Goal: Information Seeking & Learning: Learn about a topic

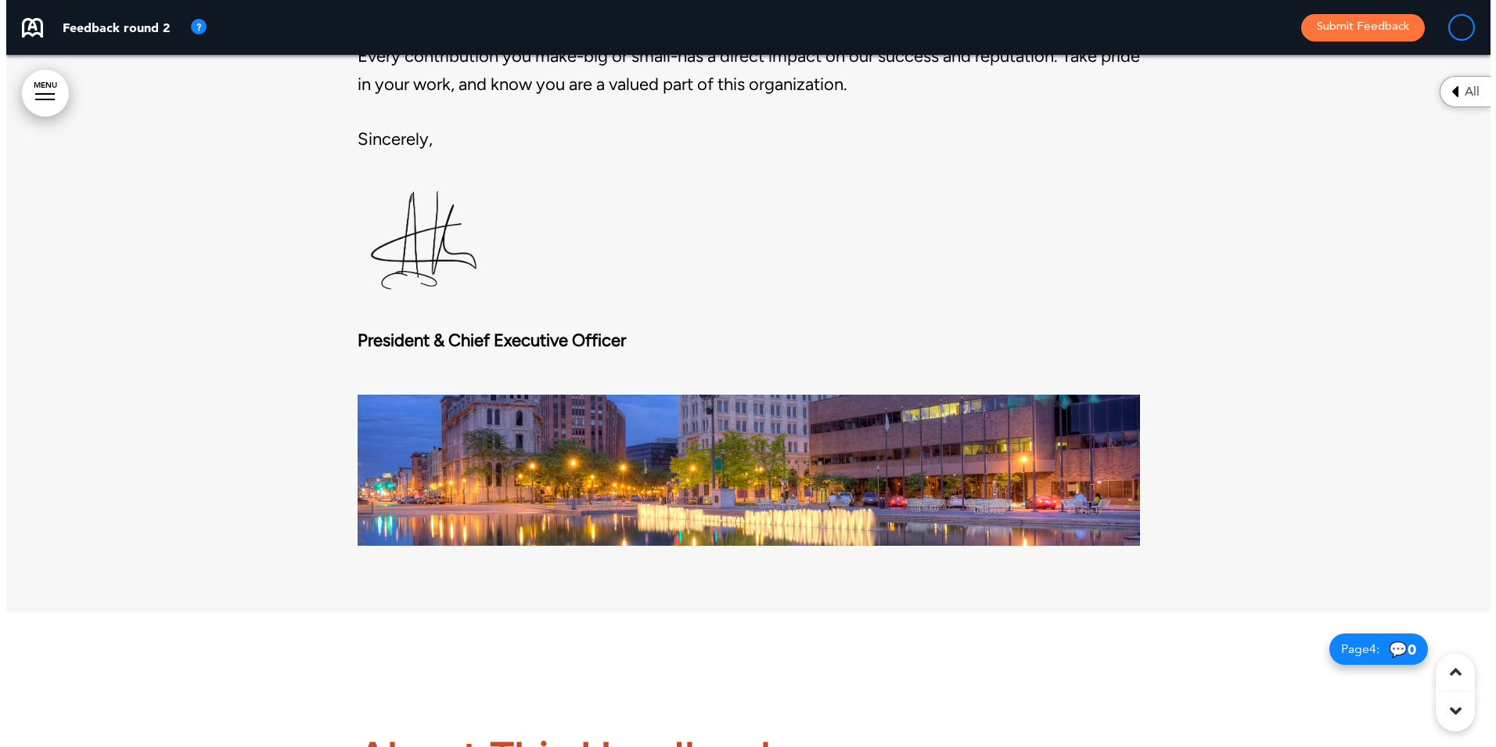
scroll to position [1643, 0]
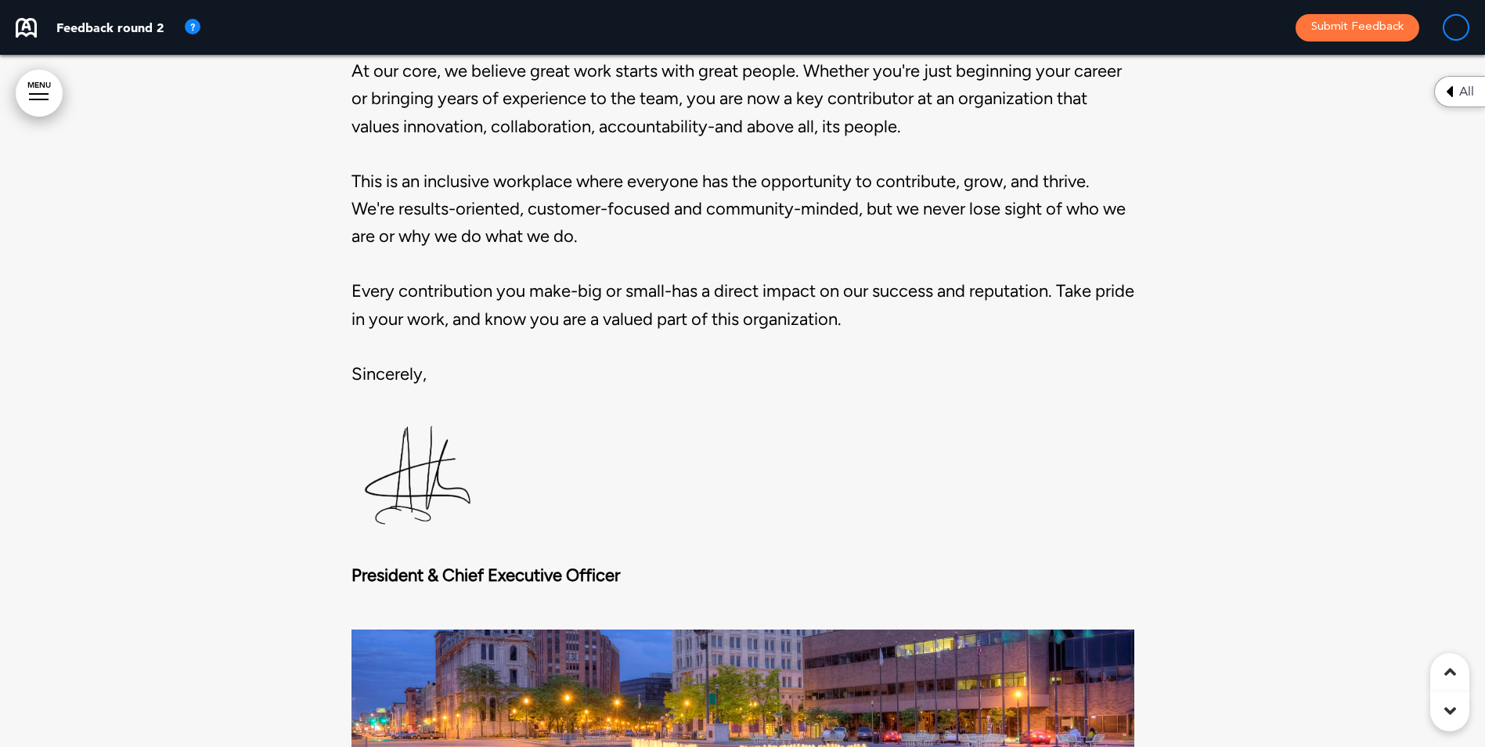
click at [596, 567] on strong "President & Chief Executive Officer" at bounding box center [485, 574] width 268 height 21
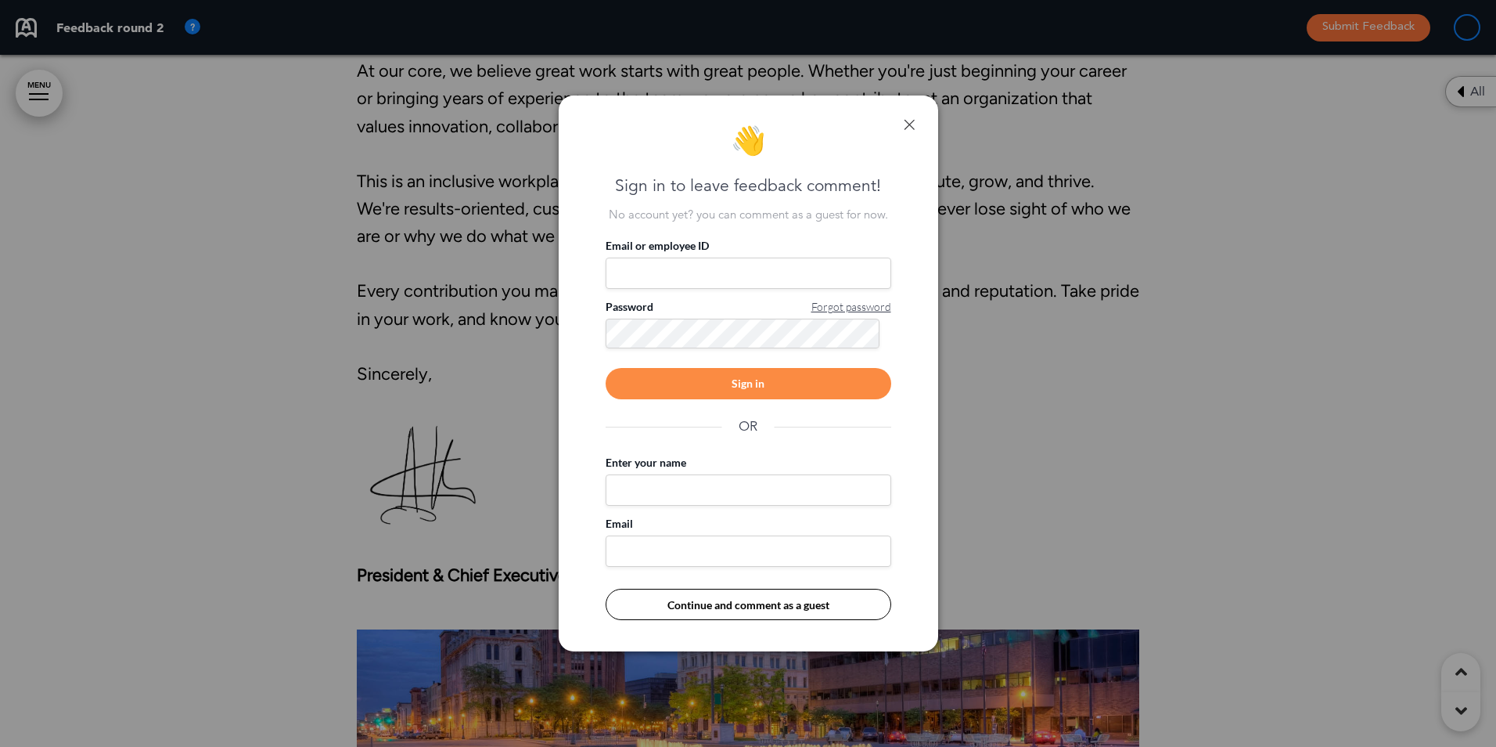
click at [649, 270] on input "Email or employee ID" at bounding box center [749, 272] width 286 height 31
type input "**********"
click at [747, 381] on div "Sign in" at bounding box center [749, 383] width 286 height 31
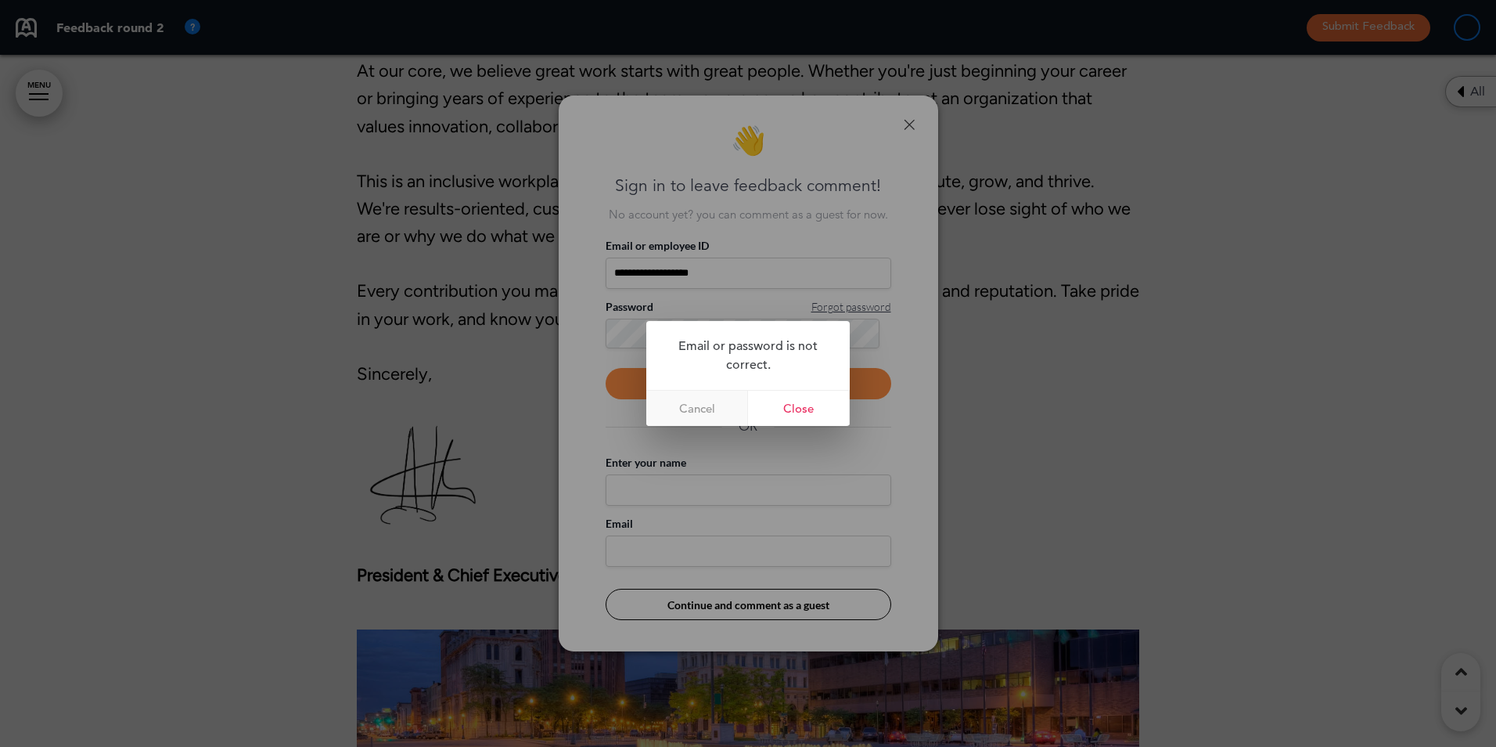
click at [720, 411] on link "Cancel" at bounding box center [697, 408] width 102 height 35
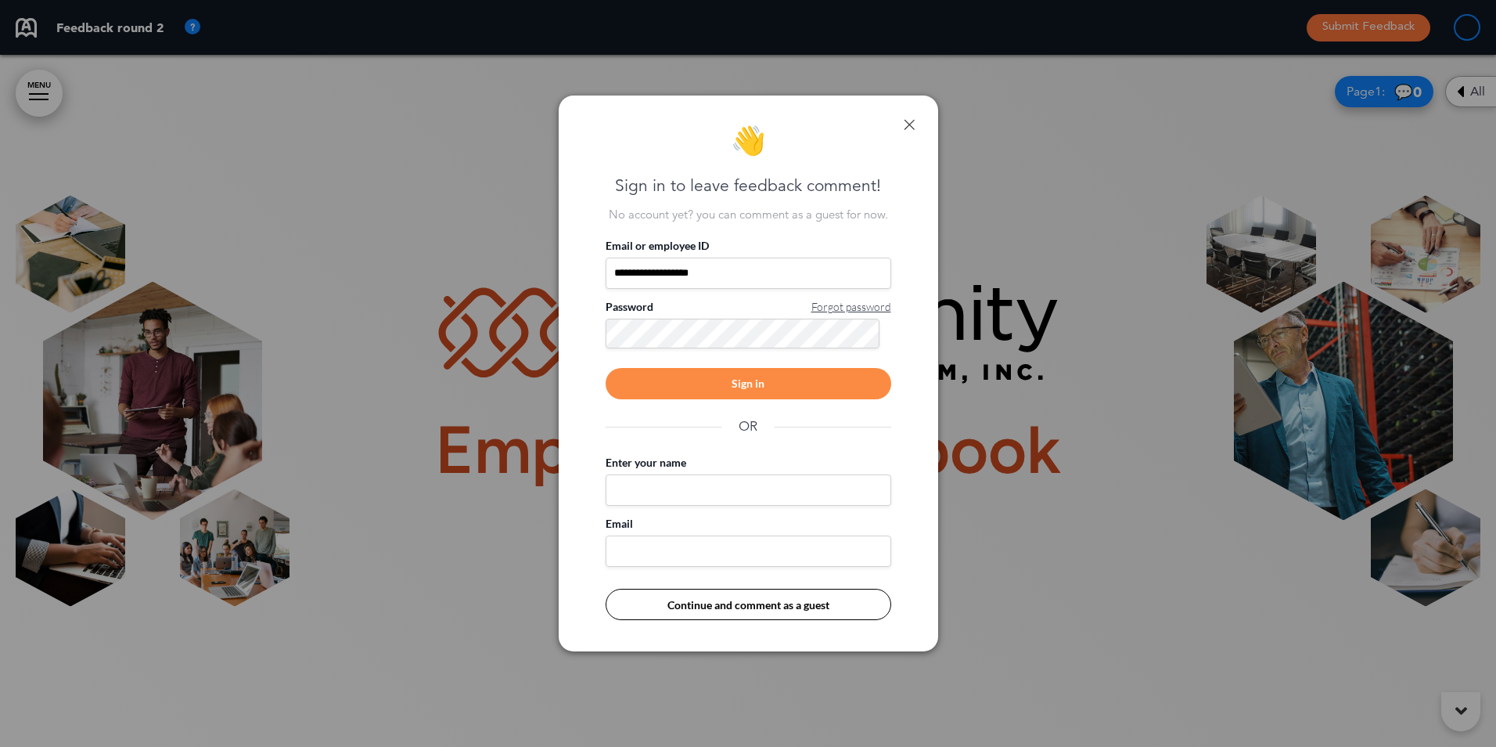
click at [463, 294] on div "**********" at bounding box center [748, 373] width 1496 height 747
click at [725, 382] on div "Sign in" at bounding box center [749, 383] width 286 height 31
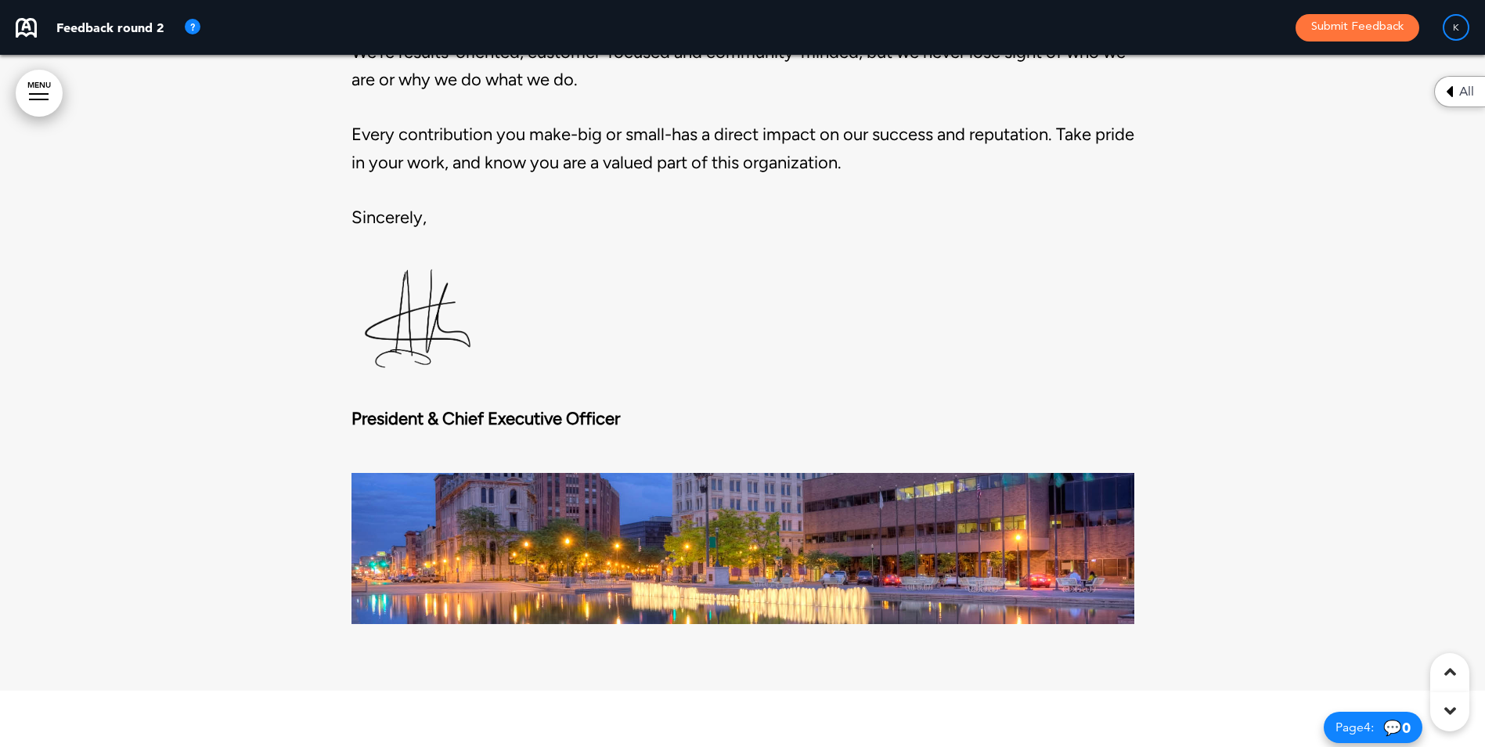
click at [606, 412] on strong "President & Chief Executive Officer" at bounding box center [485, 418] width 268 height 21
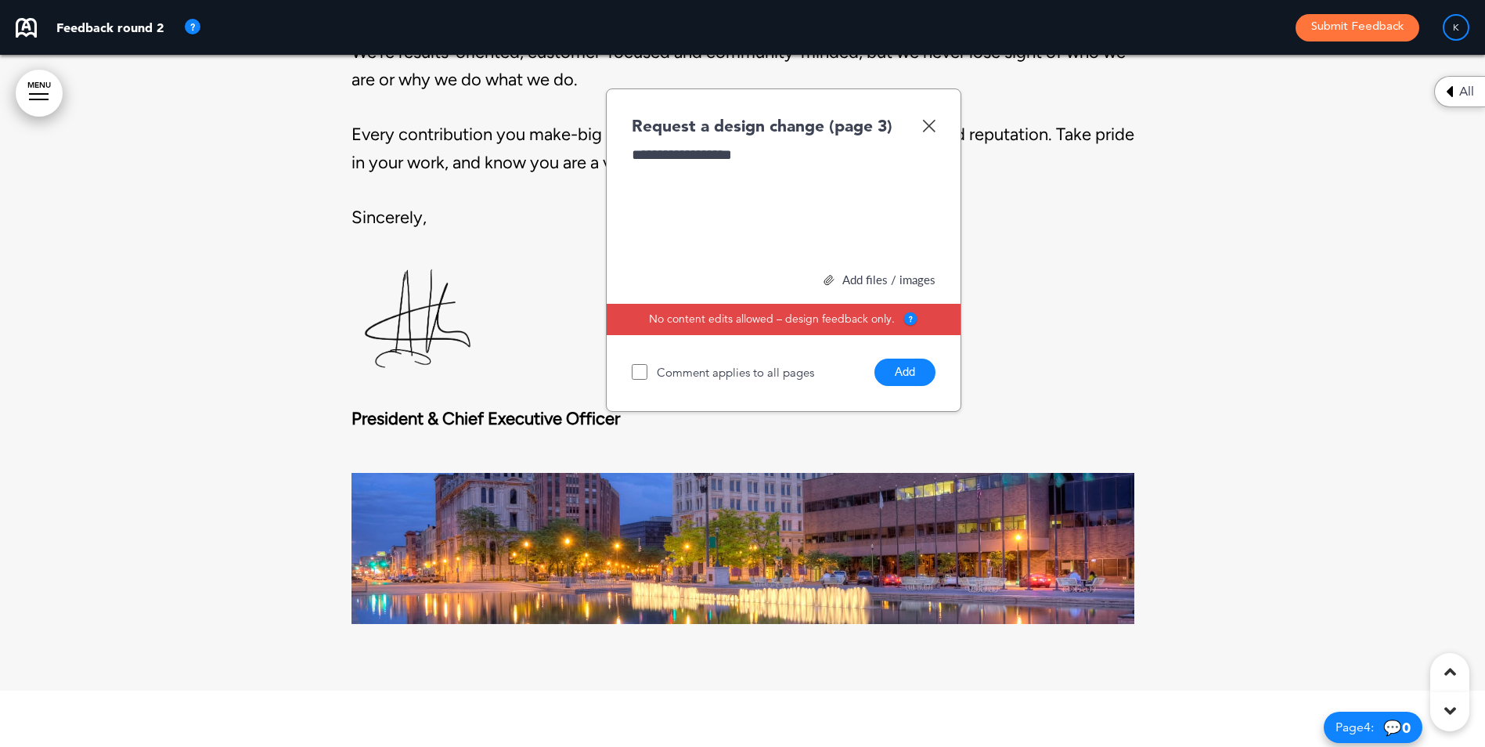
click at [904, 365] on button "Add" at bounding box center [904, 371] width 61 height 27
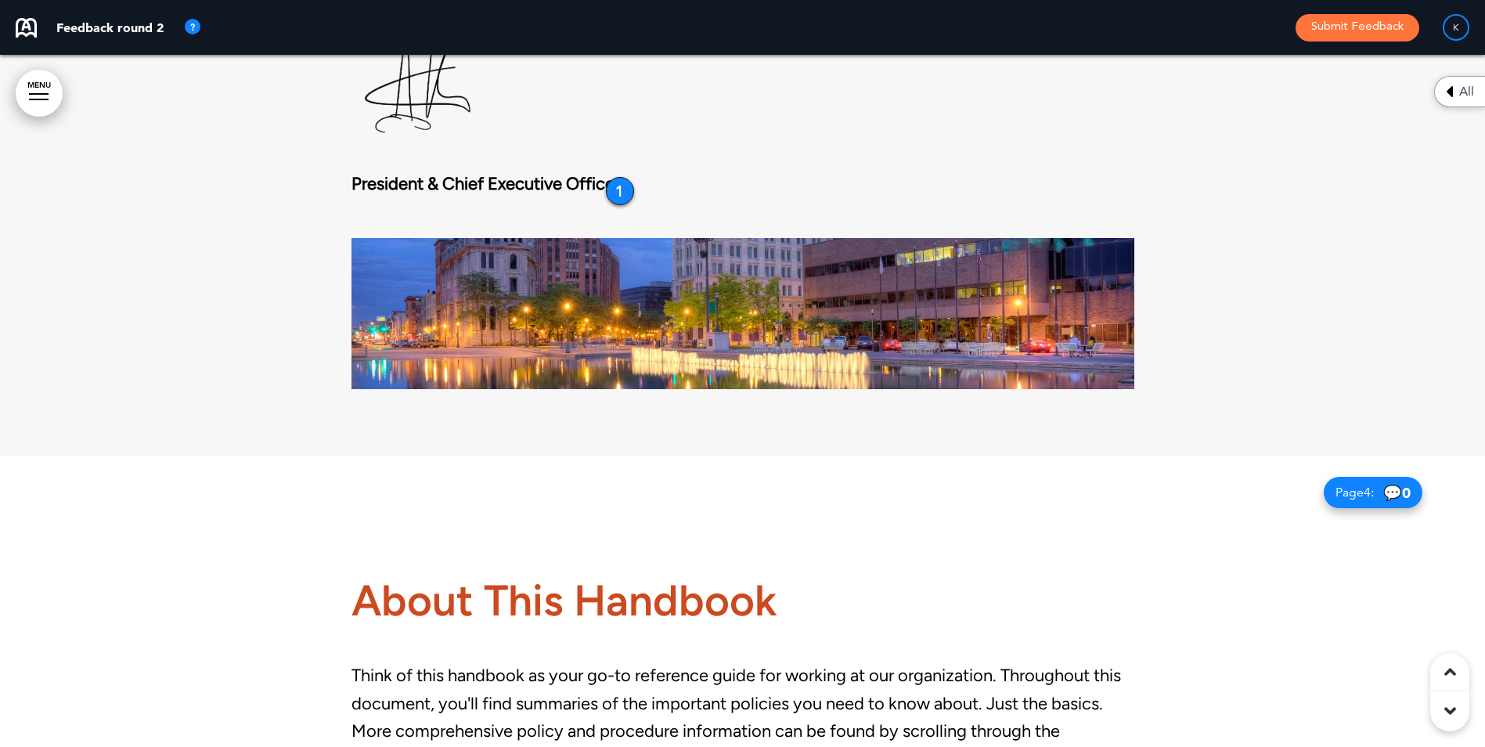
scroll to position [2348, 0]
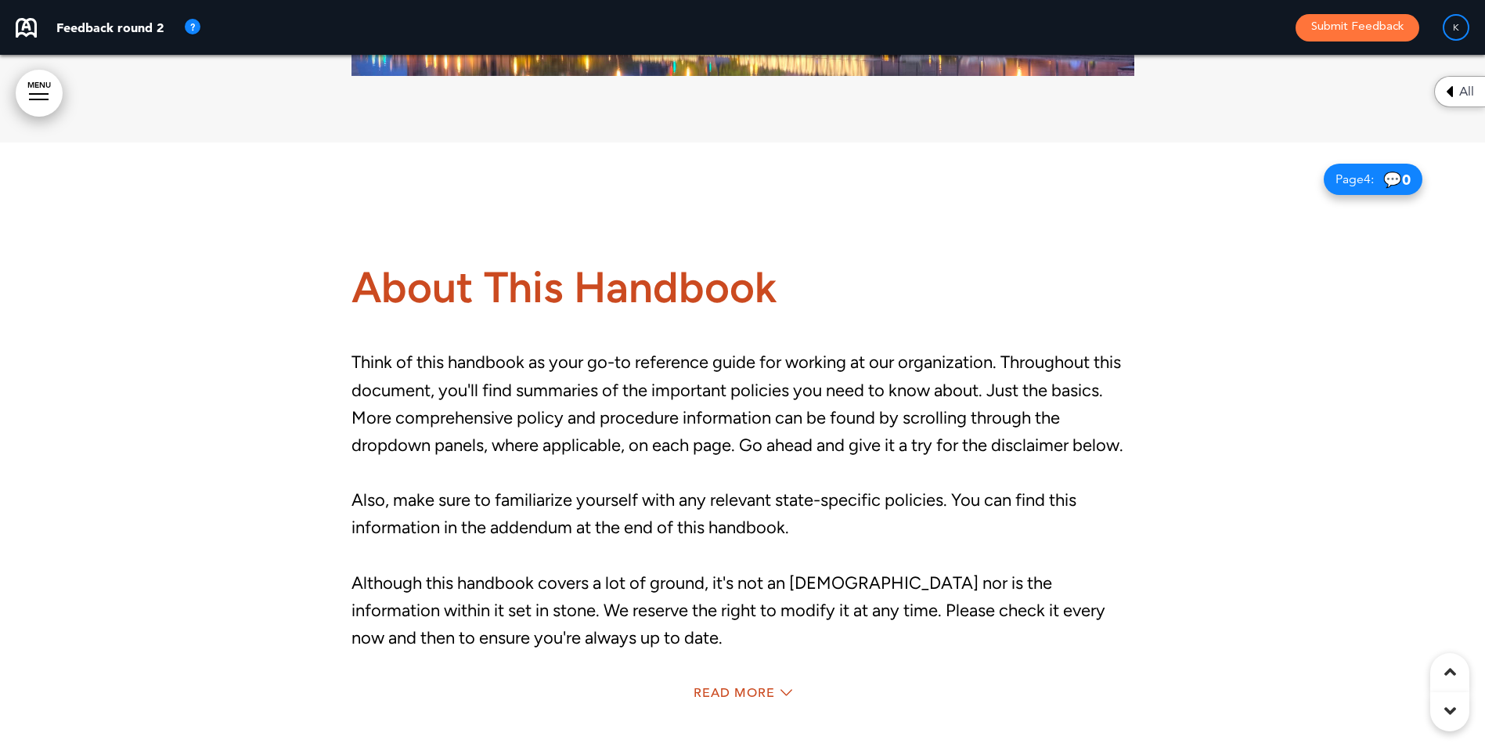
click at [689, 679] on div "Read More" at bounding box center [742, 695] width 783 height 32
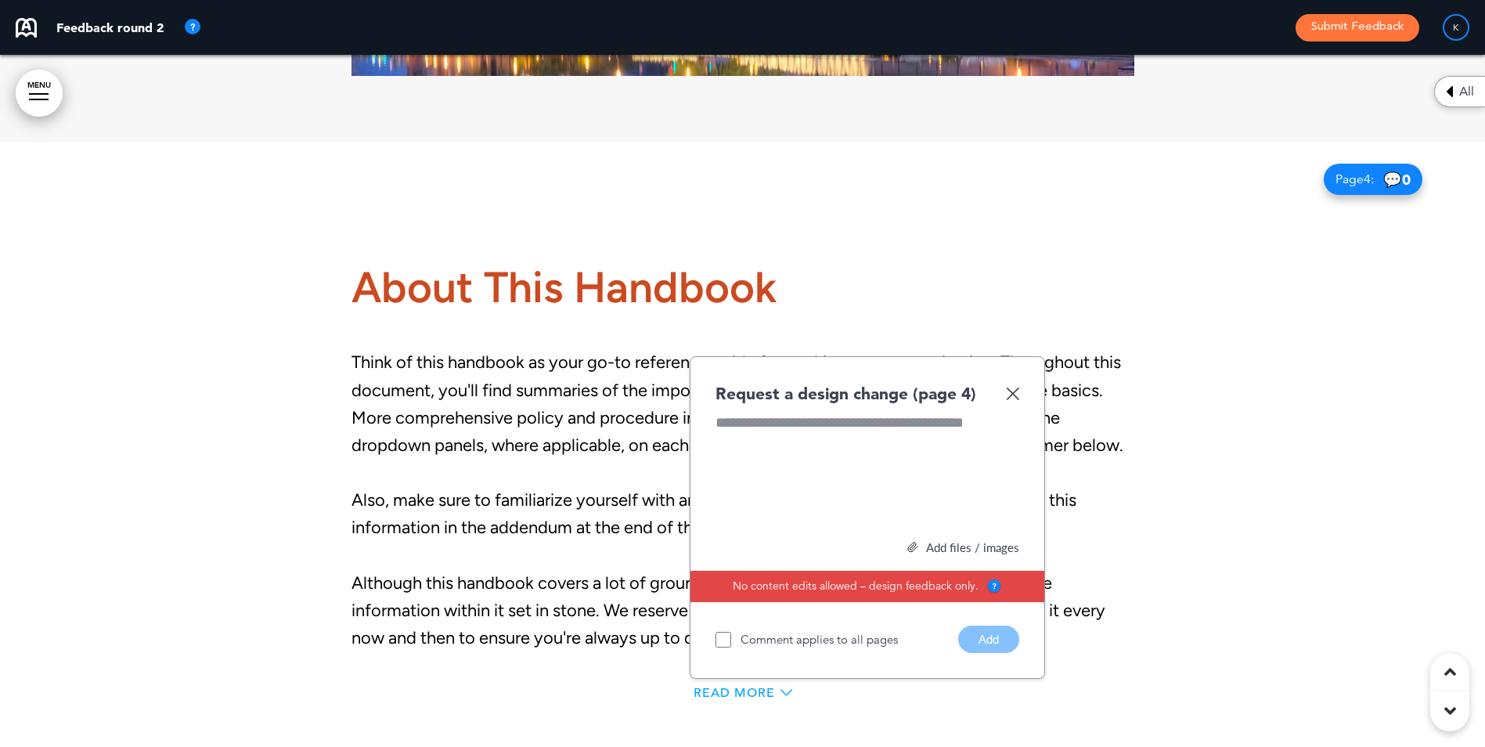
click at [751, 686] on span "Read More" at bounding box center [733, 692] width 81 height 13
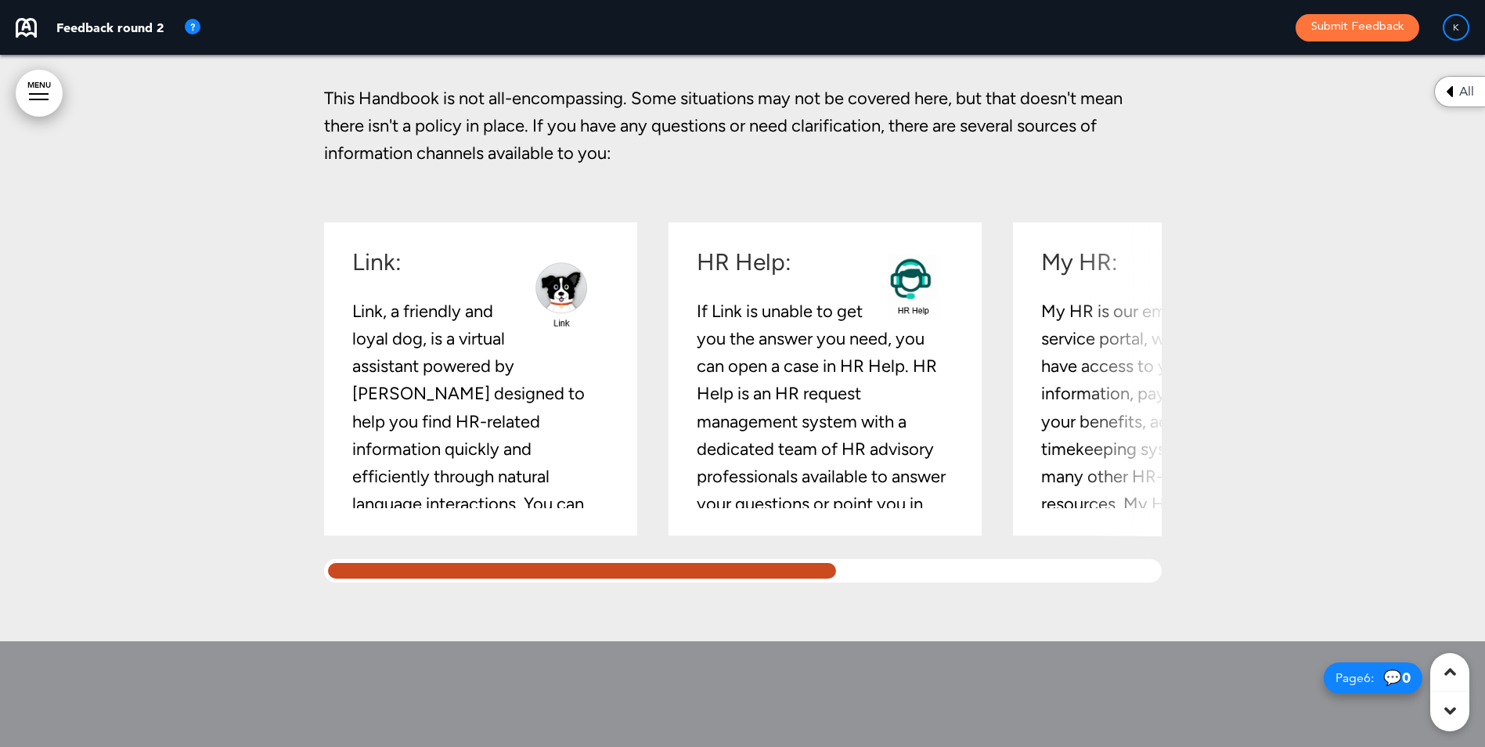
scroll to position [3756, 0]
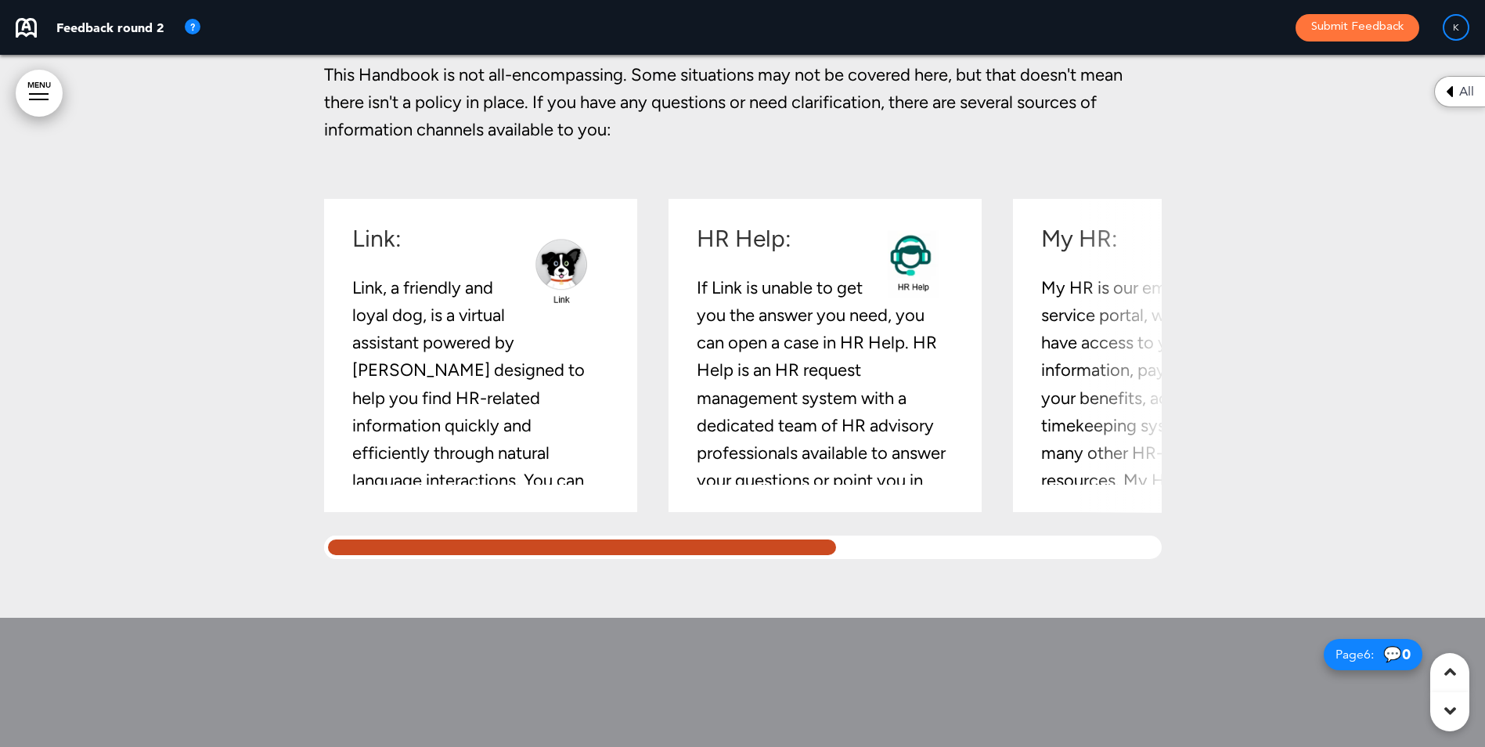
drag, startPoint x: 779, startPoint y: 560, endPoint x: 893, endPoint y: 557, distance: 114.3
click at [893, 557] on div "Link: Link, a friendly and loyal dog, is a virtual assistant powered by Boost A…" at bounding box center [742, 379] width 837 height 360
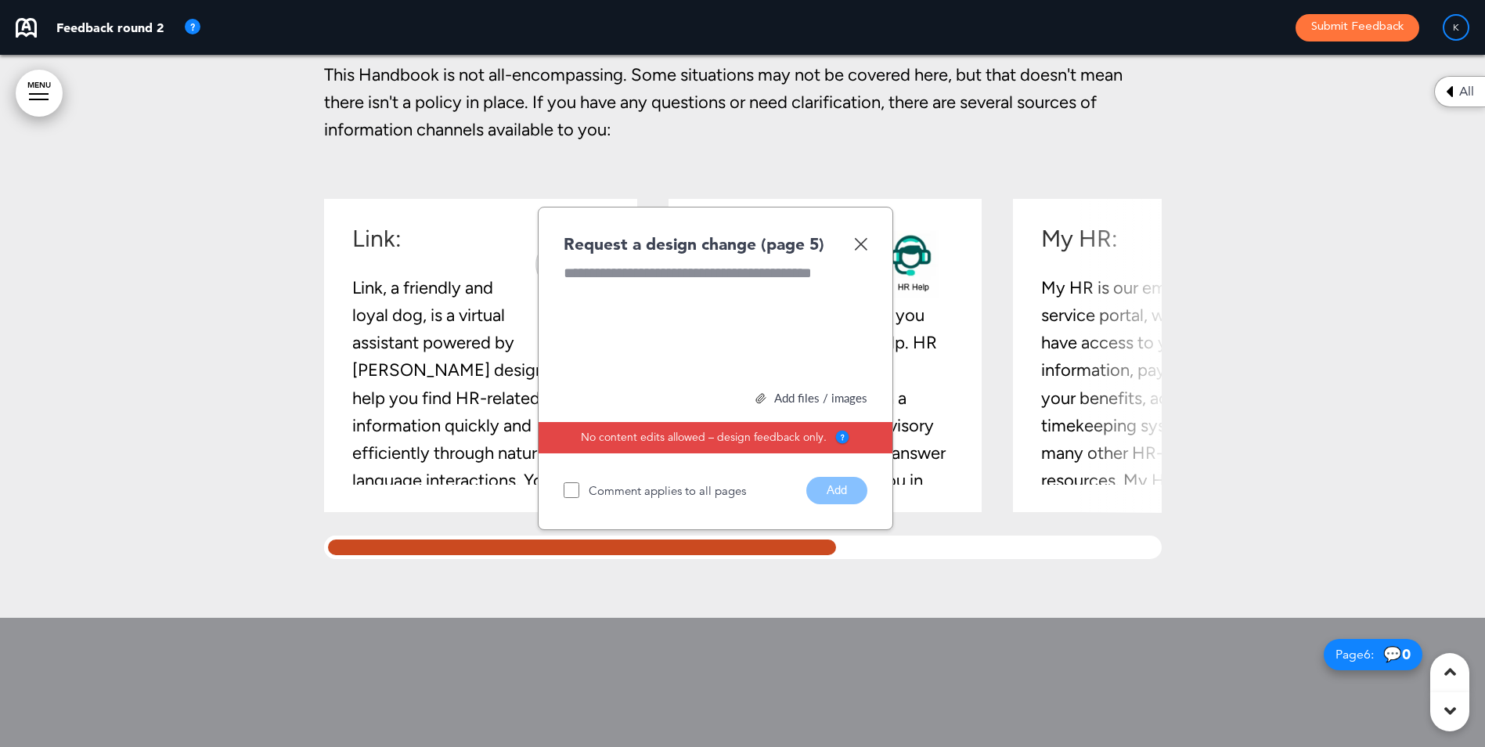
click at [824, 559] on div at bounding box center [582, 546] width 517 height 23
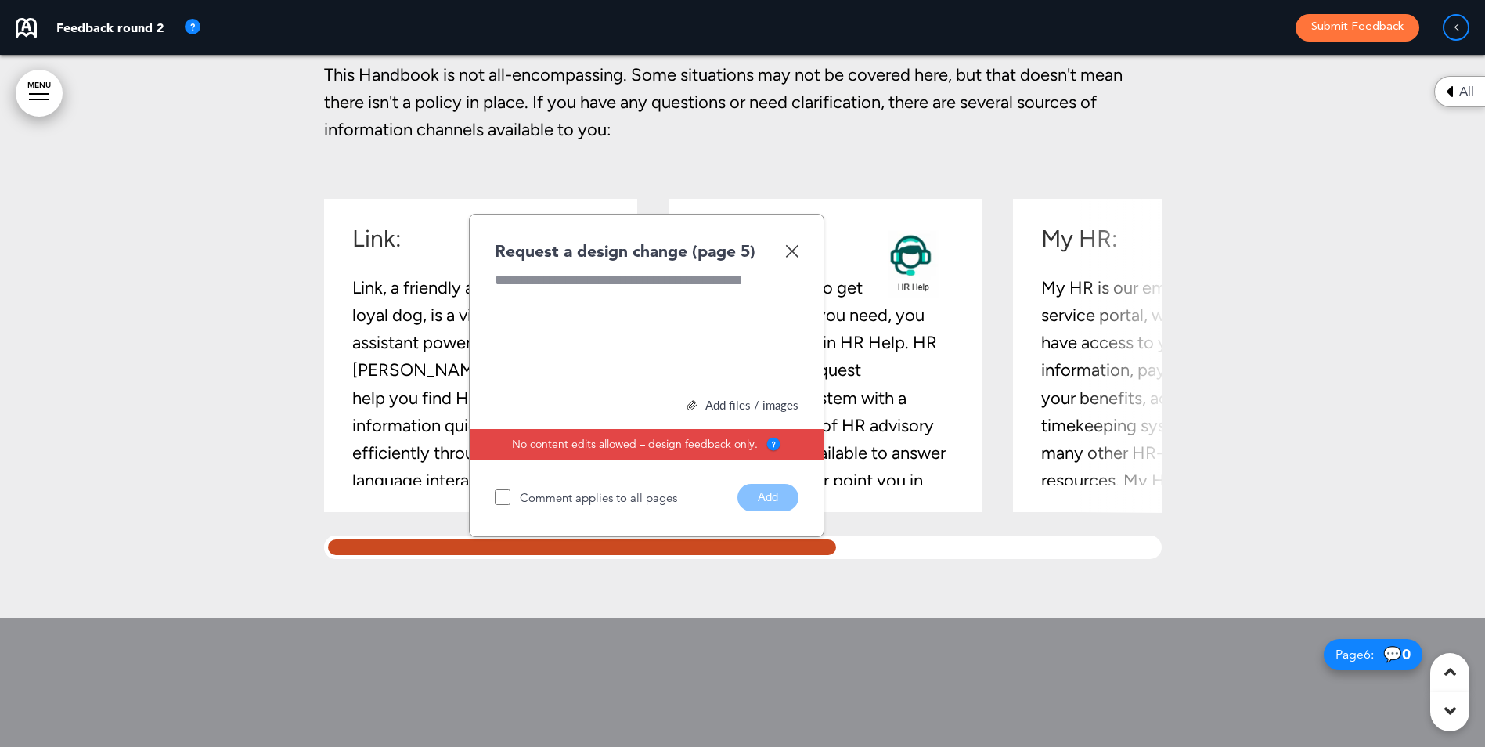
click at [794, 257] on img at bounding box center [791, 250] width 13 height 13
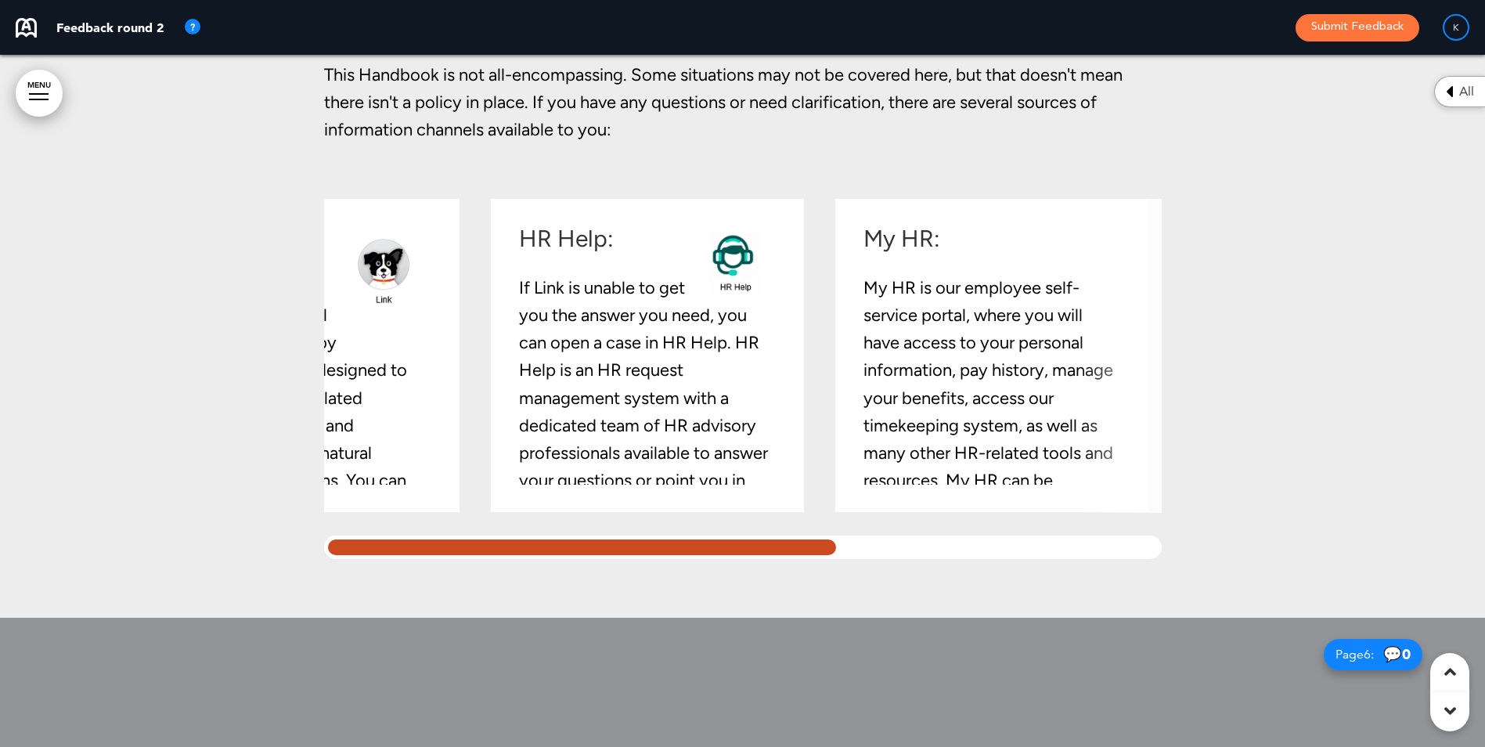
scroll to position [0, 0]
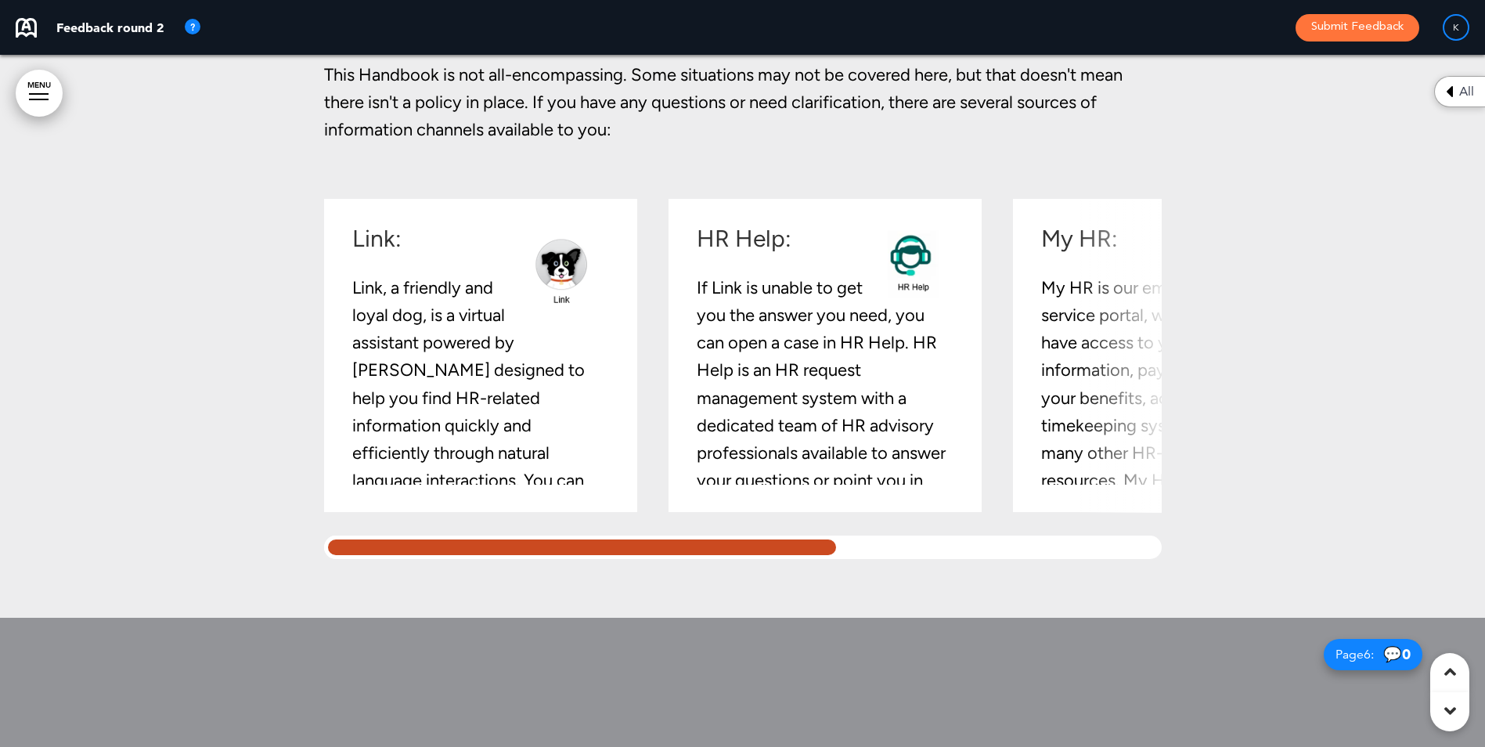
click at [356, 559] on div at bounding box center [582, 546] width 517 height 23
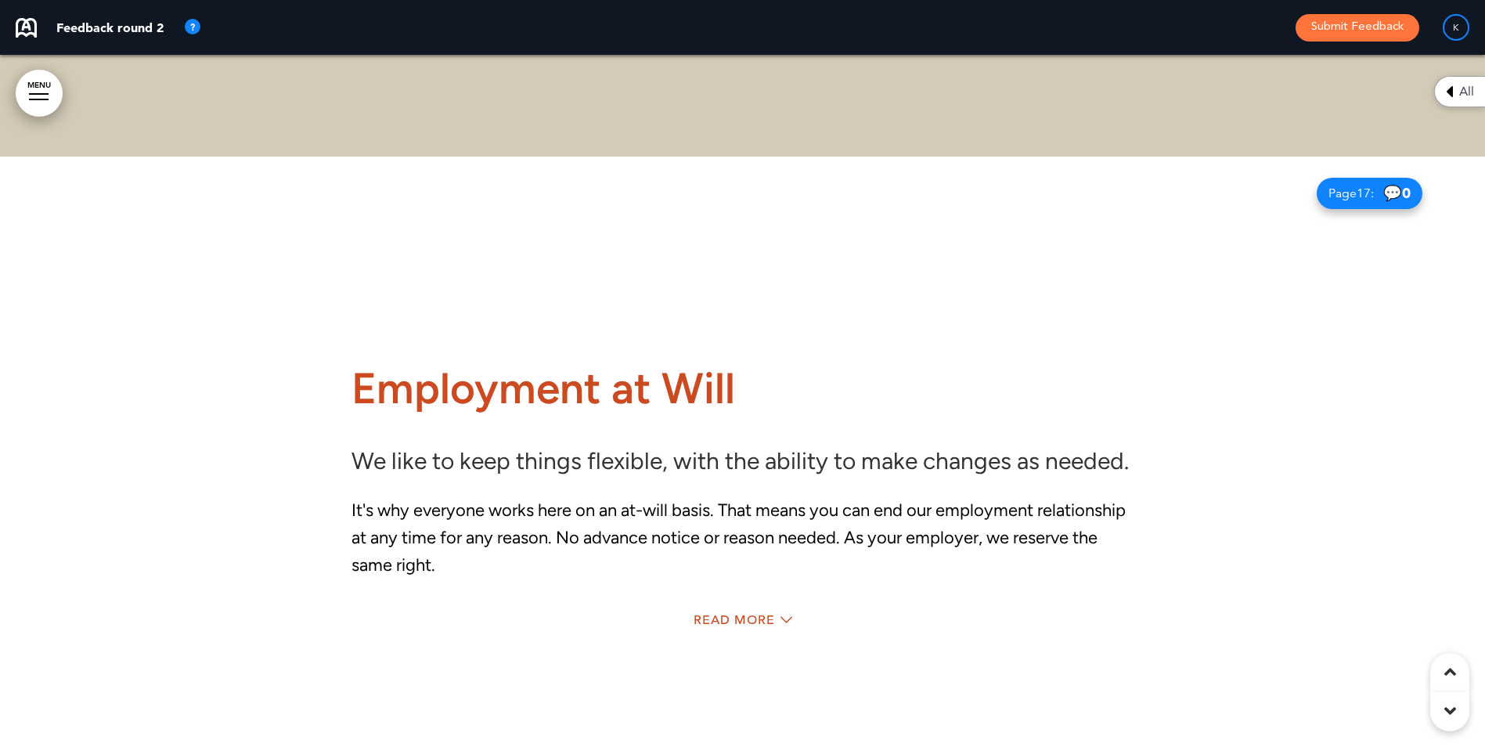
scroll to position [14634, 0]
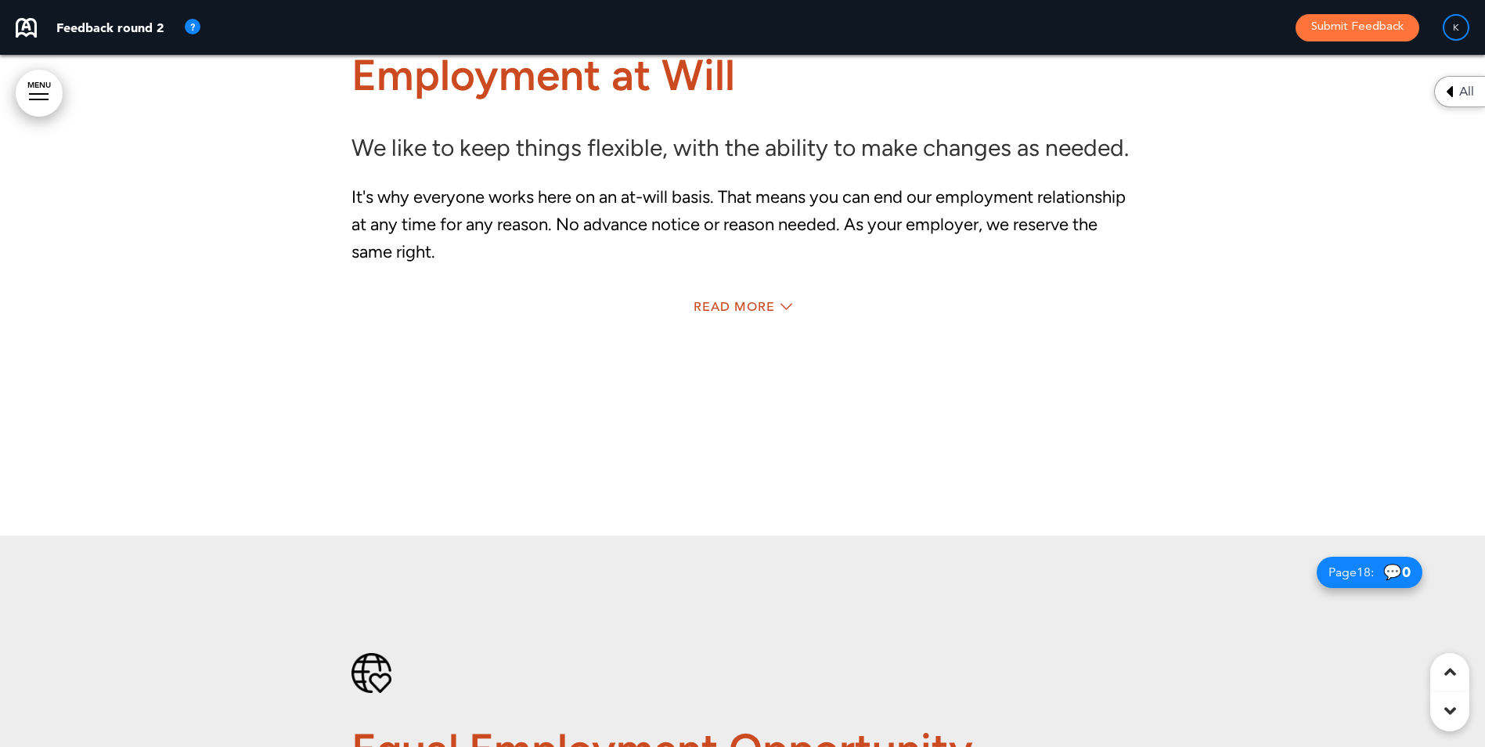
click at [736, 320] on div "Read More" at bounding box center [742, 309] width 783 height 32
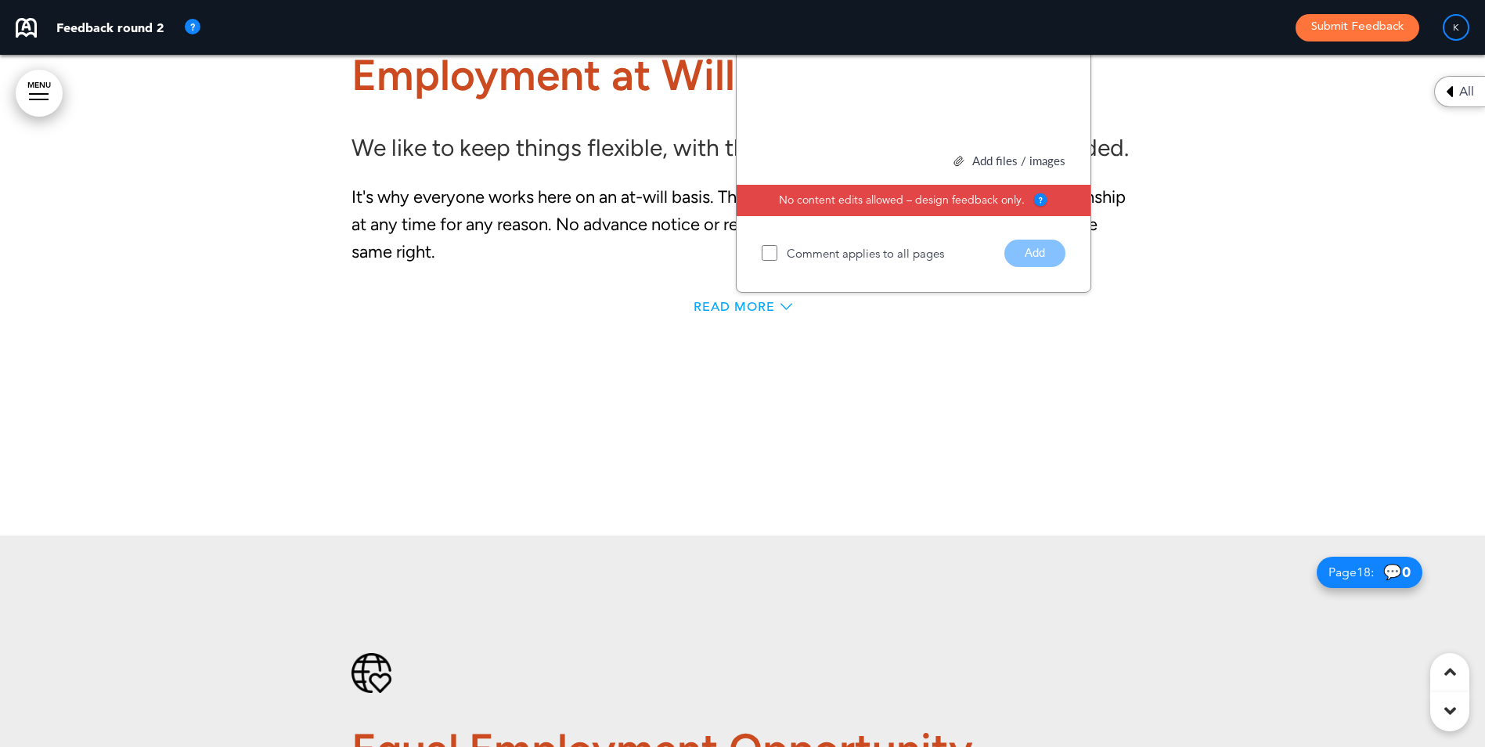
click at [736, 313] on span "Read More" at bounding box center [733, 307] width 81 height 13
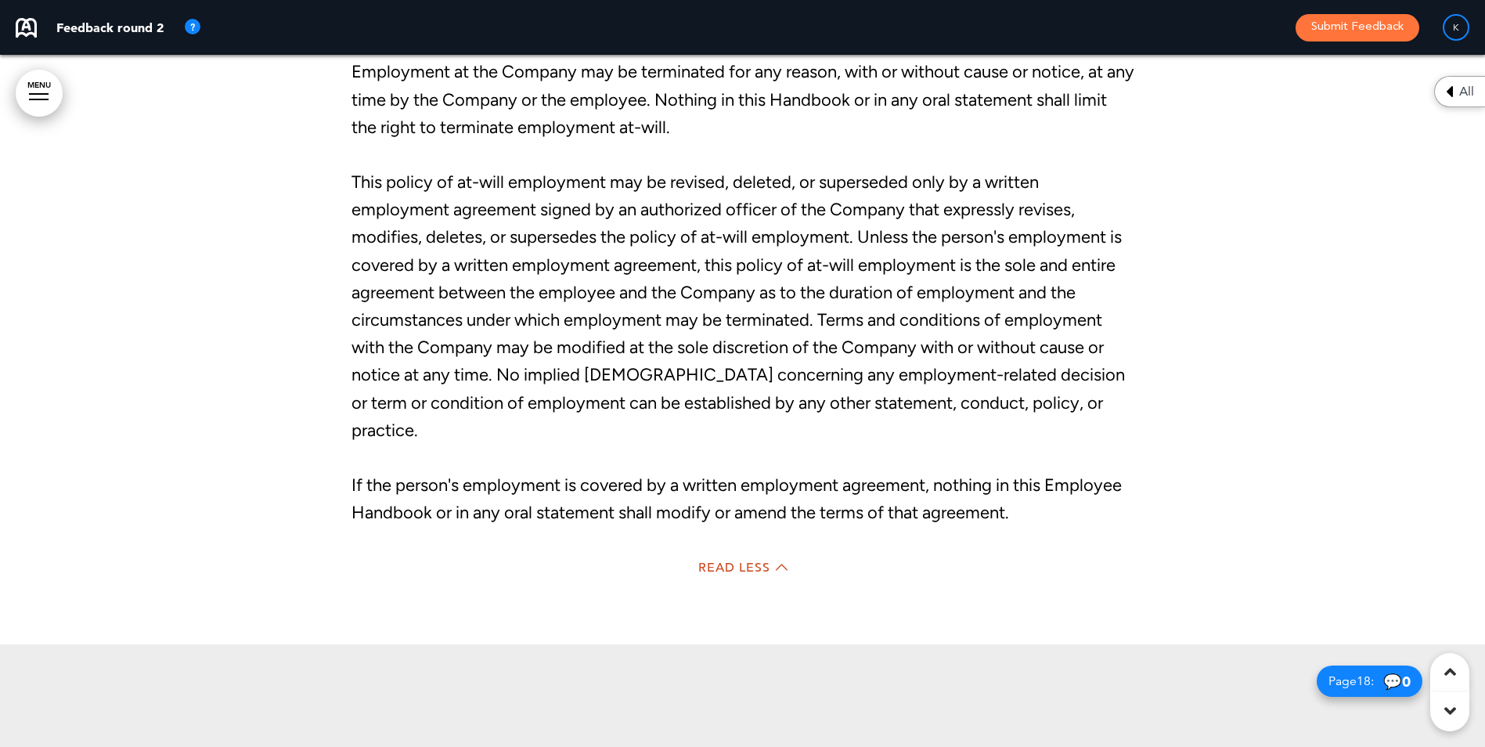
scroll to position [15265, 0]
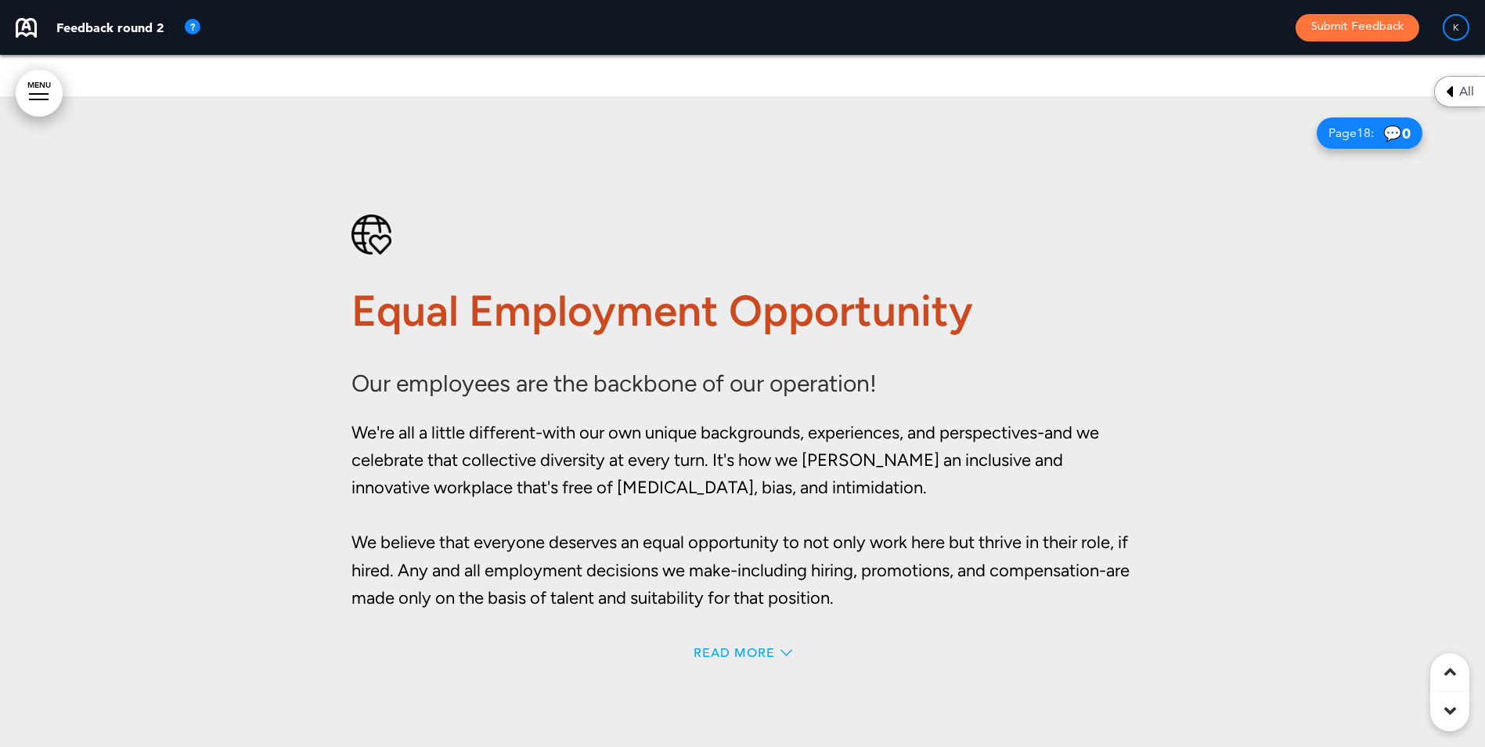
click at [767, 646] on span "Read More" at bounding box center [733, 652] width 81 height 13
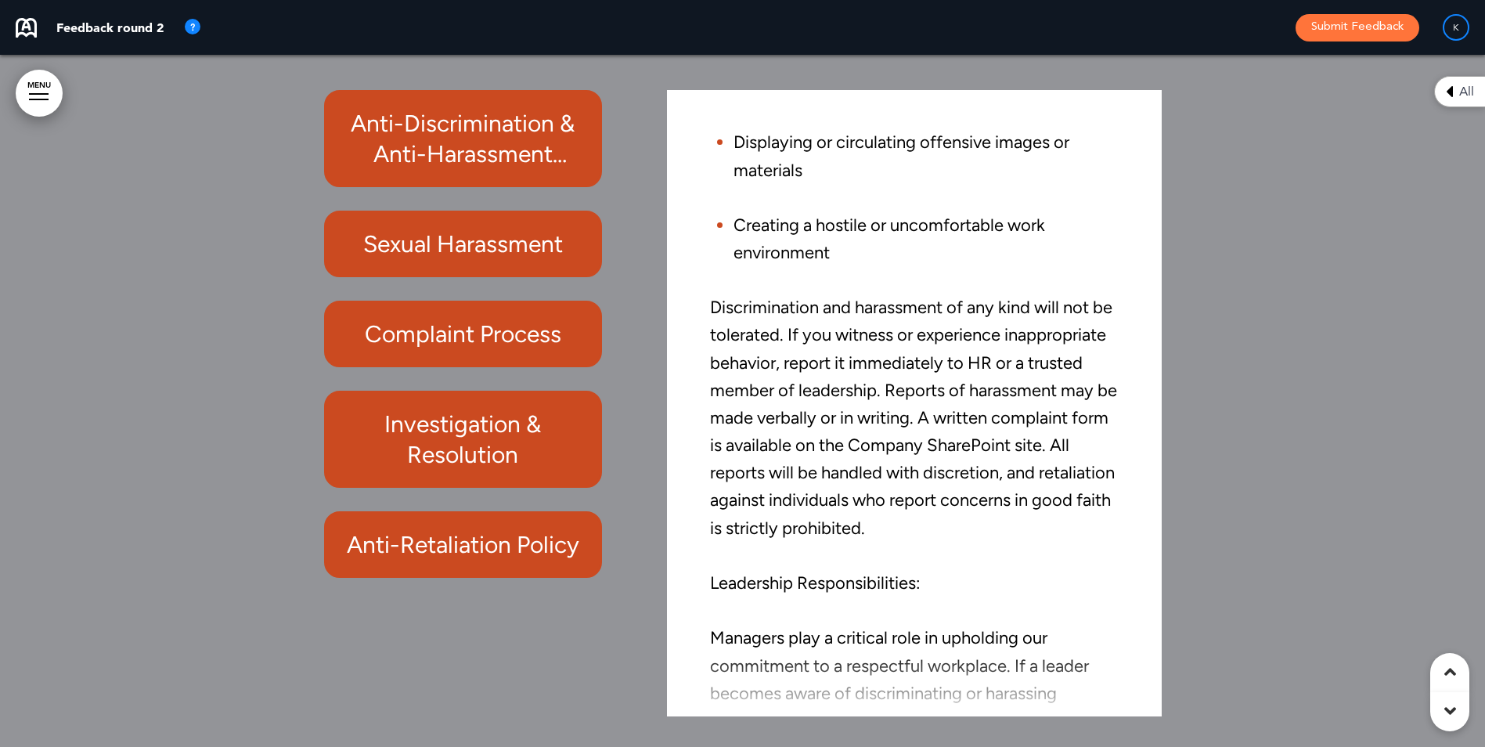
scroll to position [440, 0]
click at [532, 247] on h6 "Sexual Harassment" at bounding box center [463, 244] width 243 height 31
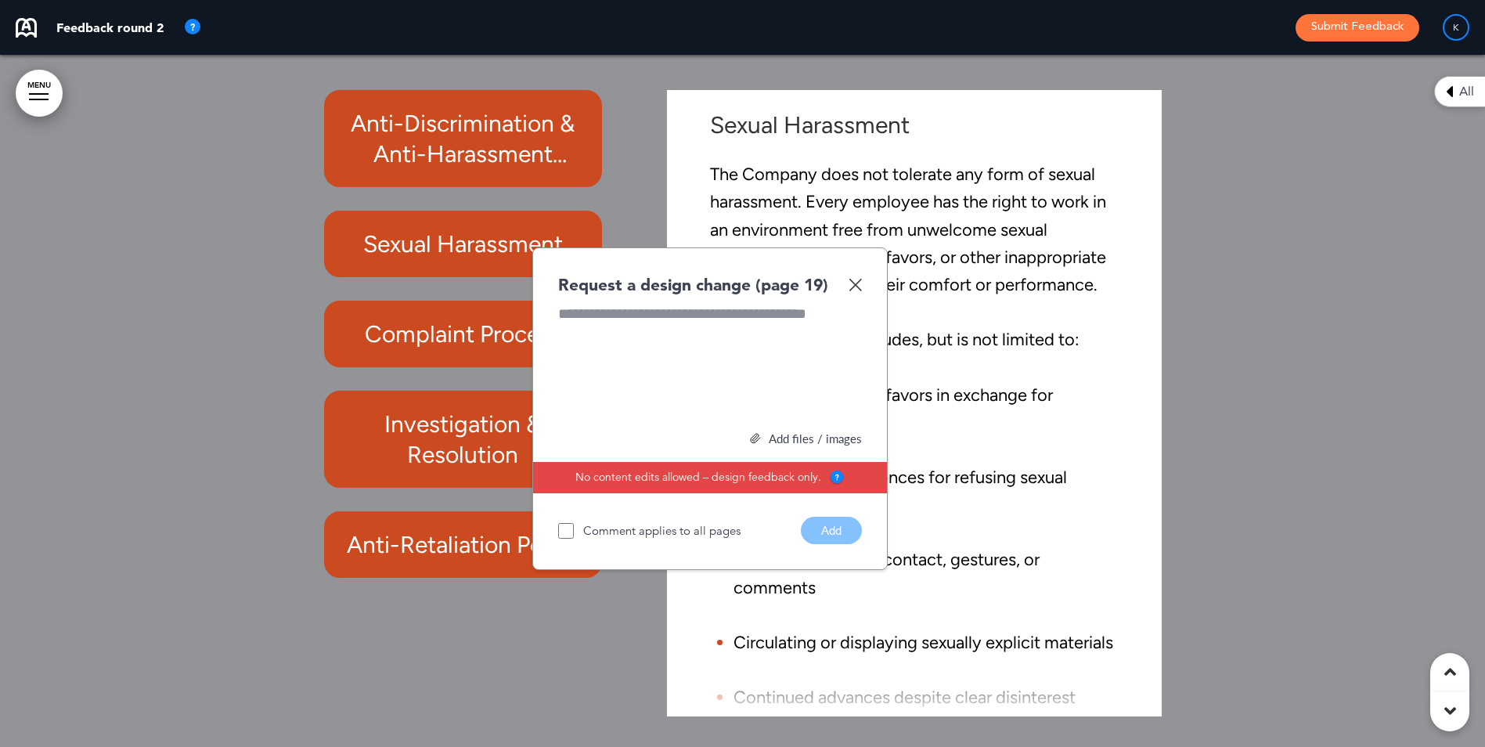
click at [854, 283] on img at bounding box center [854, 284] width 13 height 13
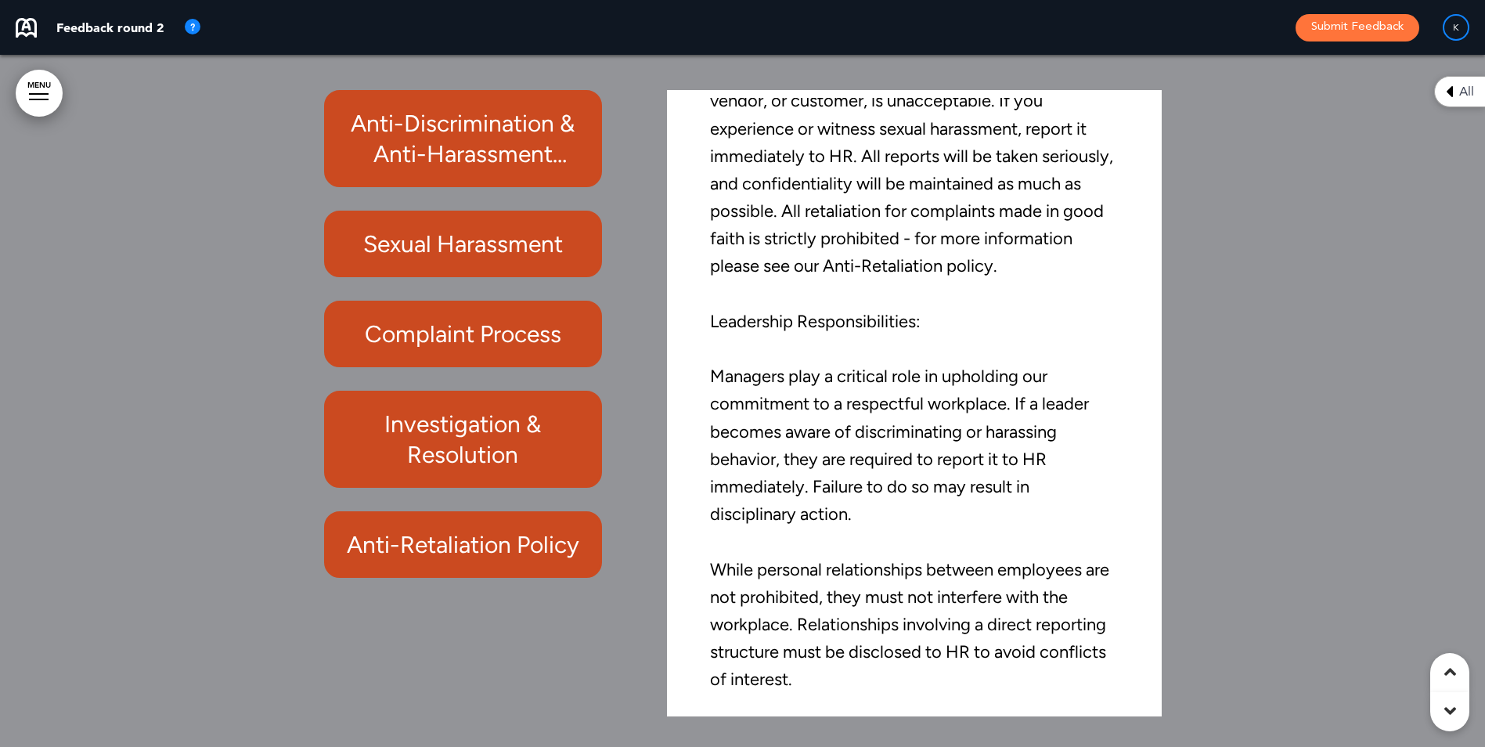
scroll to position [734, 0]
click at [501, 537] on h6 "Anti-Retaliation Policy" at bounding box center [463, 544] width 243 height 31
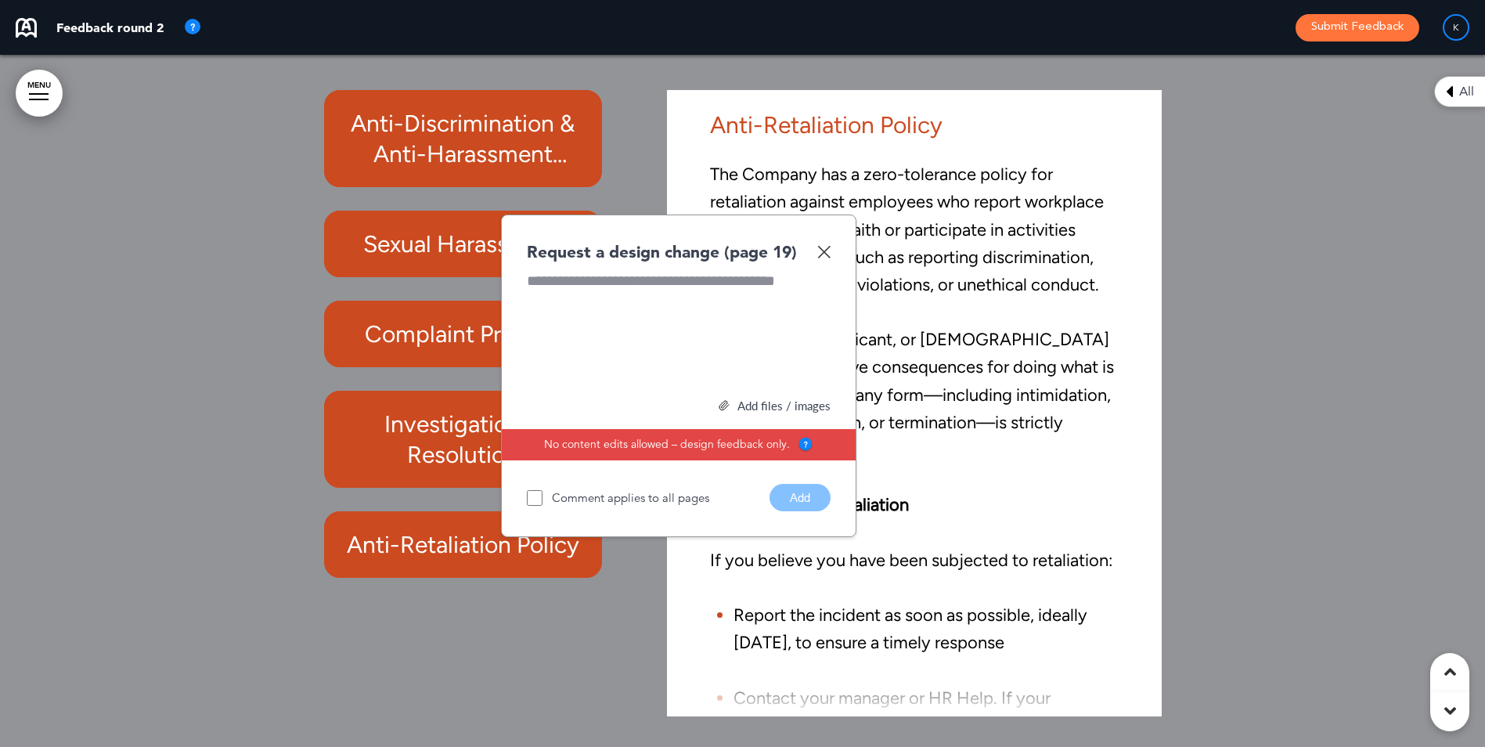
click at [830, 252] on div "Request a design change (page 19) Add files / images Select or drag & drop your…" at bounding box center [678, 375] width 355 height 323
click at [825, 247] on img at bounding box center [823, 251] width 13 height 13
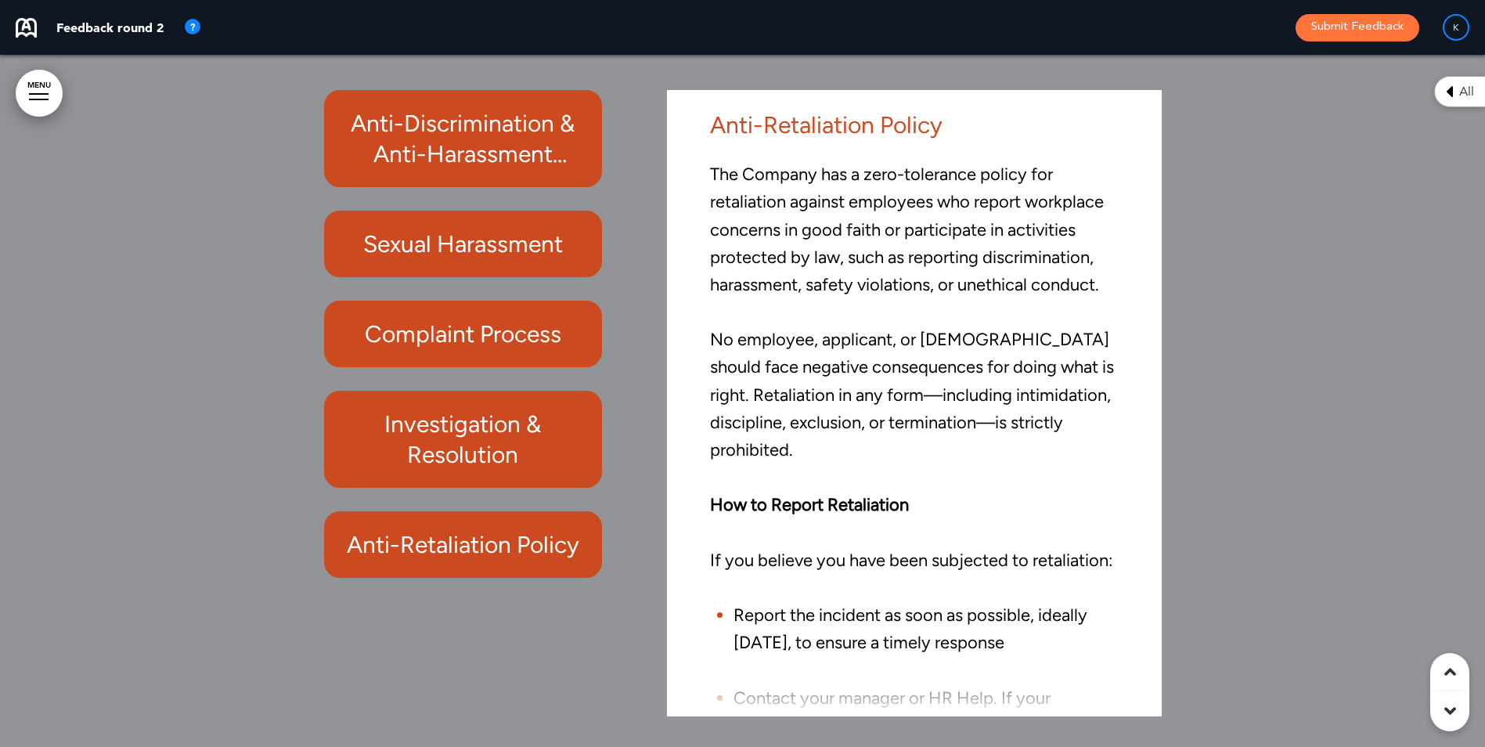
scroll to position [16830, 0]
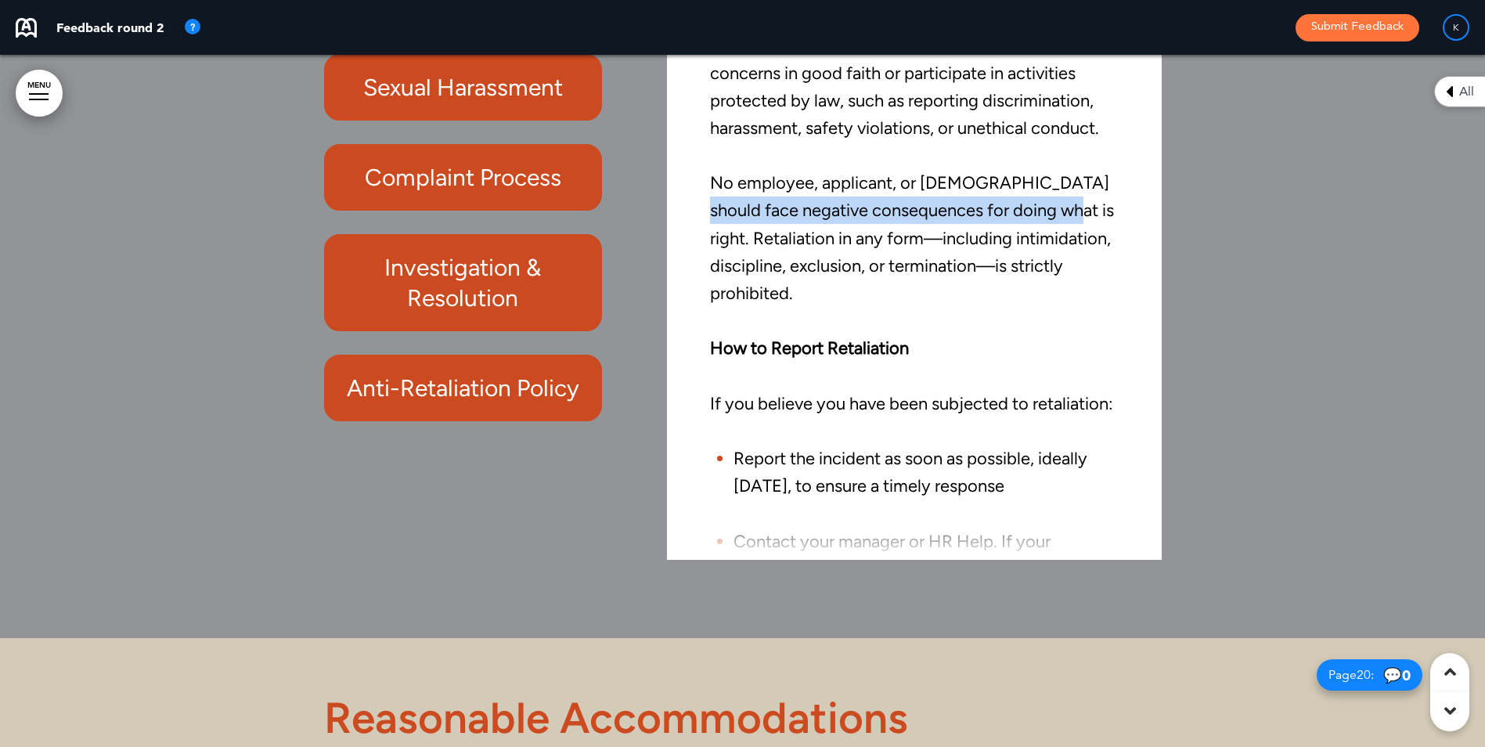
drag, startPoint x: 1136, startPoint y: 185, endPoint x: 1128, endPoint y: 223, distance: 39.0
click at [1128, 223] on div "Anti-Retaliation Policy The Company has a zero-tolerance policy for retaliation…" at bounding box center [914, 246] width 470 height 610
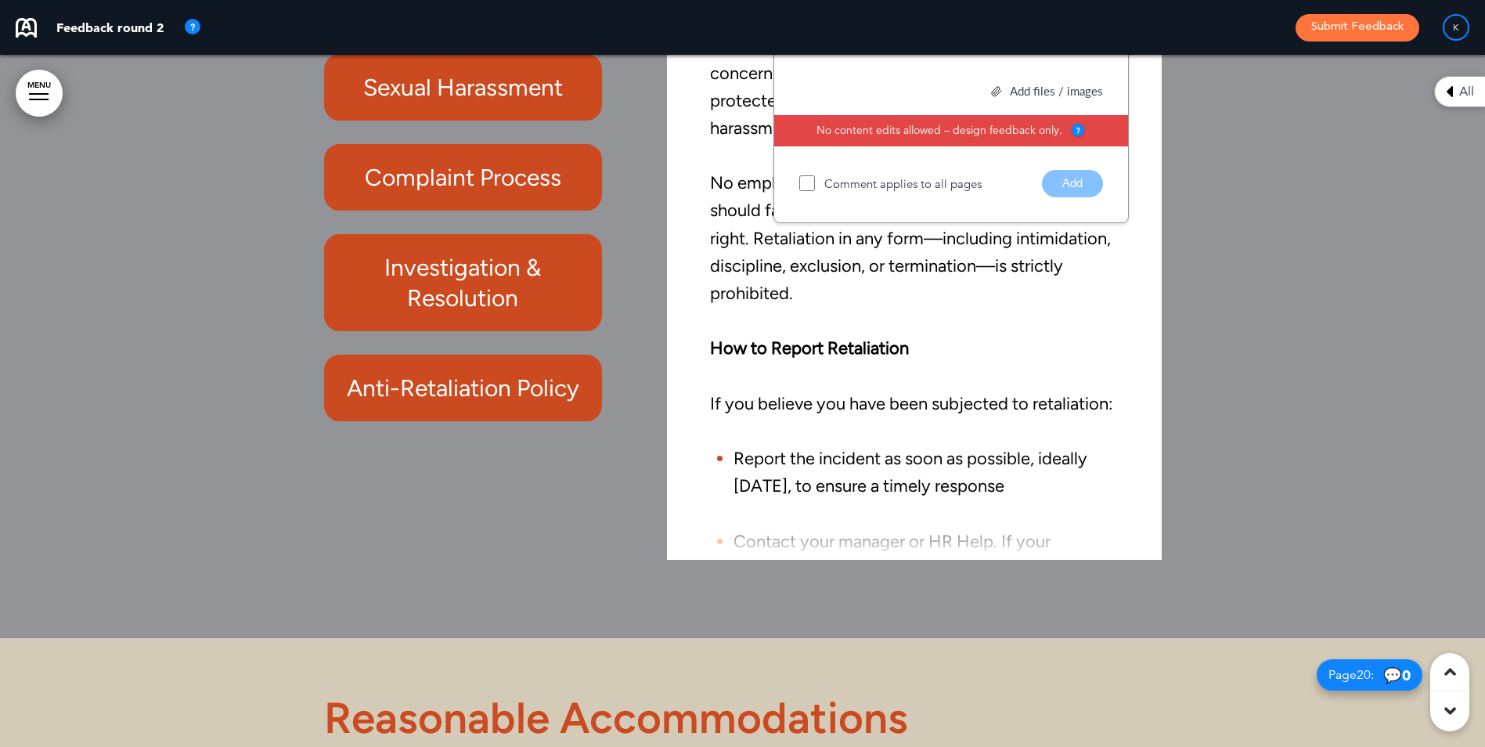
scroll to position [16423, 0]
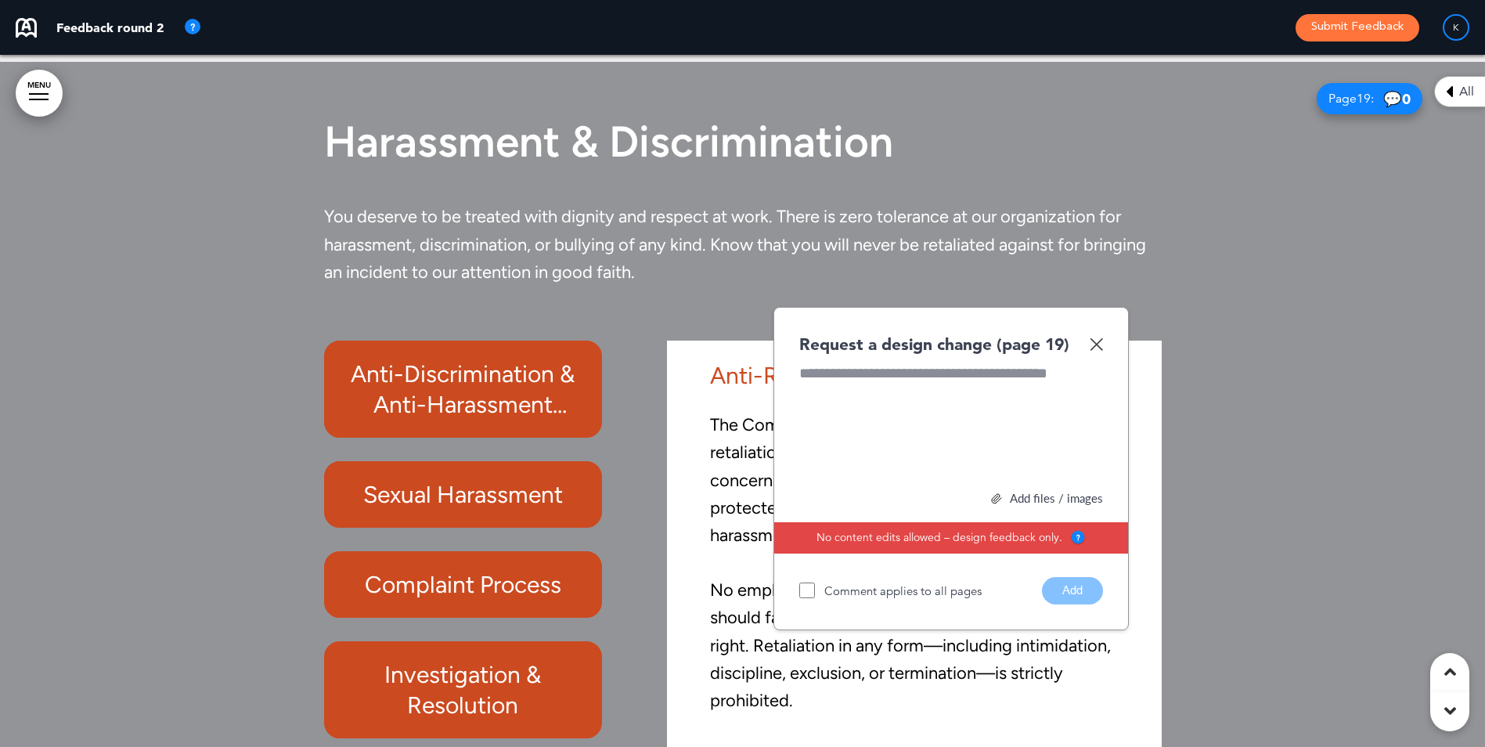
click at [1094, 340] on img at bounding box center [1095, 343] width 13 height 13
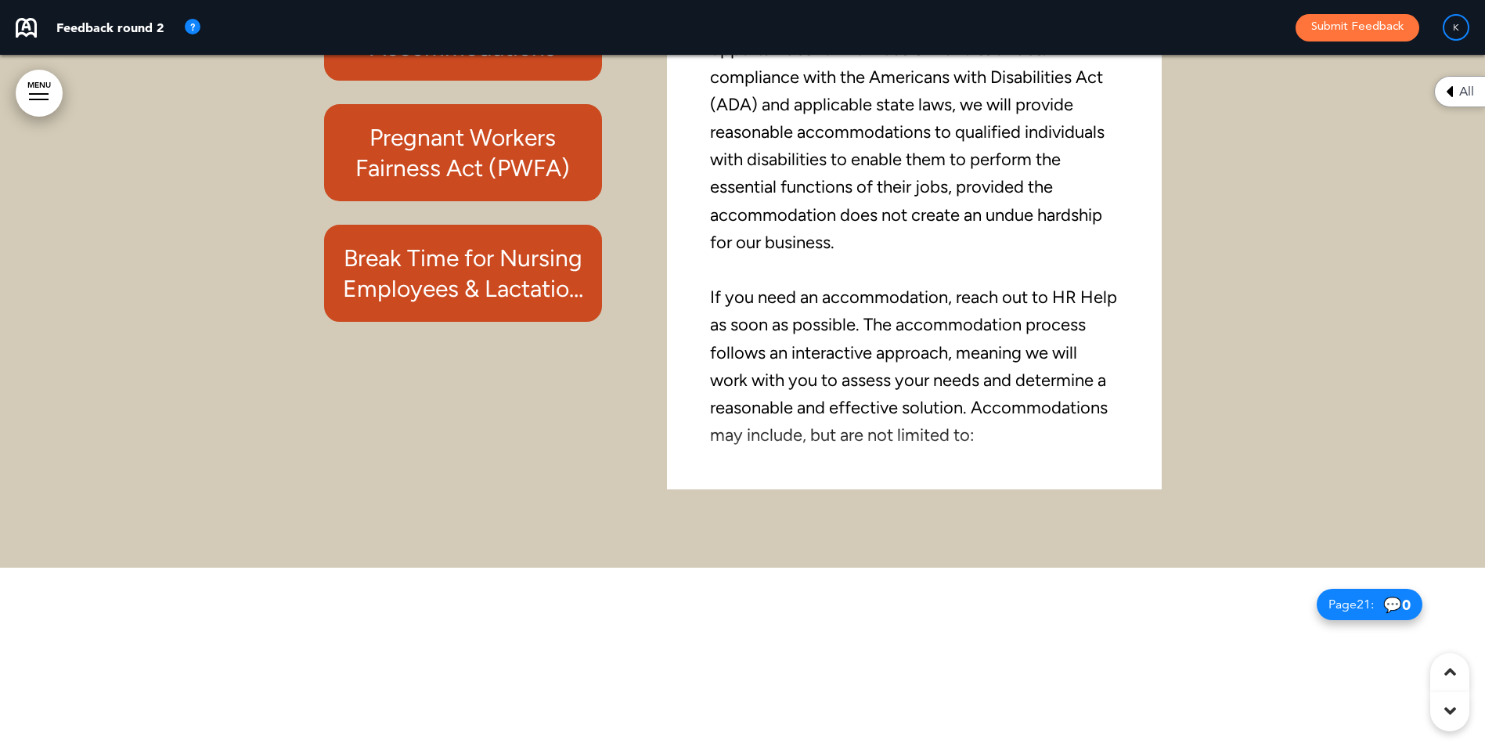
scroll to position [18458, 0]
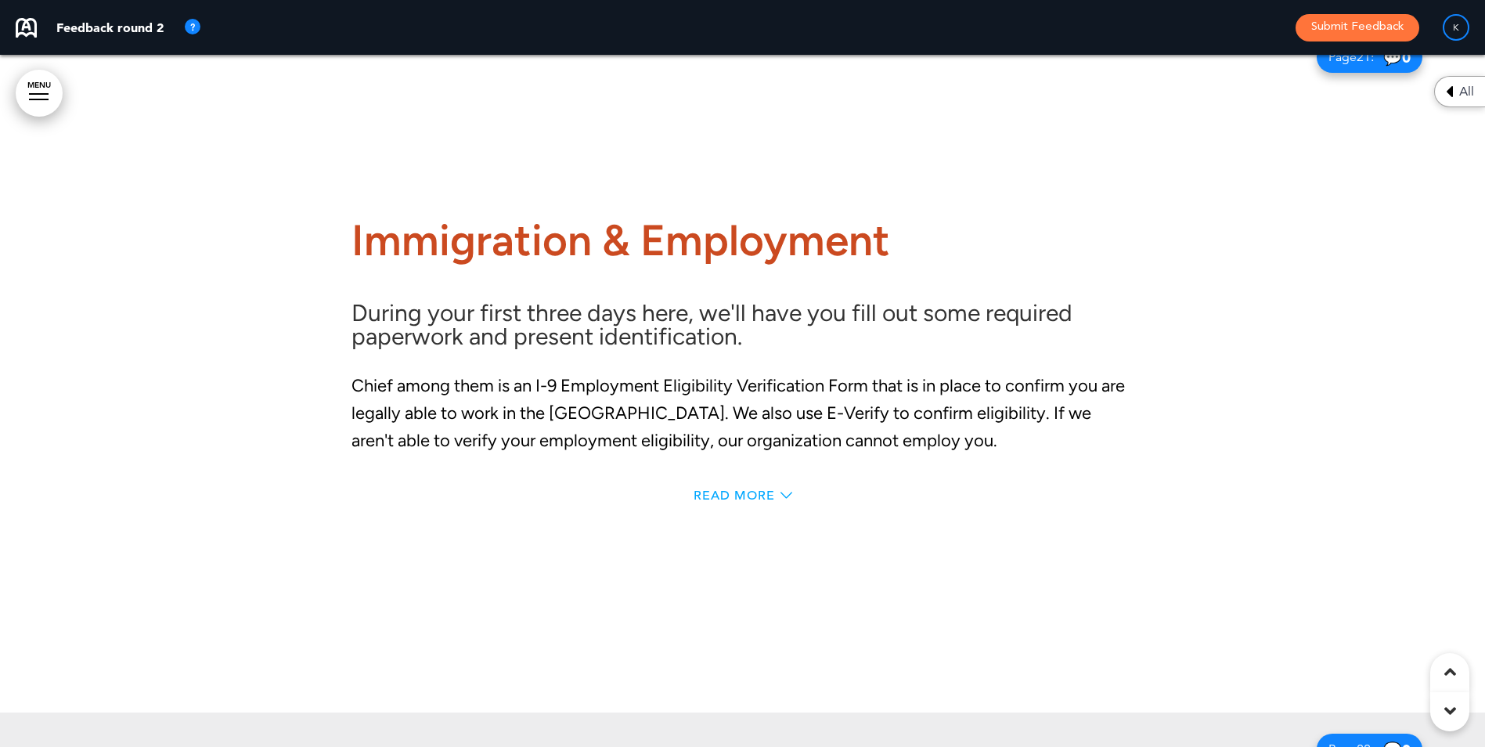
click at [726, 492] on span "Read More" at bounding box center [733, 495] width 81 height 13
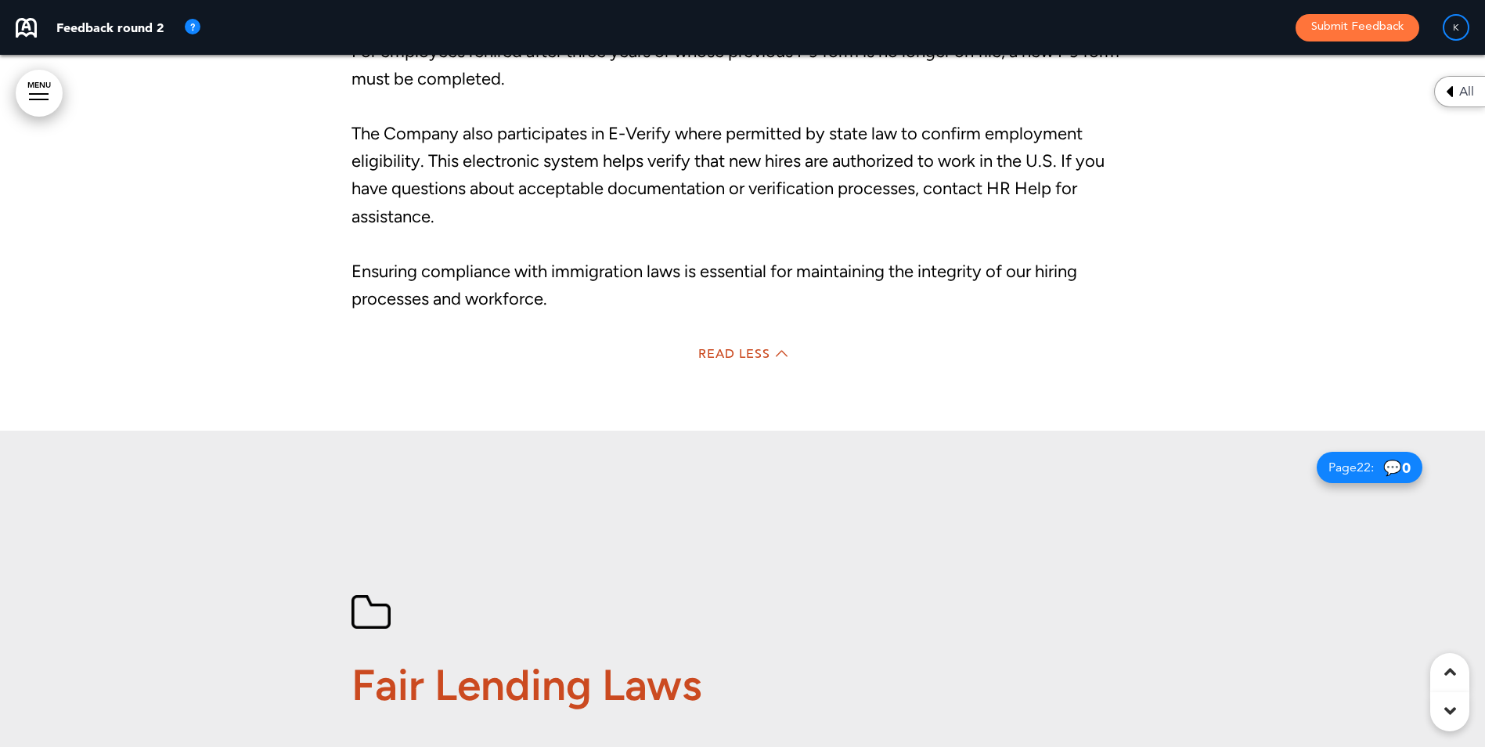
scroll to position [19397, 0]
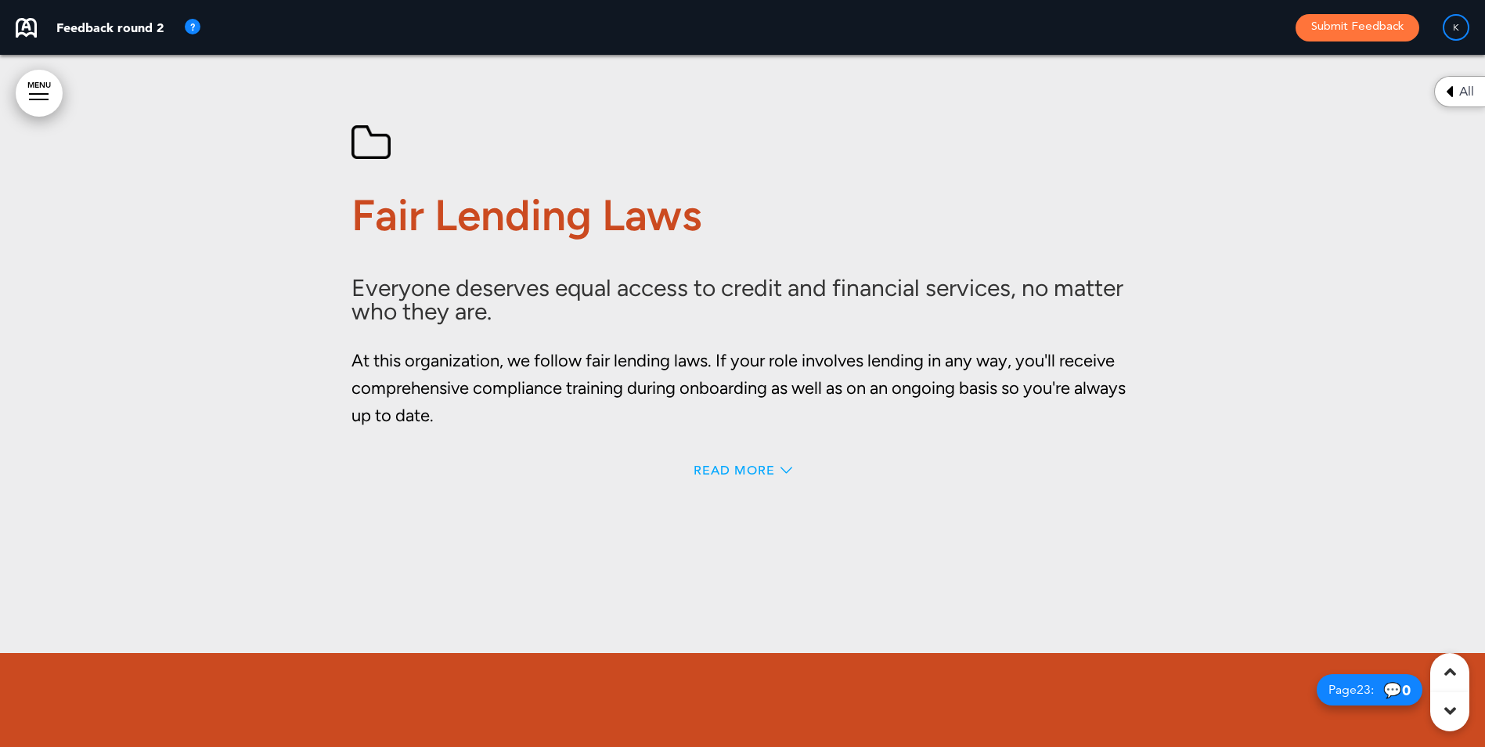
click at [740, 465] on span "Read More" at bounding box center [733, 470] width 81 height 13
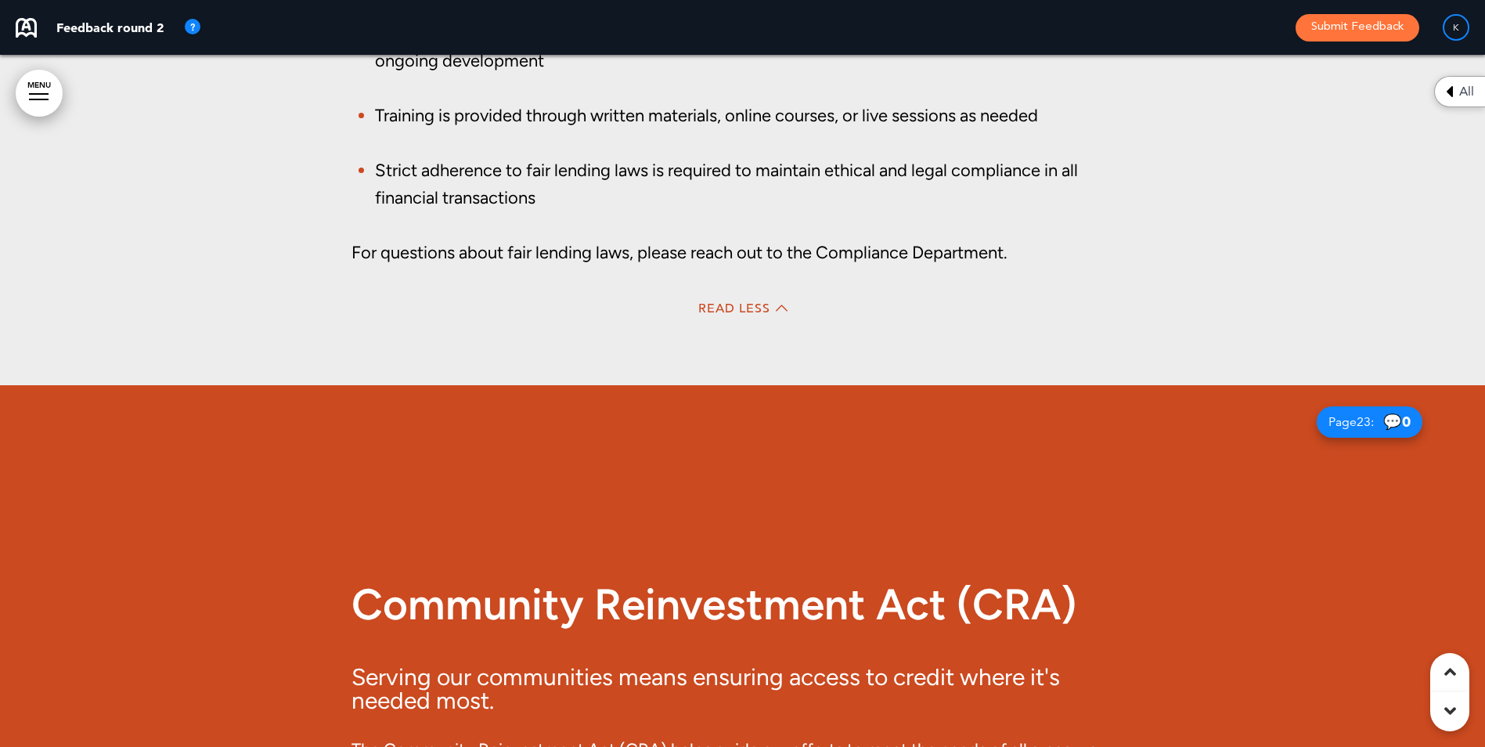
scroll to position [20231, 0]
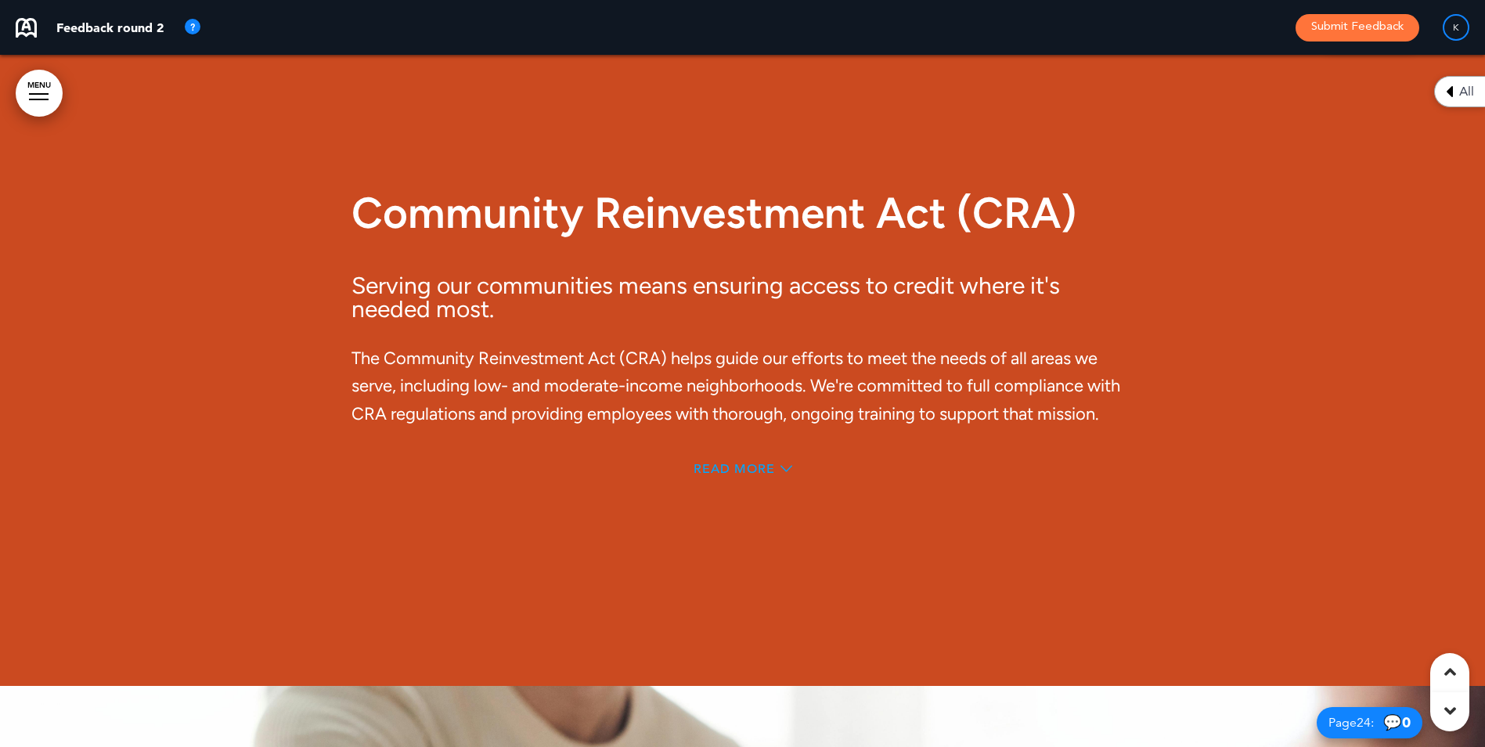
click at [758, 463] on span "Read More" at bounding box center [733, 469] width 81 height 13
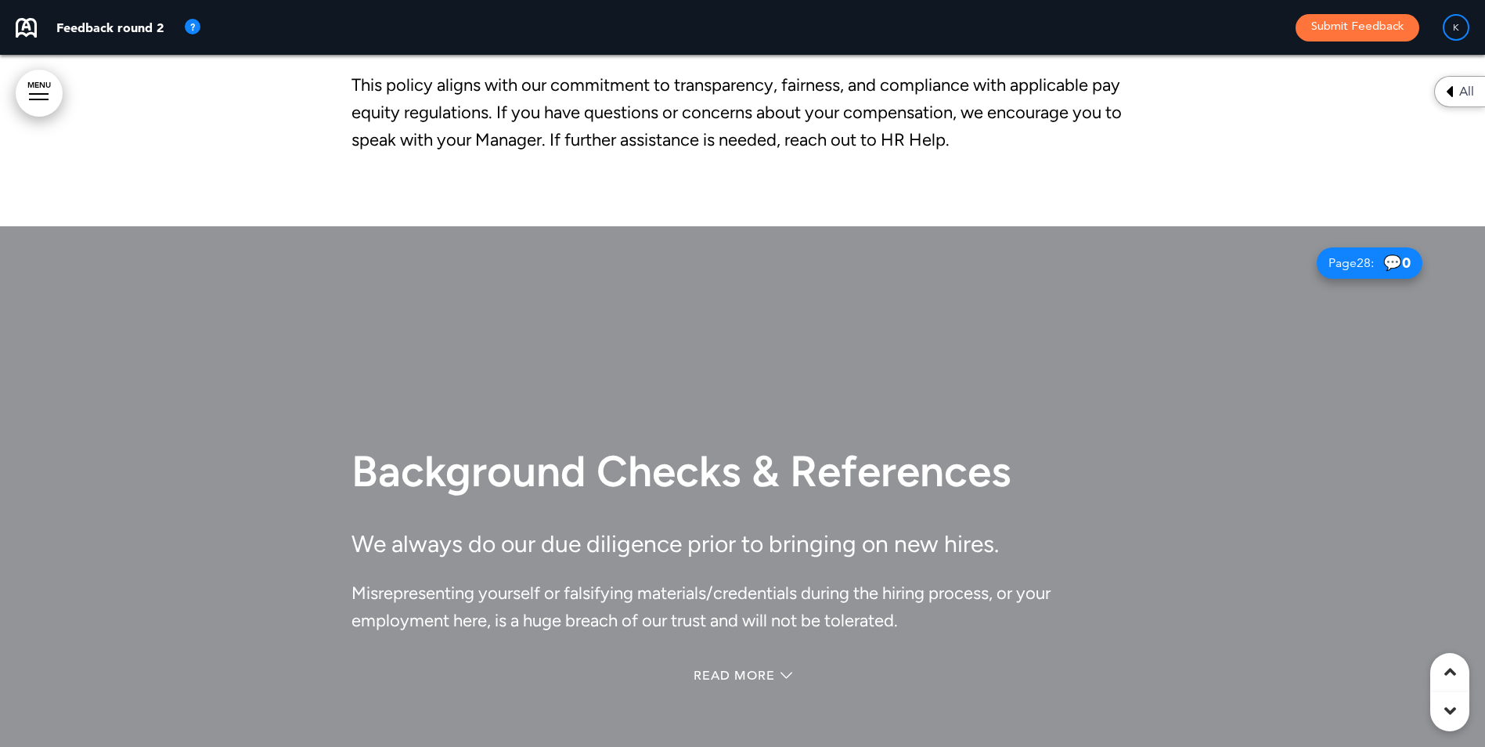
scroll to position [24239, 0]
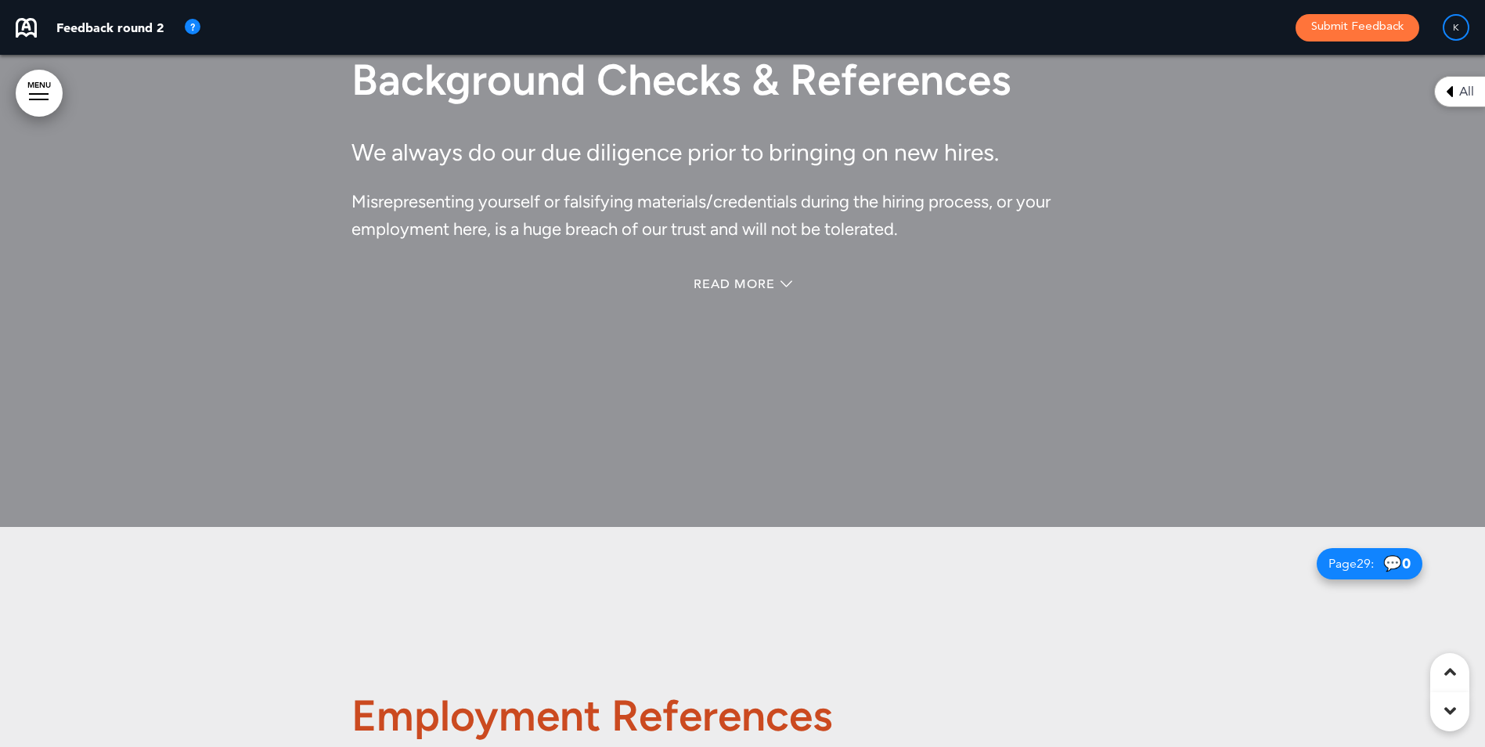
click at [763, 268] on div "Background Checks & References We always do our due diligence prior to bringing…" at bounding box center [742, 180] width 783 height 361
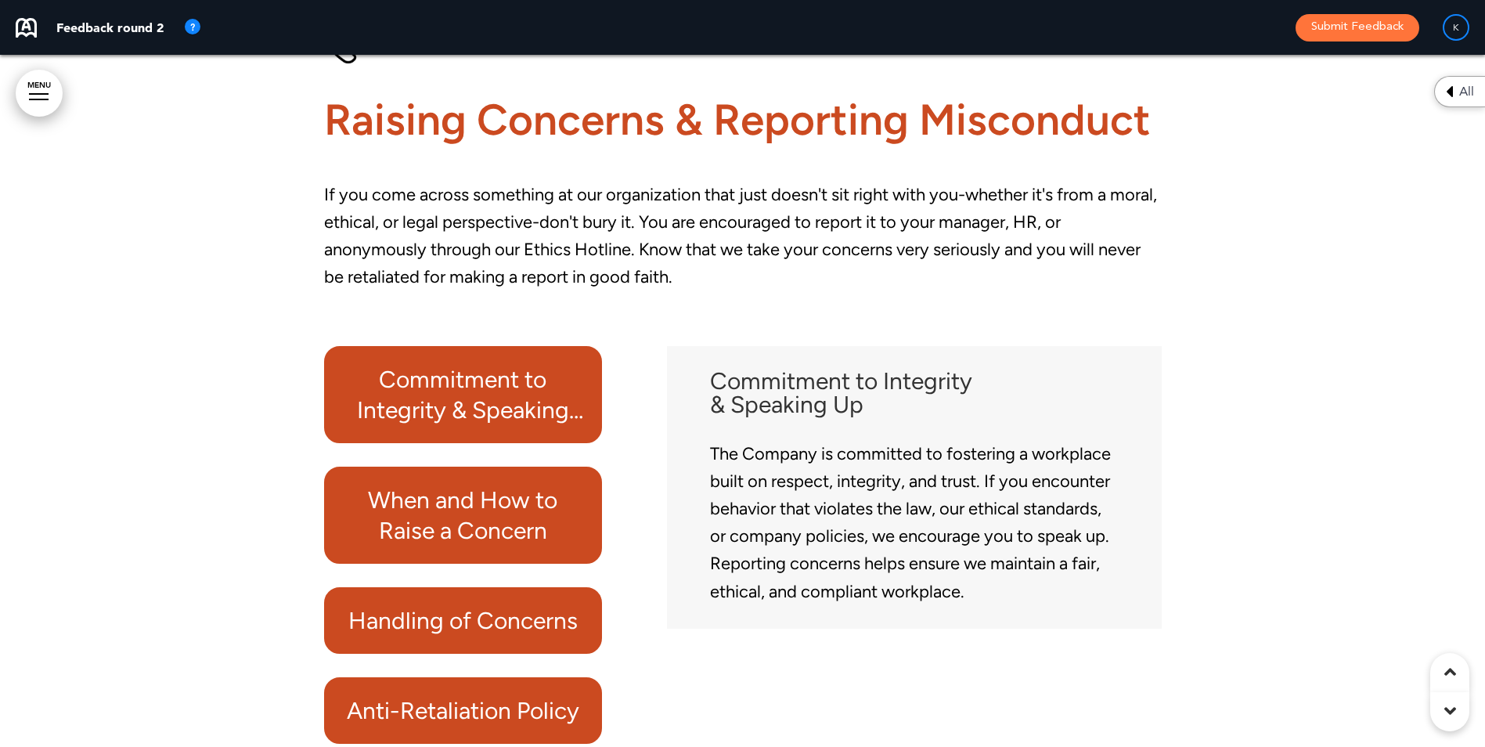
scroll to position [25648, 0]
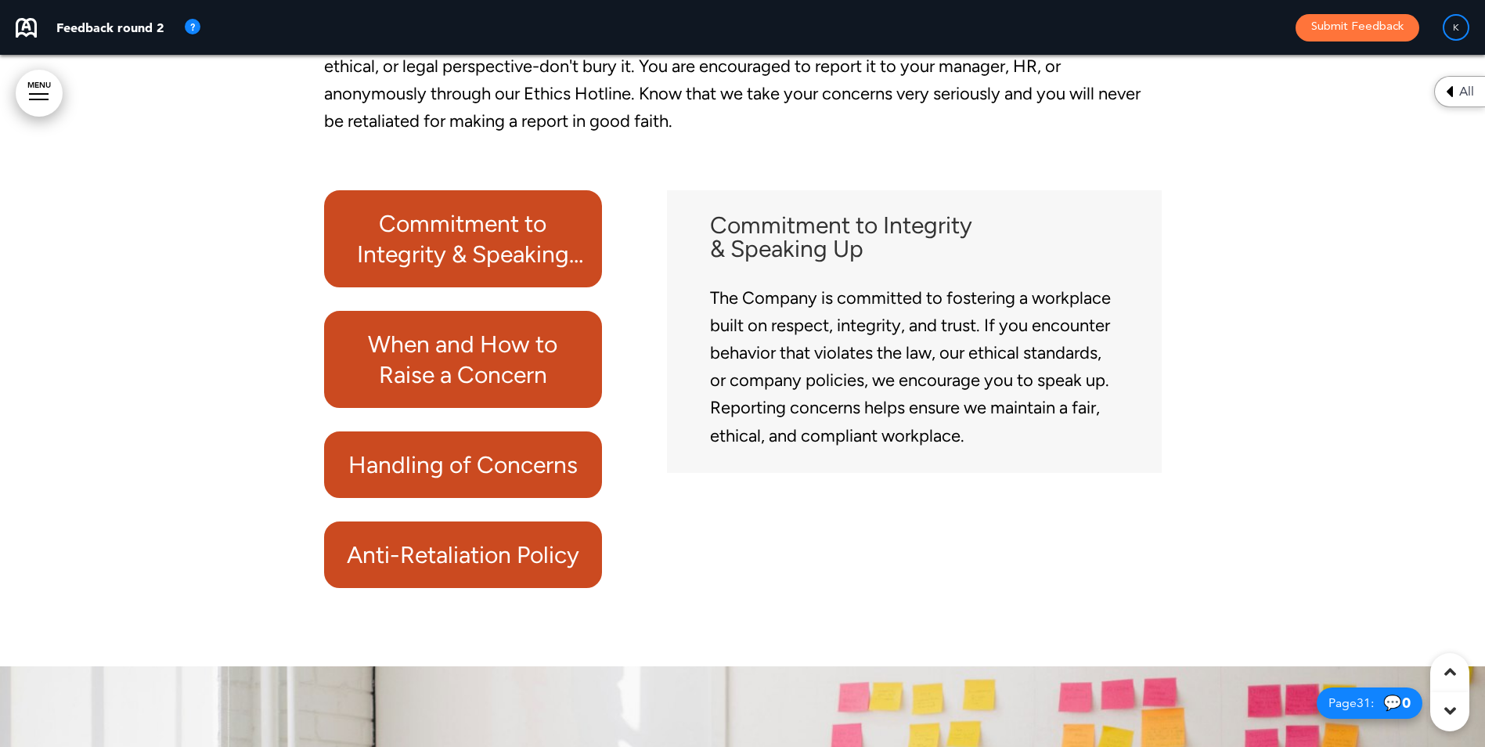
click at [527, 345] on h6 "When and How to Raise a Concern" at bounding box center [463, 359] width 243 height 61
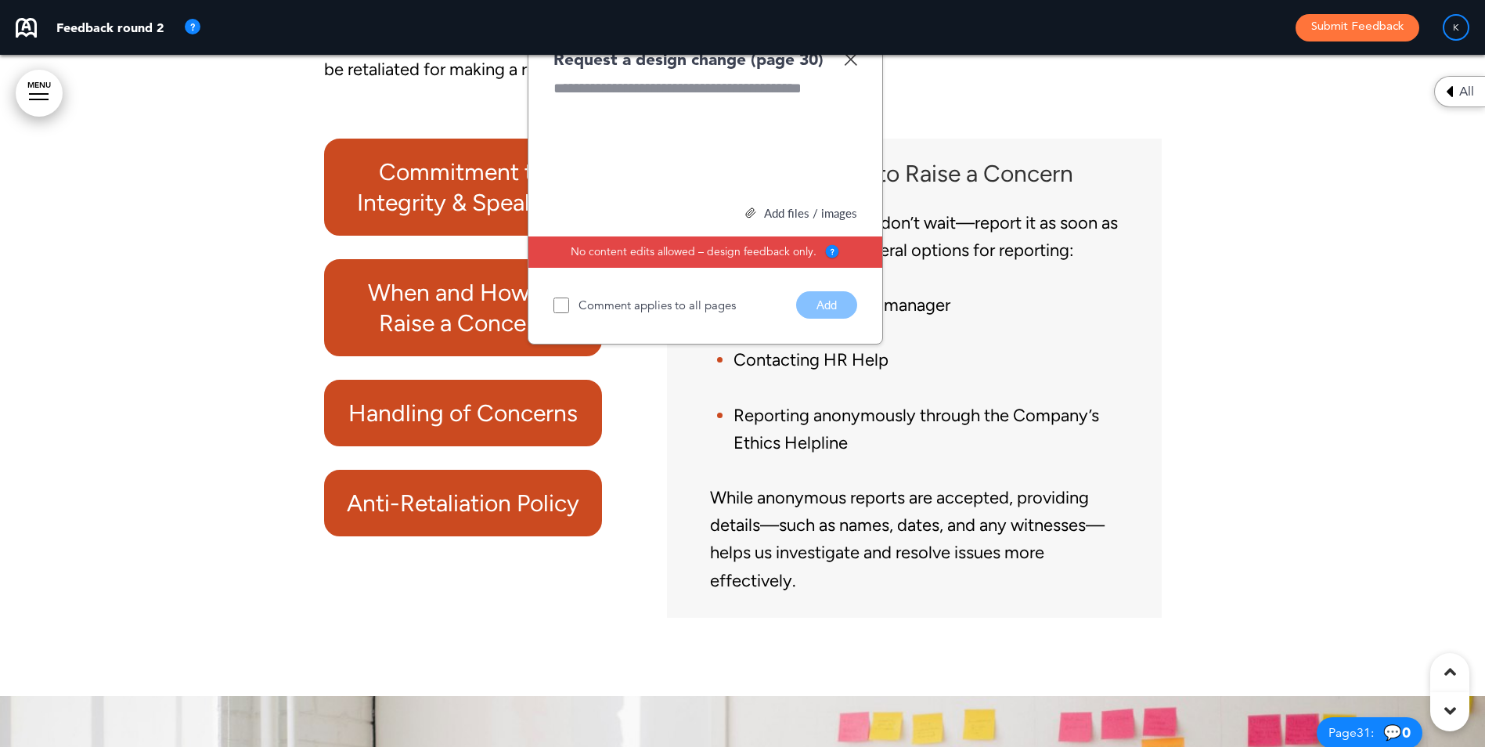
click at [846, 59] on img at bounding box center [850, 58] width 13 height 13
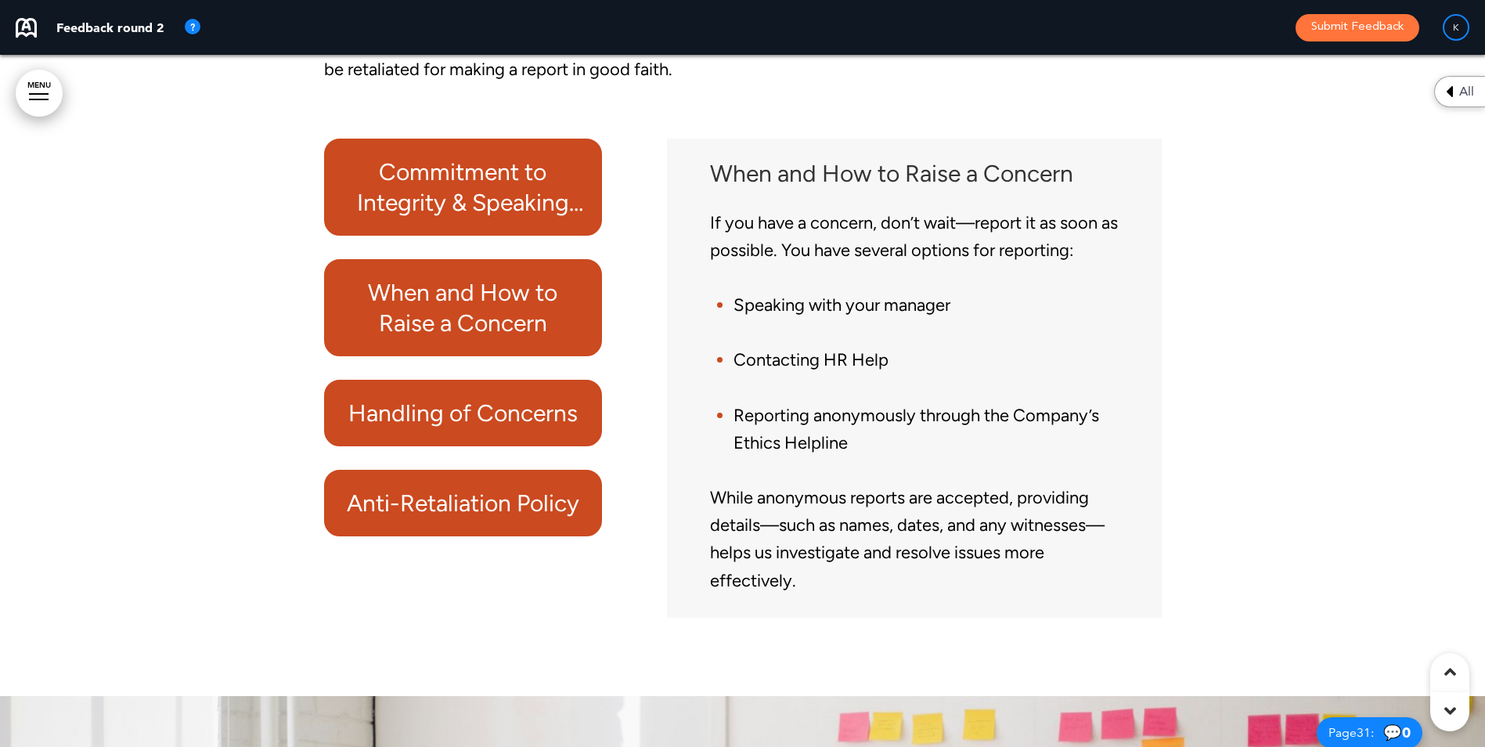
click at [512, 402] on h6 "Handling of Concerns" at bounding box center [463, 413] width 243 height 31
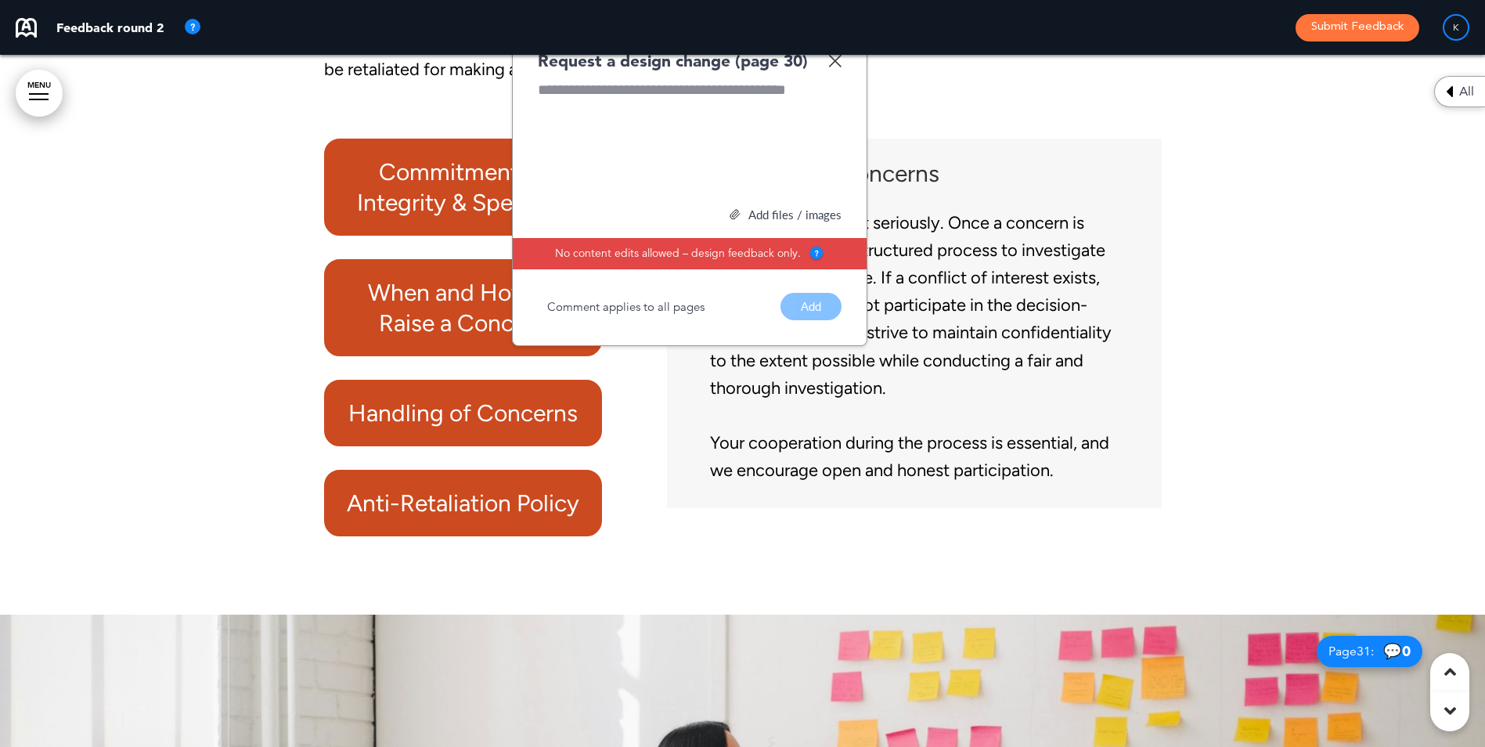
scroll to position [25643, 0]
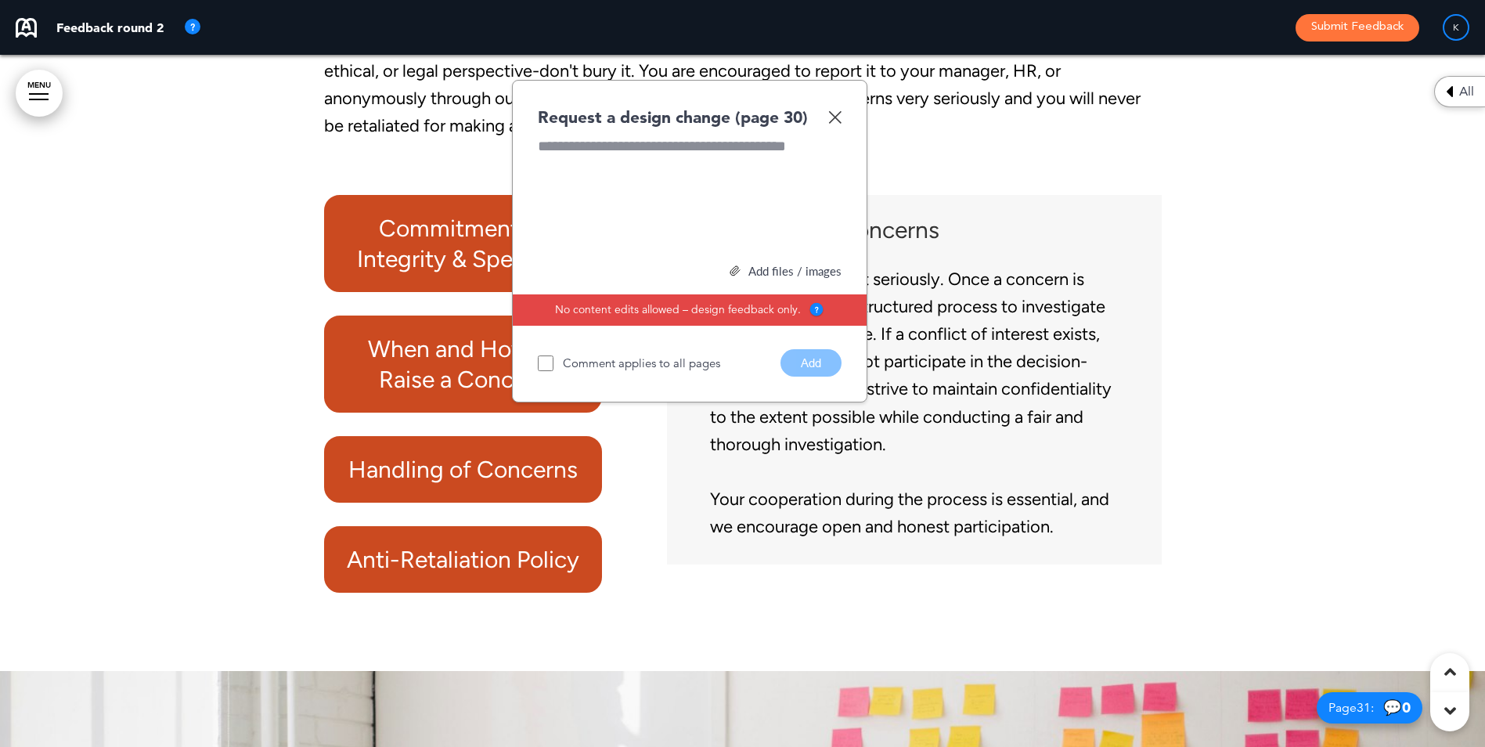
click at [841, 119] on img at bounding box center [834, 116] width 13 height 13
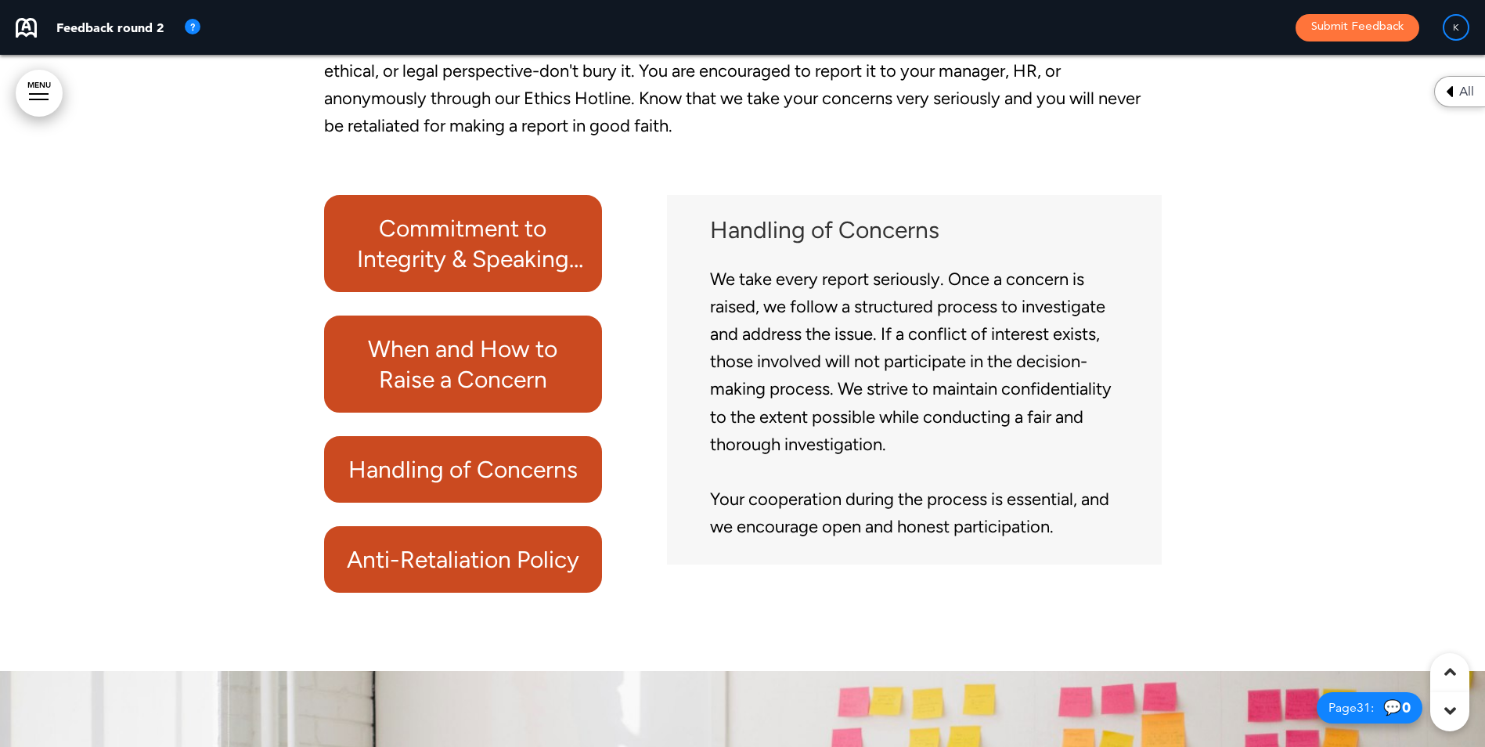
click at [450, 553] on h6 "Anti-Retaliation Policy" at bounding box center [463, 559] width 243 height 31
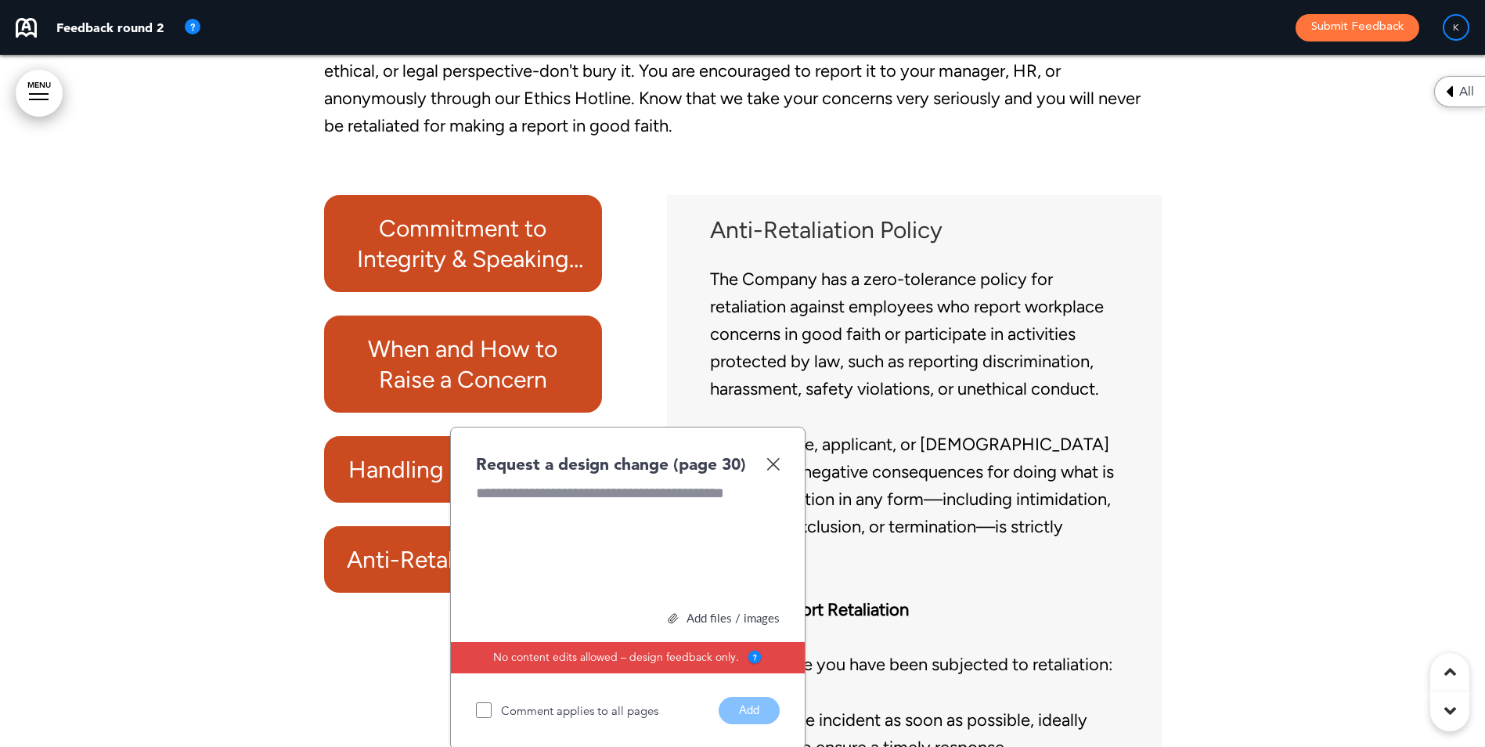
scroll to position [25840, 0]
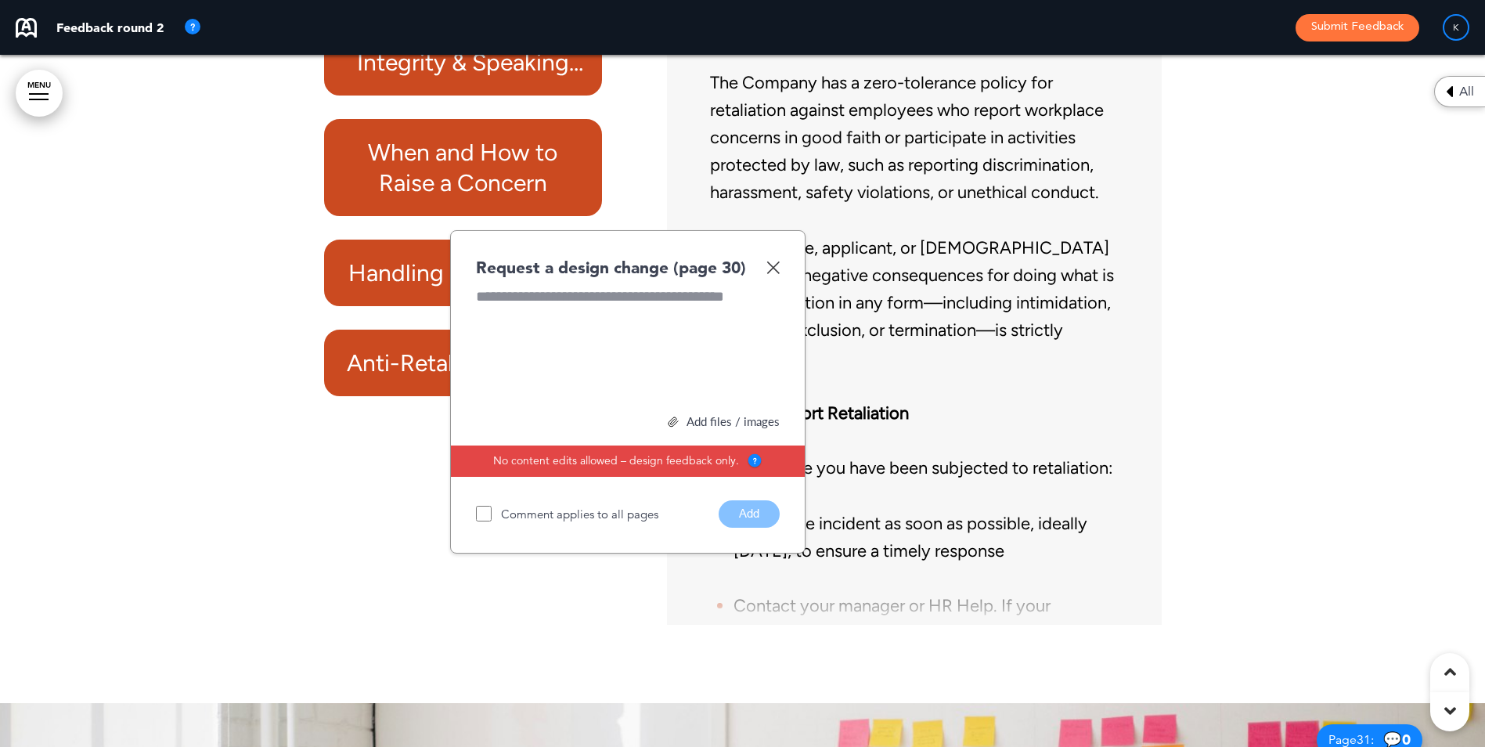
click at [781, 255] on div "Request a design change (page 30) Add files / images Select or drag & drop your…" at bounding box center [627, 391] width 355 height 323
click at [769, 269] on img at bounding box center [772, 267] width 13 height 13
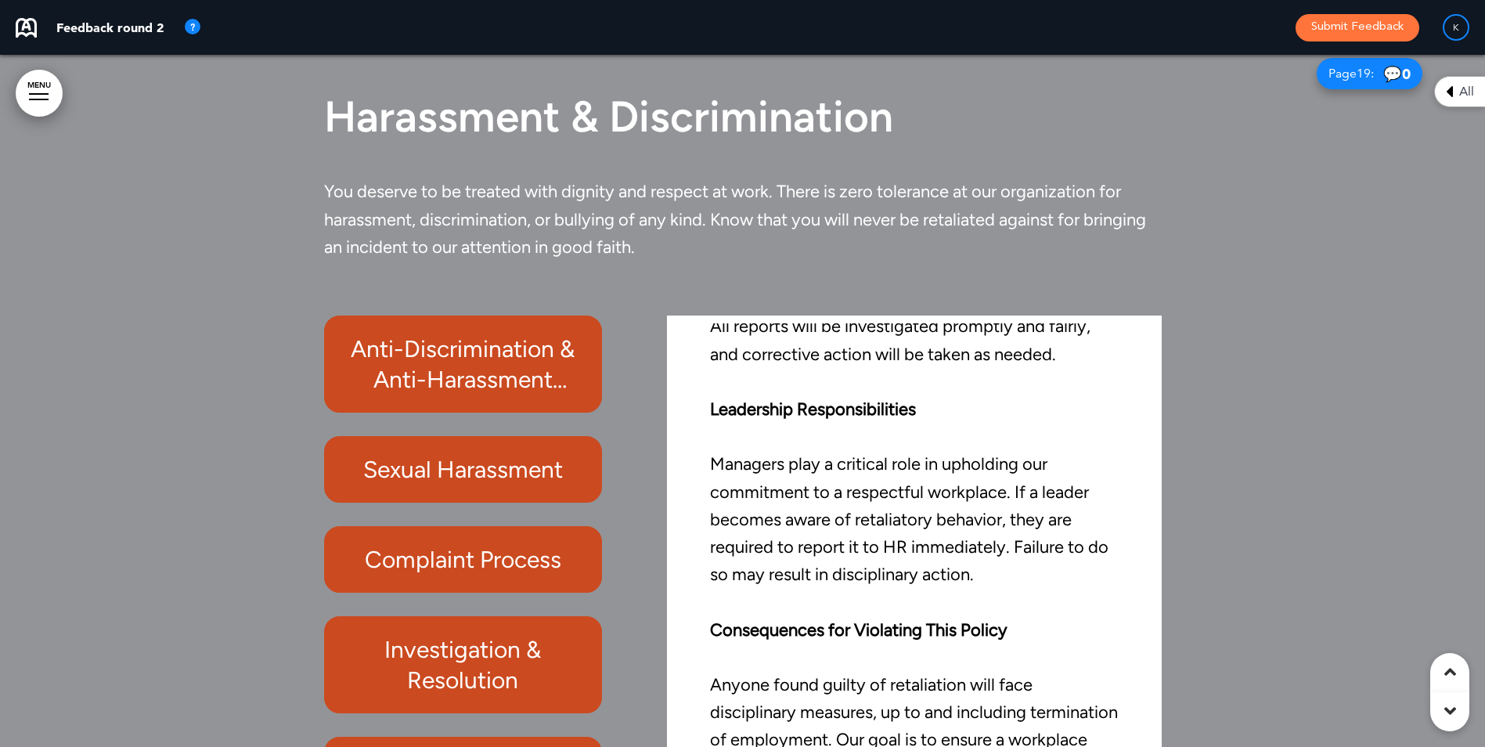
scroll to position [16840, 0]
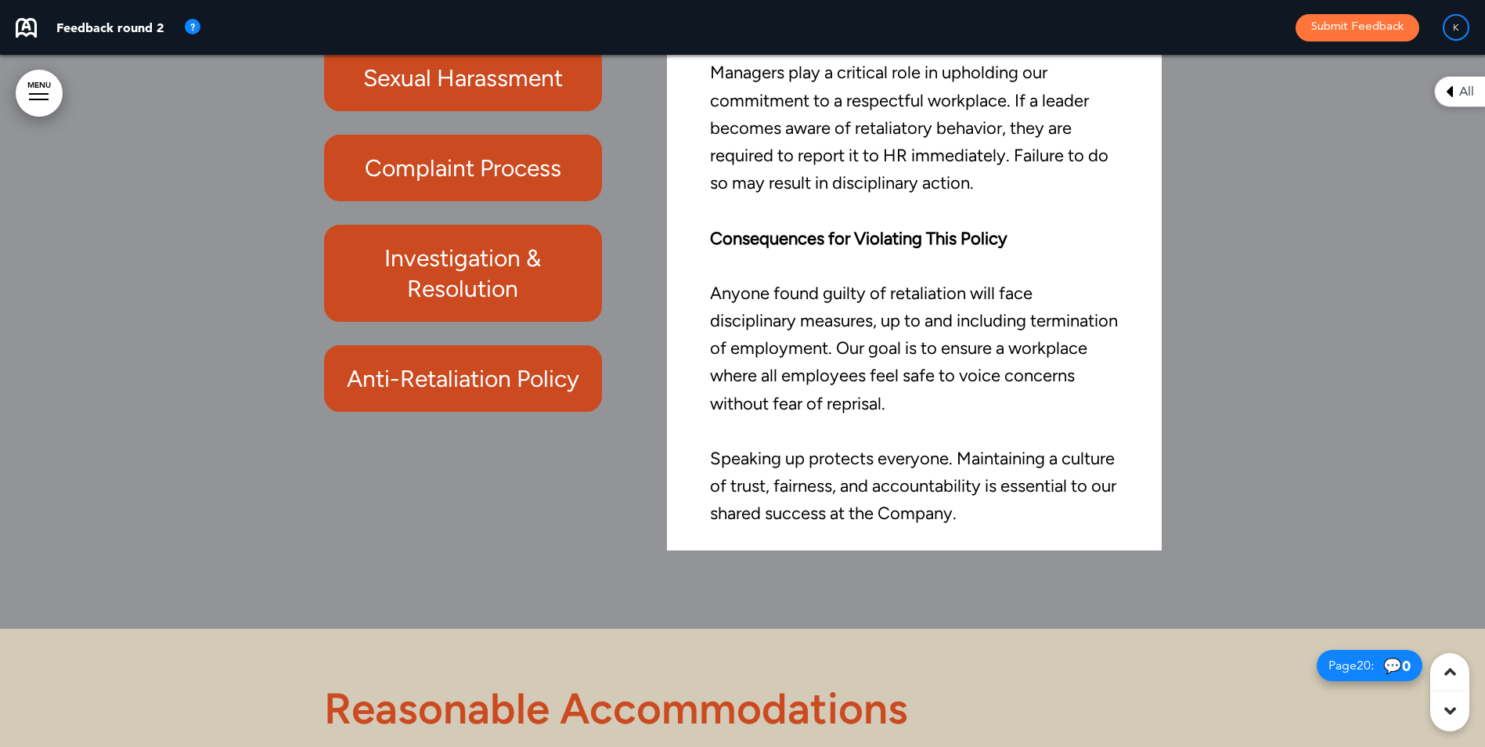
click at [529, 375] on h6 "Anti-Retaliation Policy" at bounding box center [463, 378] width 243 height 31
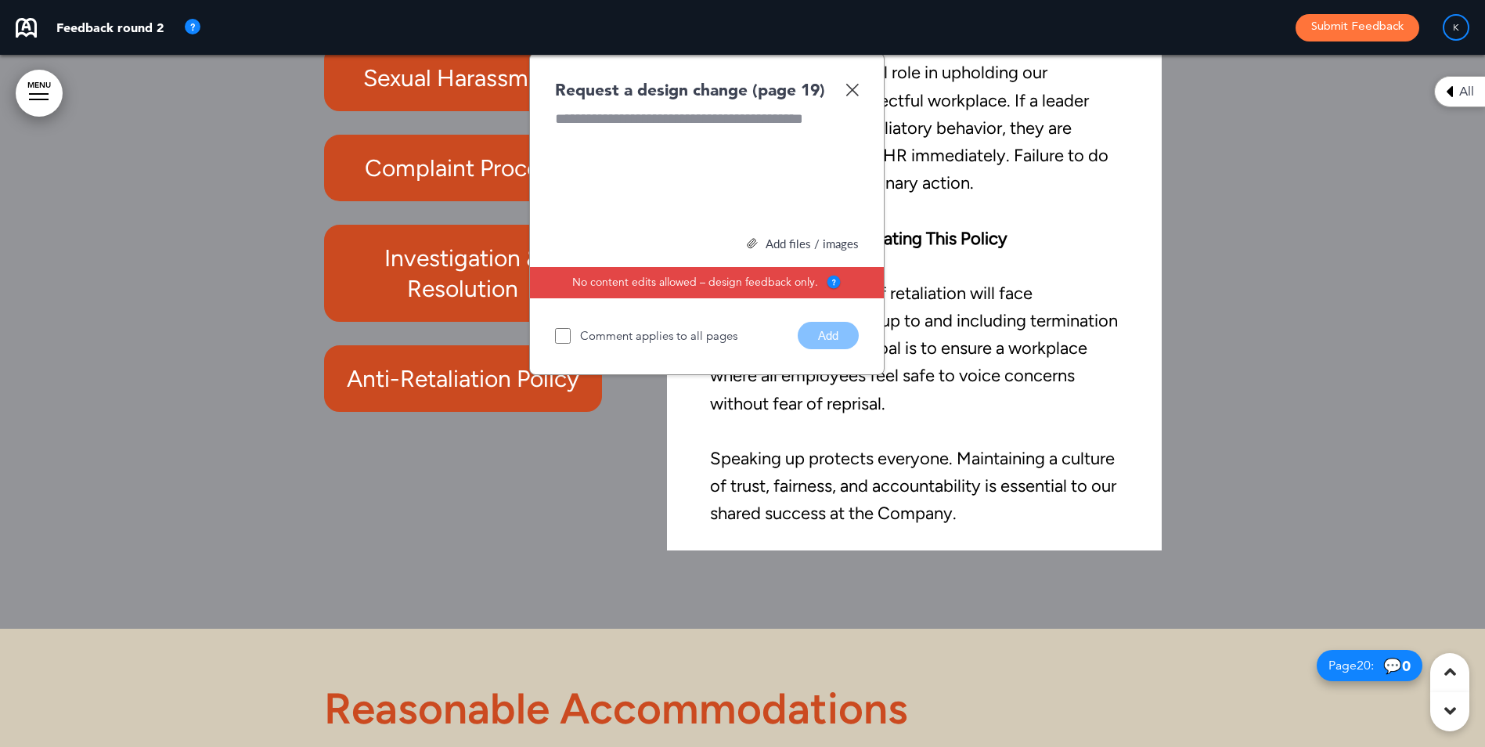
click at [853, 85] on img at bounding box center [851, 89] width 13 height 13
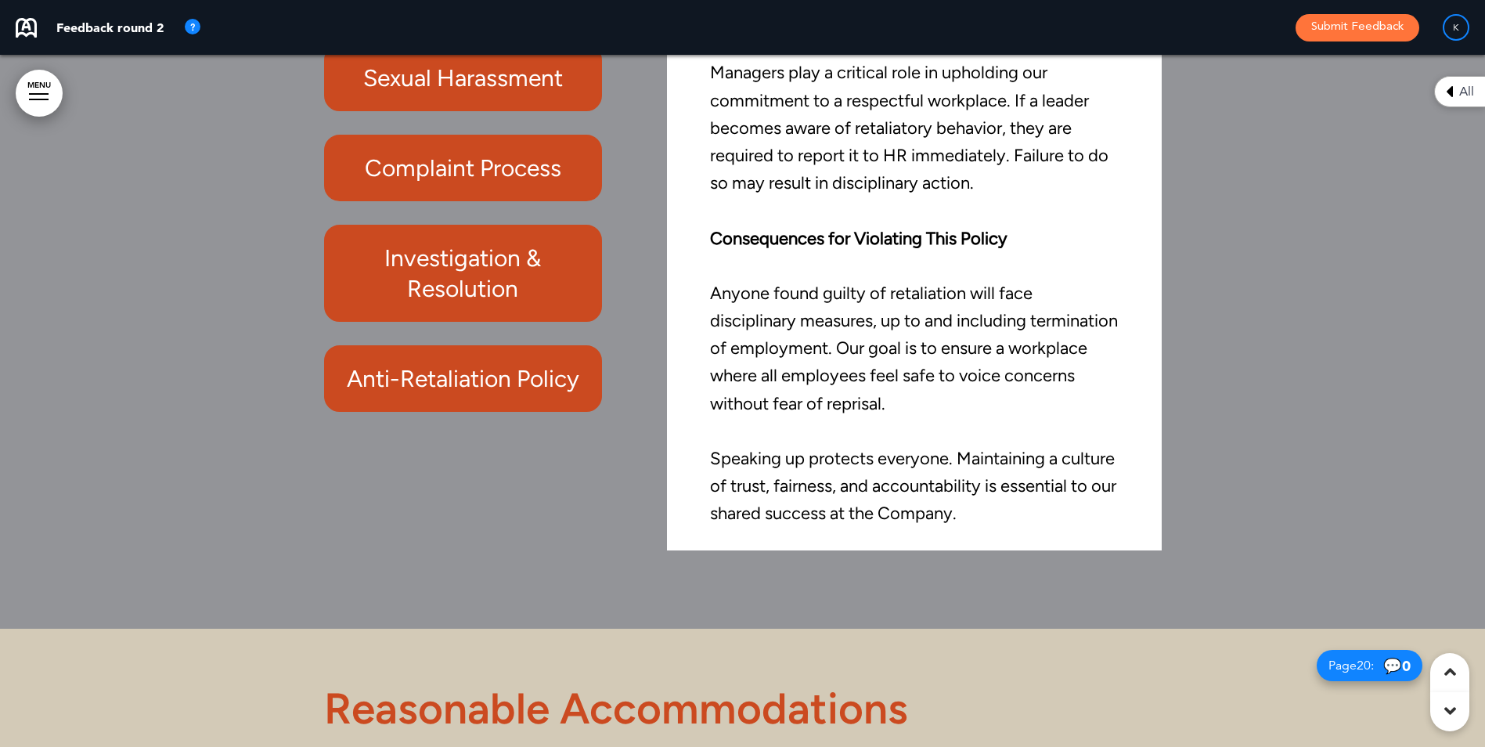
click at [490, 366] on h6 "Anti-Retaliation Policy" at bounding box center [463, 378] width 243 height 31
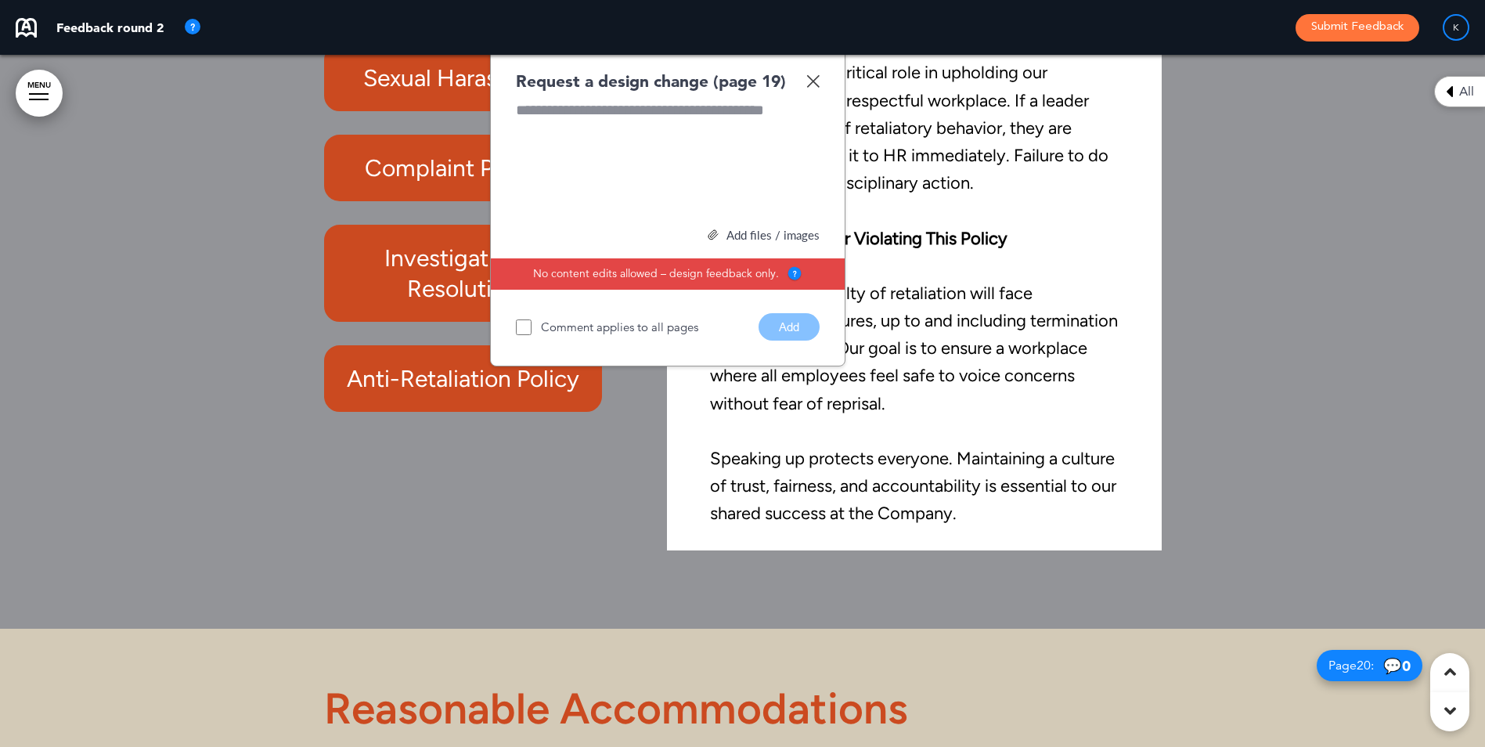
click at [813, 81] on img at bounding box center [812, 80] width 13 height 13
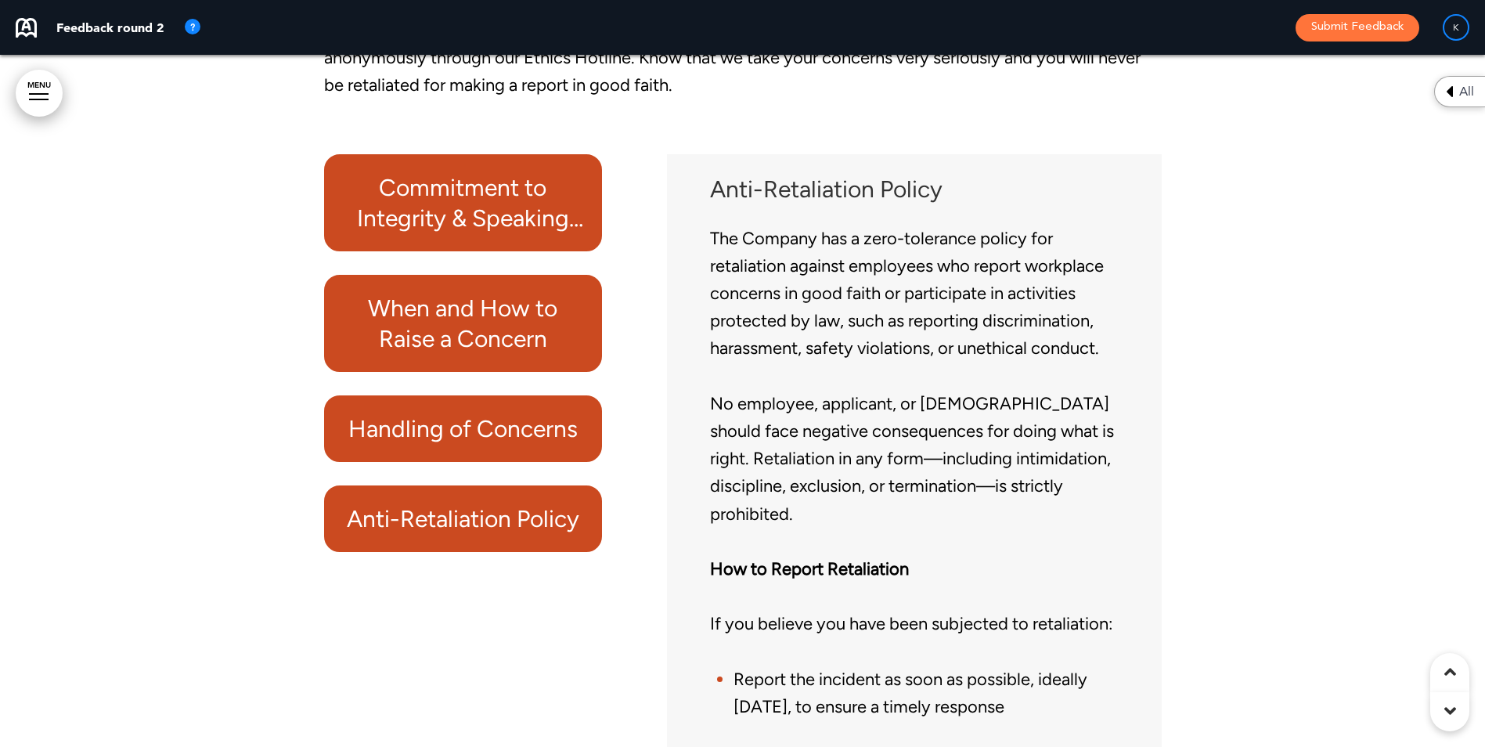
scroll to position [25761, 0]
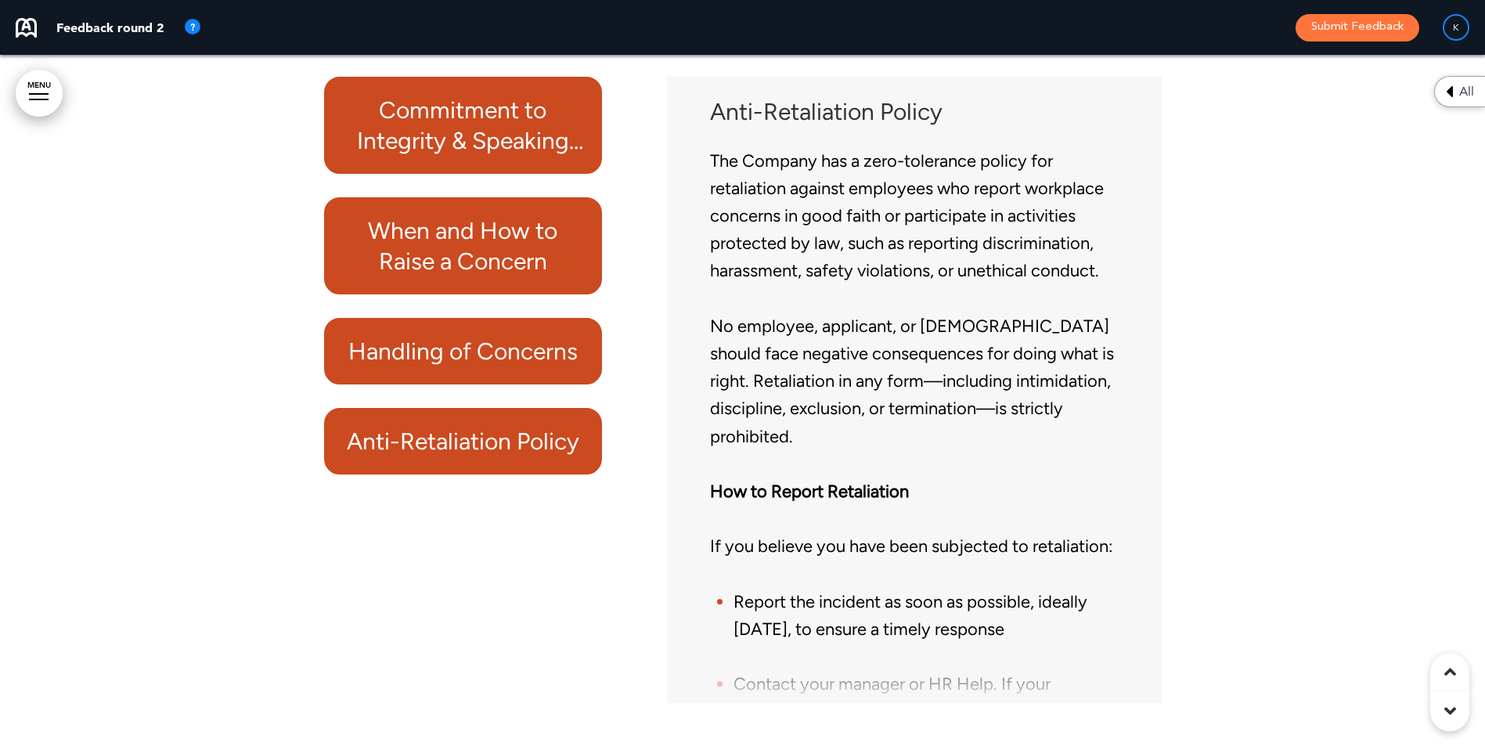
click at [522, 427] on h6 "Anti-Retaliation Policy" at bounding box center [463, 441] width 243 height 31
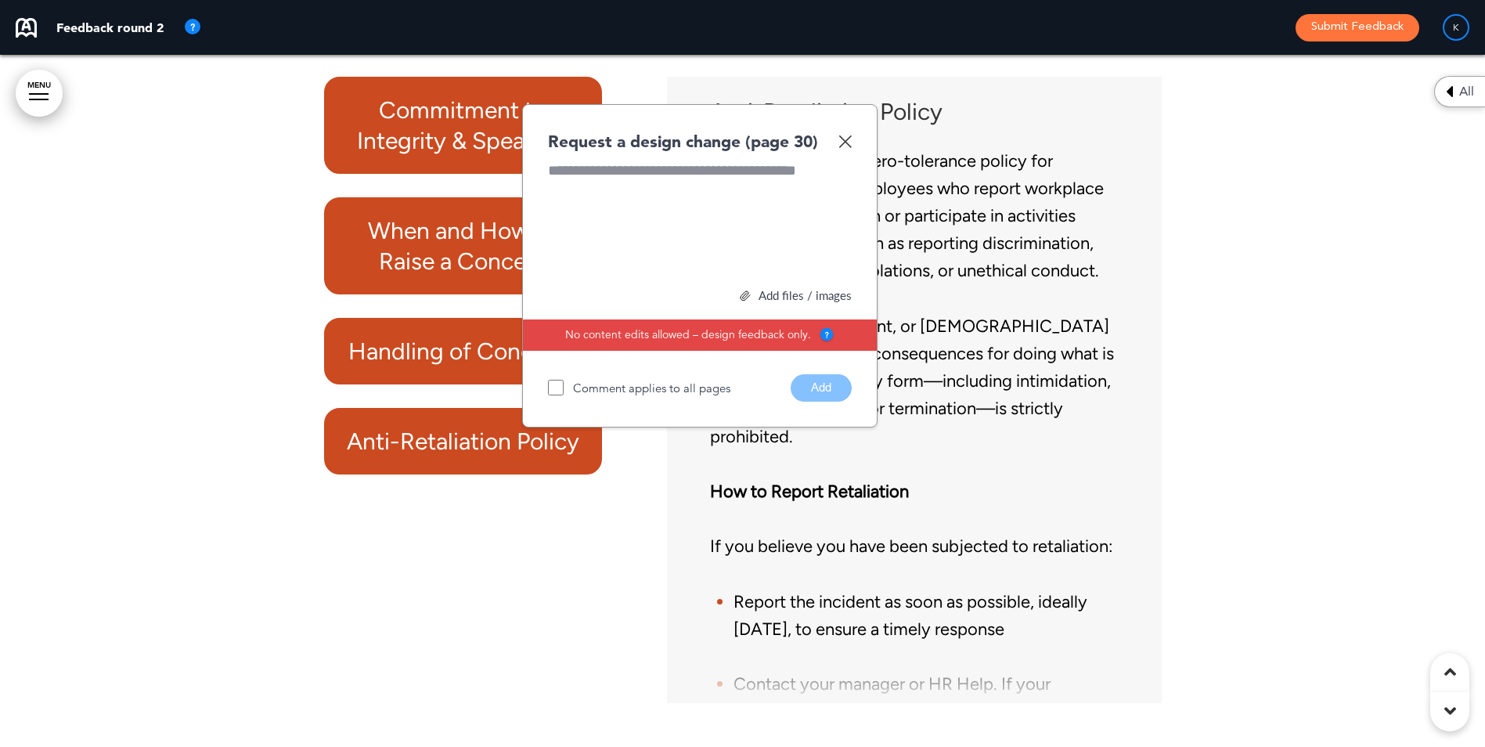
click at [849, 135] on img at bounding box center [844, 141] width 13 height 13
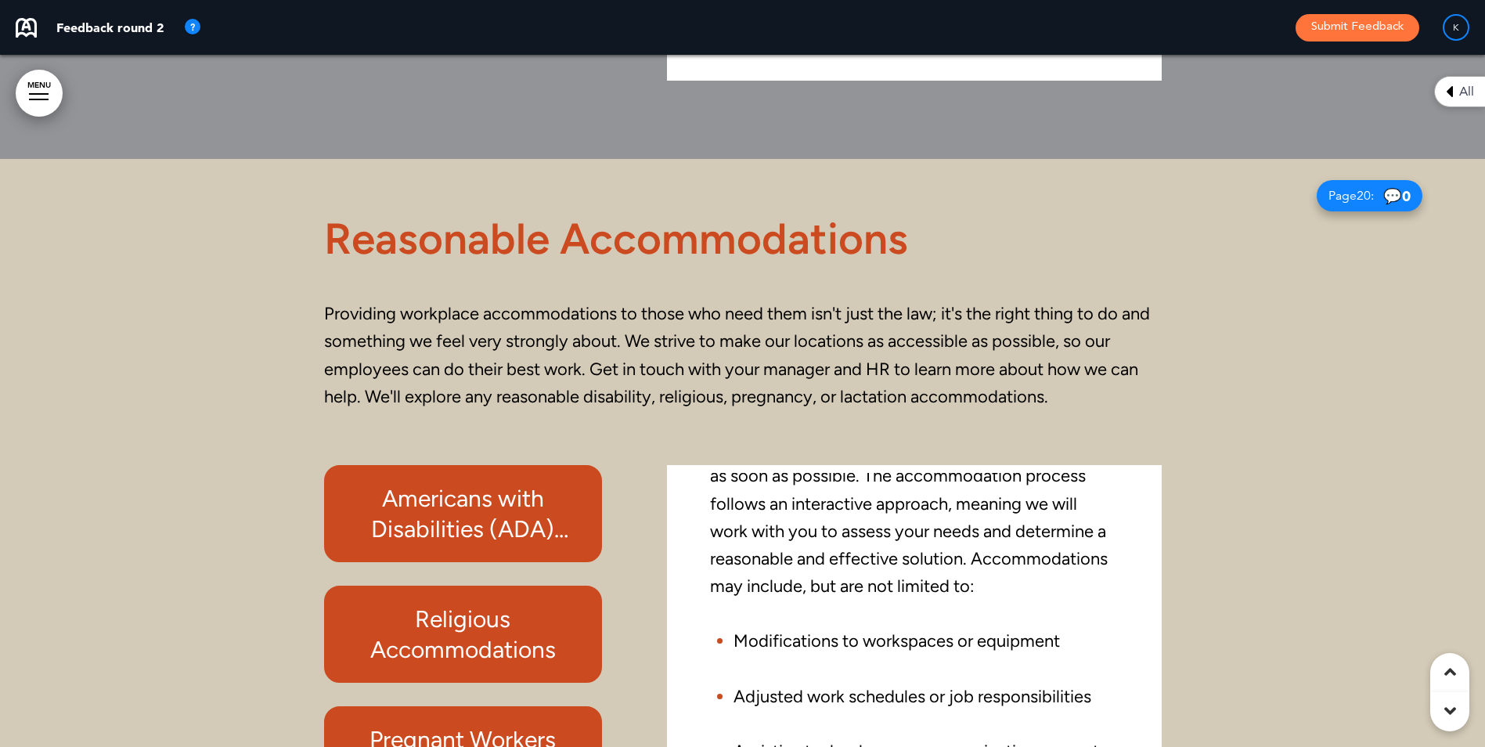
scroll to position [16761, 0]
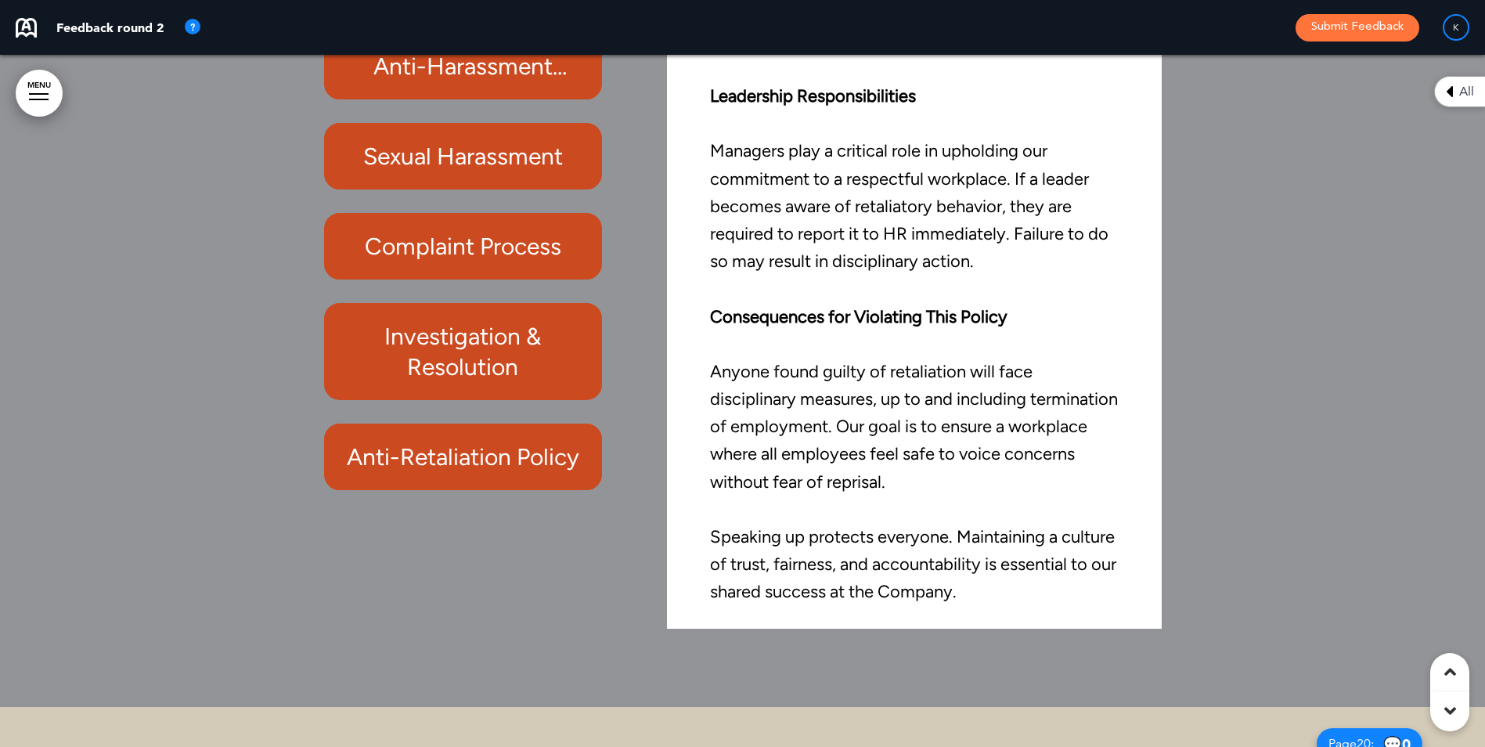
click at [535, 454] on h6 "Anti-Retaliation Policy" at bounding box center [463, 456] width 243 height 31
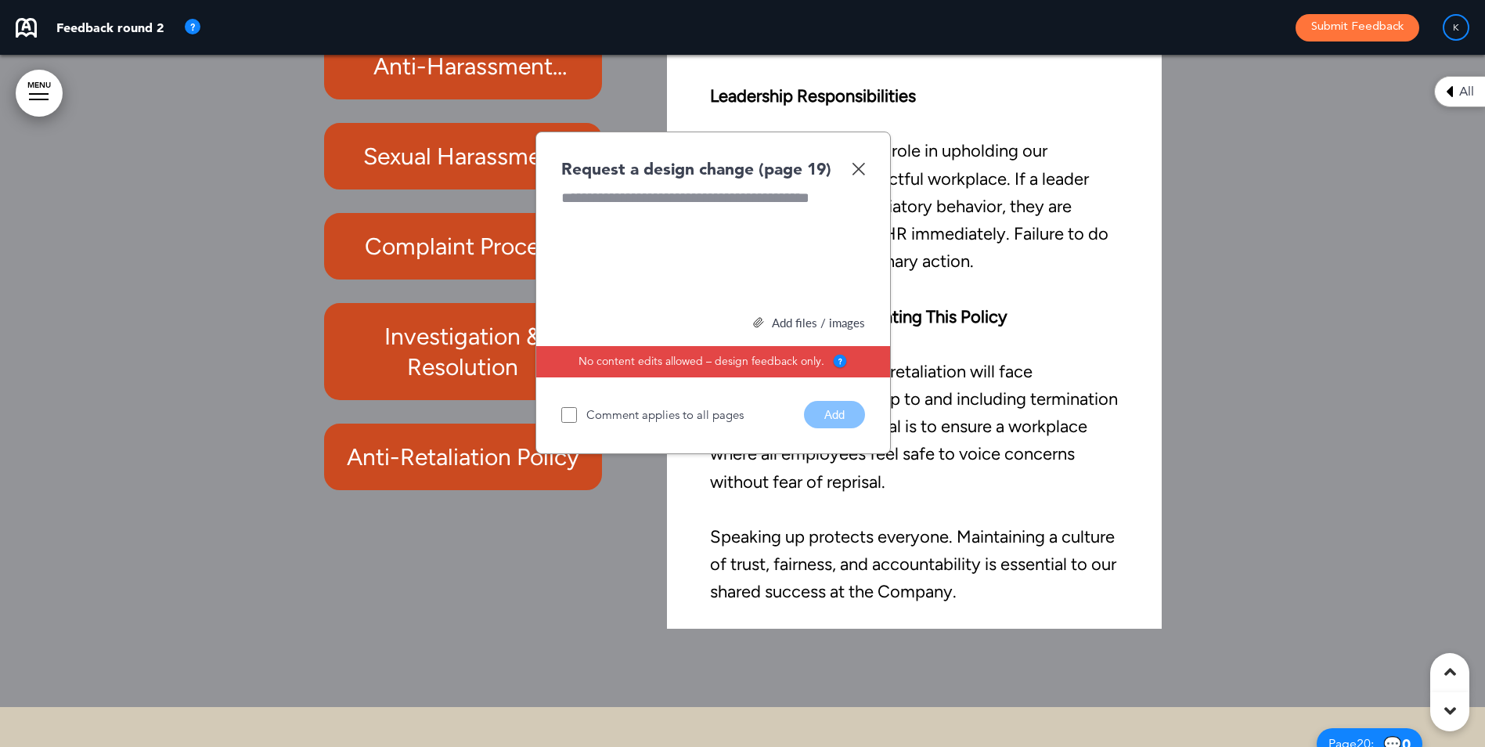
click at [860, 166] on img at bounding box center [857, 168] width 13 height 13
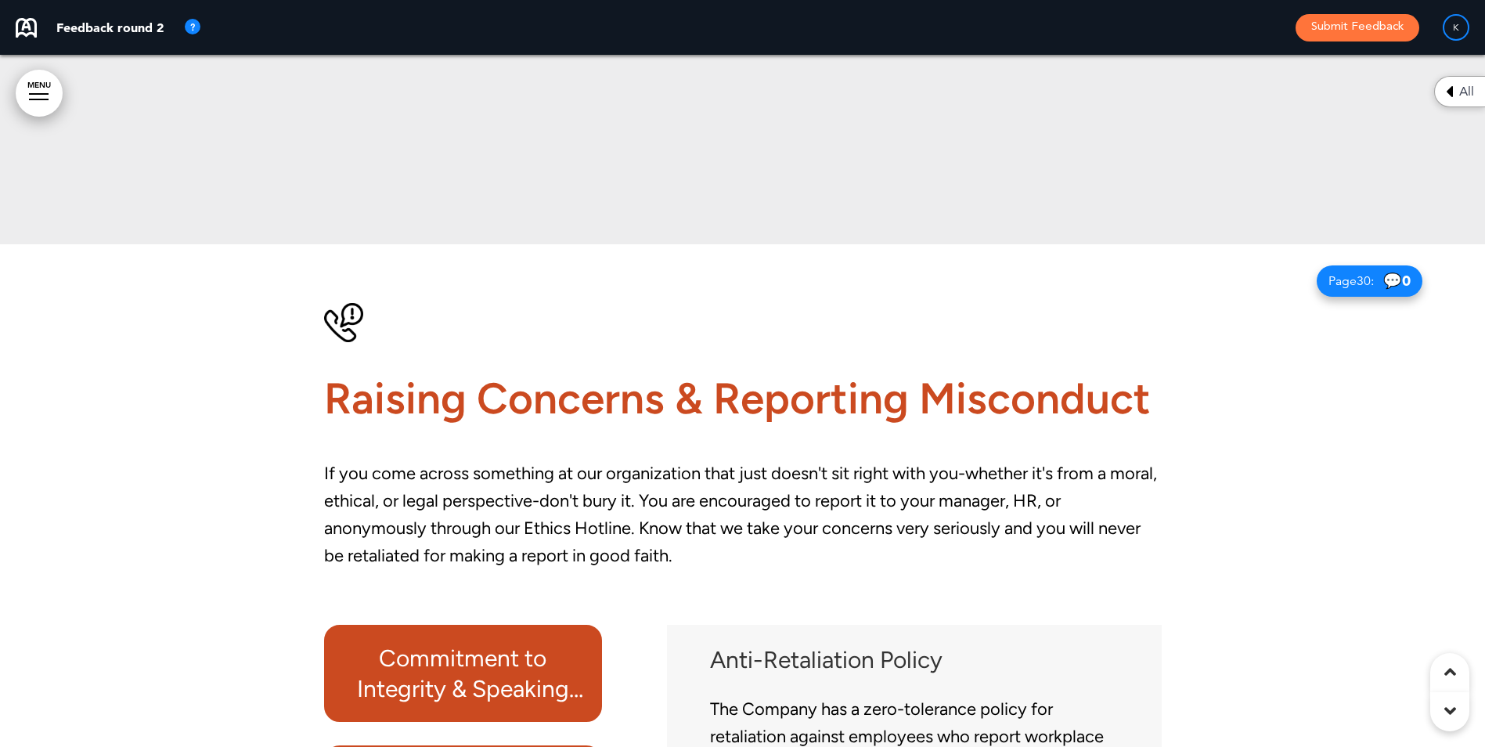
scroll to position [25840, 0]
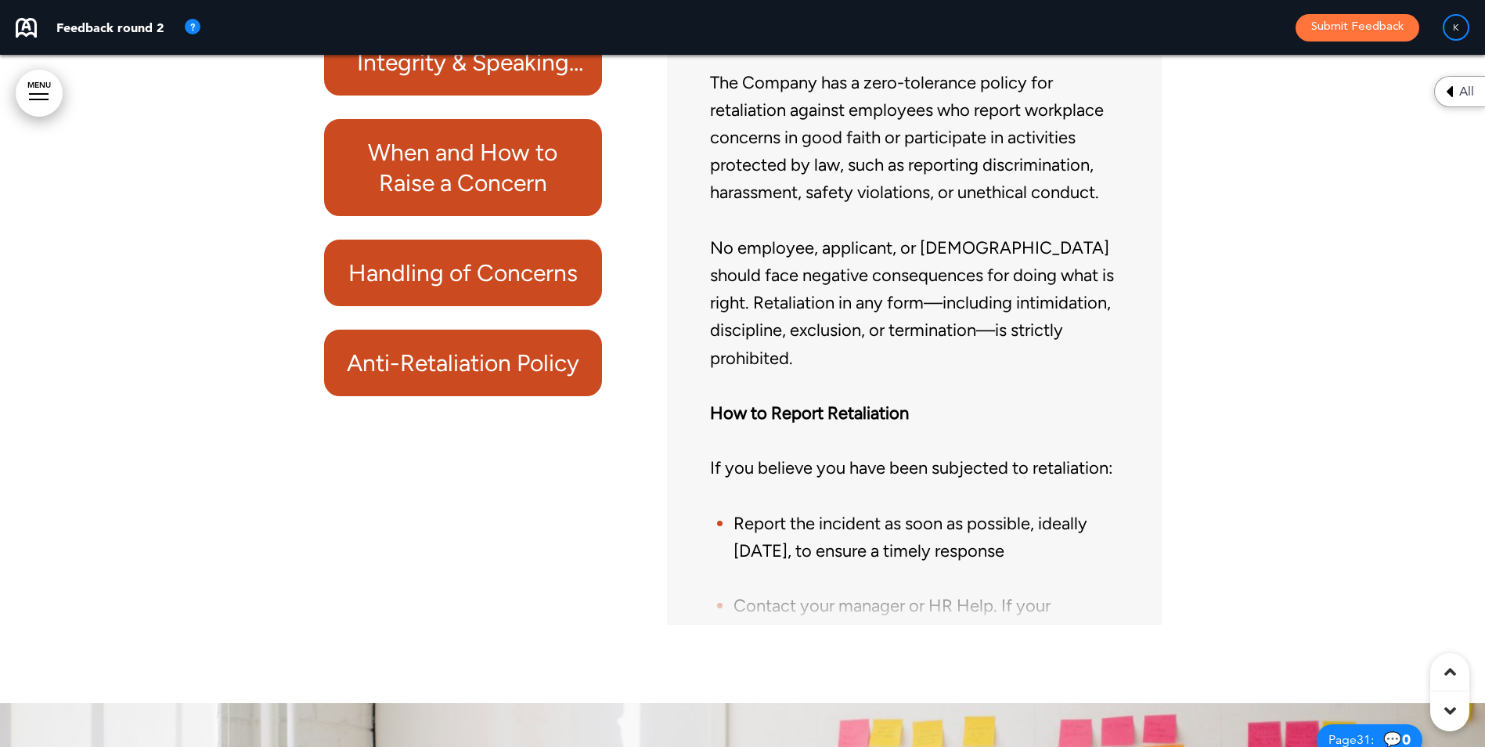
click at [504, 355] on h6 "Anti-Retaliation Policy" at bounding box center [463, 362] width 243 height 31
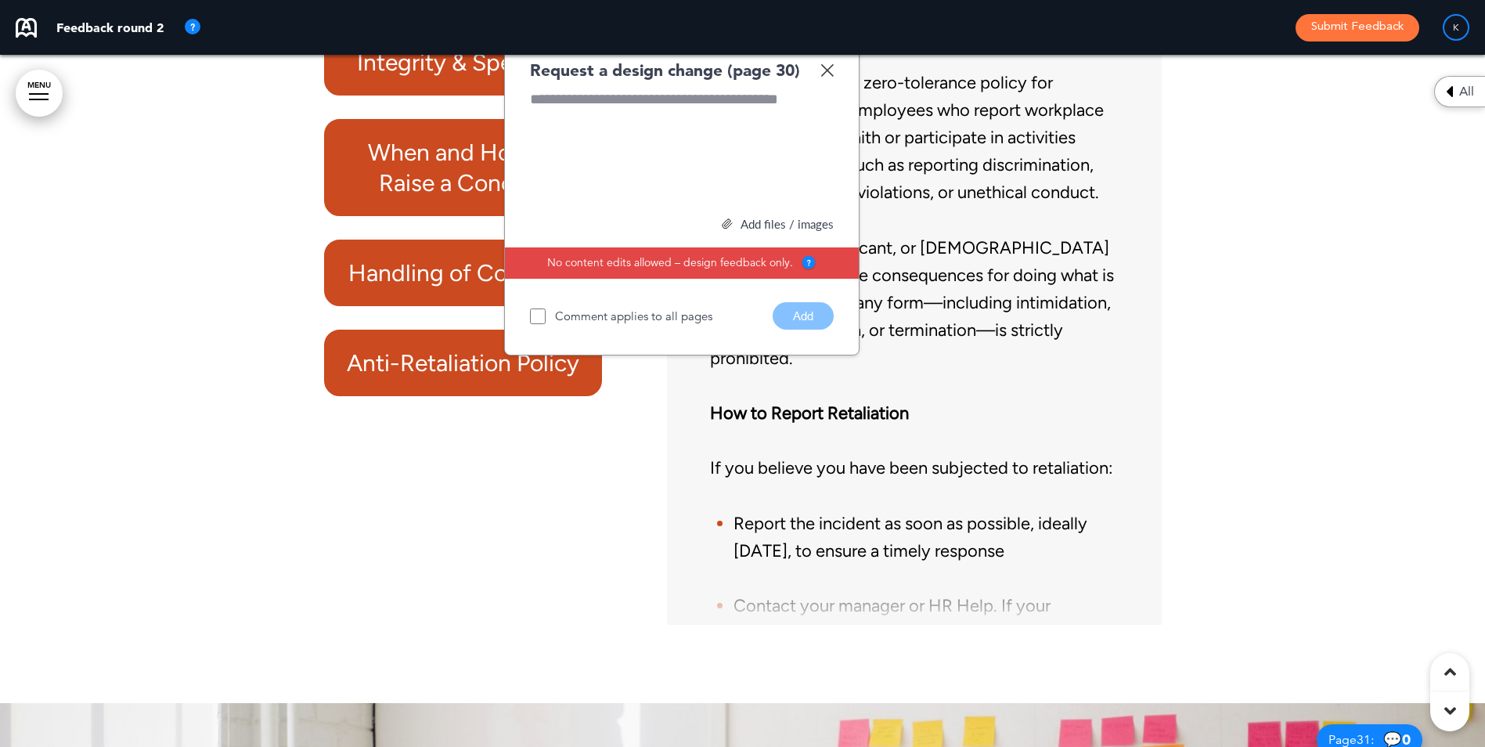
click at [998, 395] on p at bounding box center [914, 385] width 408 height 27
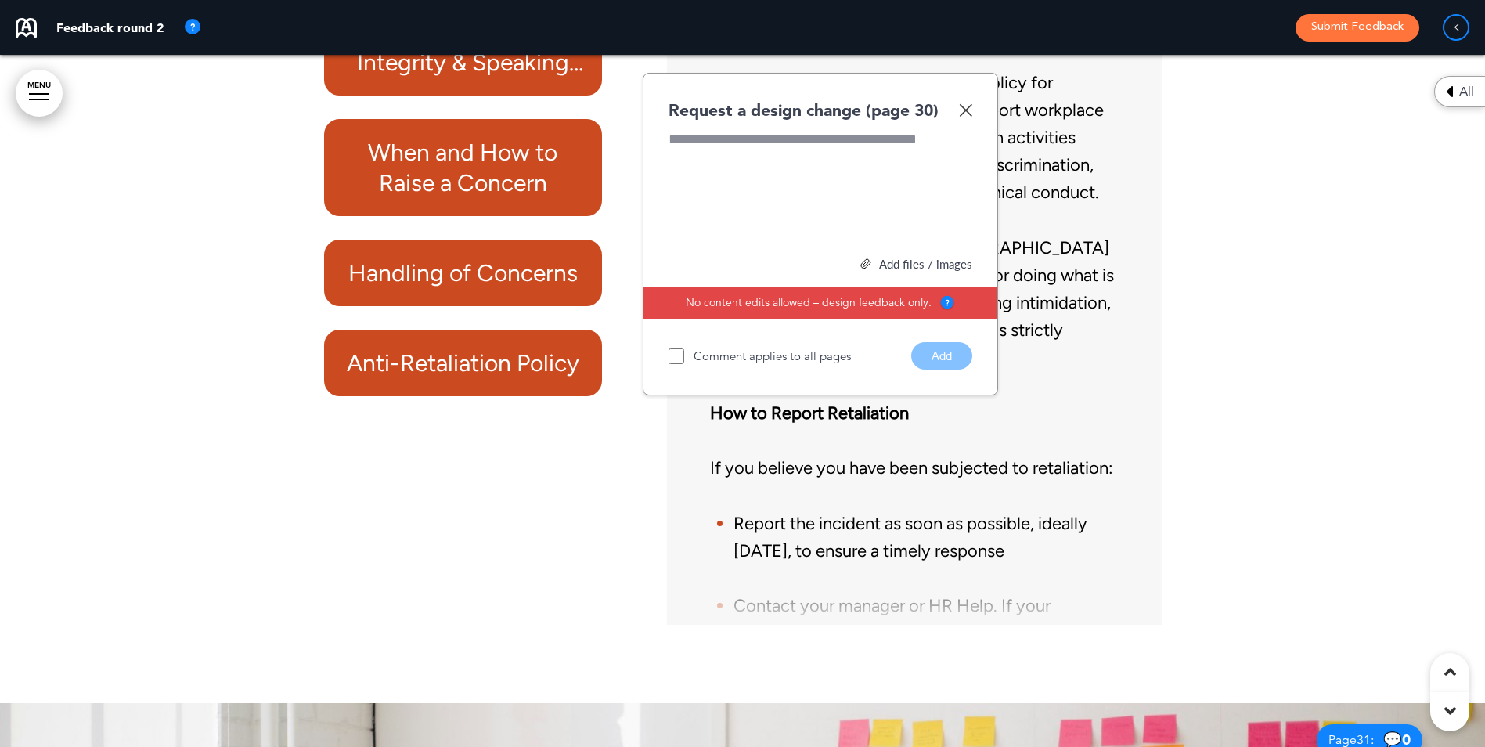
click at [965, 112] on img at bounding box center [965, 109] width 13 height 13
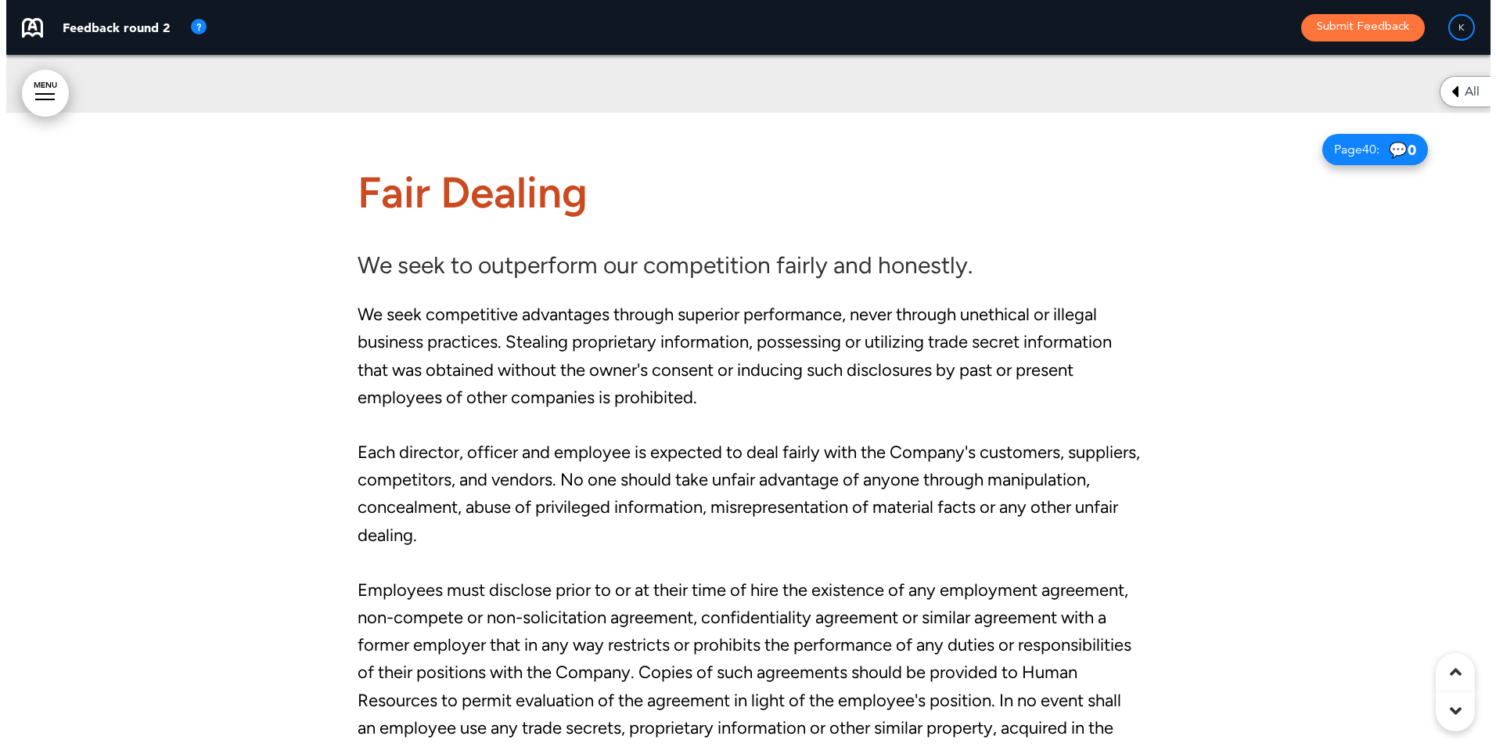
scroll to position [34996, 0]
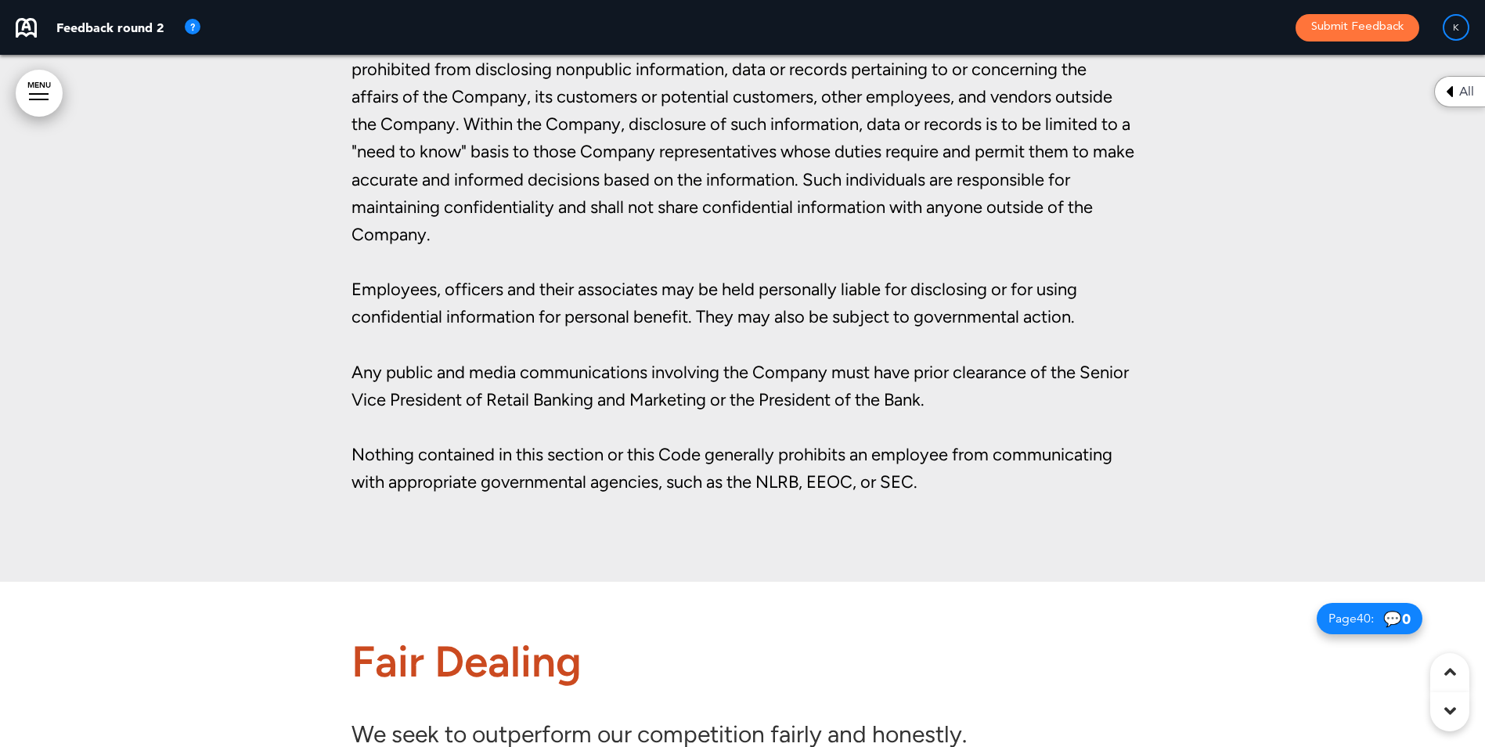
click at [35, 79] on link "MENU" at bounding box center [39, 93] width 47 height 47
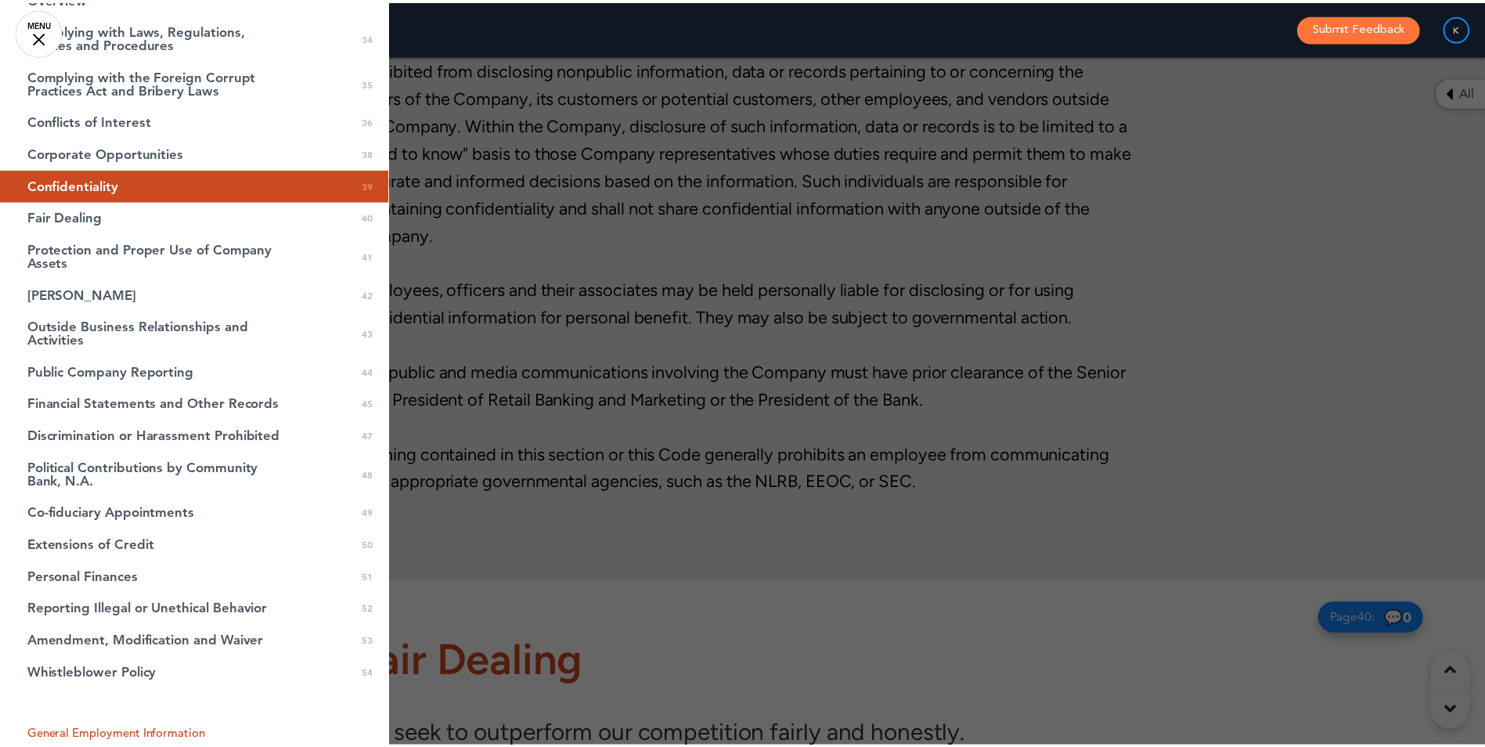
scroll to position [939, 0]
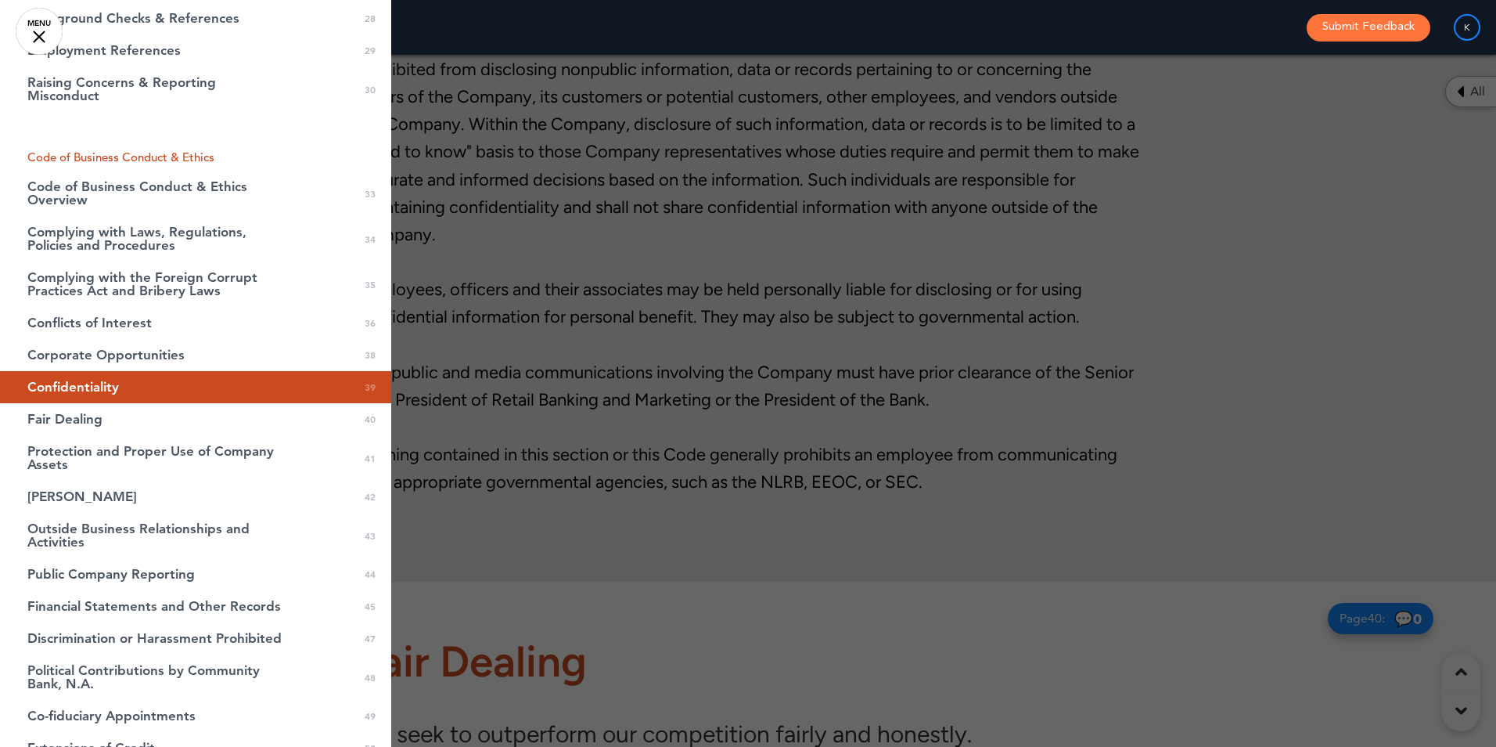
click at [1285, 320] on div at bounding box center [748, 373] width 1496 height 747
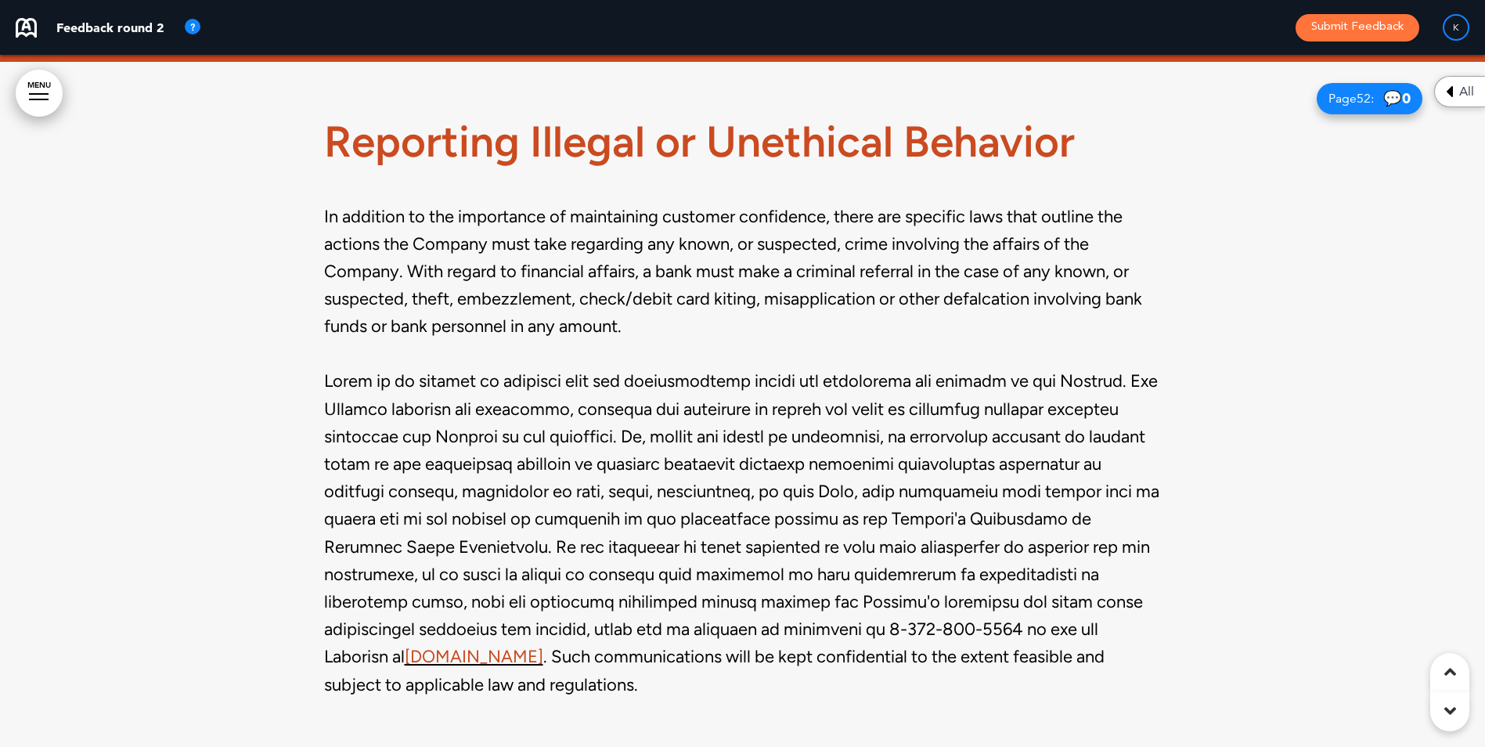
scroll to position [43604, 0]
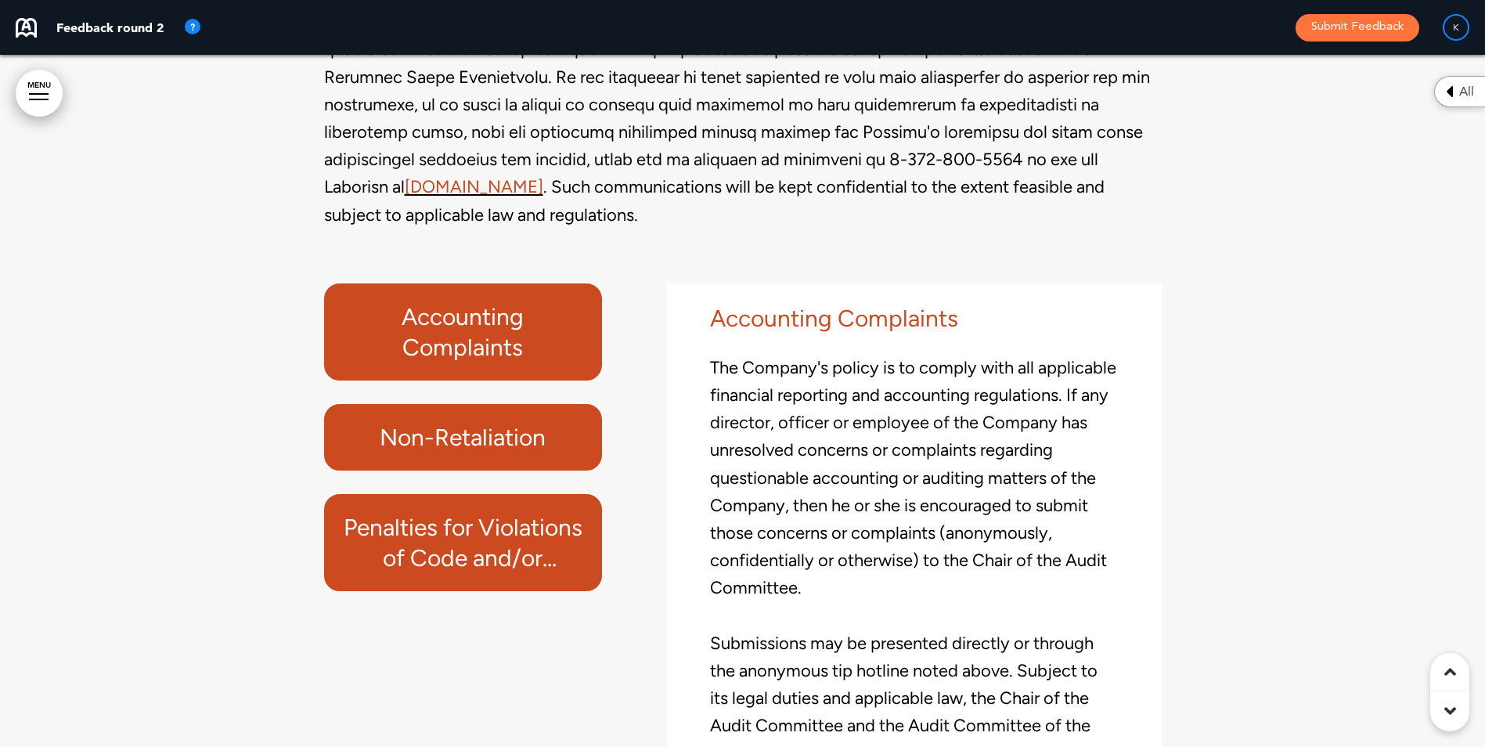
click at [499, 433] on h6 "Non-Retaliation" at bounding box center [463, 437] width 243 height 31
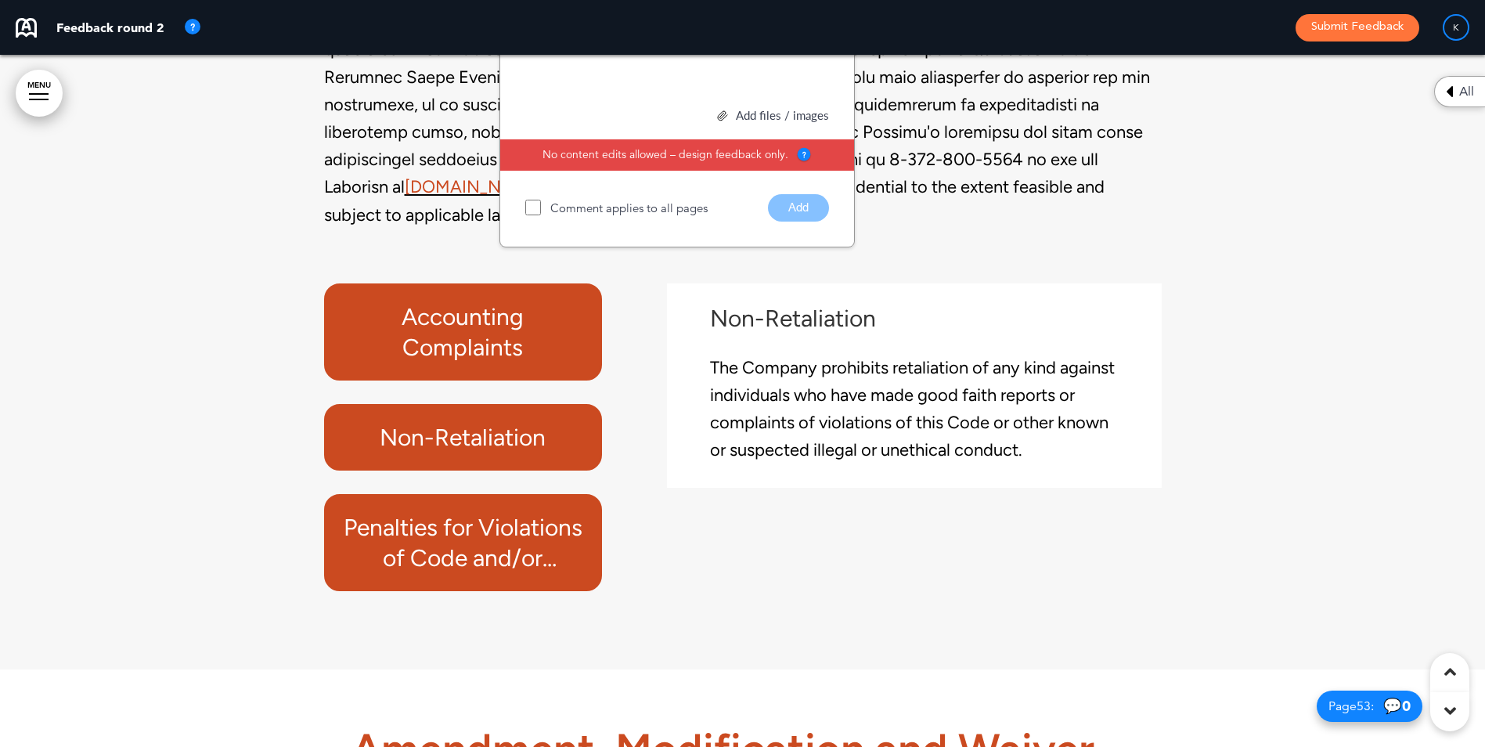
scroll to position [43416, 0]
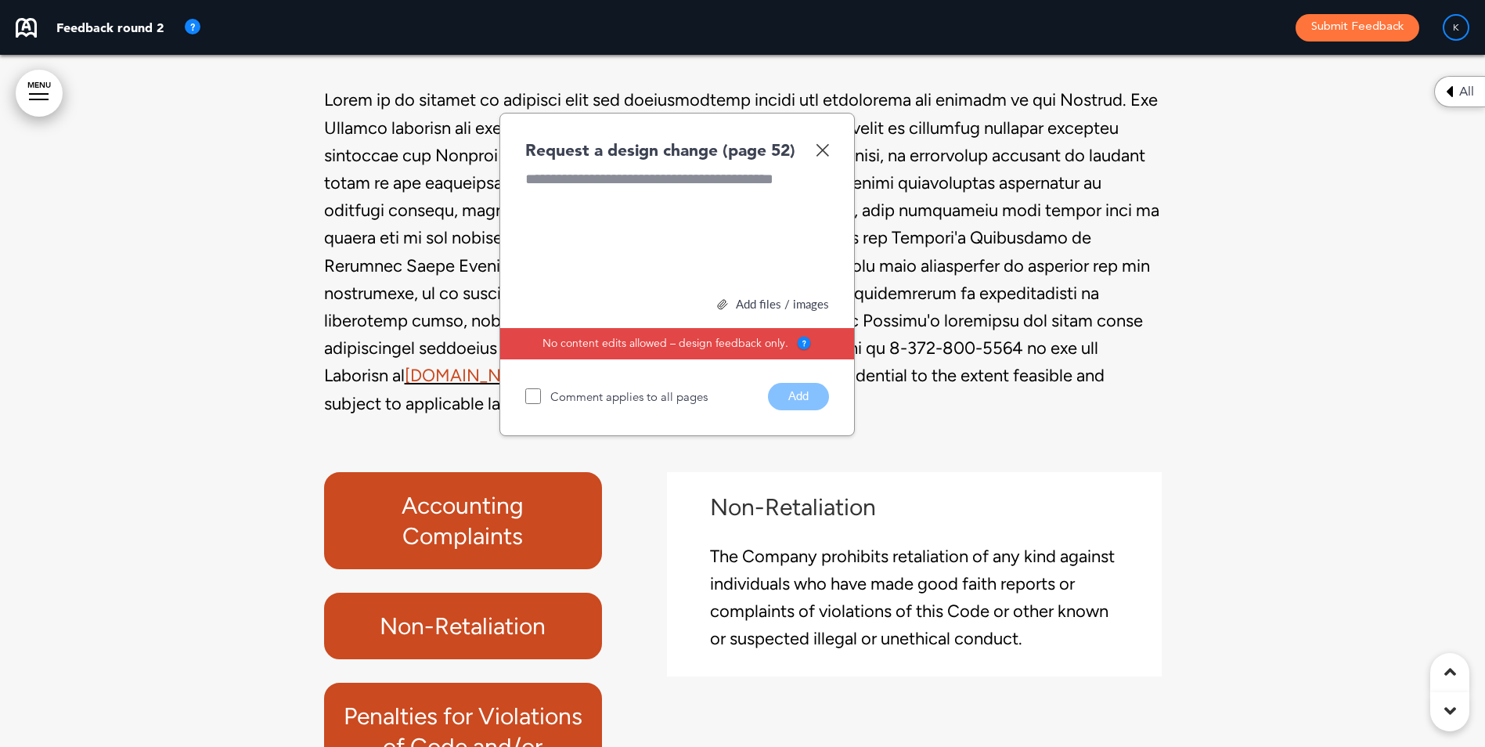
click at [827, 148] on img at bounding box center [821, 149] width 13 height 13
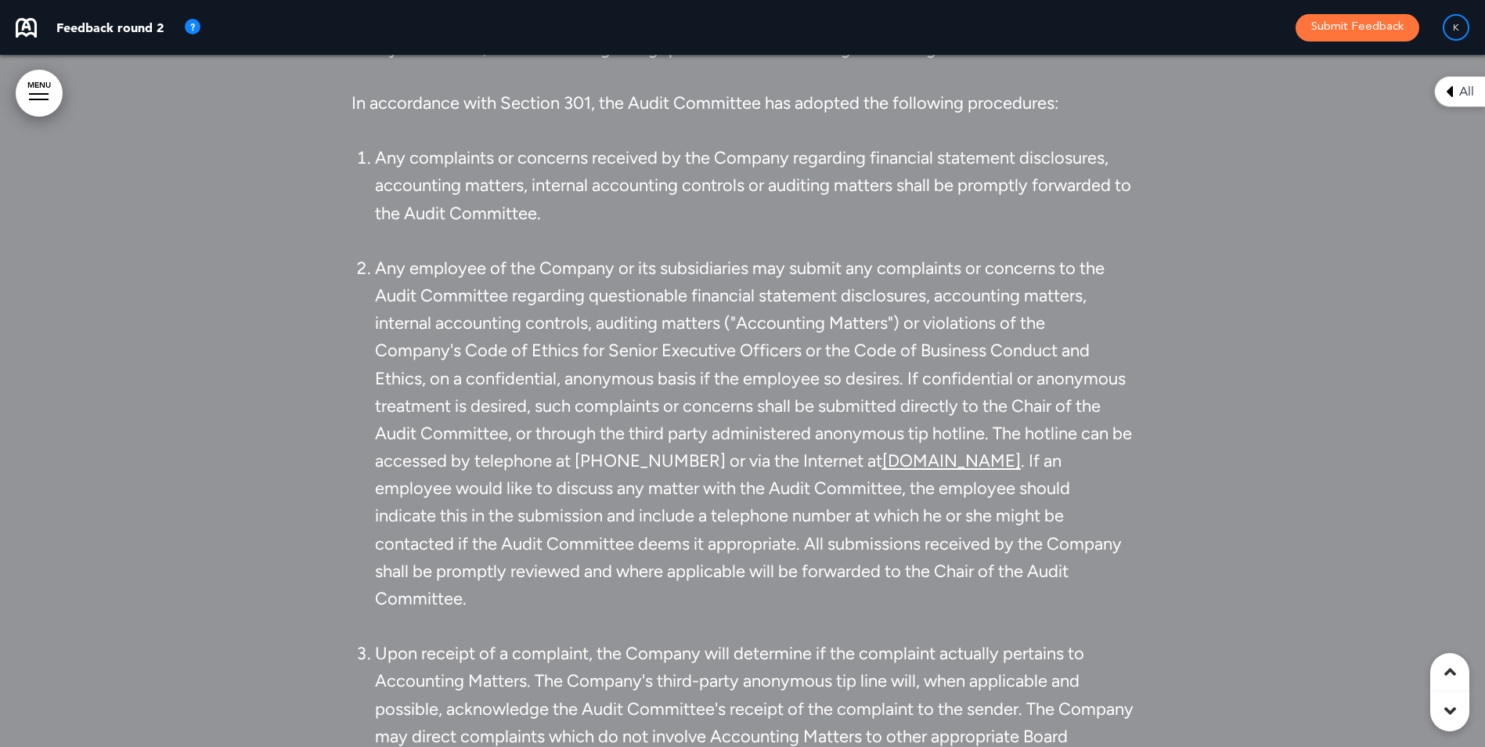
scroll to position [44824, 0]
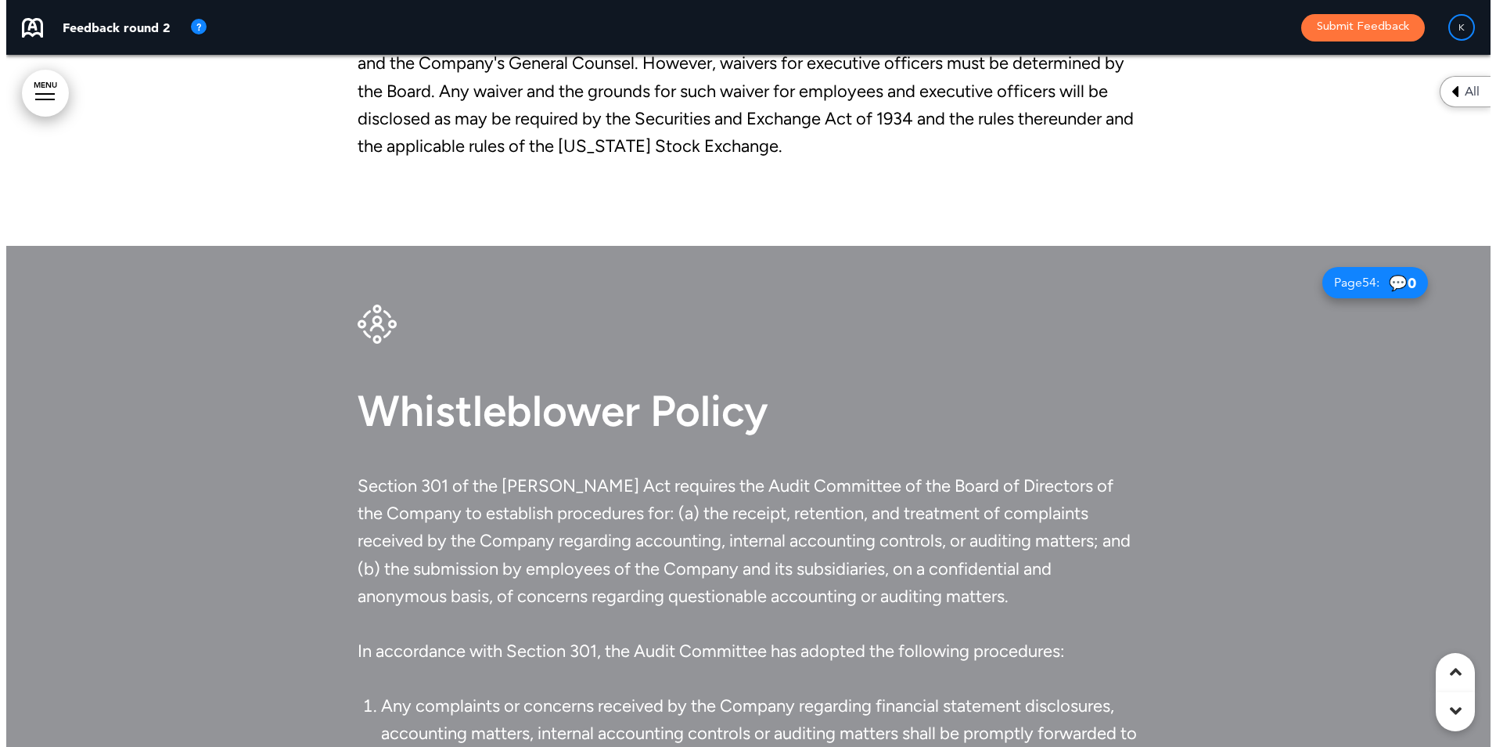
scroll to position [44270, 0]
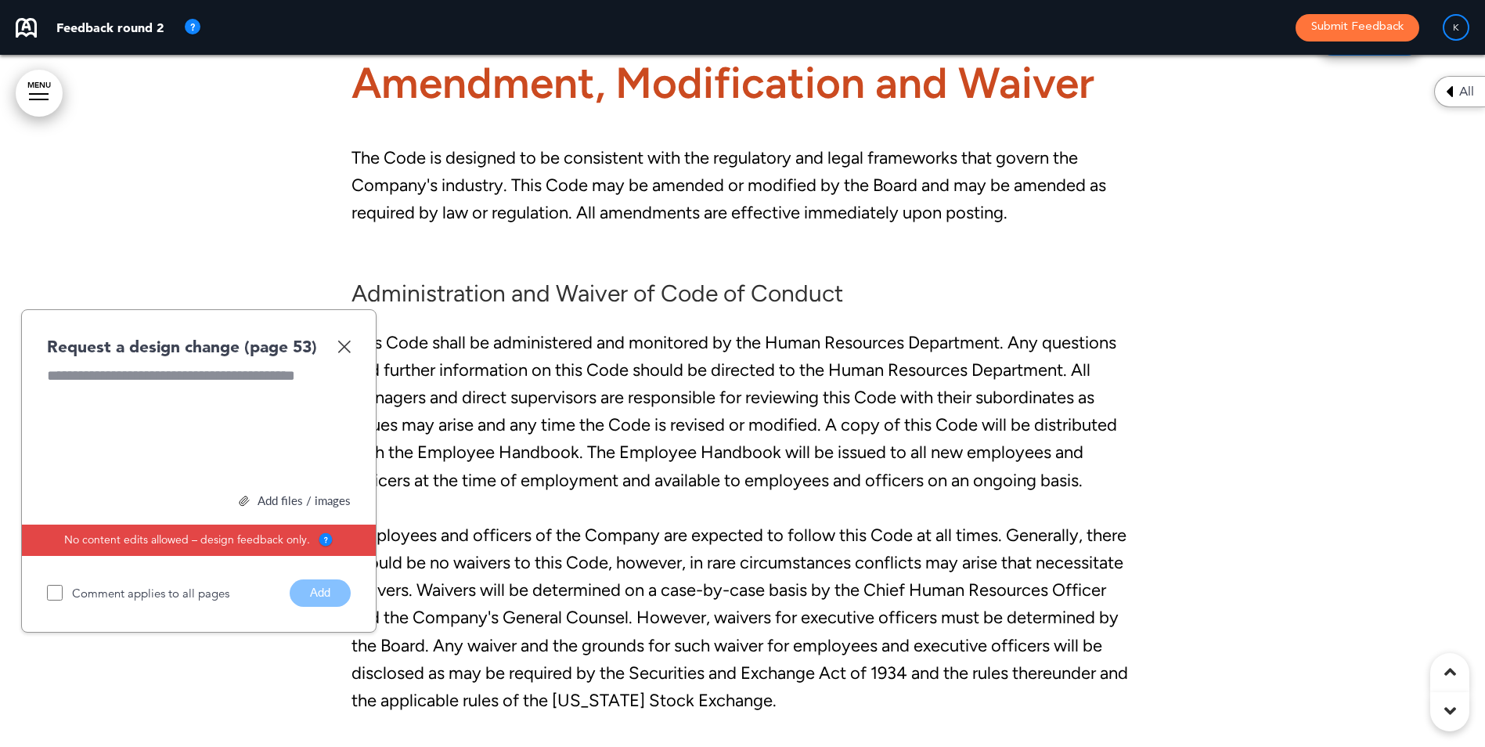
click at [351, 339] on div "Request a design change (page 53) Add files / images Select or drag & drop your…" at bounding box center [198, 470] width 355 height 323
click at [347, 340] on img at bounding box center [343, 346] width 13 height 13
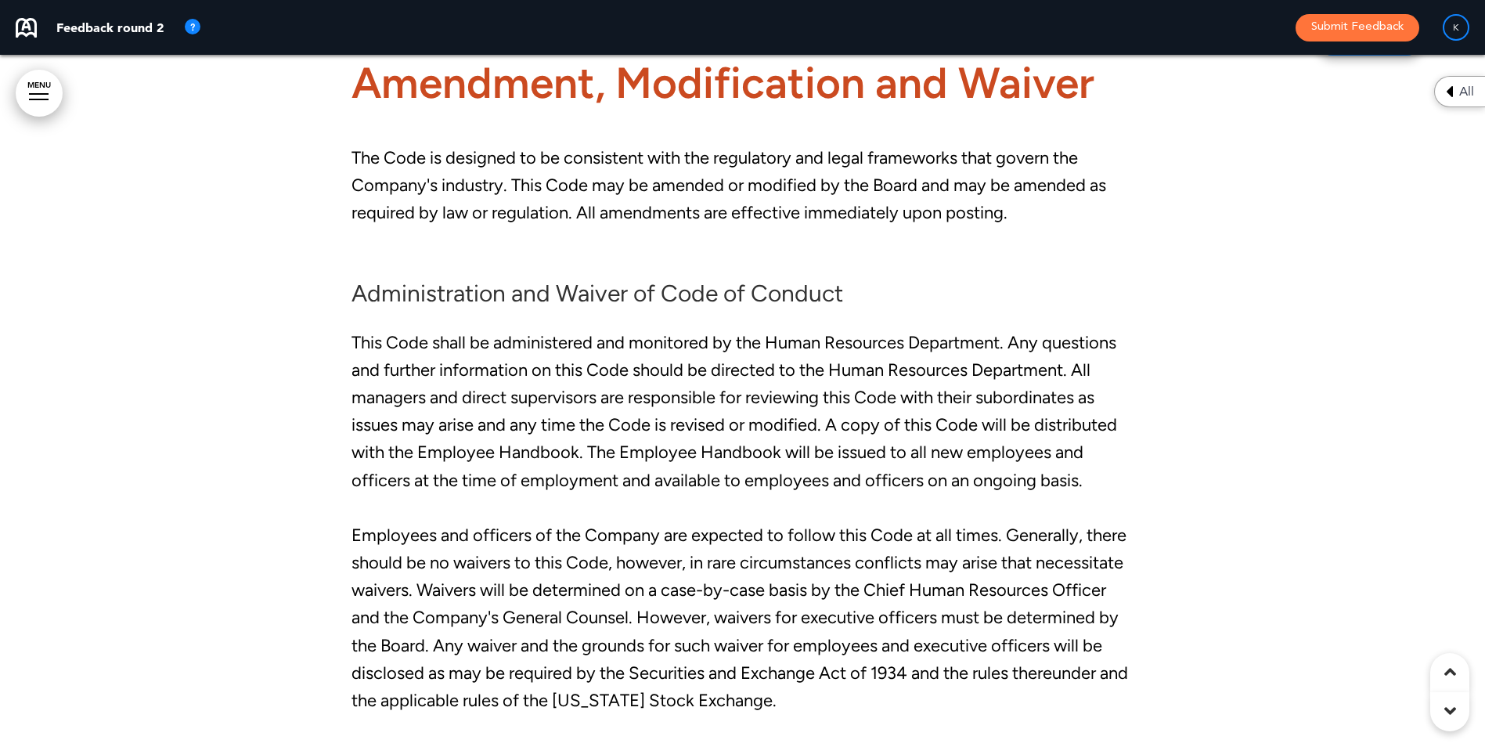
click at [37, 80] on link "MENU" at bounding box center [39, 93] width 47 height 47
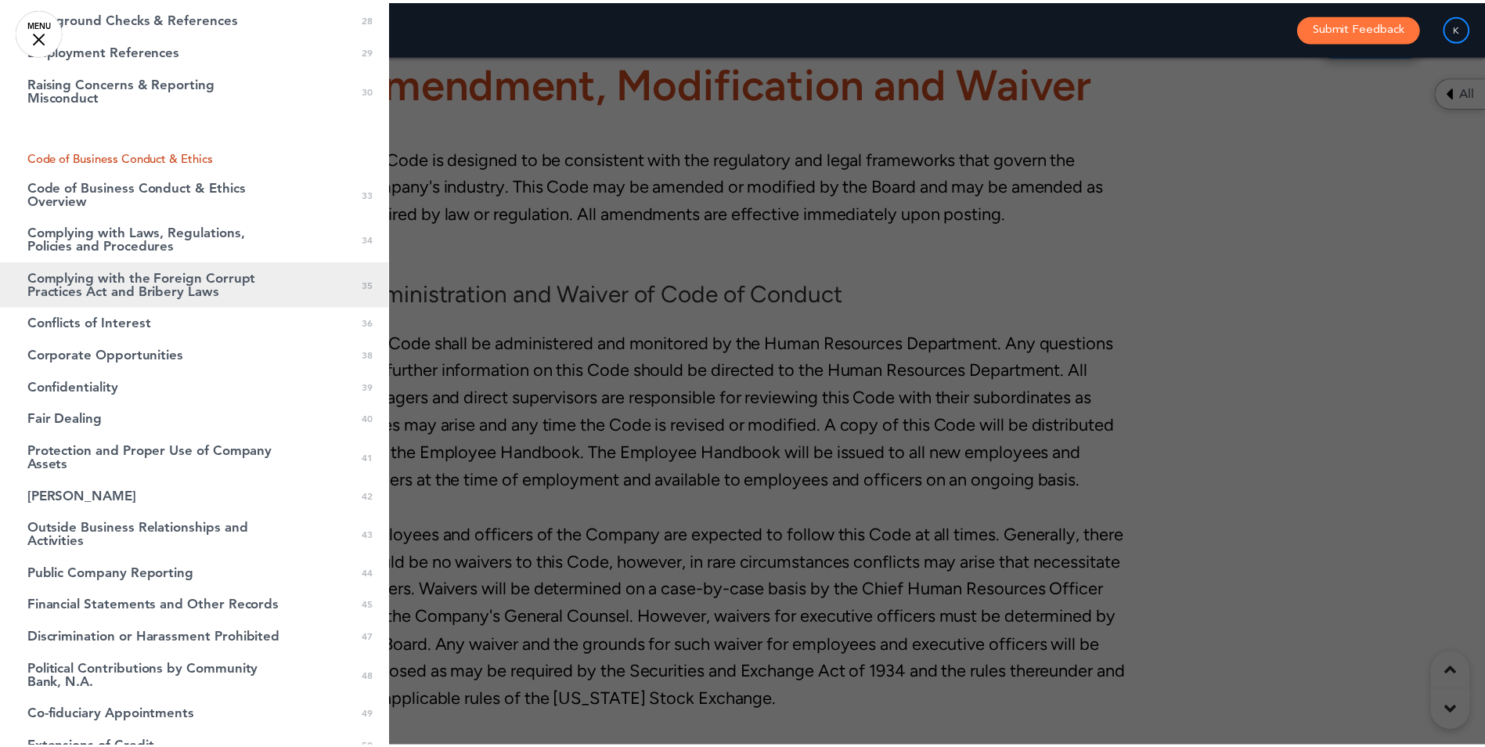
scroll to position [1487, 0]
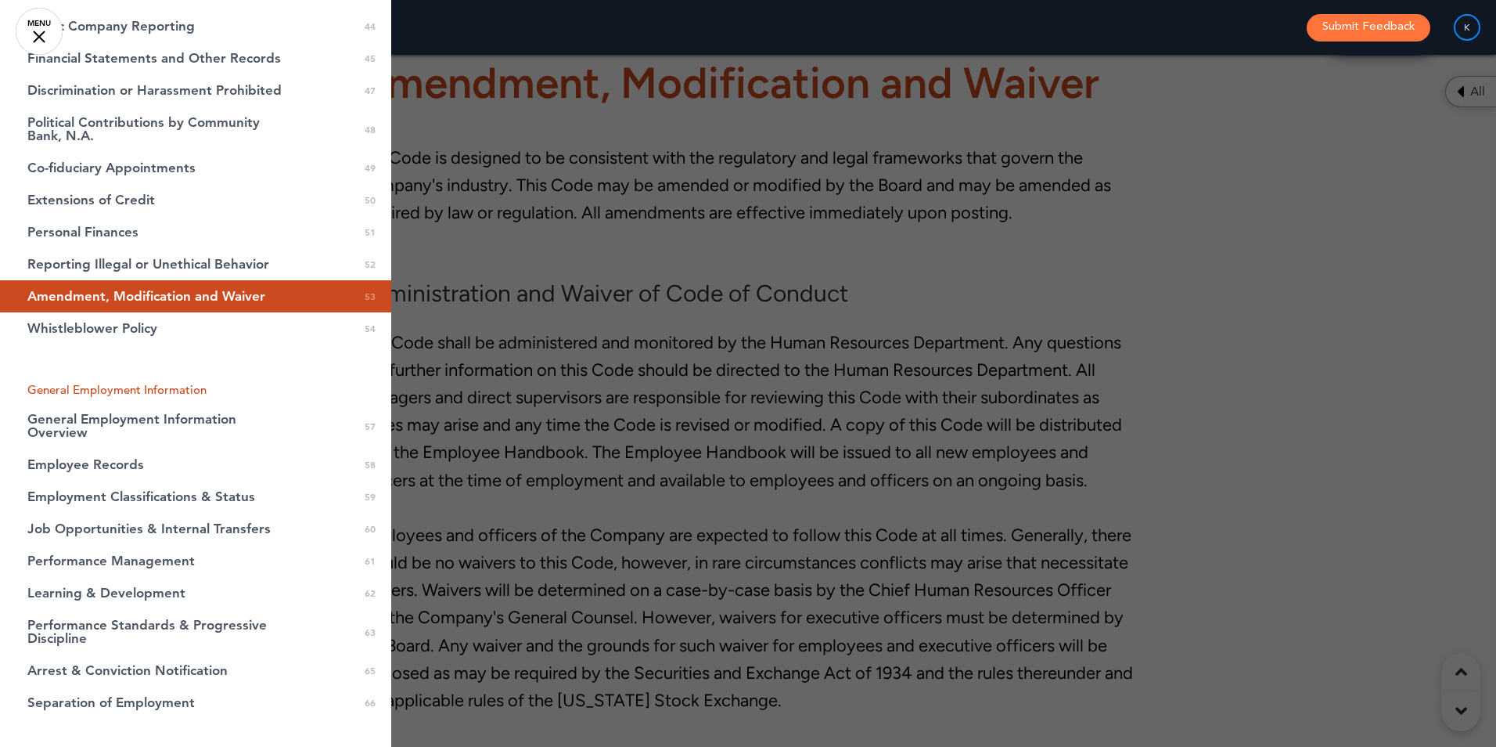
click at [324, 363] on ul "Community Financial System, Inc. 0 1 Introduction Introduction 0 2 Welcome Aboa…" at bounding box center [195, 572] width 391 height 3963
click at [1457, 301] on div at bounding box center [748, 373] width 1496 height 747
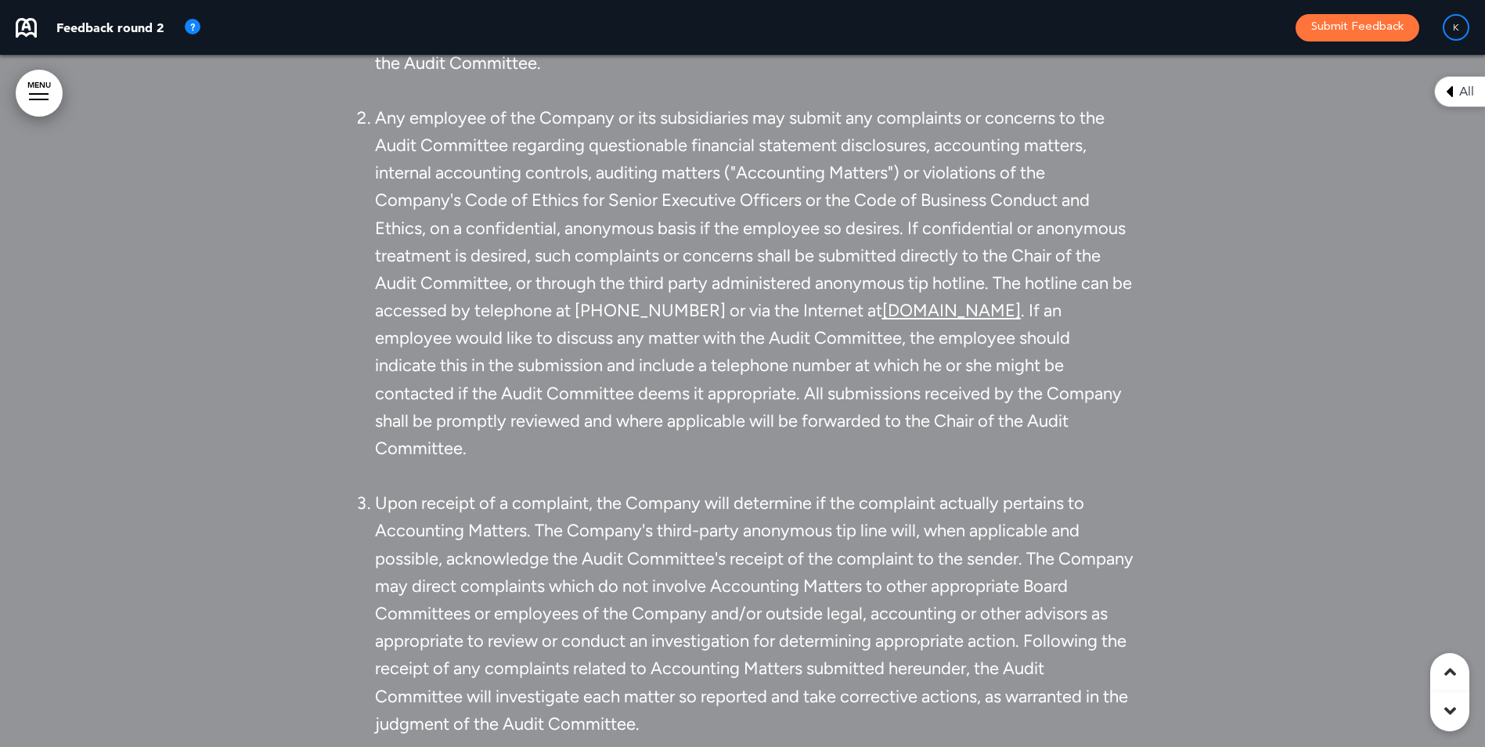
scroll to position [44896, 0]
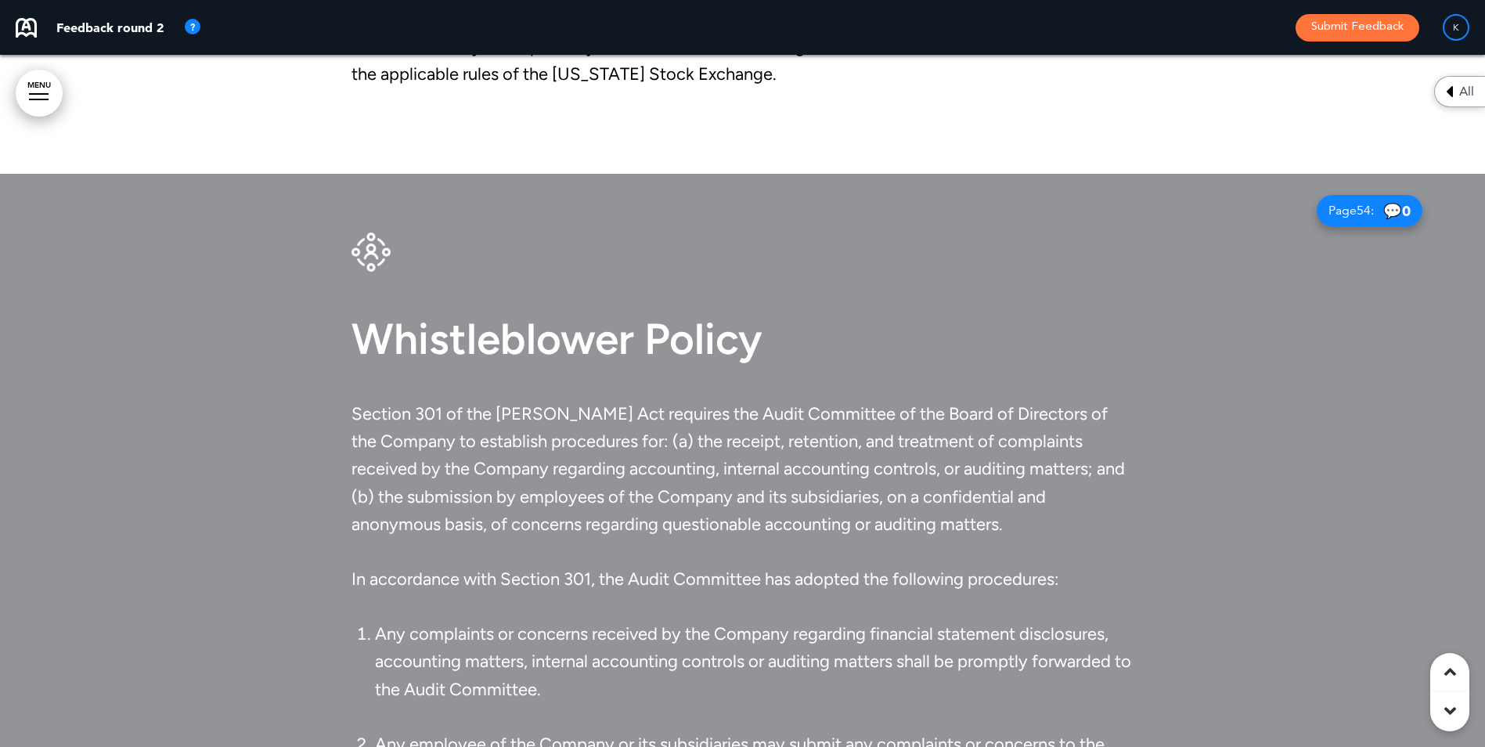
click at [739, 334] on span "Whistleblower Policy" at bounding box center [556, 339] width 411 height 52
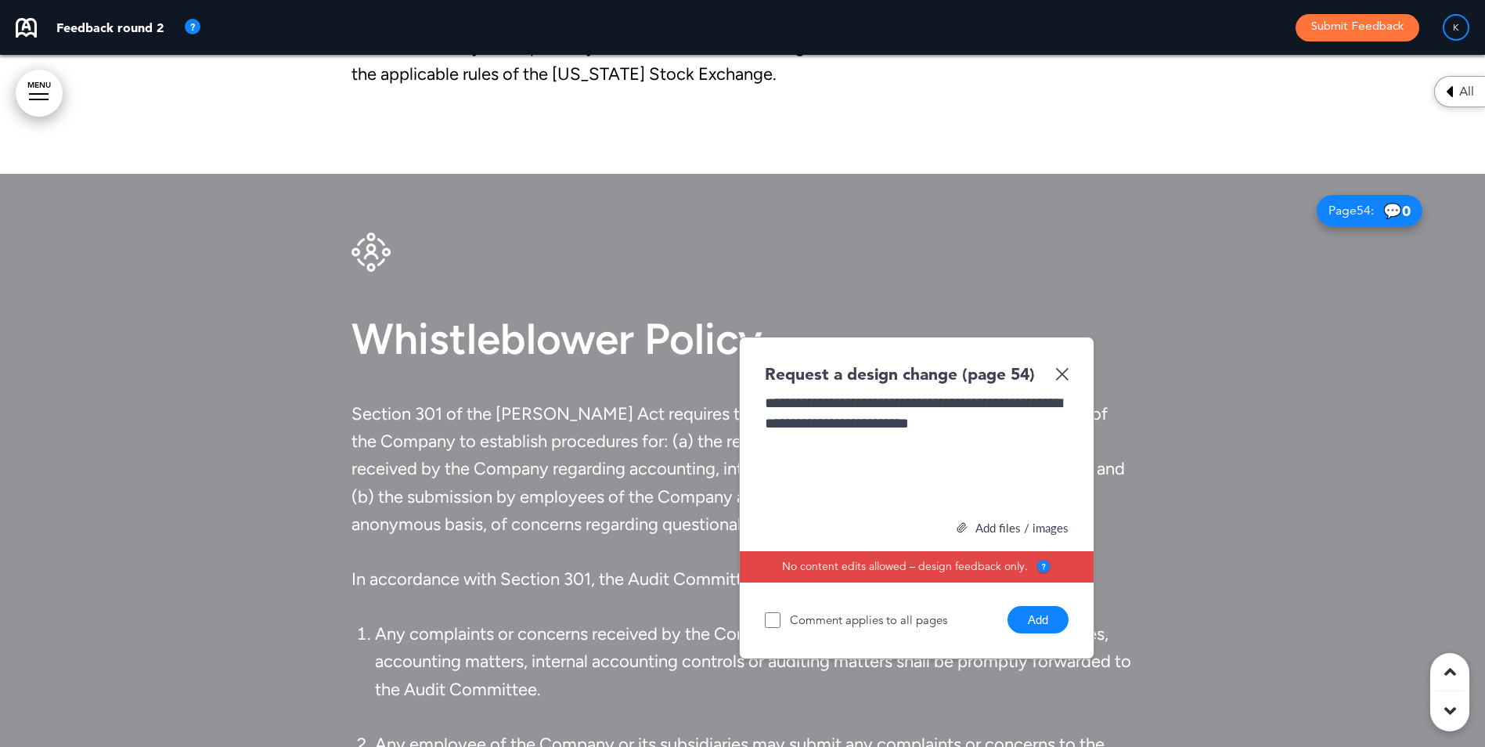
click at [1040, 615] on button "Add" at bounding box center [1037, 619] width 61 height 27
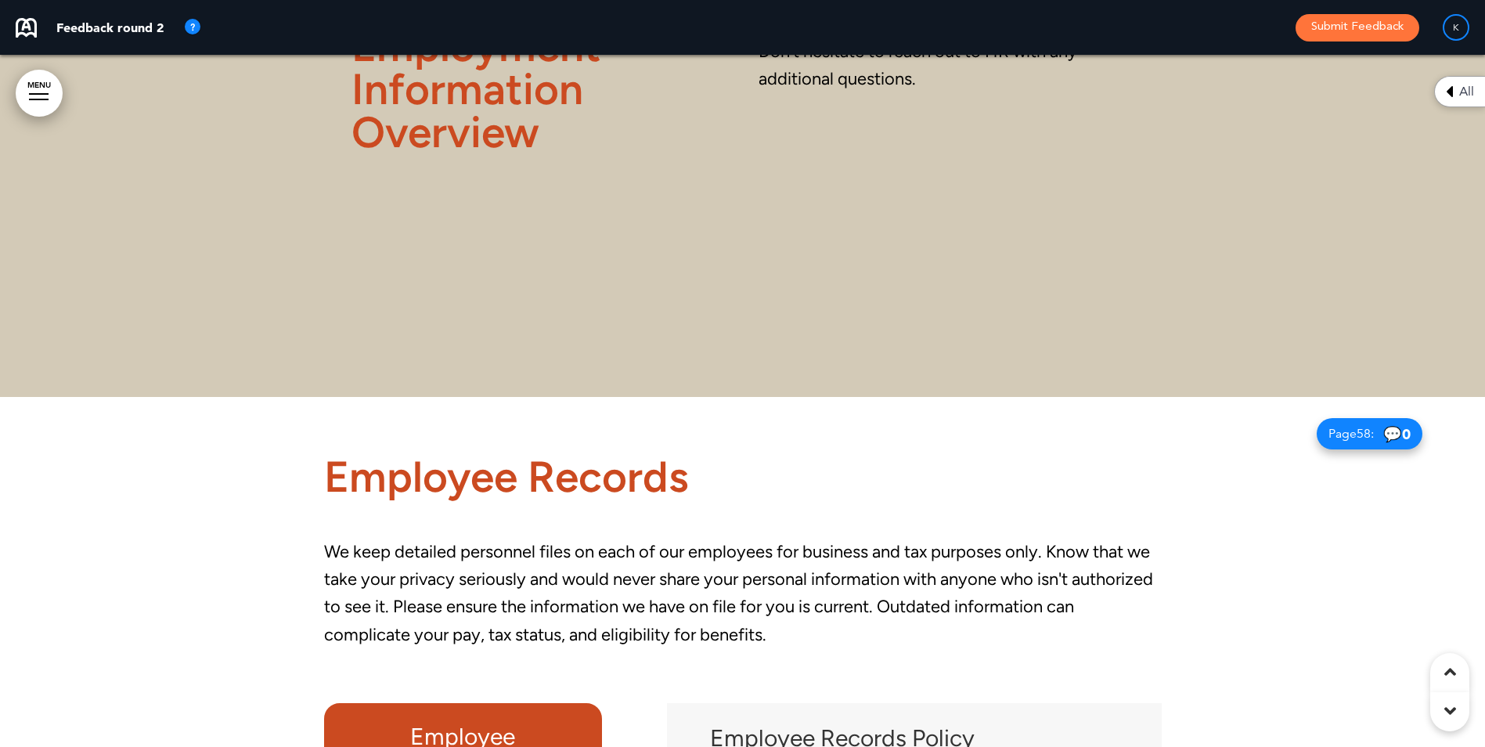
scroll to position [49122, 0]
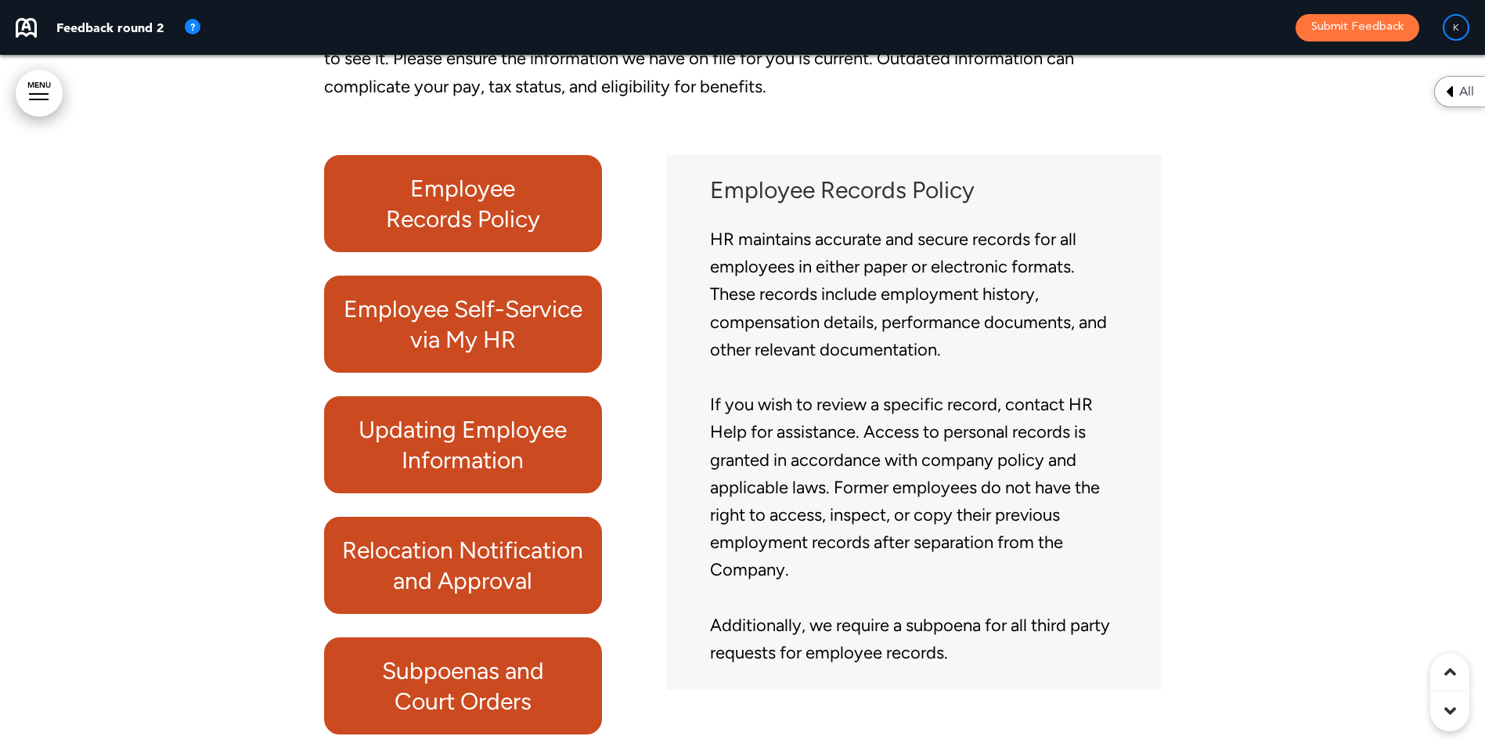
click at [549, 202] on h6 "Employee Records Policy" at bounding box center [463, 203] width 243 height 61
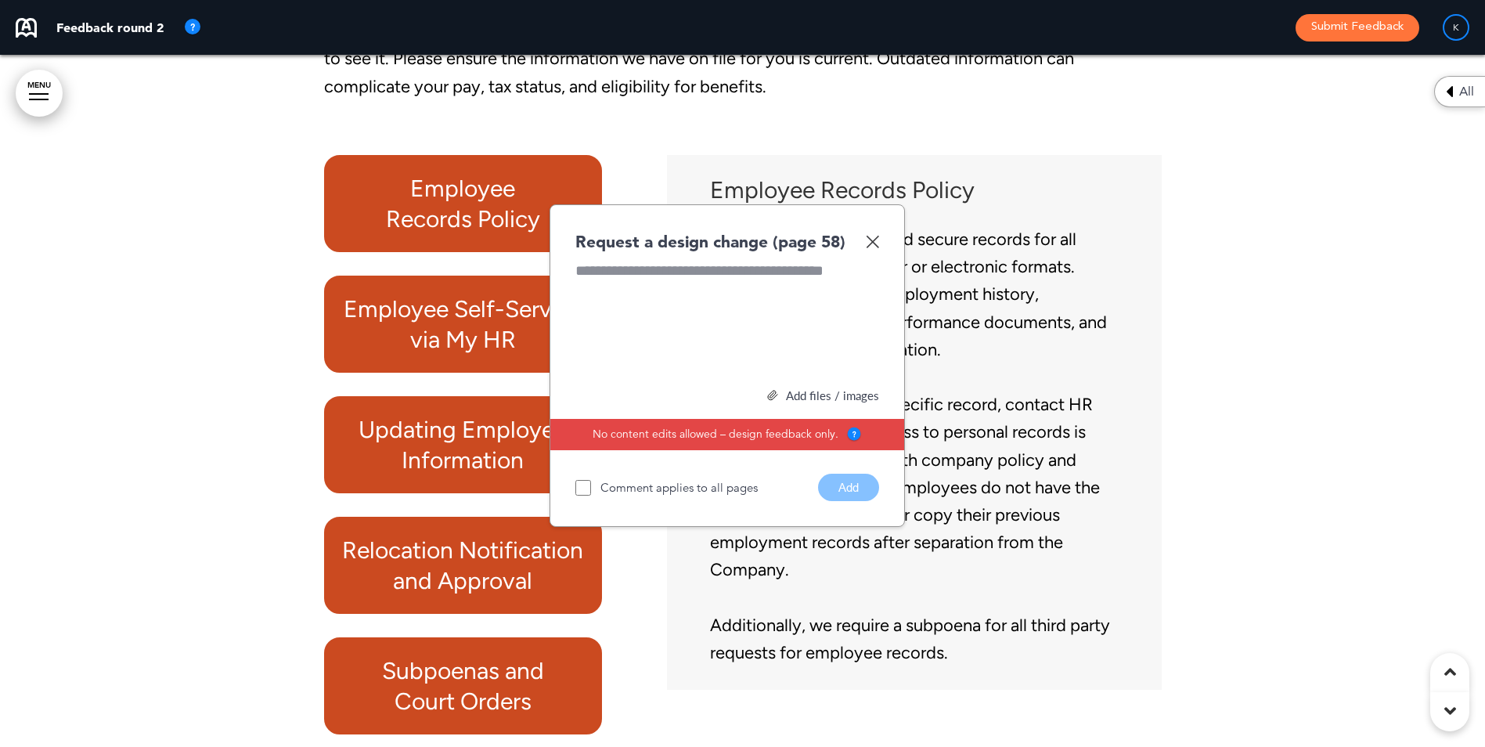
click at [873, 245] on img at bounding box center [872, 241] width 13 height 13
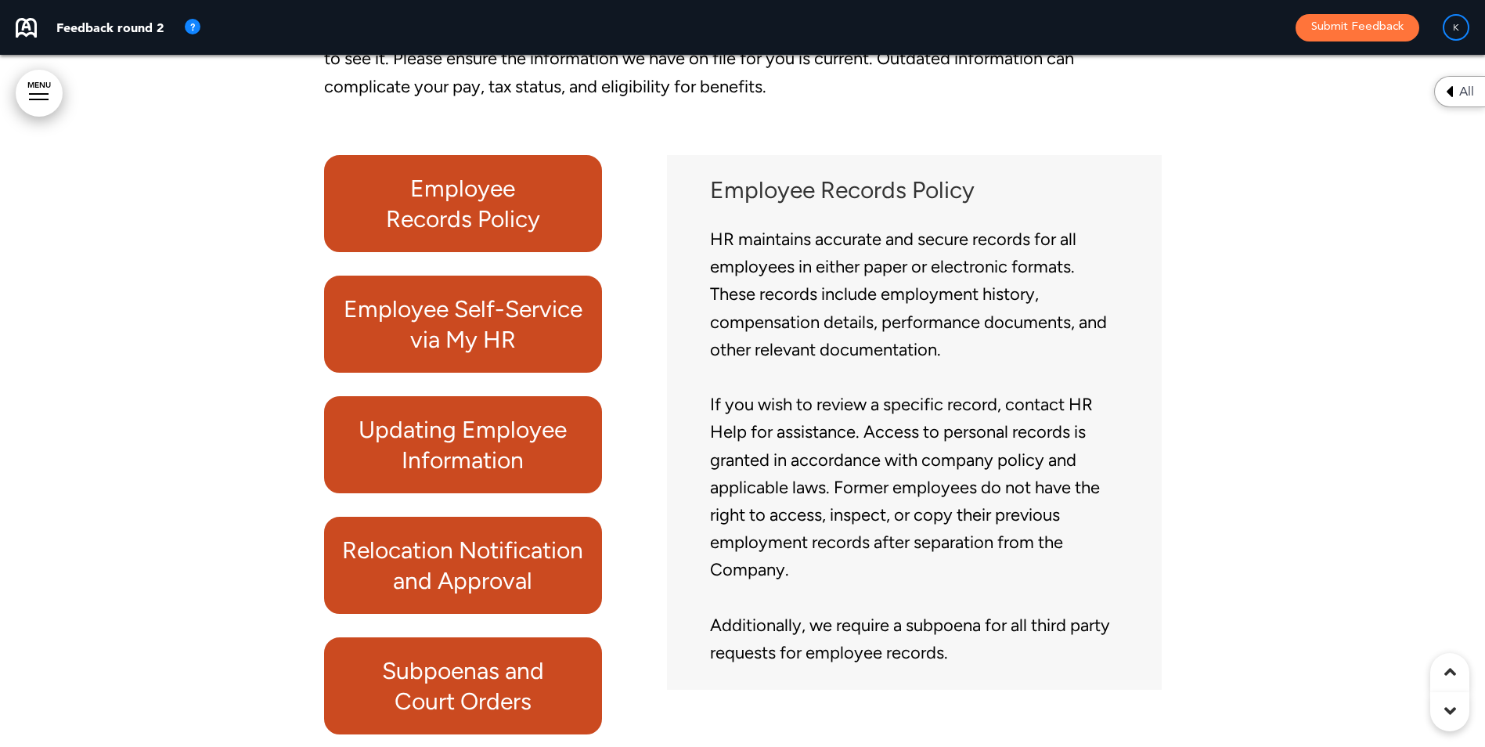
click at [534, 549] on h6 "Relocation Notification and Approval" at bounding box center [463, 565] width 243 height 61
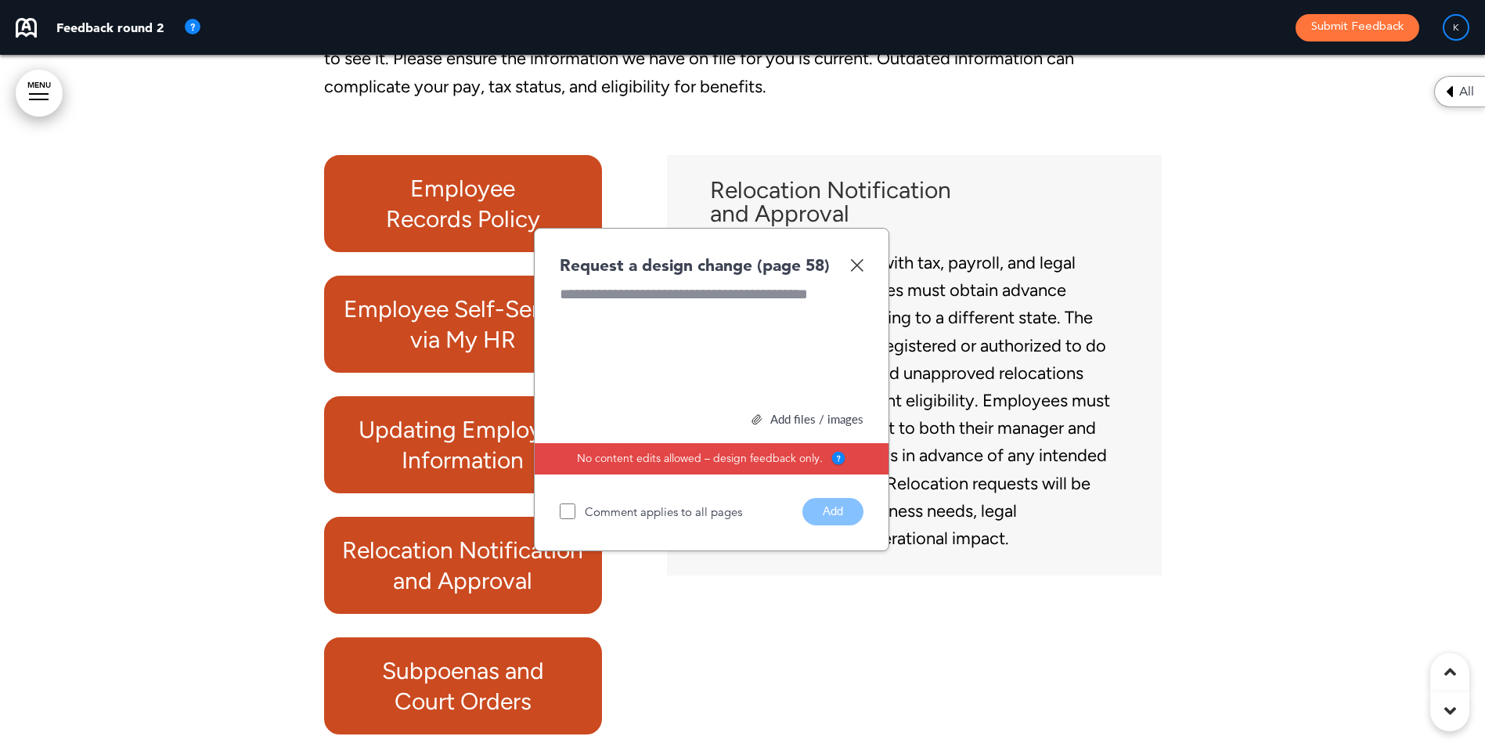
click at [857, 265] on img at bounding box center [856, 264] width 13 height 13
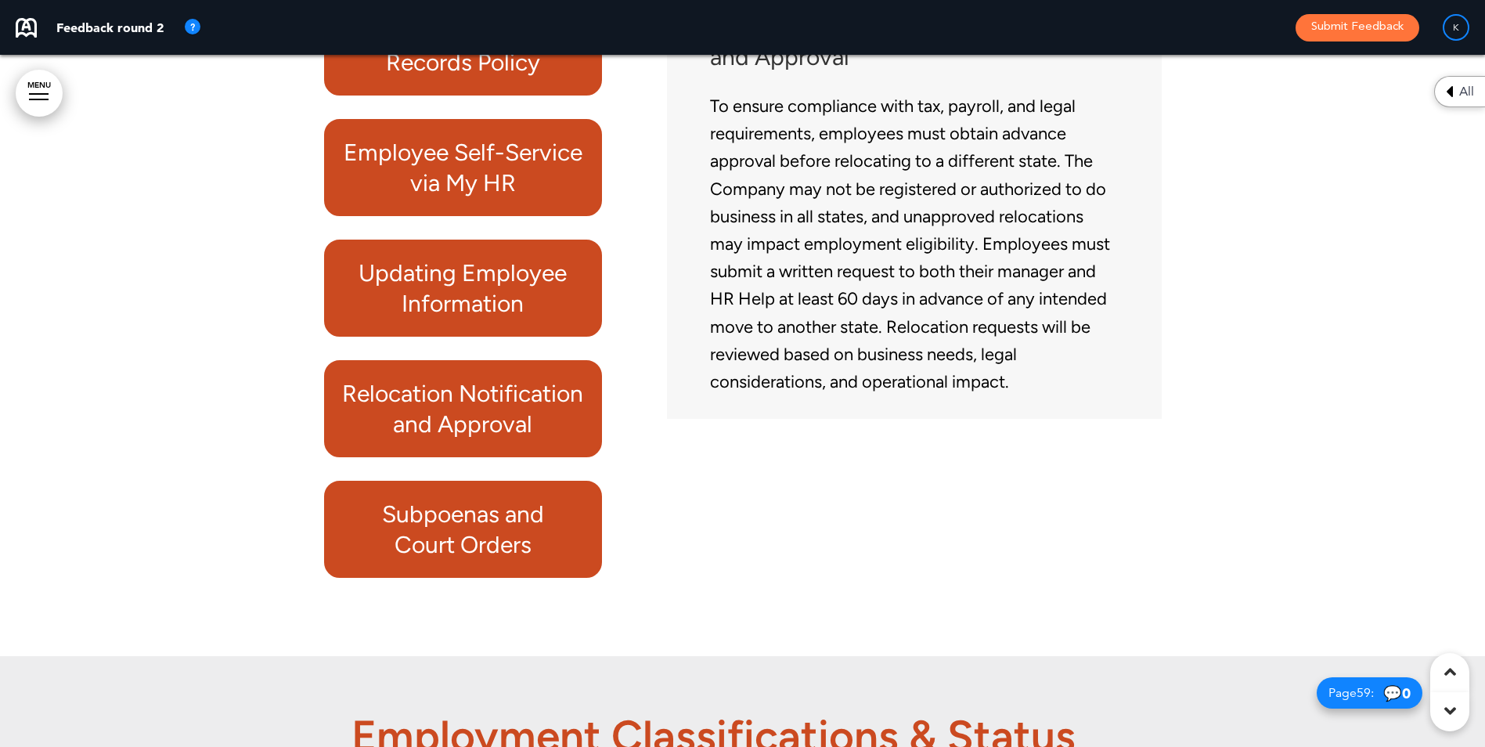
scroll to position [49357, 0]
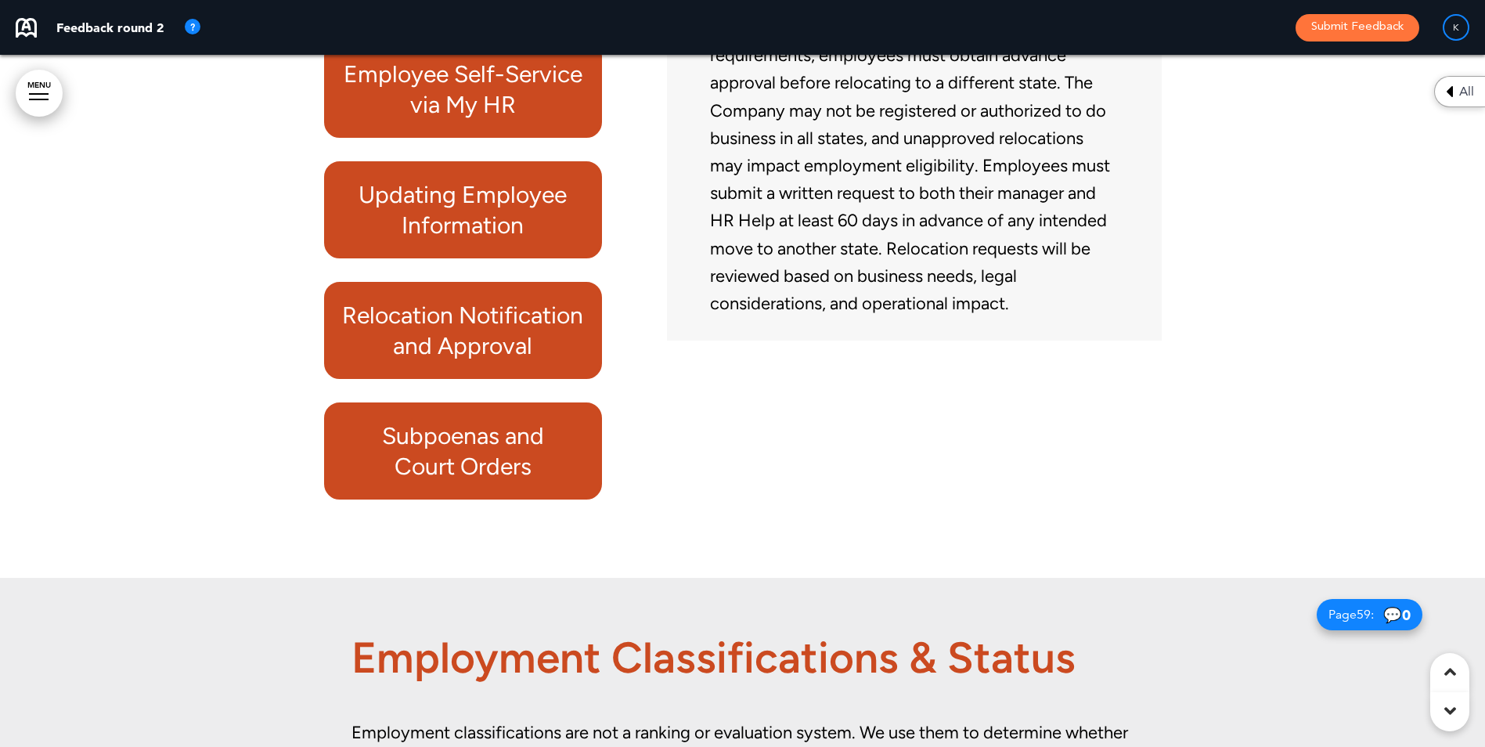
click at [502, 447] on h6 "Subpoenas and Court Orders" at bounding box center [463, 450] width 243 height 61
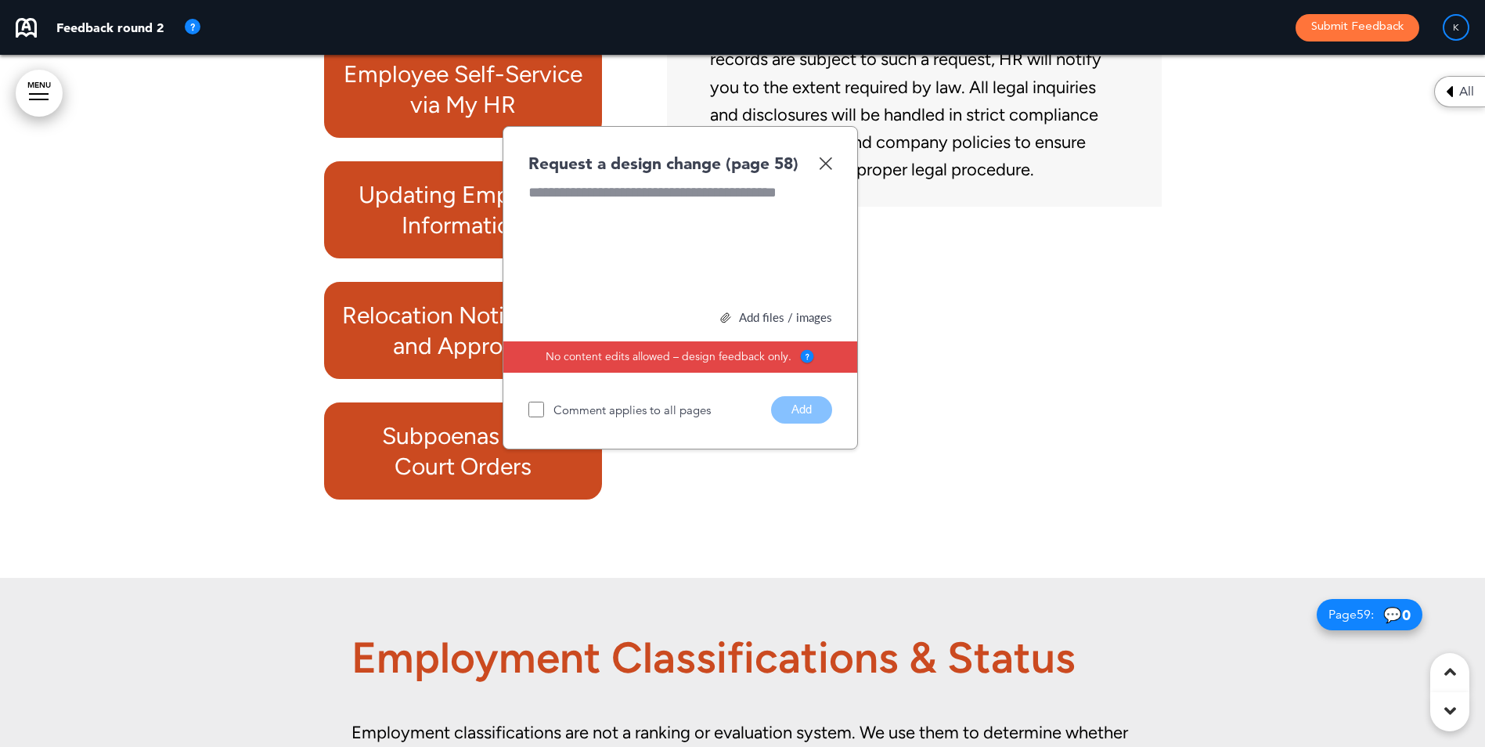
click at [480, 454] on h6 "Subpoenas and Court Orders" at bounding box center [463, 450] width 243 height 61
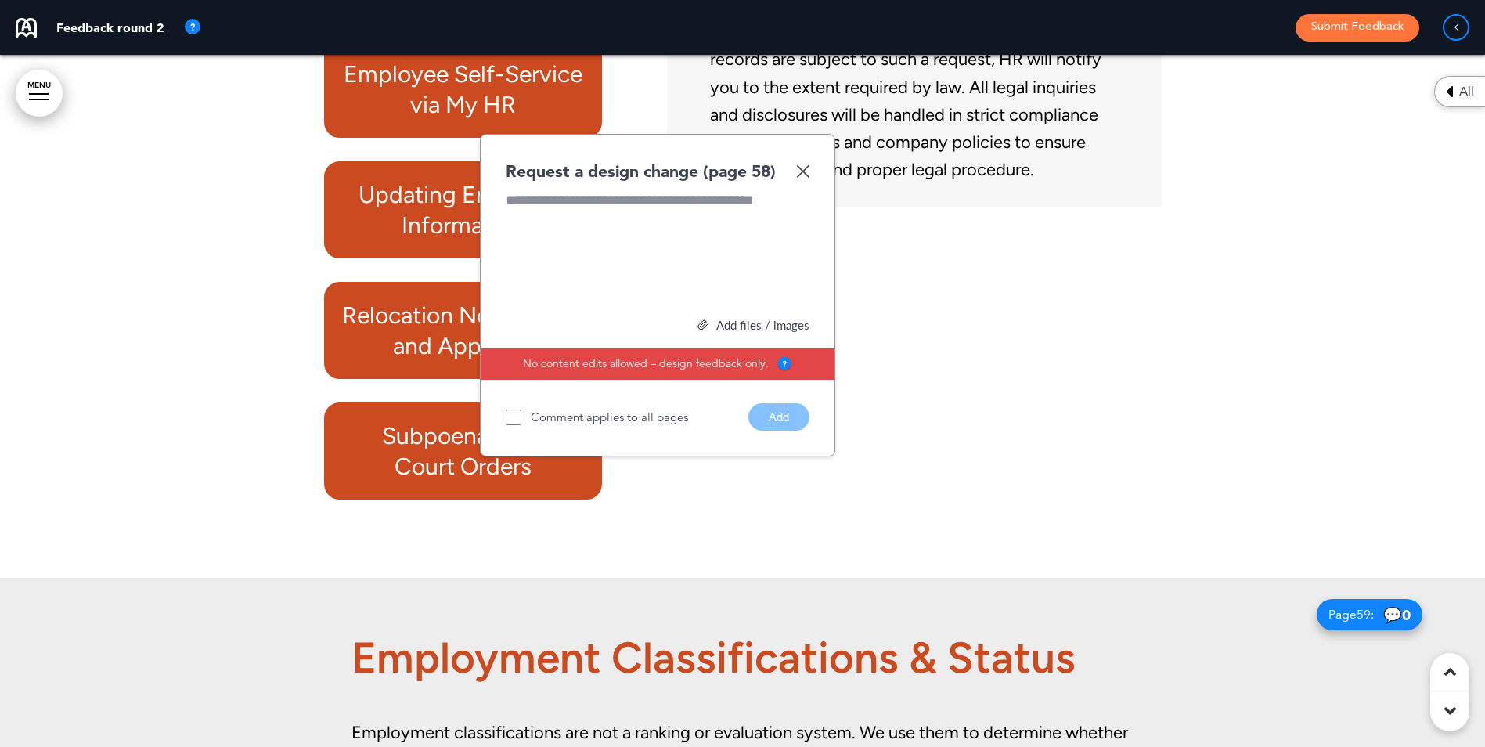
click at [797, 167] on img at bounding box center [802, 170] width 13 height 13
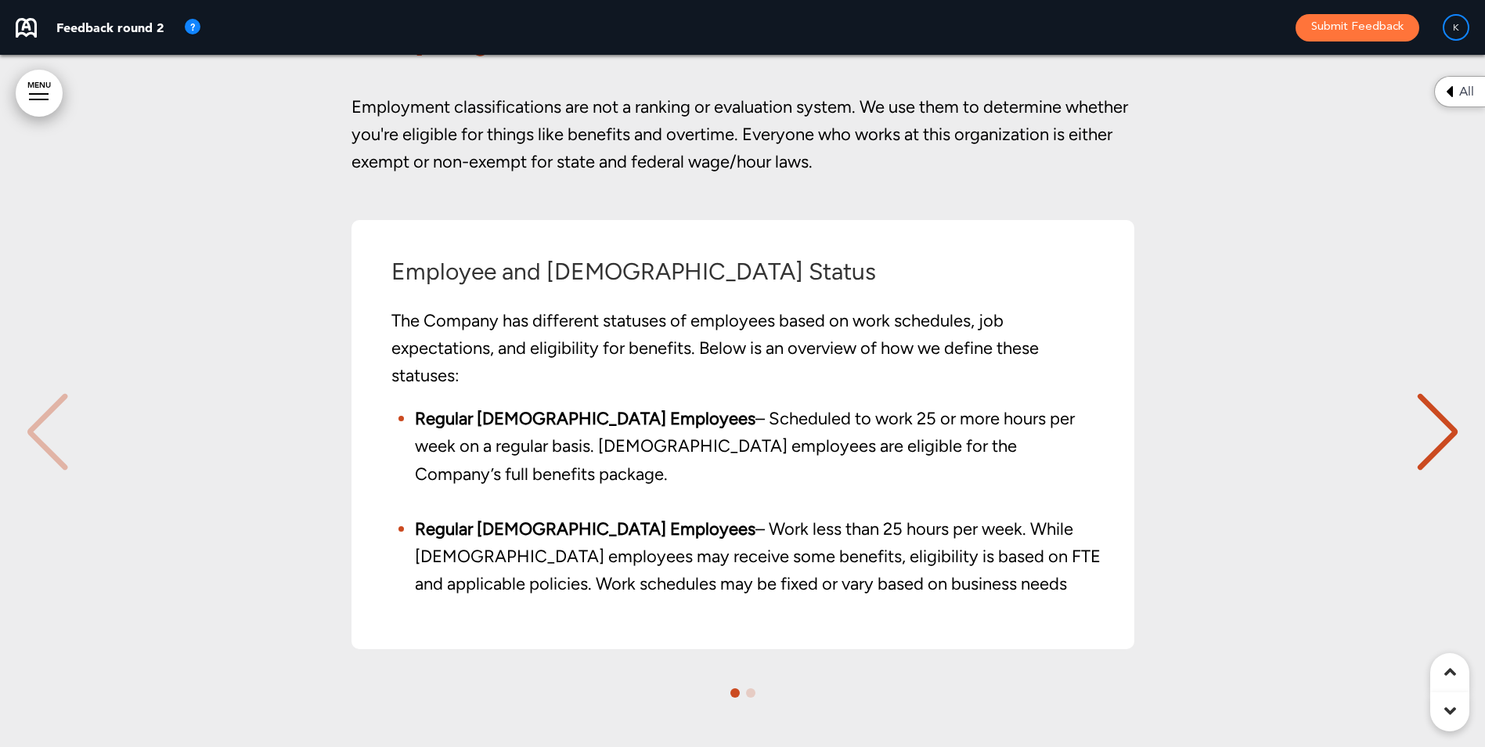
scroll to position [49983, 0]
click at [1104, 439] on div "Employee and Contractor Status The Company has different statuses of employees …" at bounding box center [734, 433] width 765 height 351
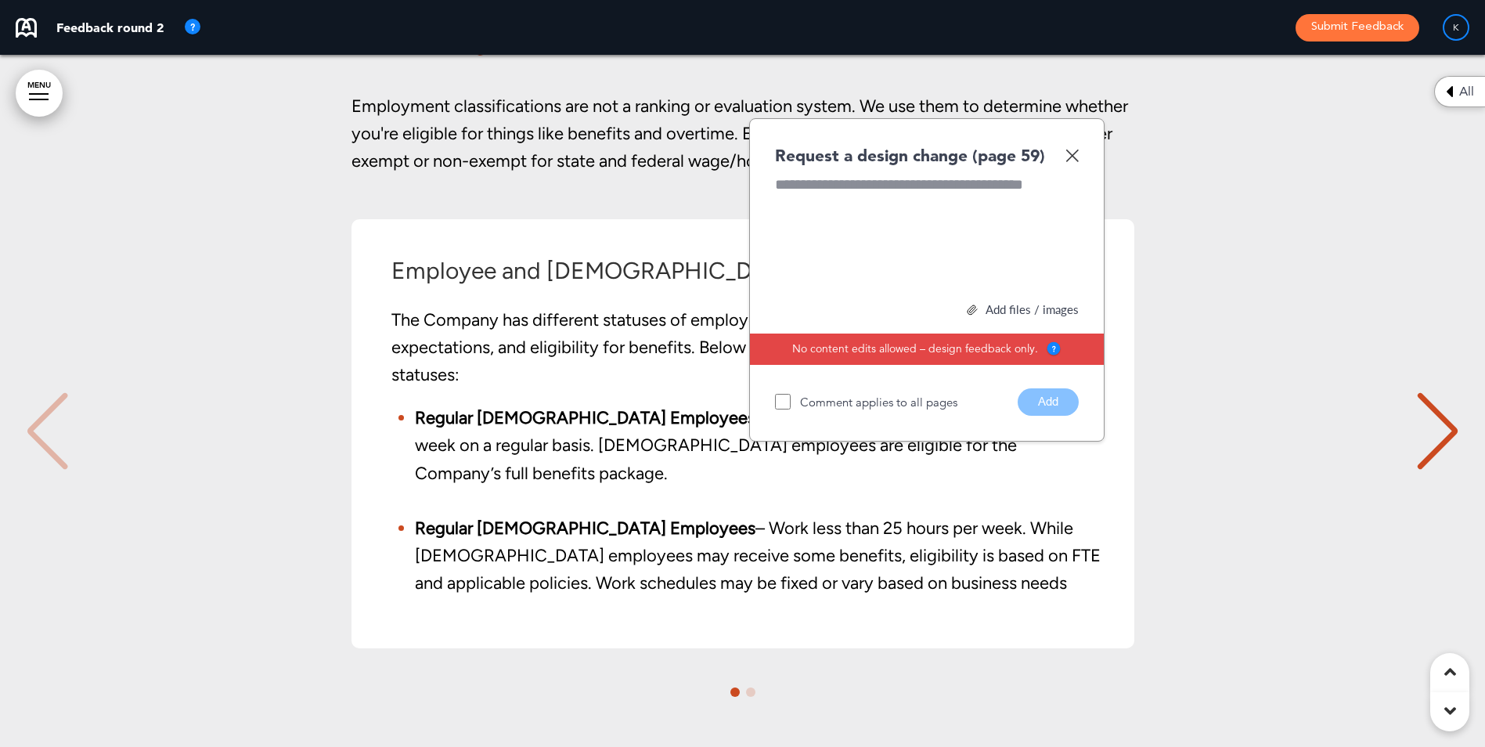
click at [1073, 149] on img at bounding box center [1071, 155] width 13 height 13
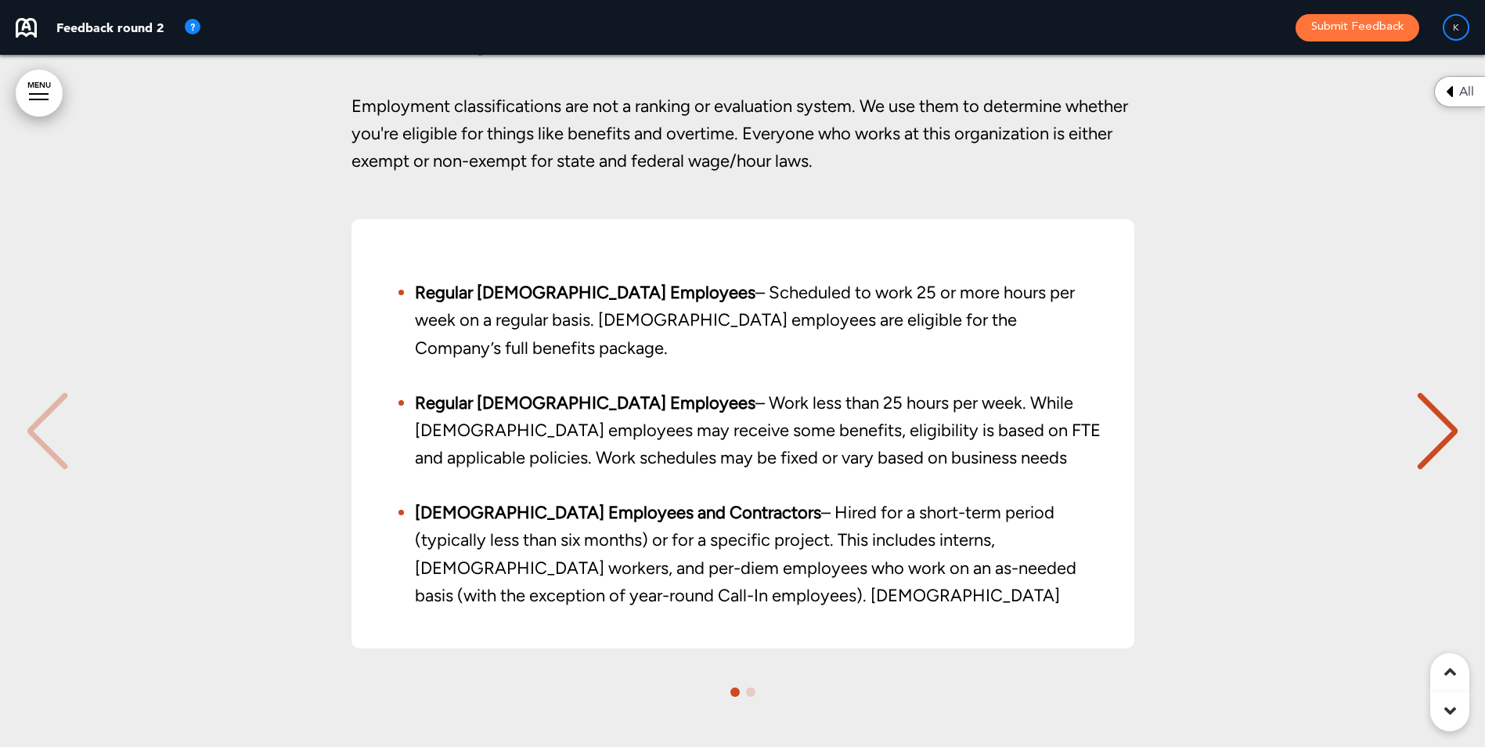
scroll to position [0, 0]
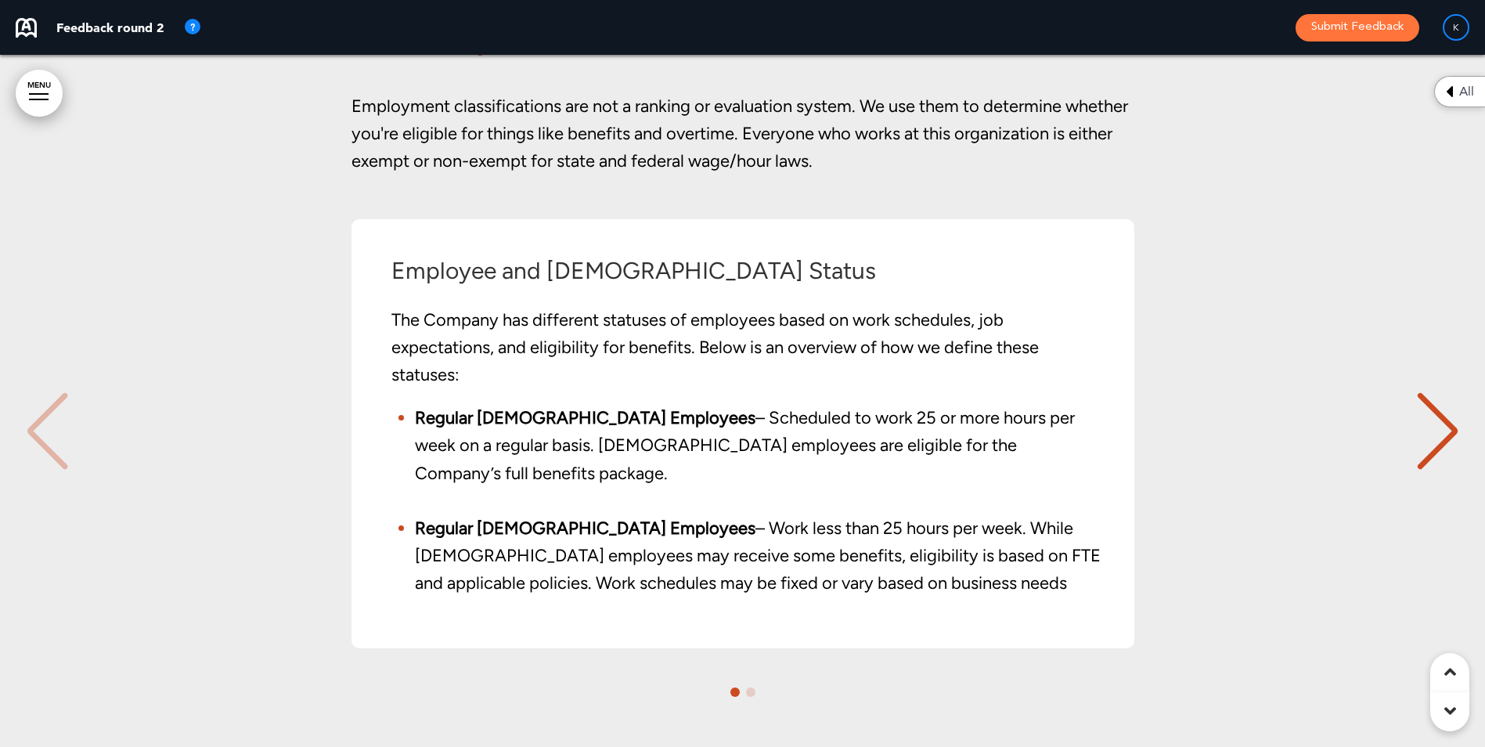
click at [1441, 440] on div "Next slide" at bounding box center [1437, 431] width 48 height 78
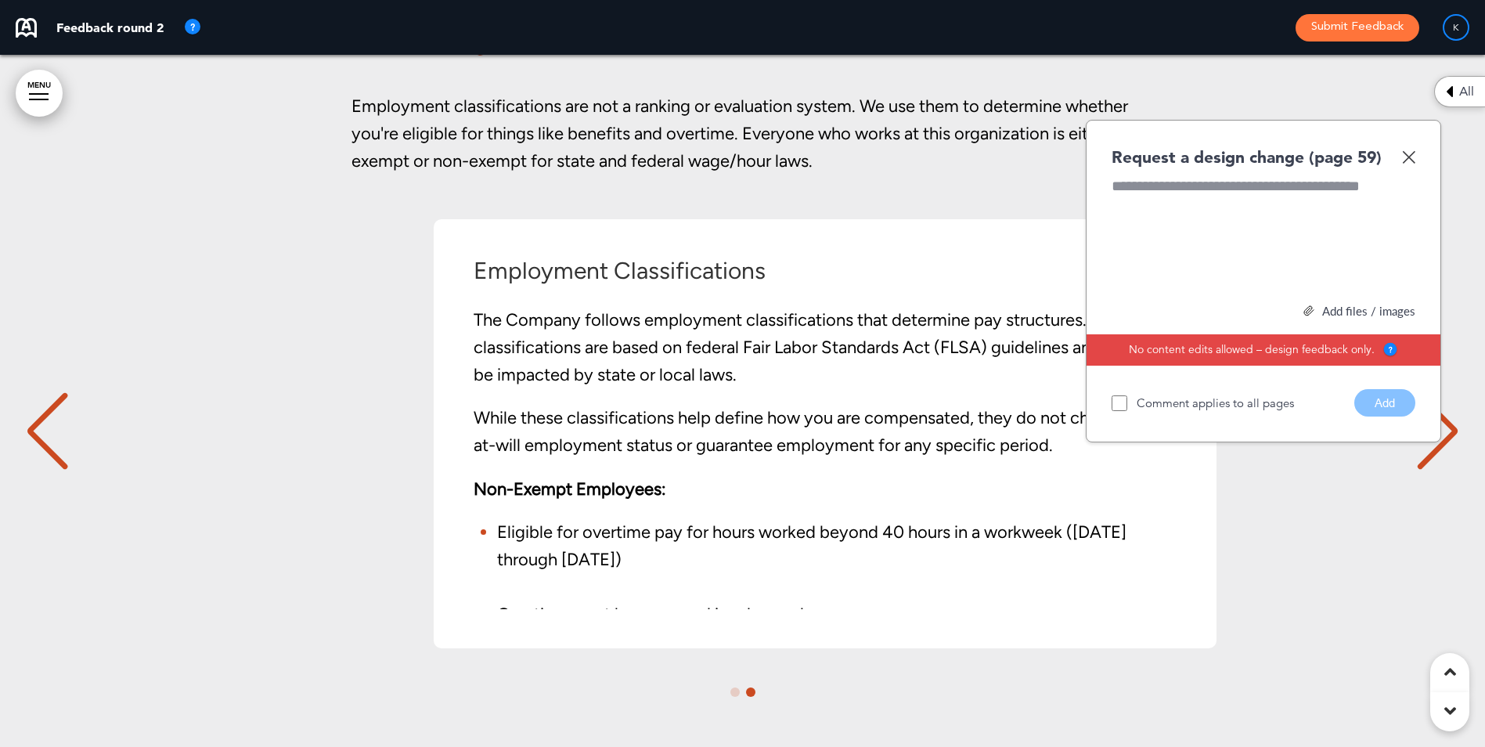
scroll to position [0, 1461]
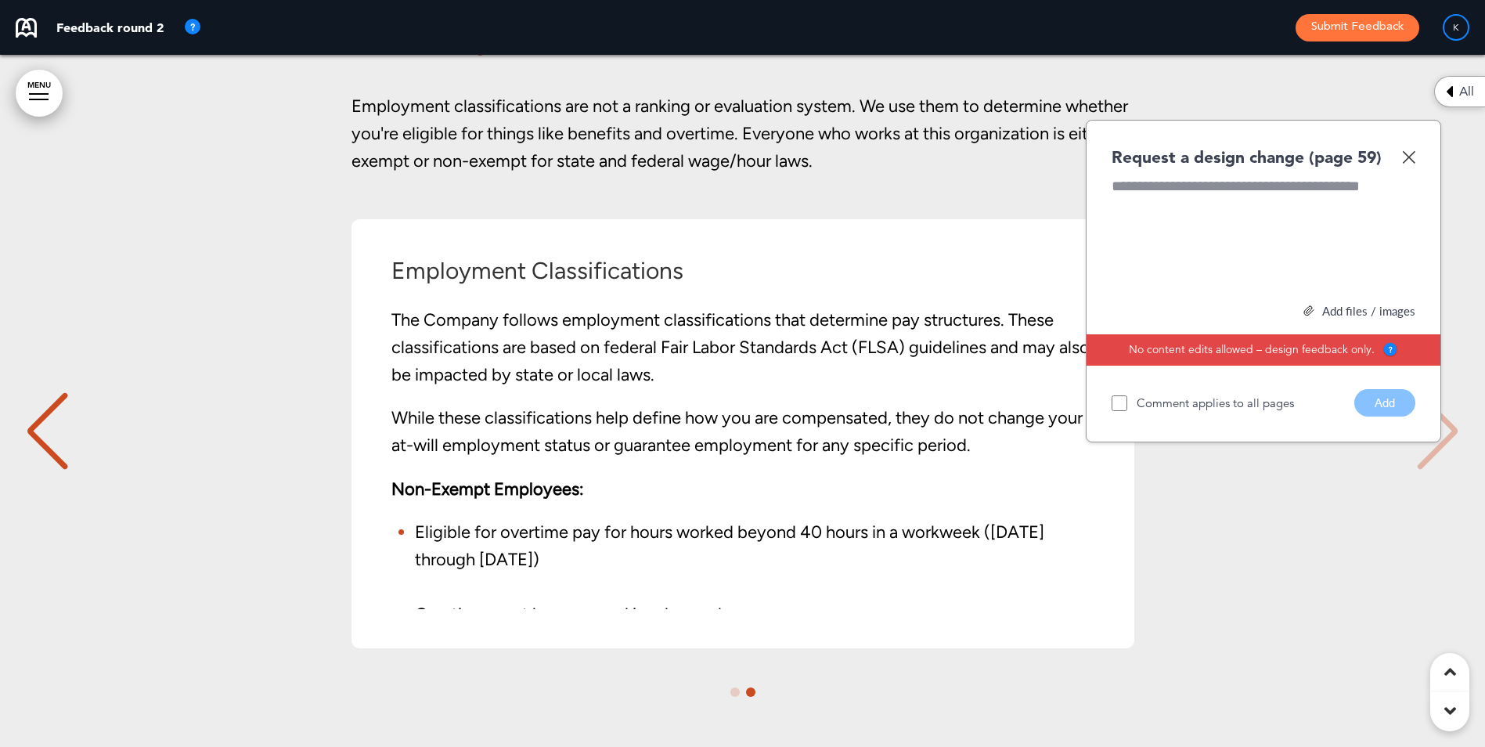
click at [1412, 156] on img at bounding box center [1408, 156] width 13 height 13
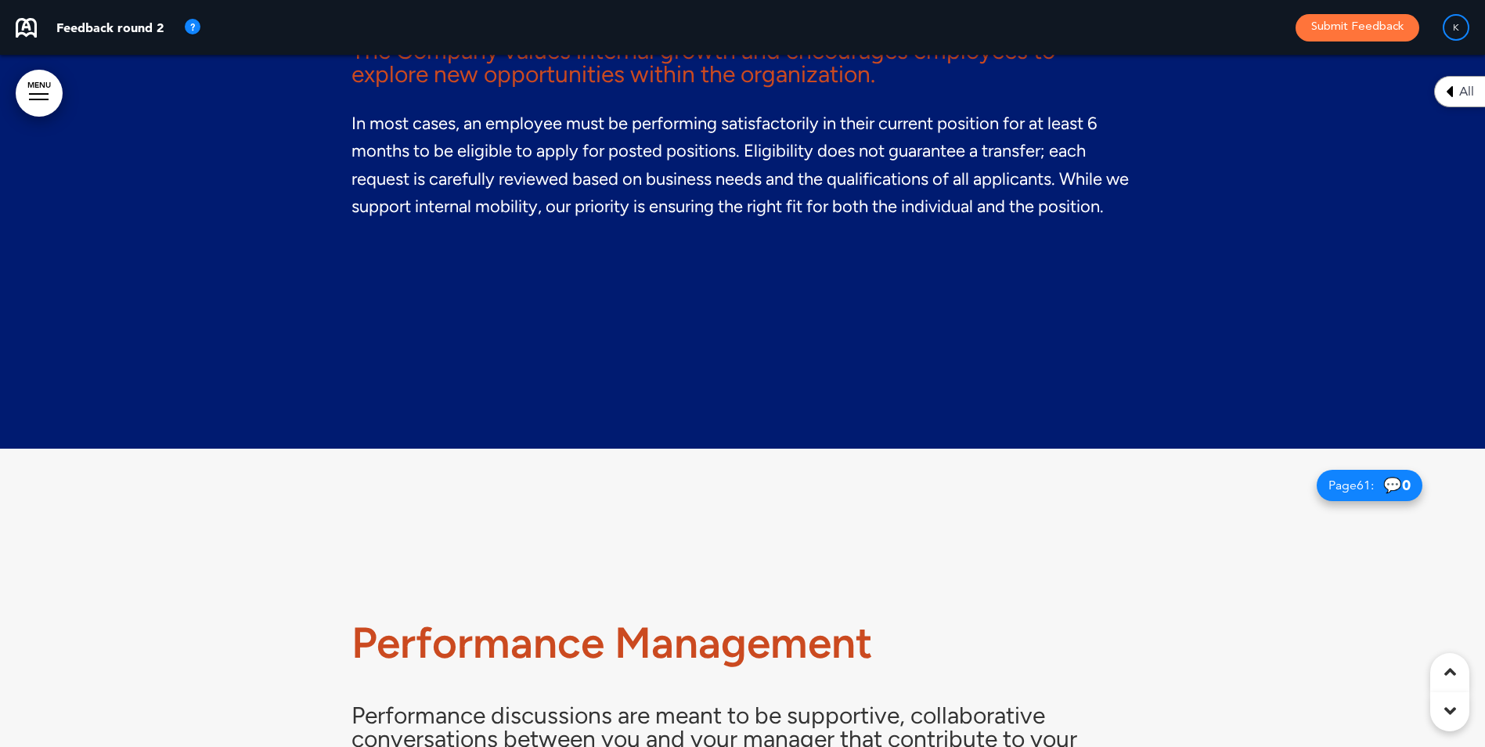
scroll to position [51392, 0]
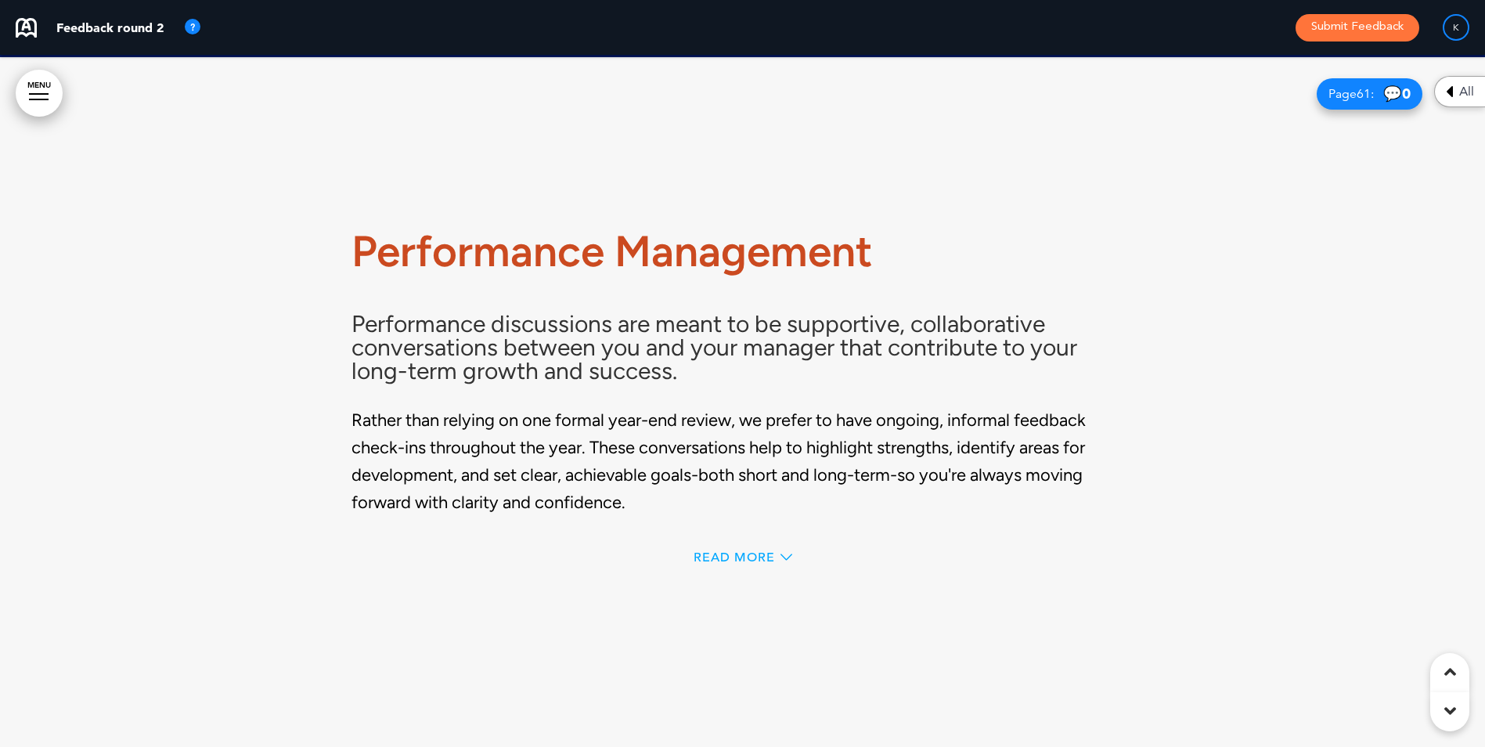
click at [770, 553] on span "Read More" at bounding box center [733, 557] width 81 height 13
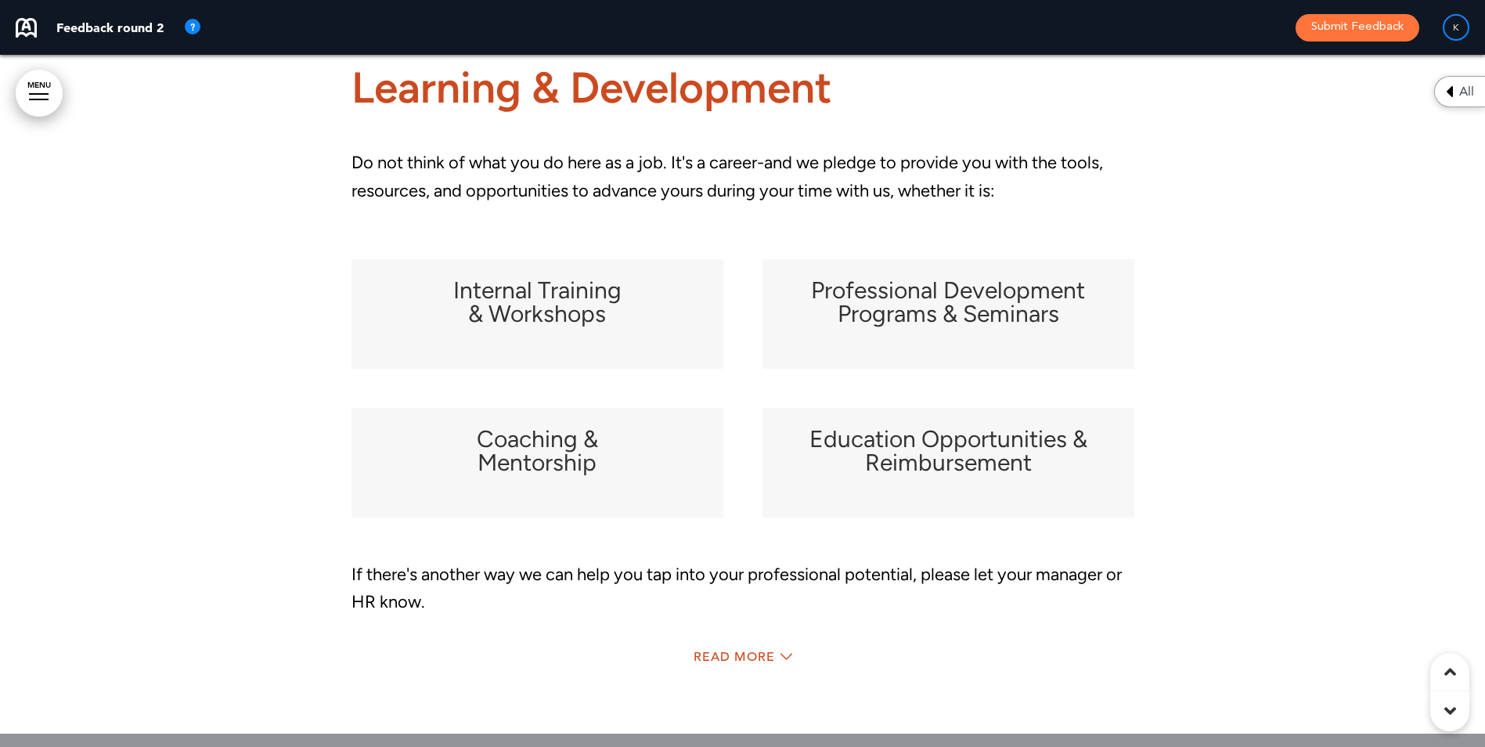
scroll to position [52957, 0]
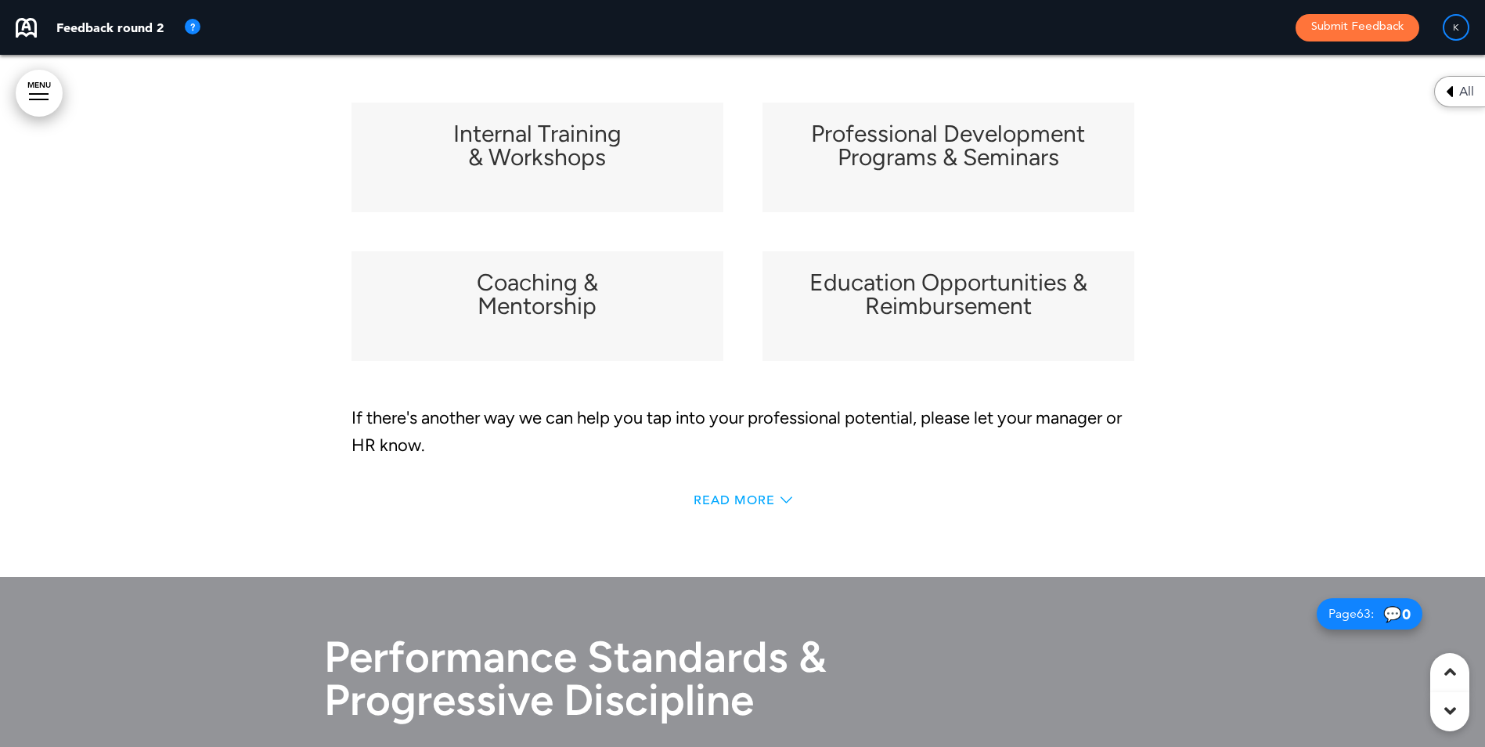
click at [776, 494] on div "Read More" at bounding box center [742, 500] width 99 height 13
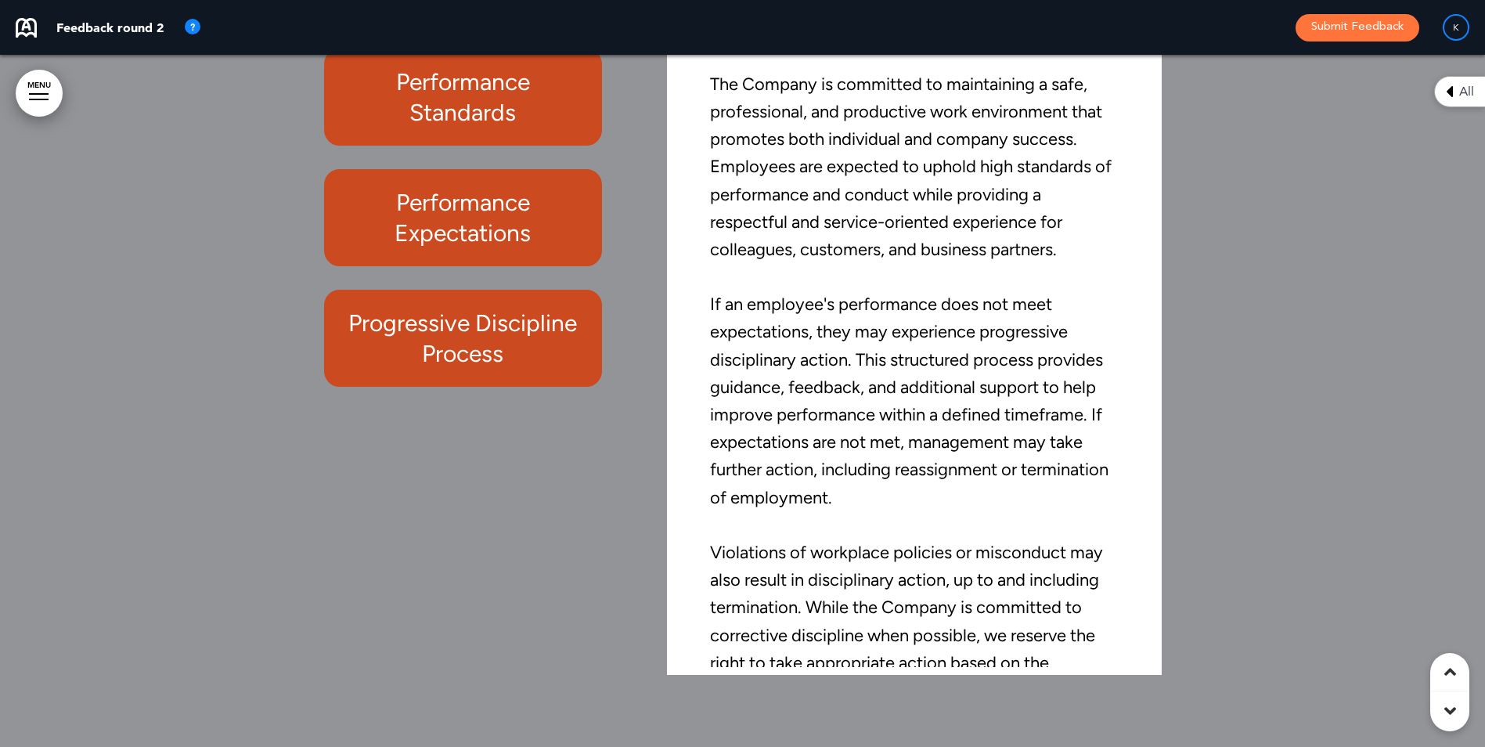
scroll to position [0, 0]
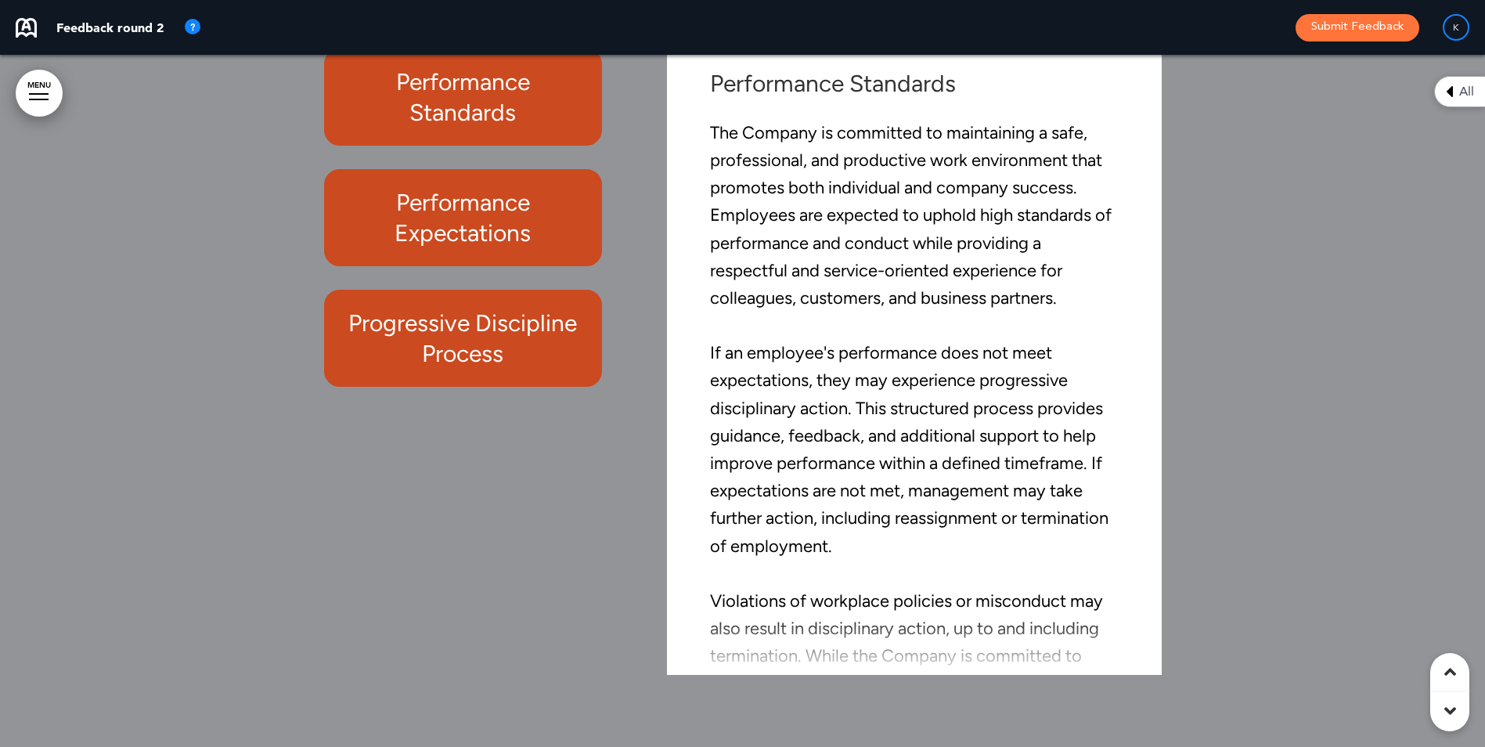
click at [441, 205] on h6 "Performance Expectations" at bounding box center [463, 217] width 243 height 61
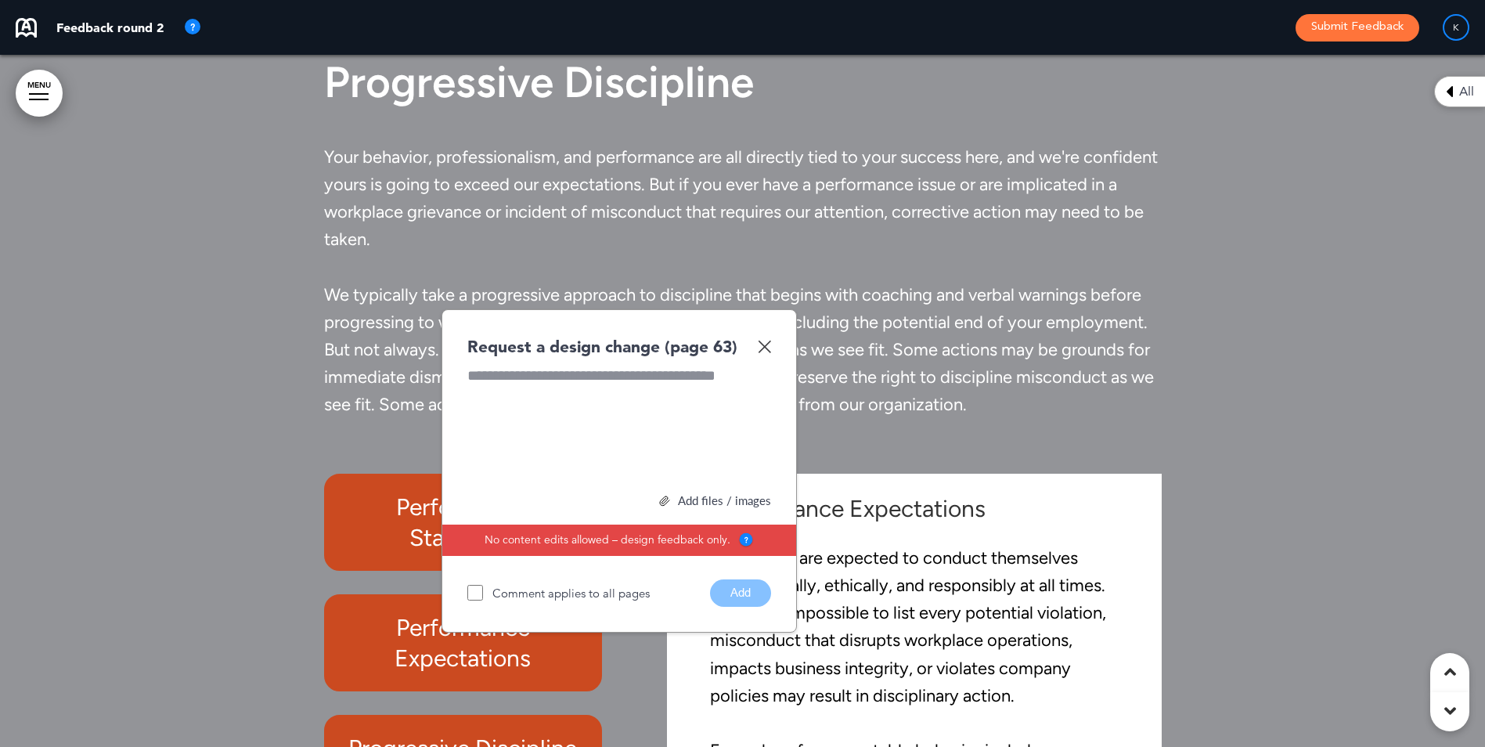
click at [761, 345] on img at bounding box center [764, 346] width 13 height 13
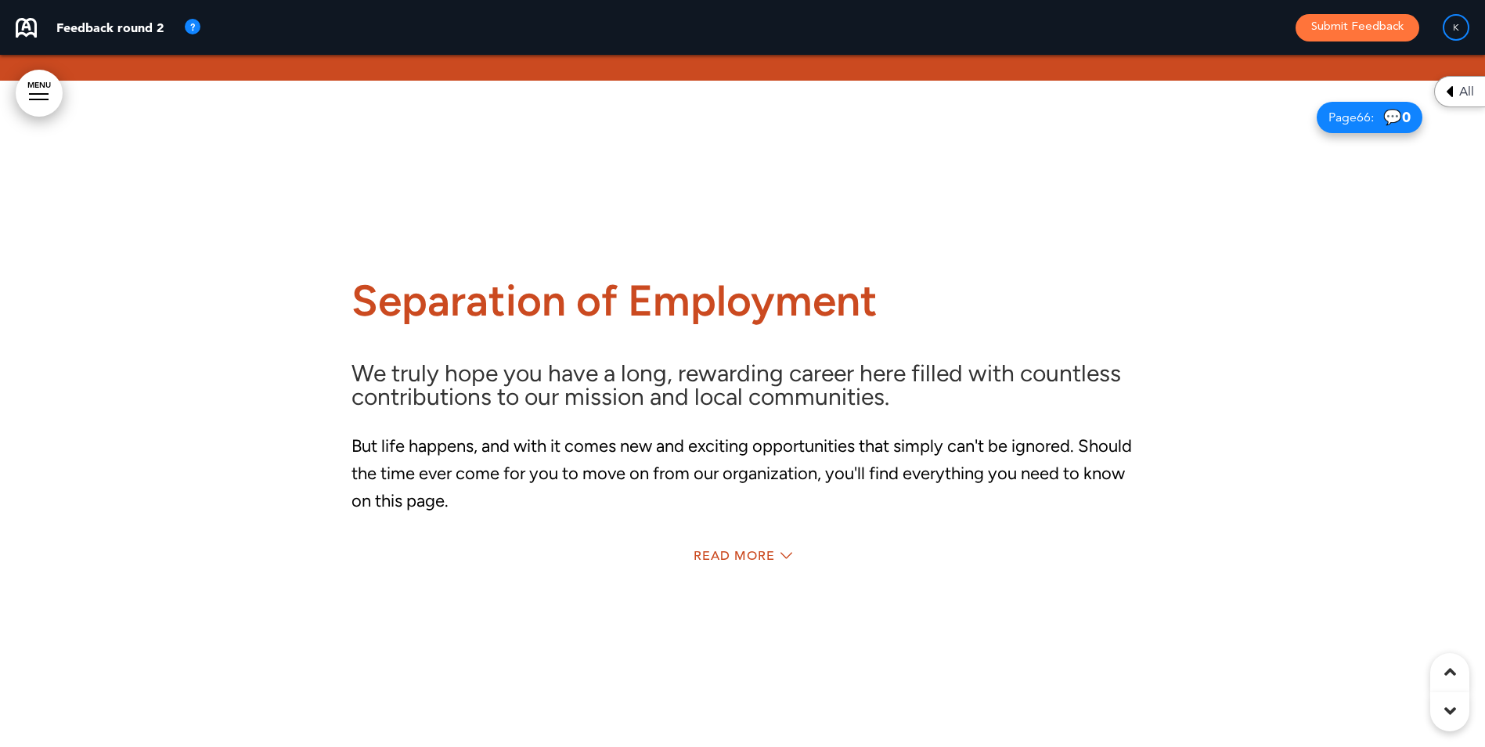
scroll to position [56758, 0]
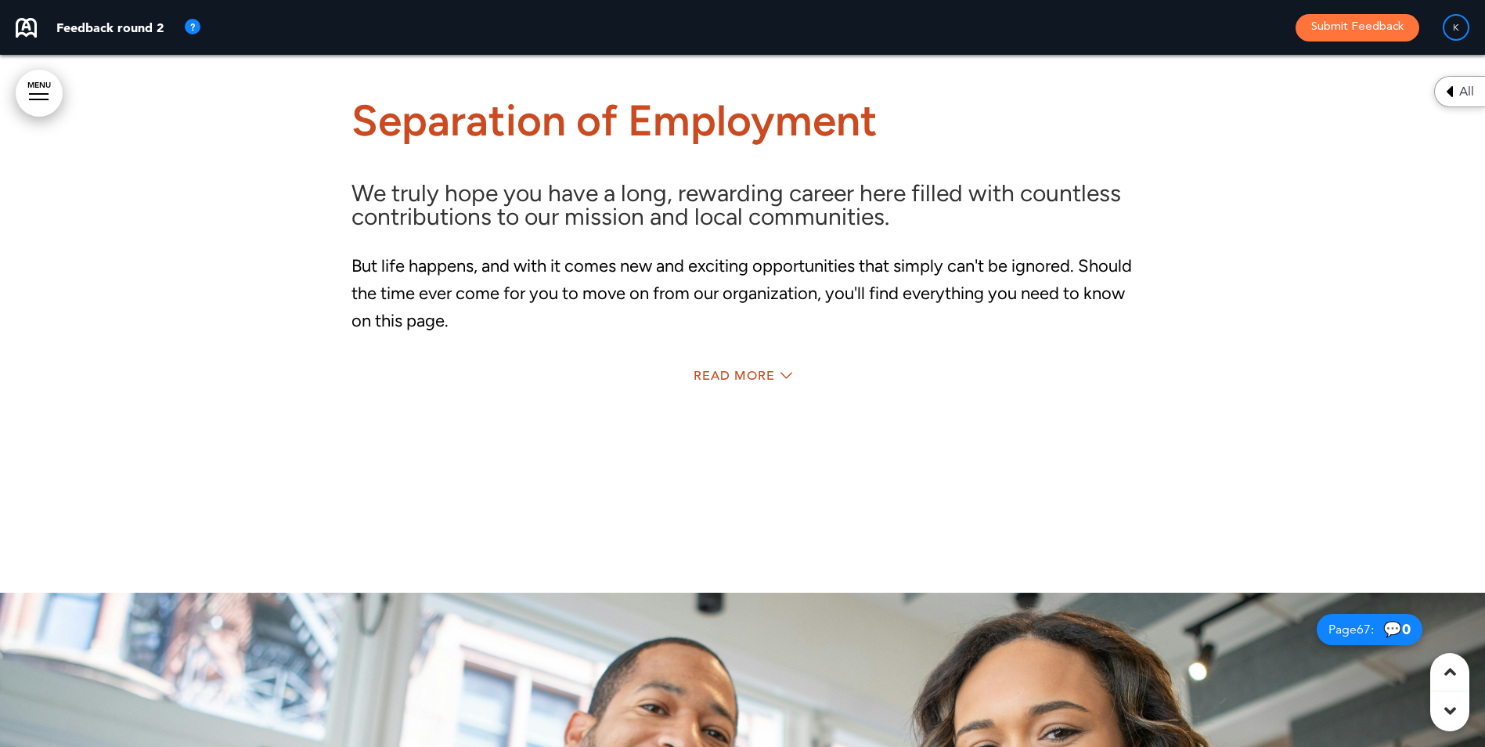
click at [771, 363] on div "Read More" at bounding box center [742, 378] width 783 height 32
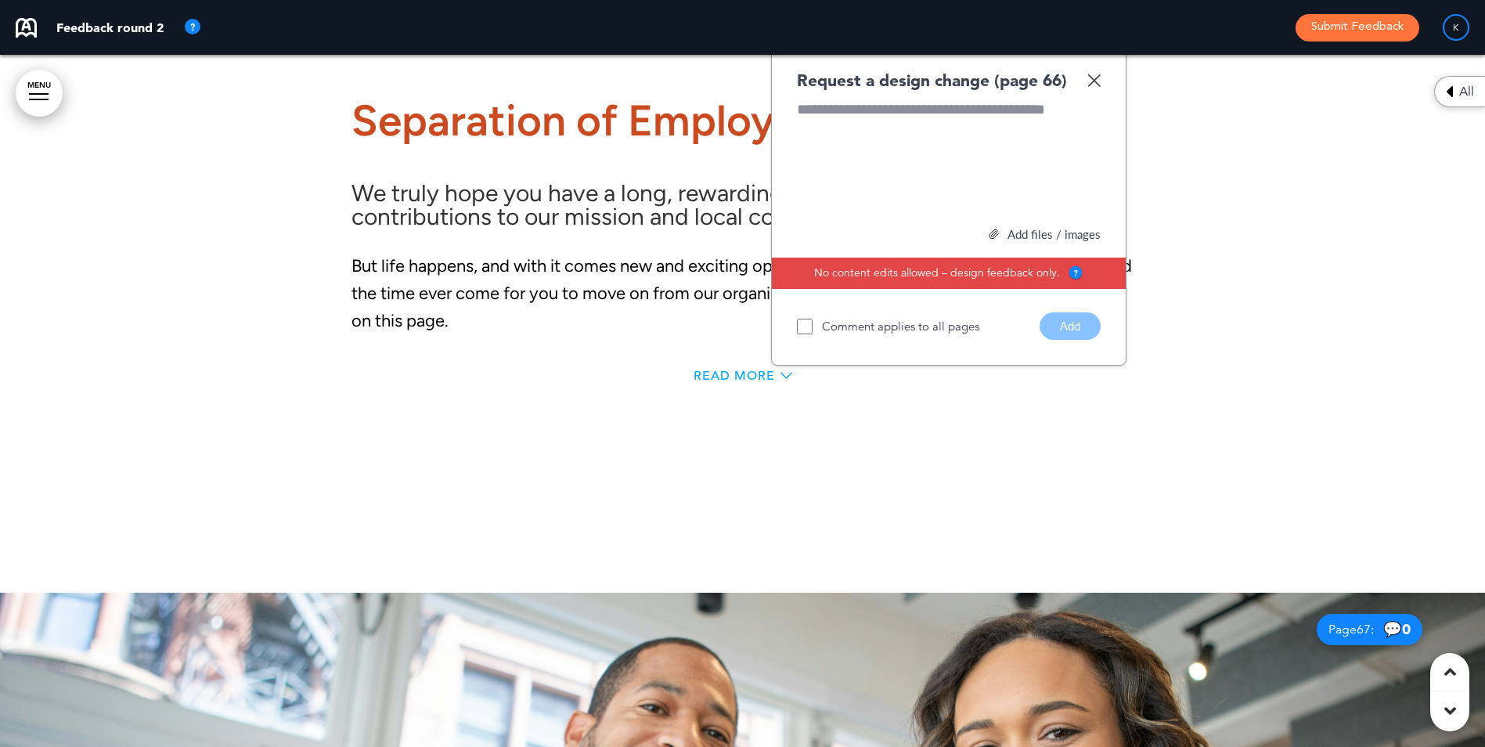
click at [767, 369] on span "Read More" at bounding box center [733, 375] width 81 height 13
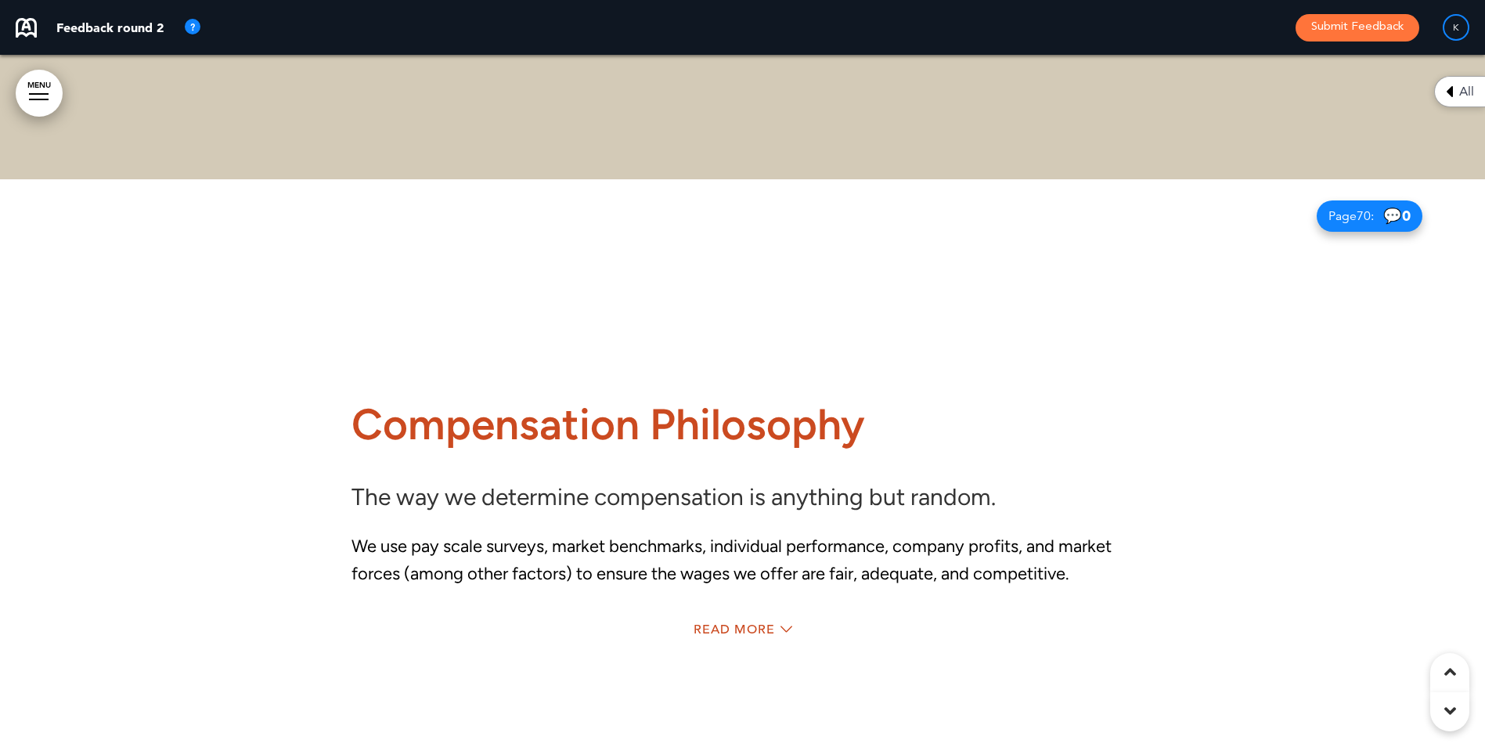
scroll to position [61235, 0]
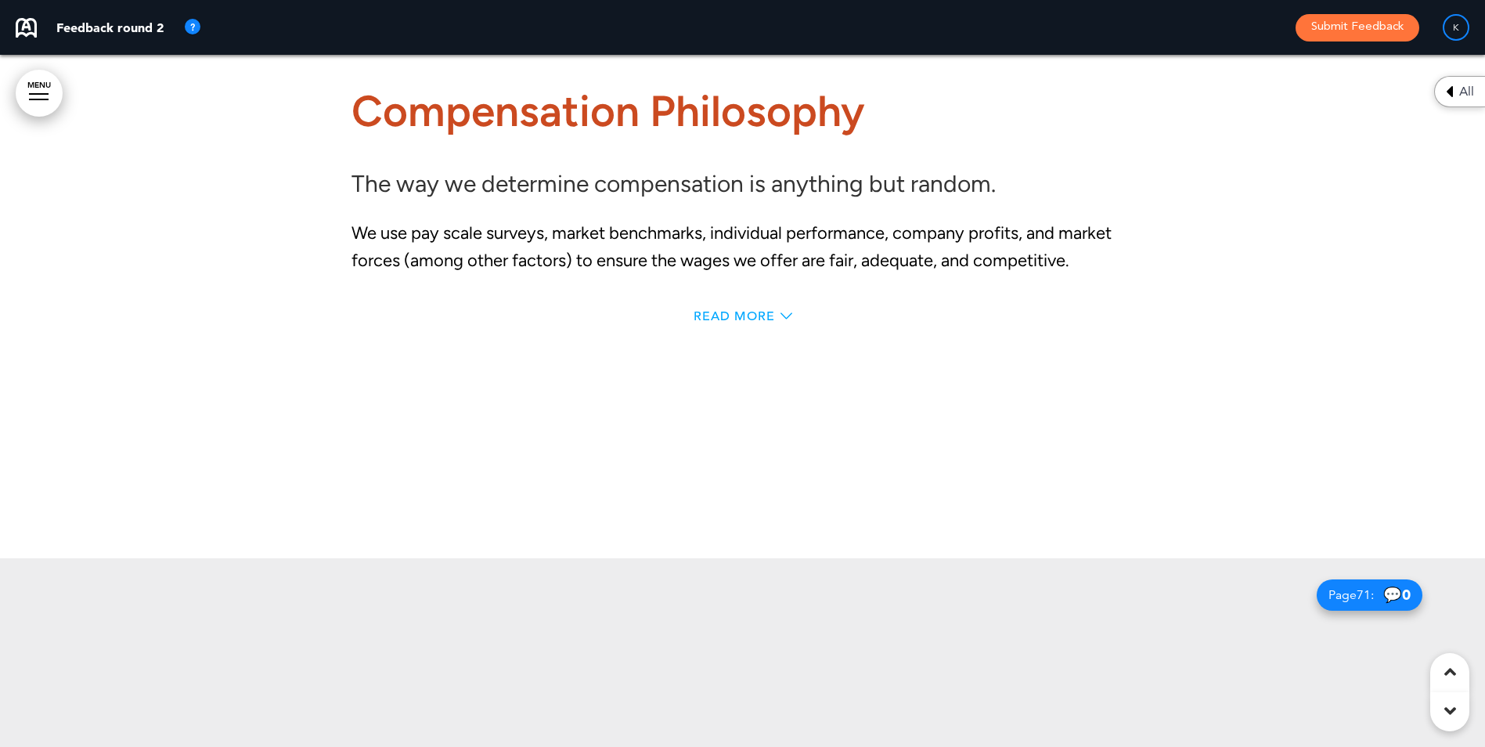
click at [775, 322] on div "Read More" at bounding box center [742, 316] width 99 height 13
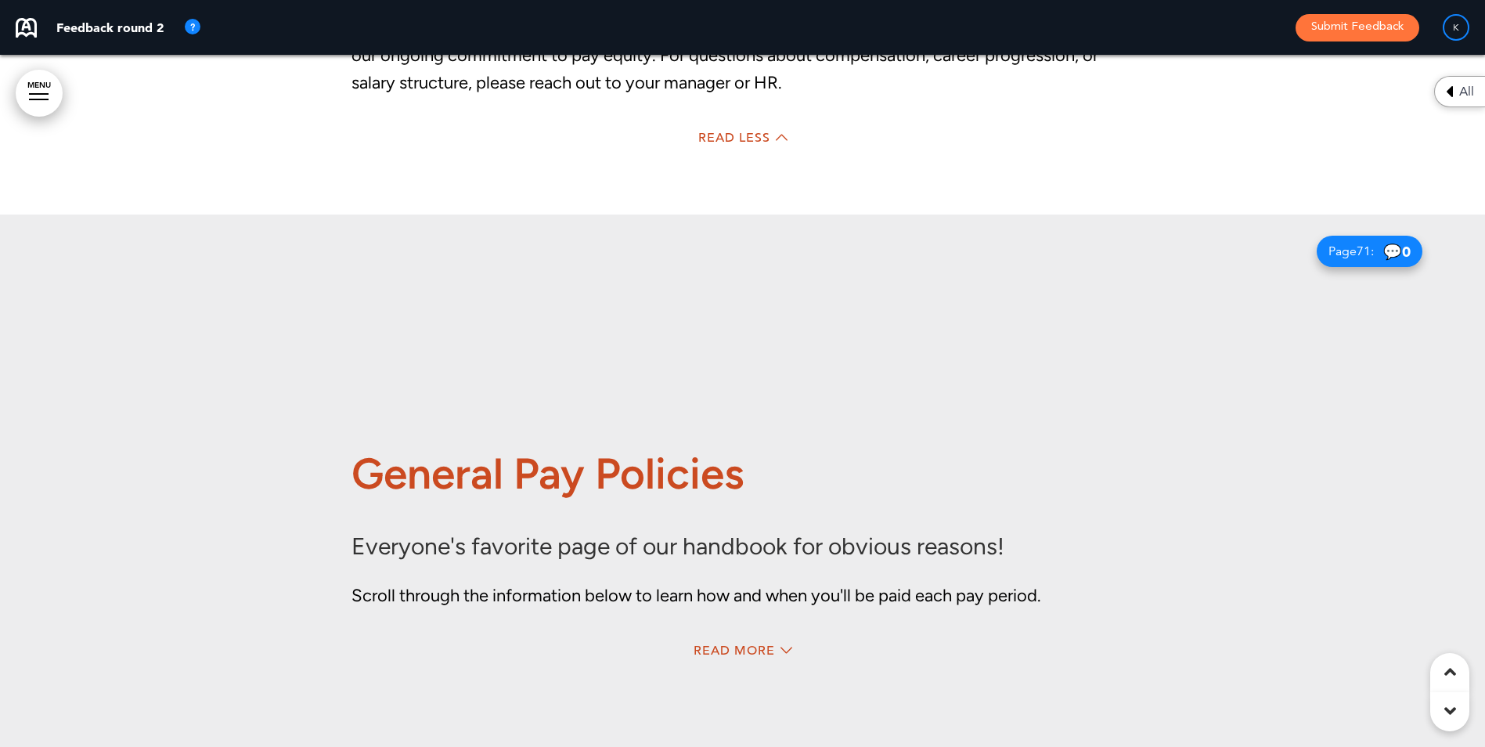
scroll to position [62244, 0]
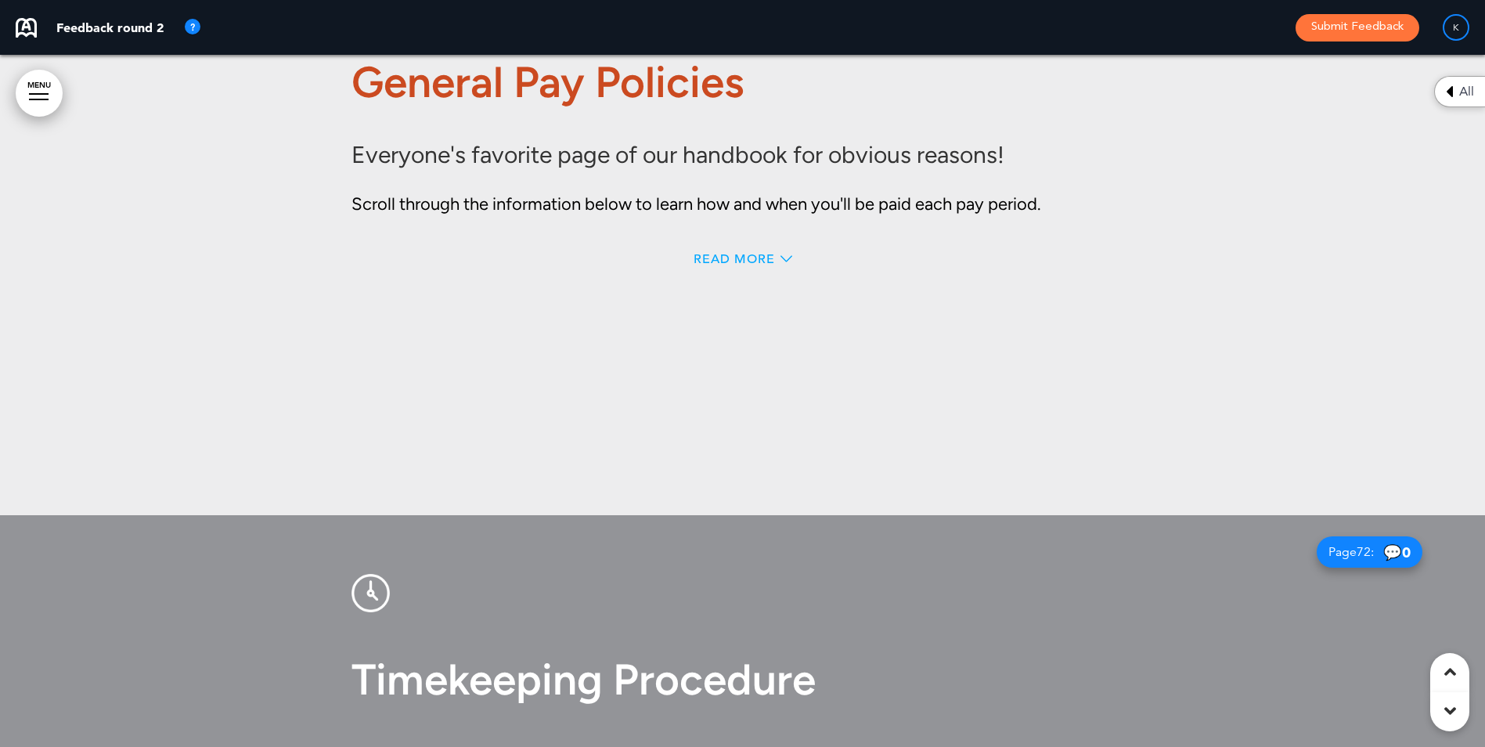
click at [764, 265] on span "Read More" at bounding box center [733, 259] width 81 height 13
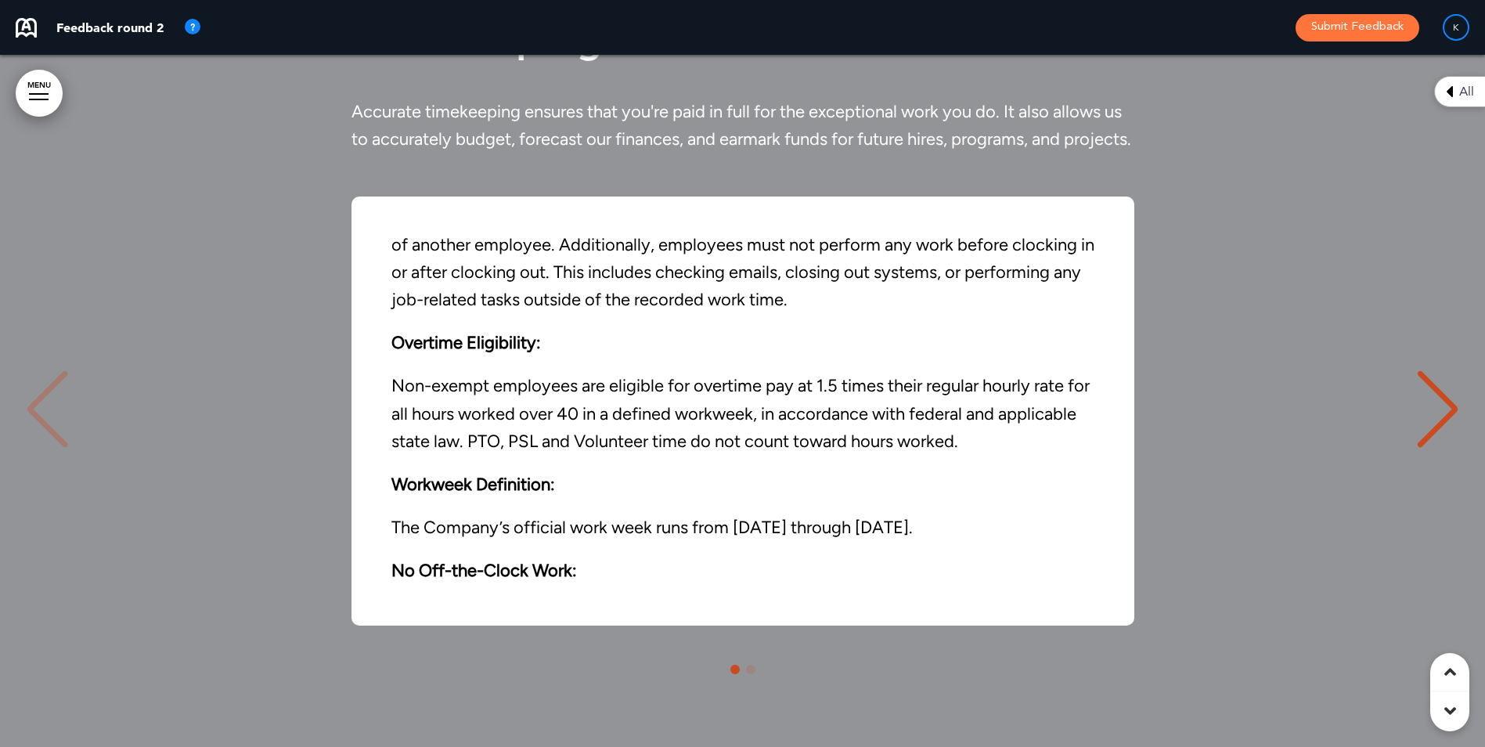
scroll to position [235, 0]
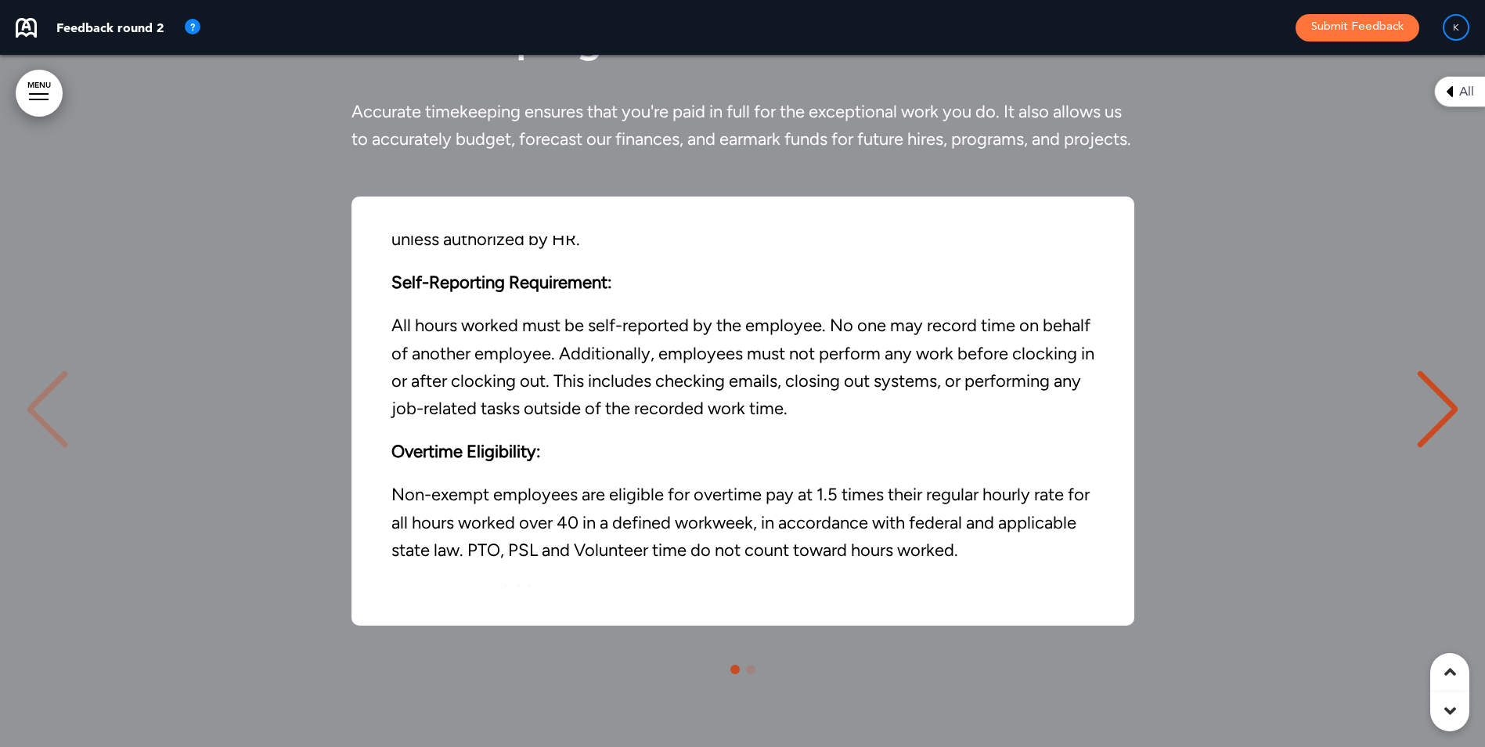
click at [1442, 448] on div "Next slide" at bounding box center [1437, 409] width 48 height 78
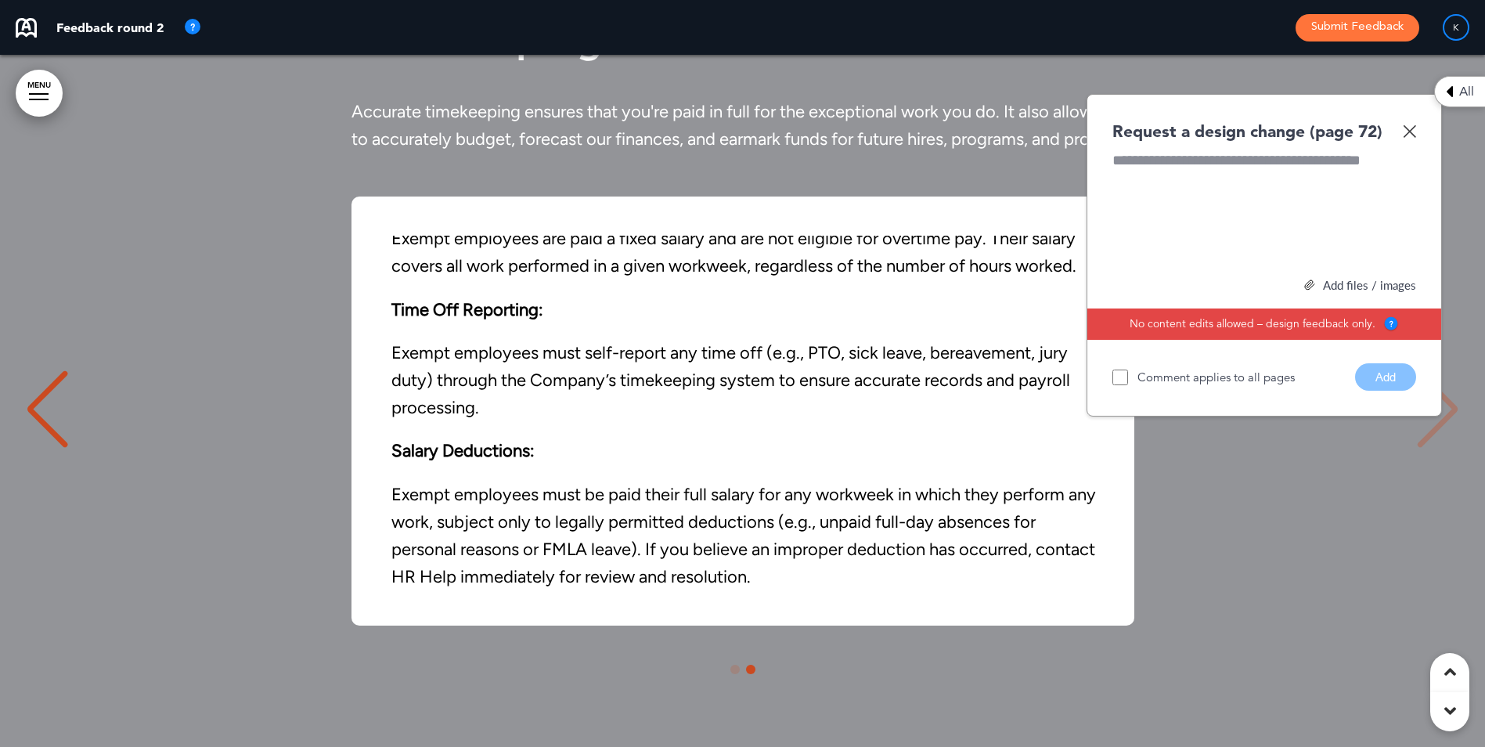
scroll to position [106, 0]
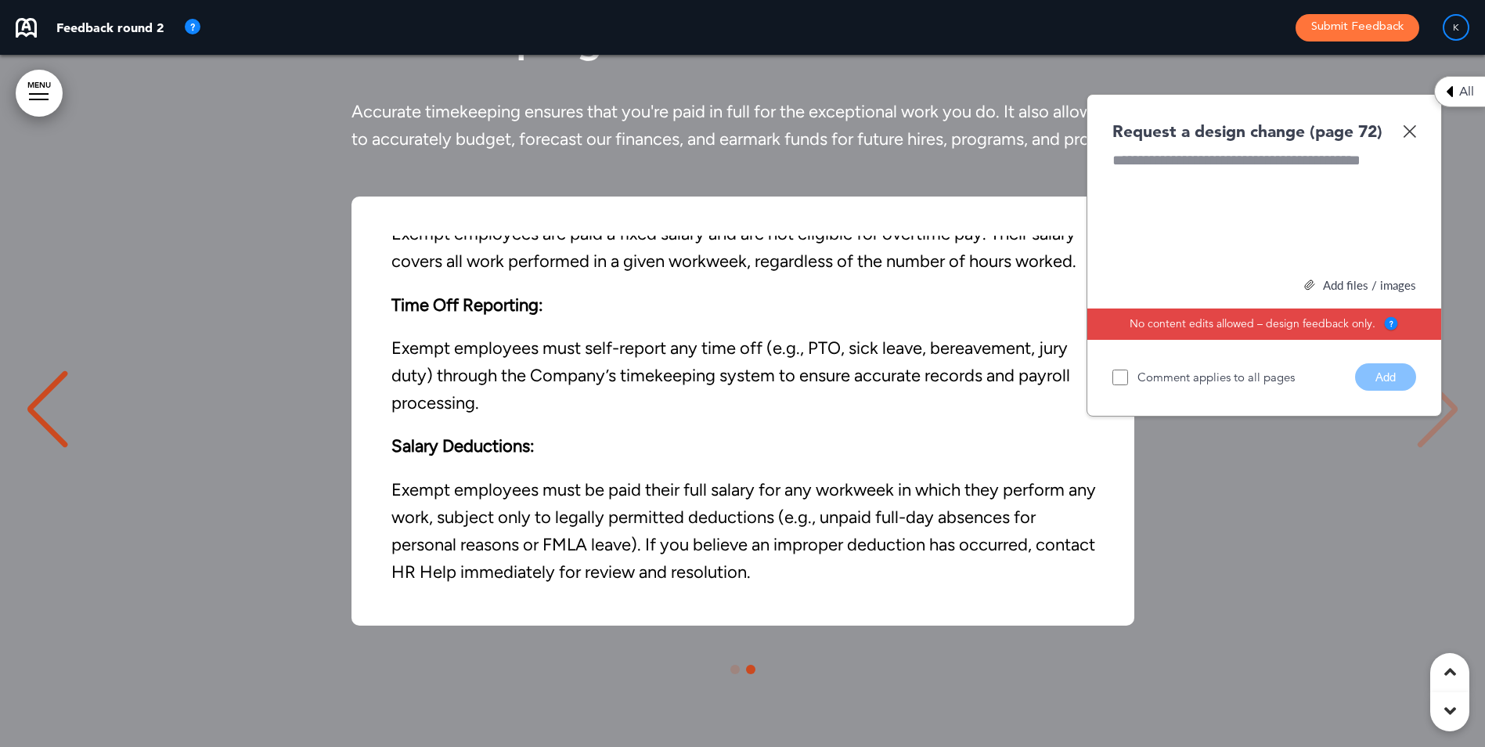
click at [1409, 142] on div "Request a design change (page 72)" at bounding box center [1264, 131] width 304 height 23
click at [1413, 138] on img at bounding box center [1408, 130] width 13 height 13
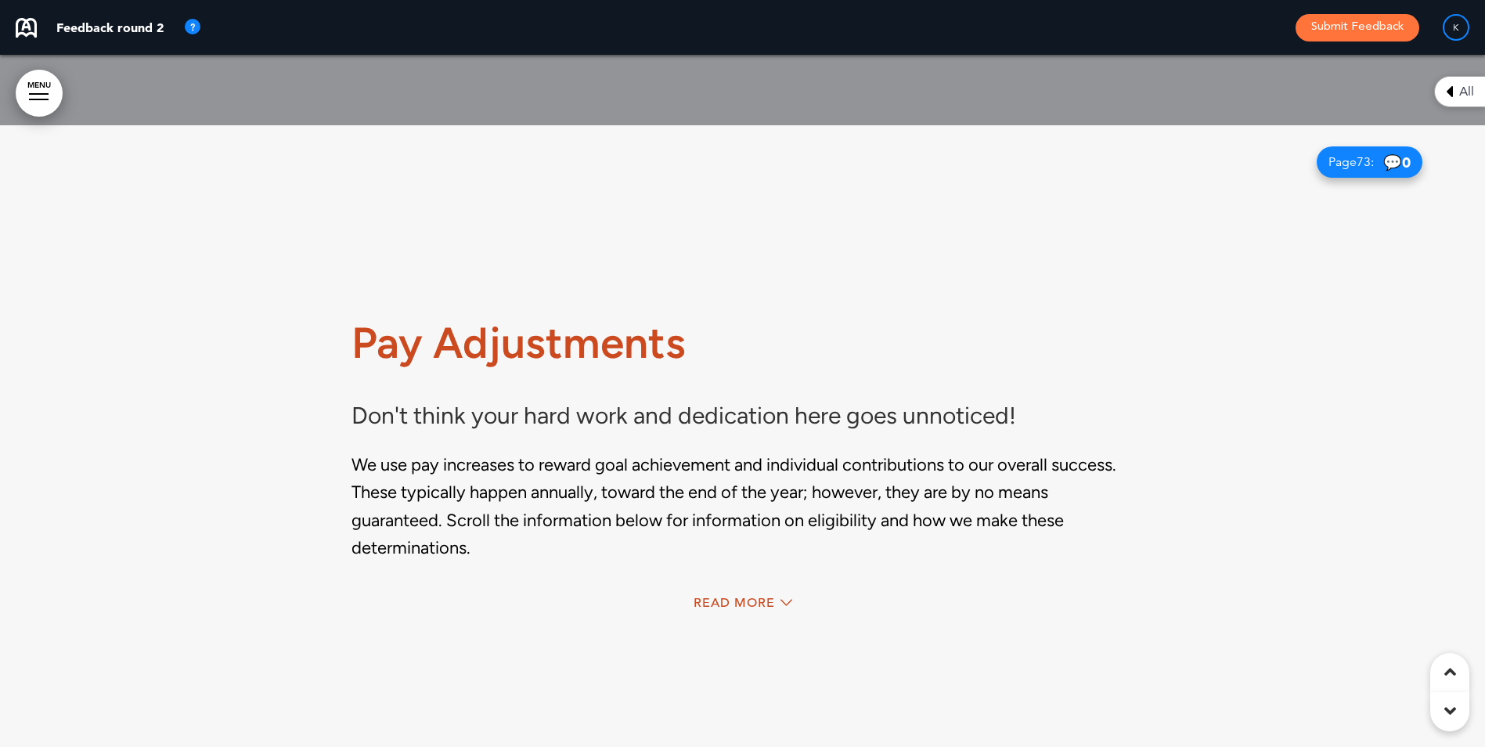
scroll to position [64179, 0]
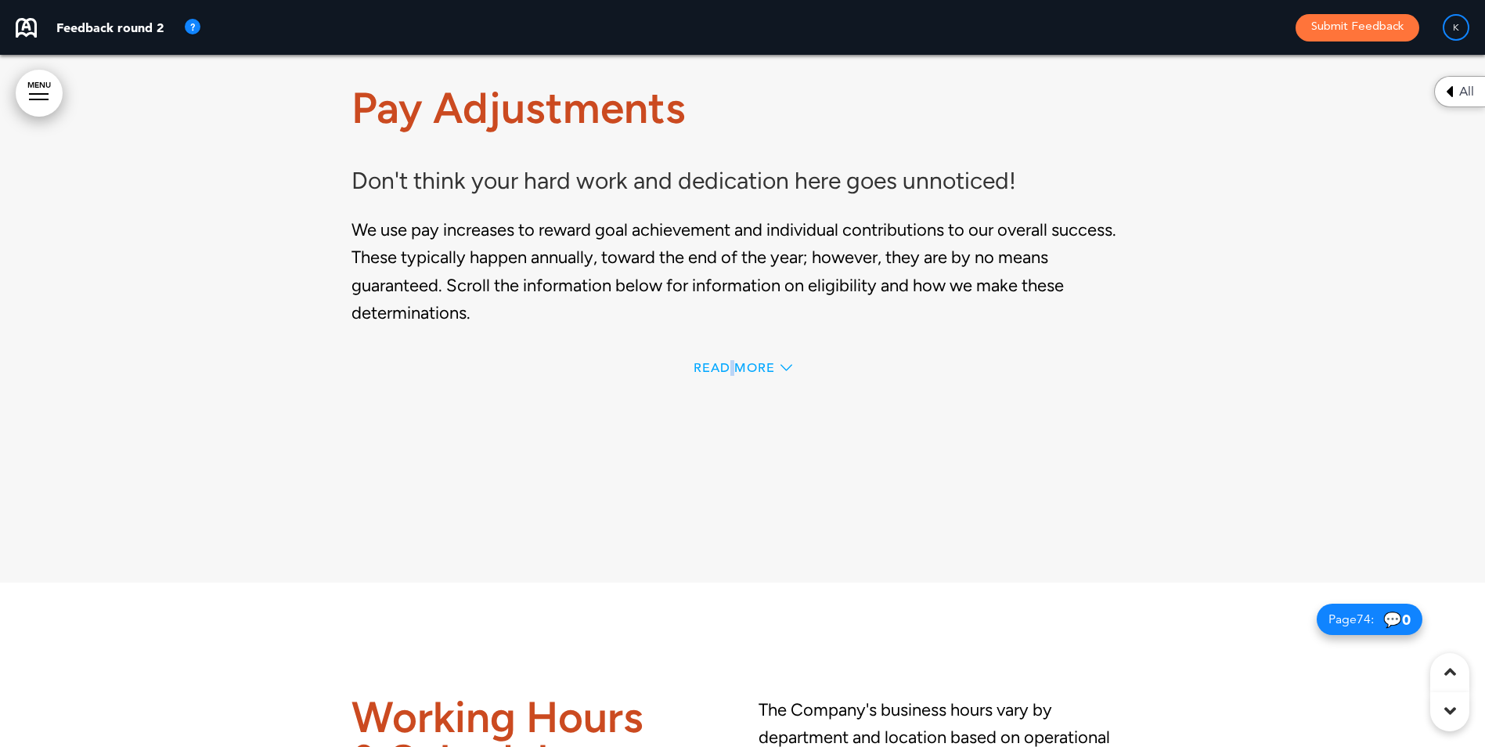
click at [732, 374] on span "Read More" at bounding box center [733, 368] width 81 height 13
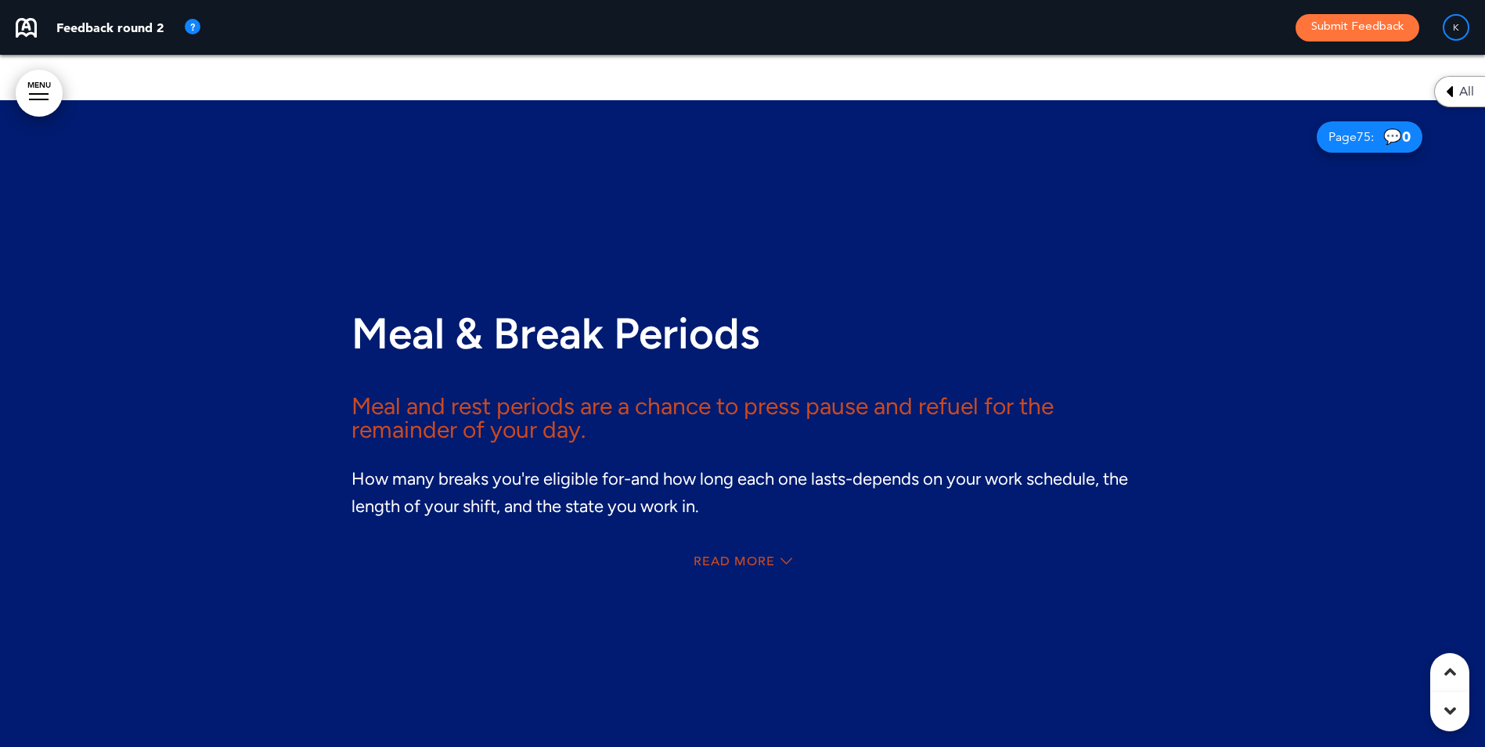
scroll to position [65605, 0]
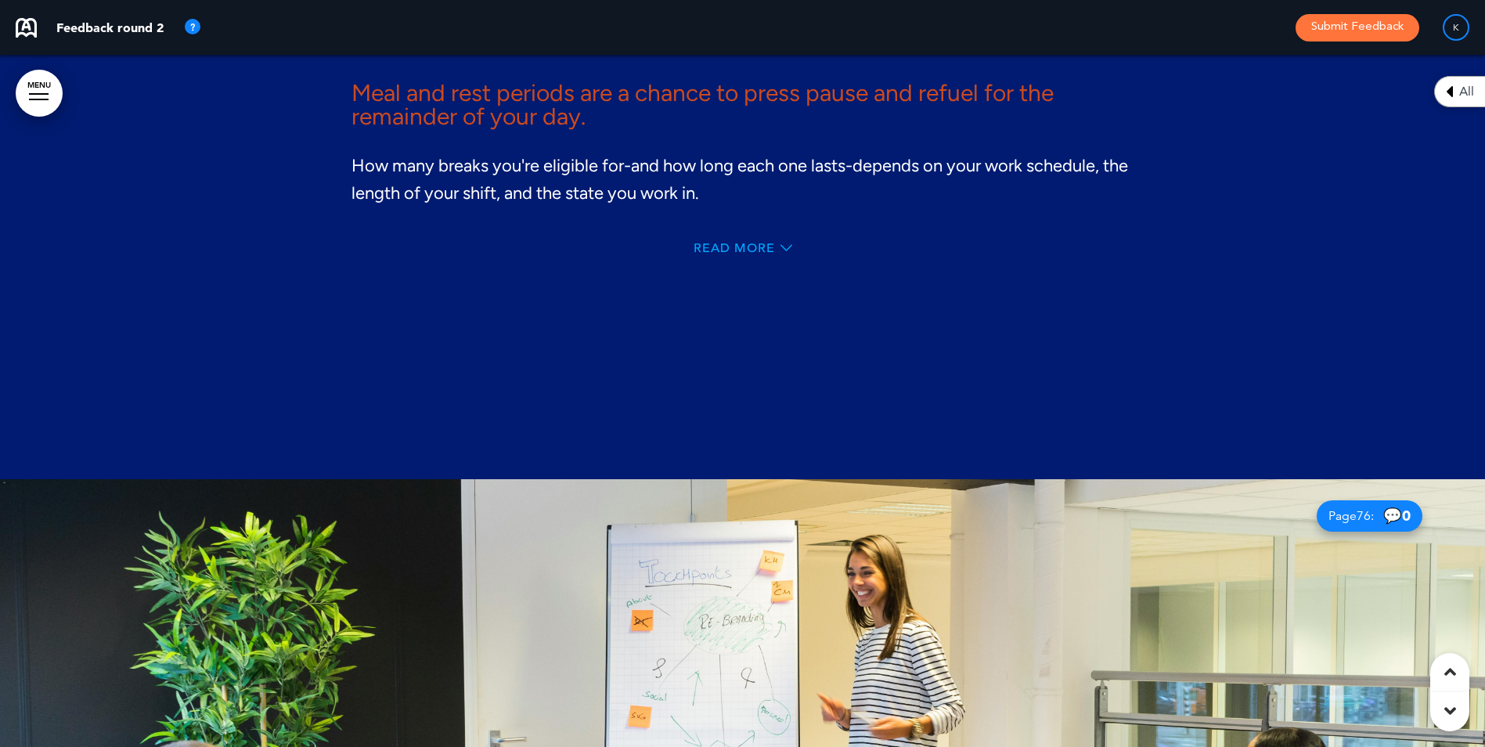
click at [727, 254] on span "Read More" at bounding box center [733, 248] width 81 height 13
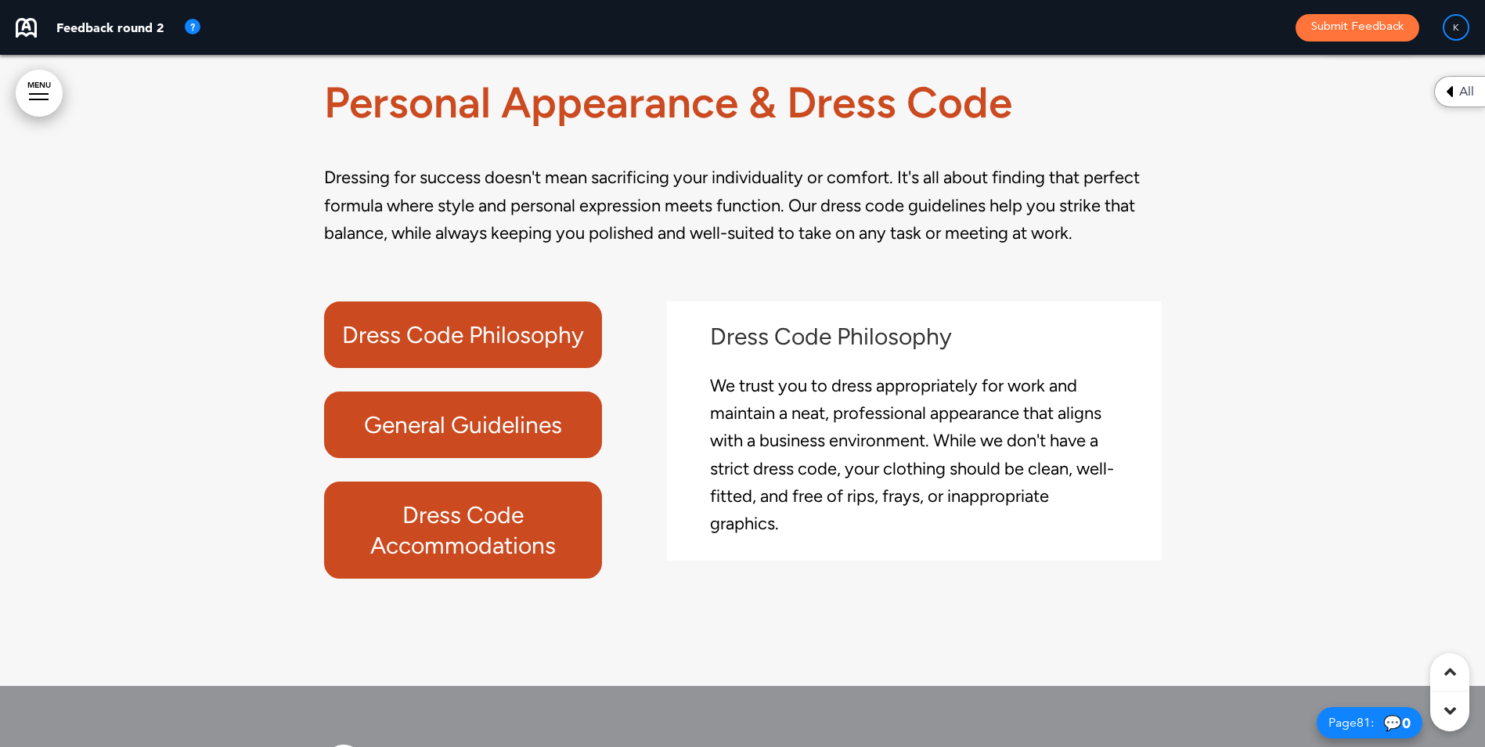
scroll to position [68817, 0]
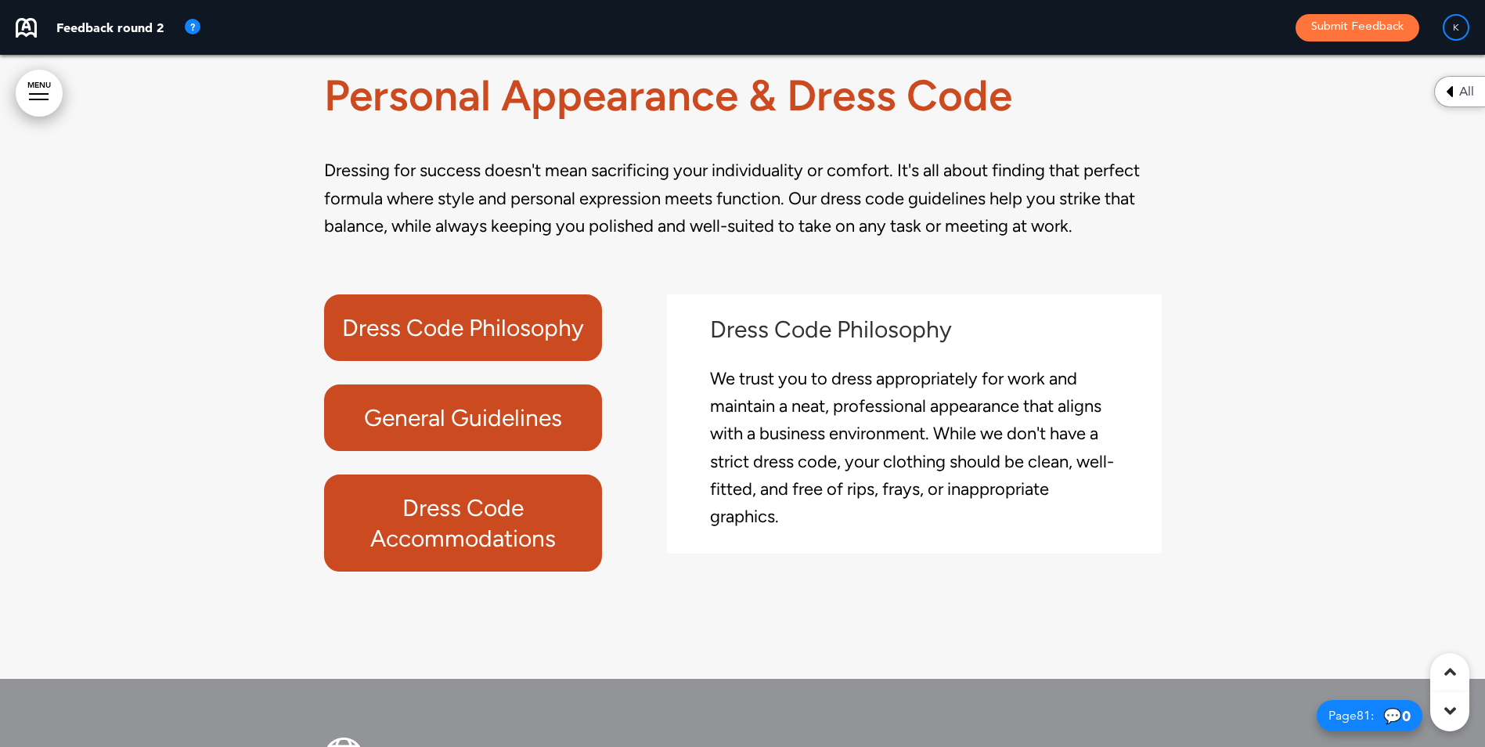
click at [507, 433] on h6 "General Guidelines" at bounding box center [463, 417] width 243 height 31
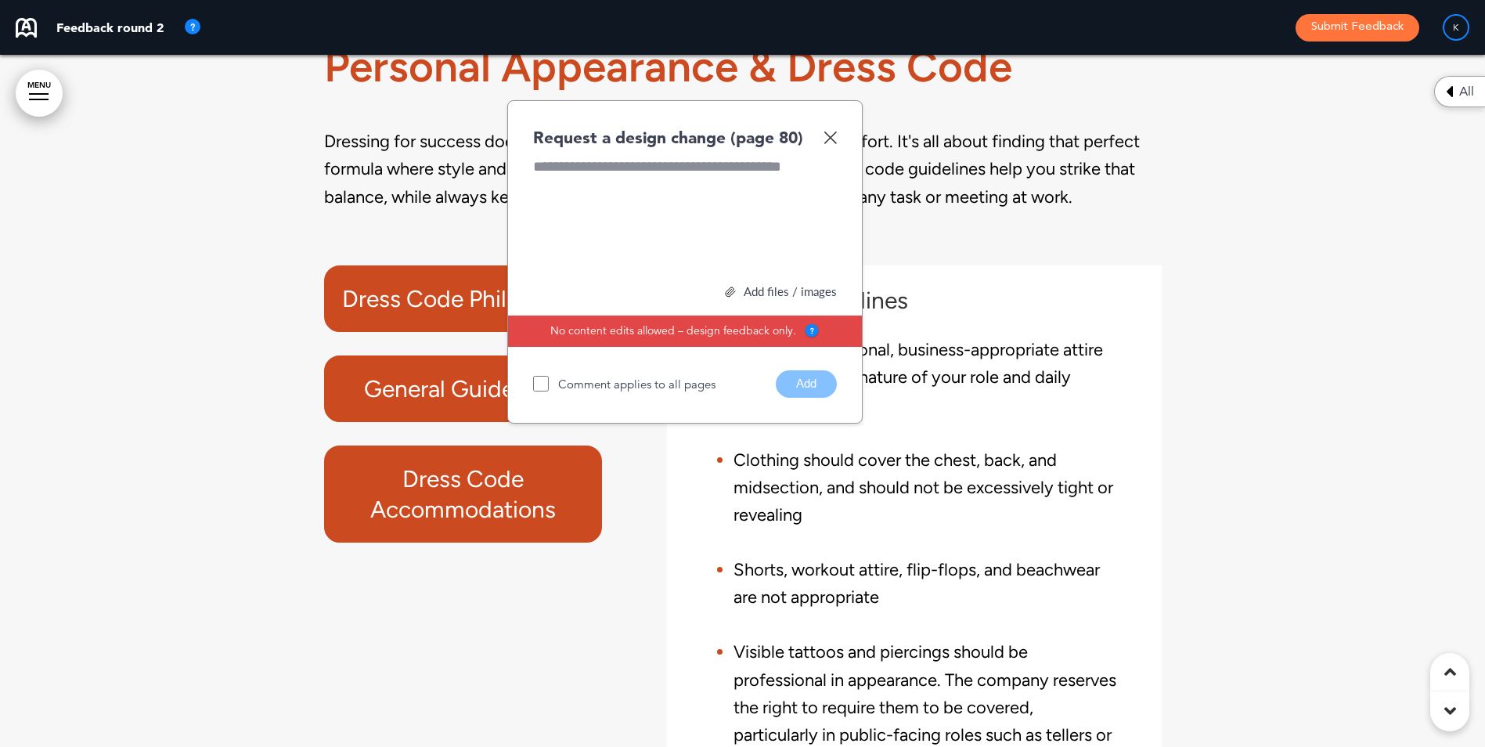
click at [827, 144] on img at bounding box center [829, 137] width 13 height 13
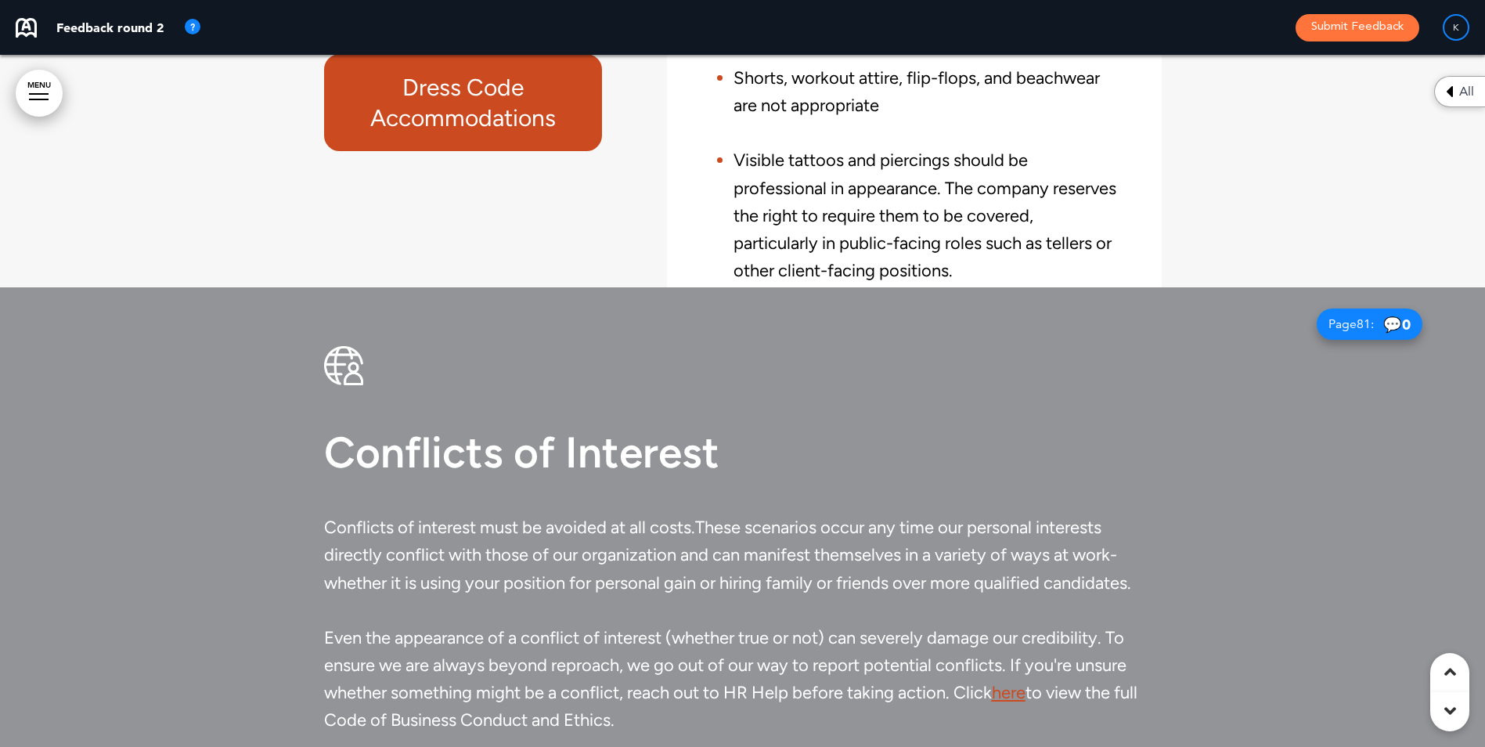
scroll to position [68973, 0]
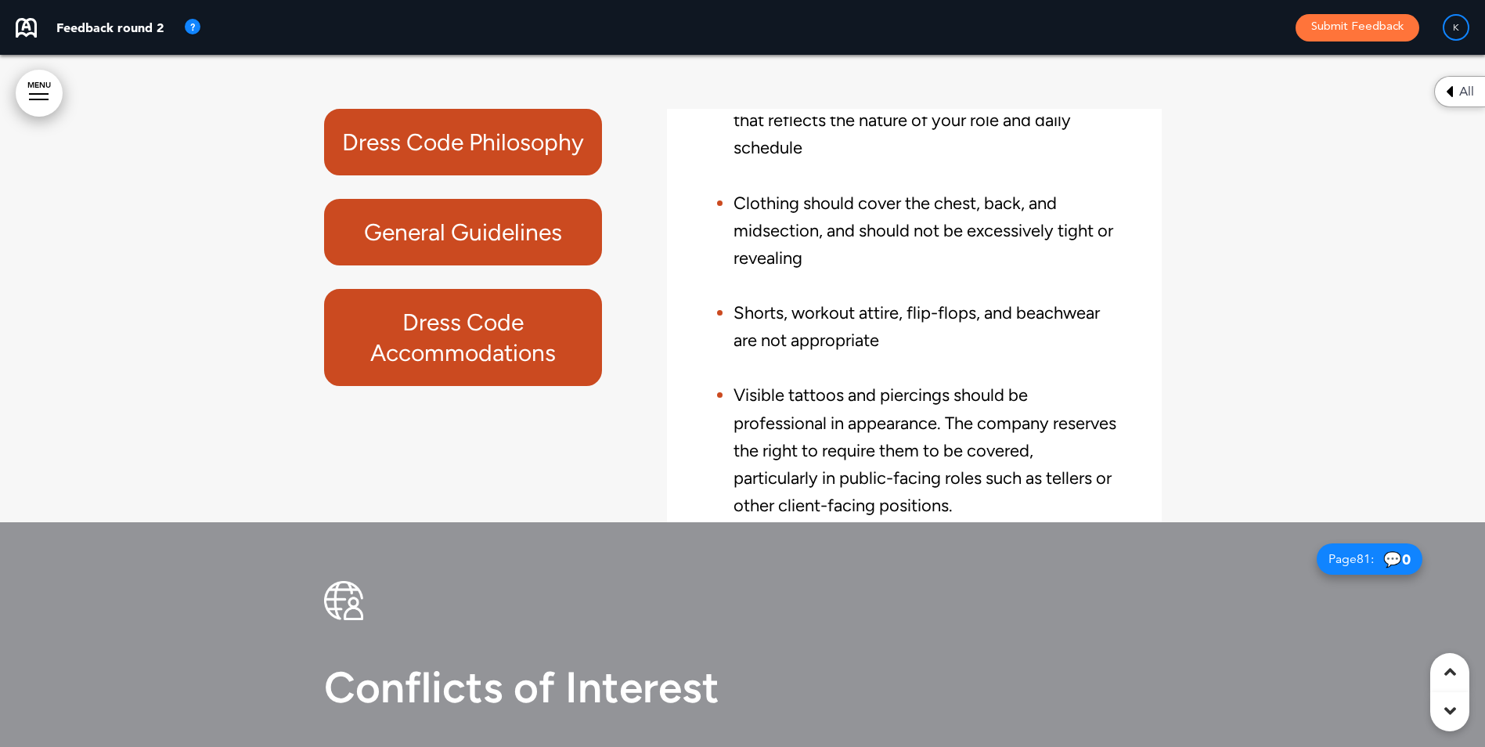
click at [519, 368] on h6 "Dress Code Accommodations" at bounding box center [463, 337] width 243 height 61
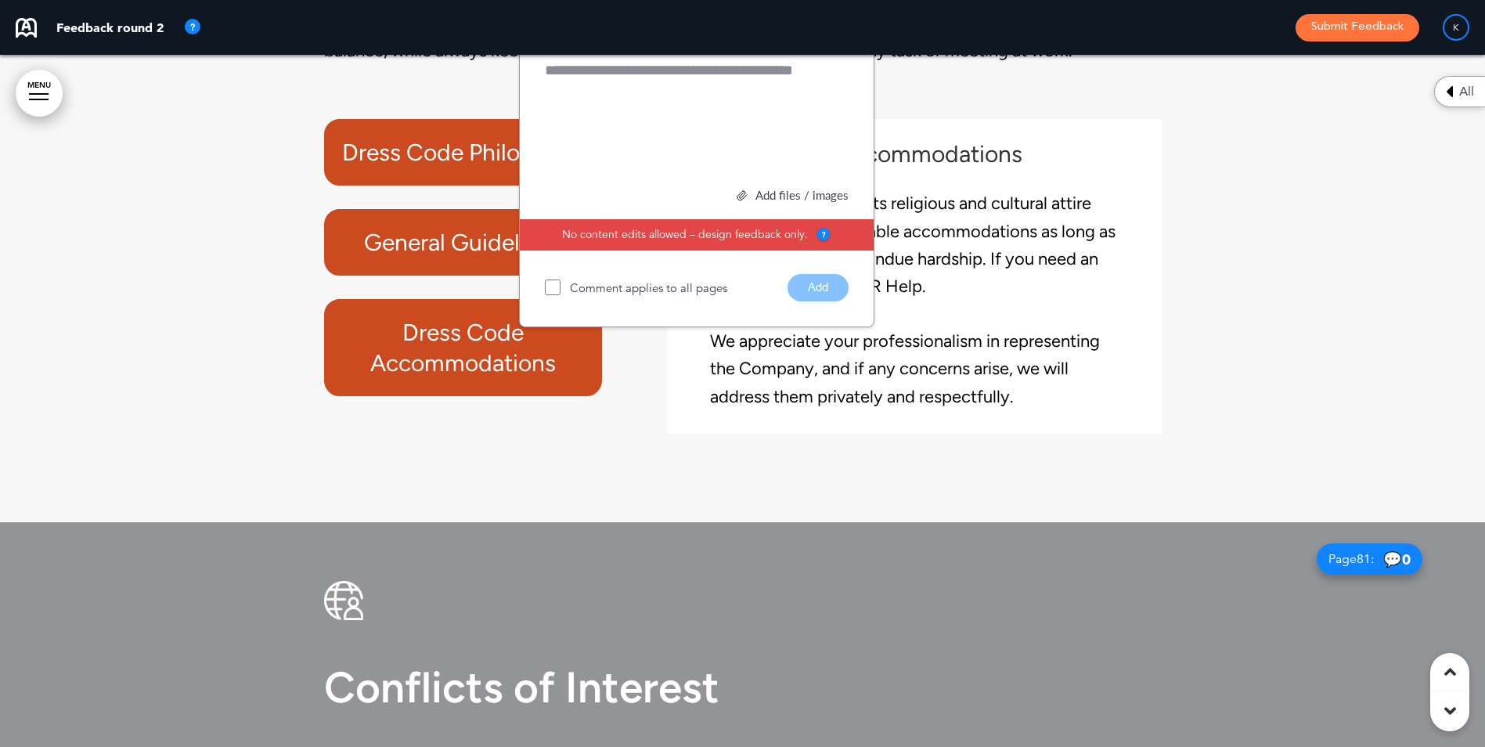
click at [844, 48] on img at bounding box center [841, 40] width 13 height 13
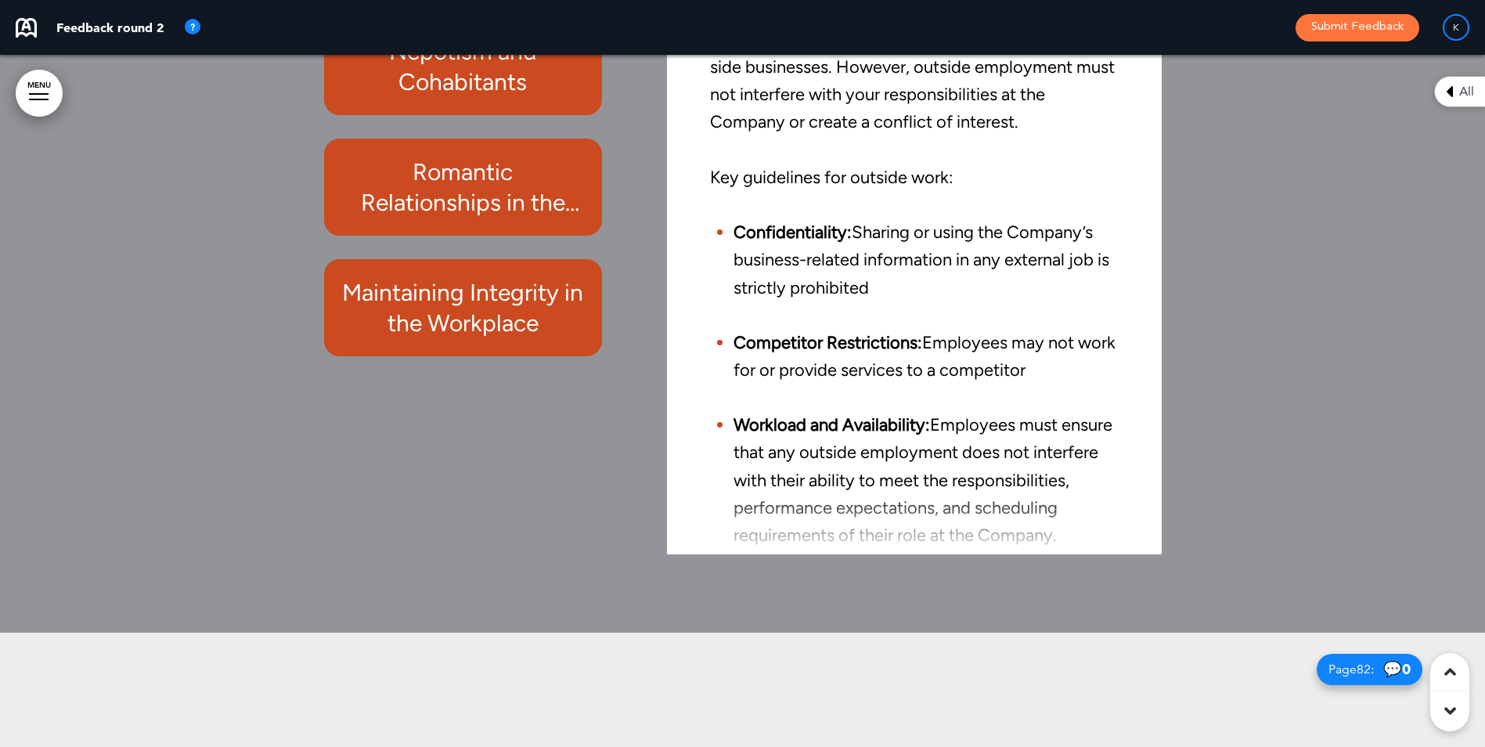
scroll to position [70695, 0]
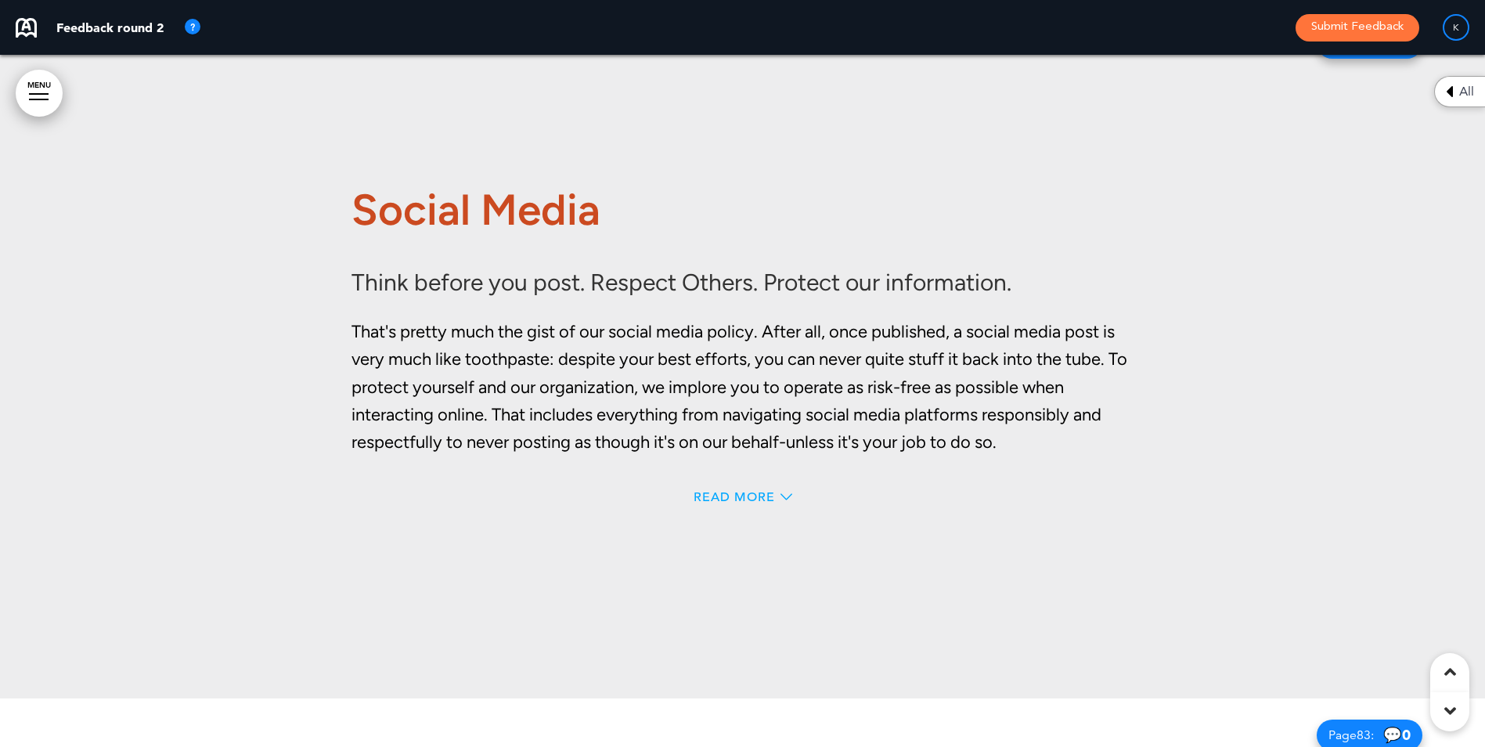
click at [740, 503] on span "Read More" at bounding box center [733, 497] width 81 height 13
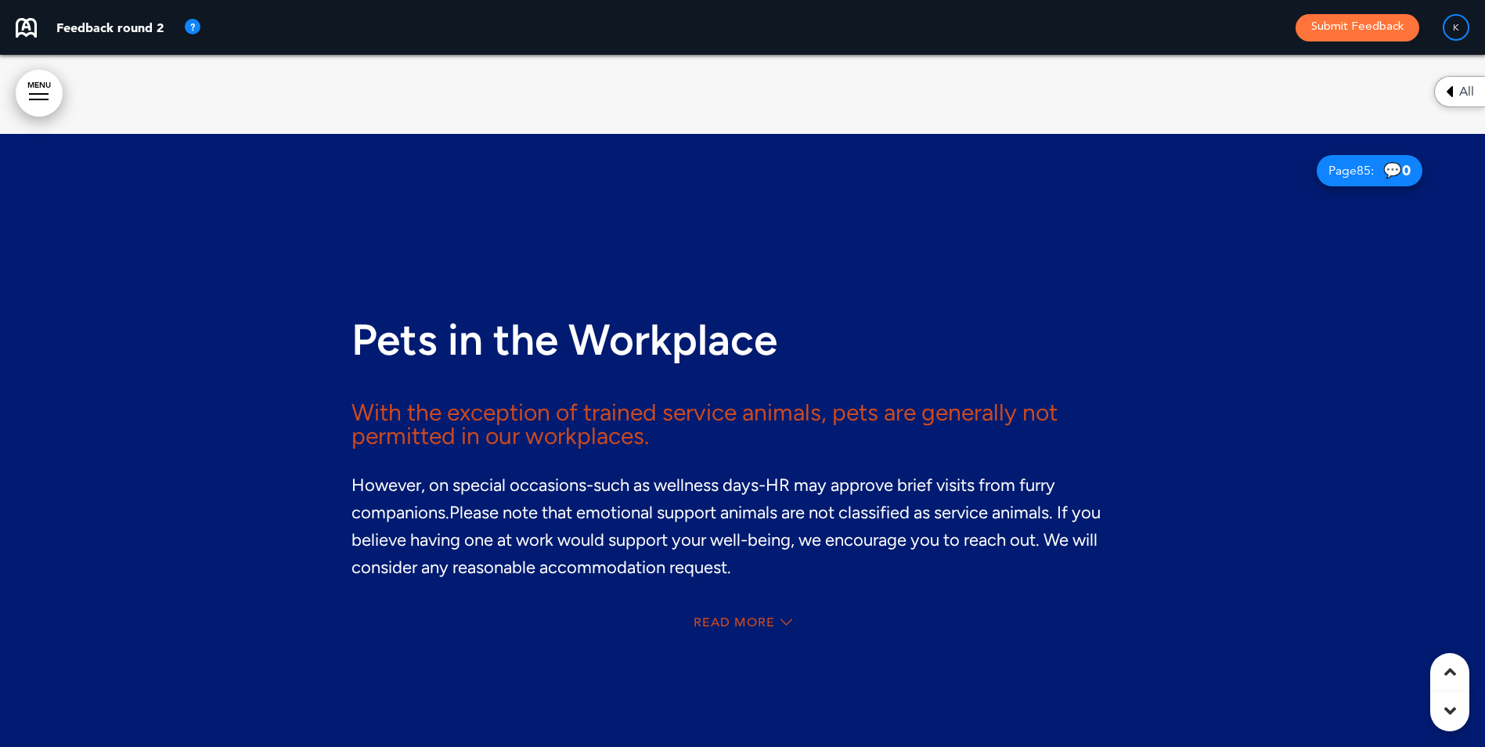
scroll to position [73434, 0]
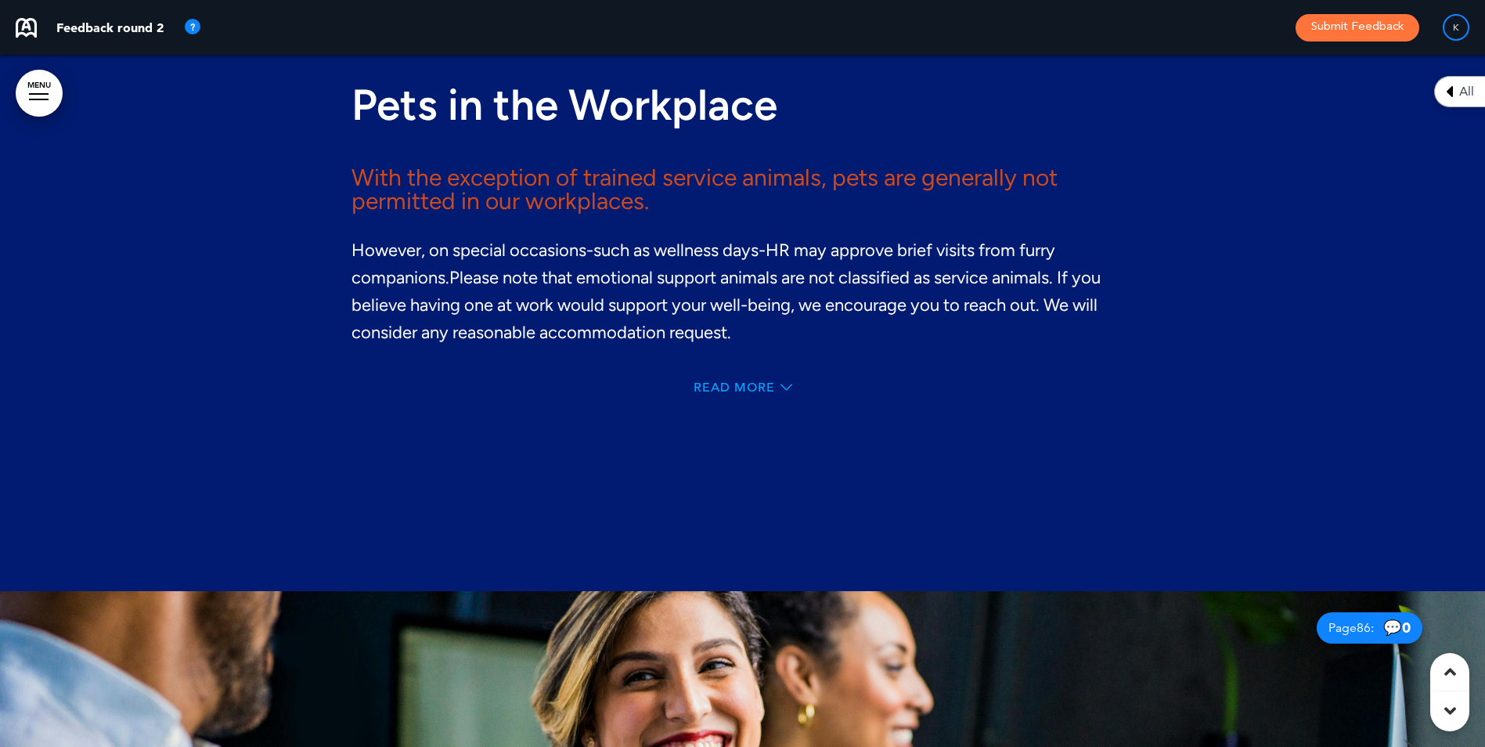
click at [735, 394] on span "Read More" at bounding box center [733, 387] width 81 height 13
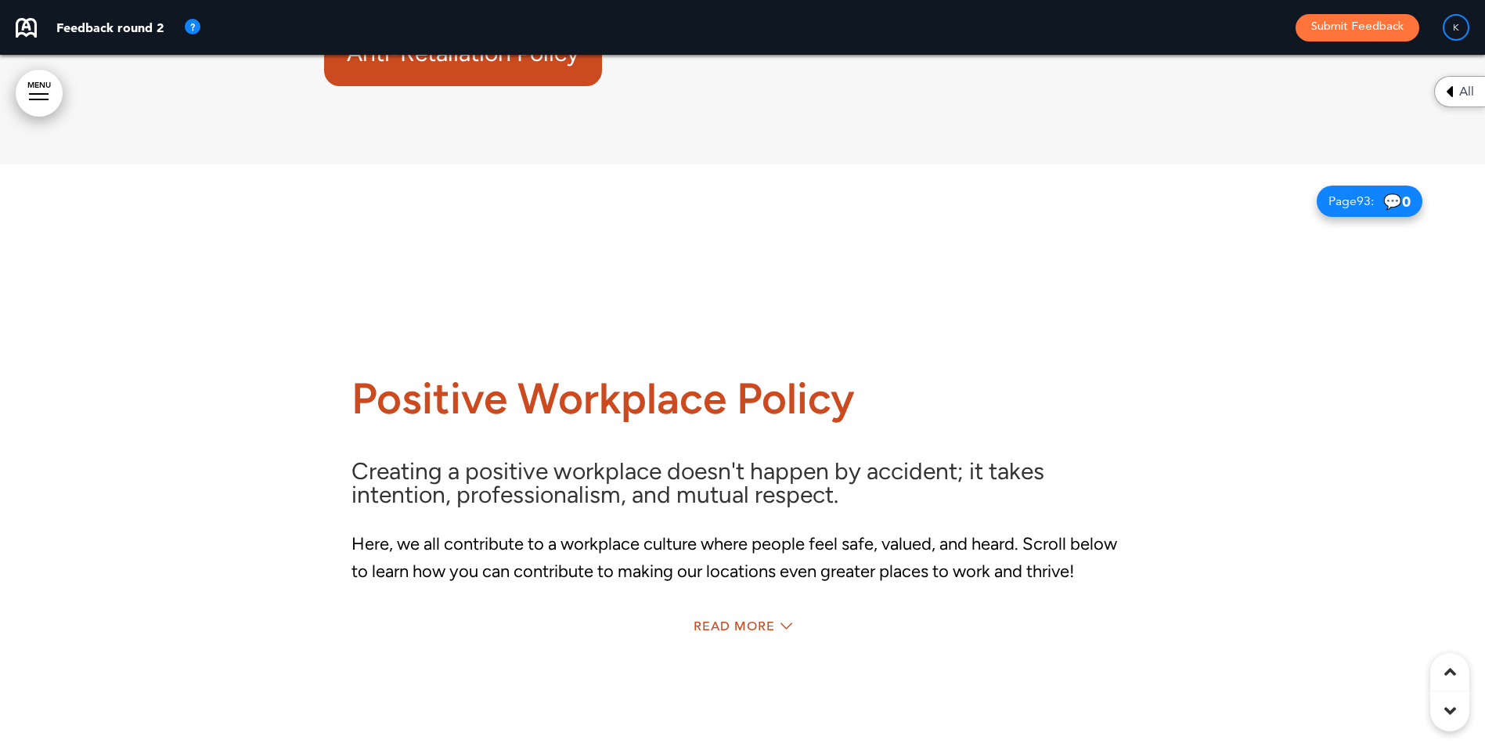
scroll to position [80273, 0]
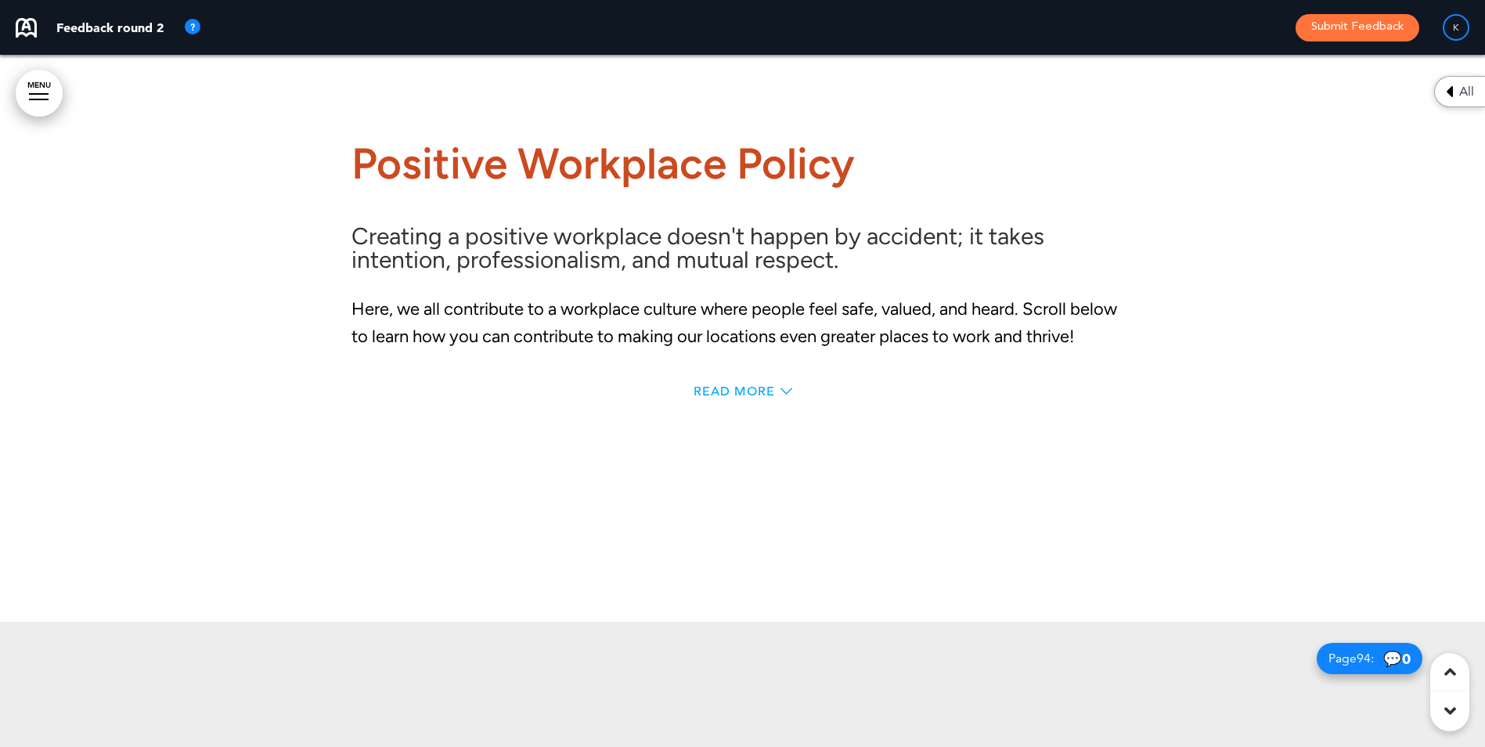
click at [773, 398] on span "Read More" at bounding box center [733, 391] width 81 height 13
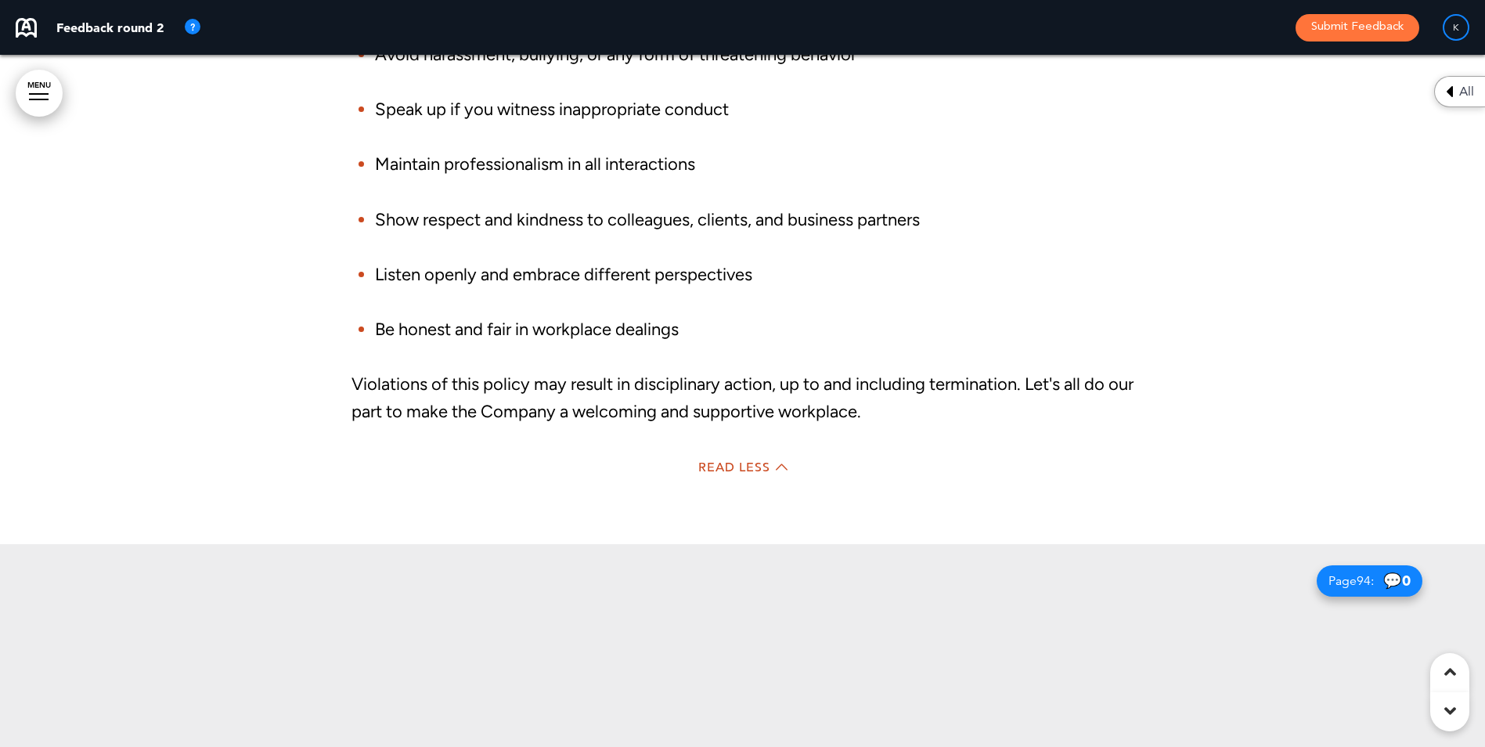
scroll to position [81059, 0]
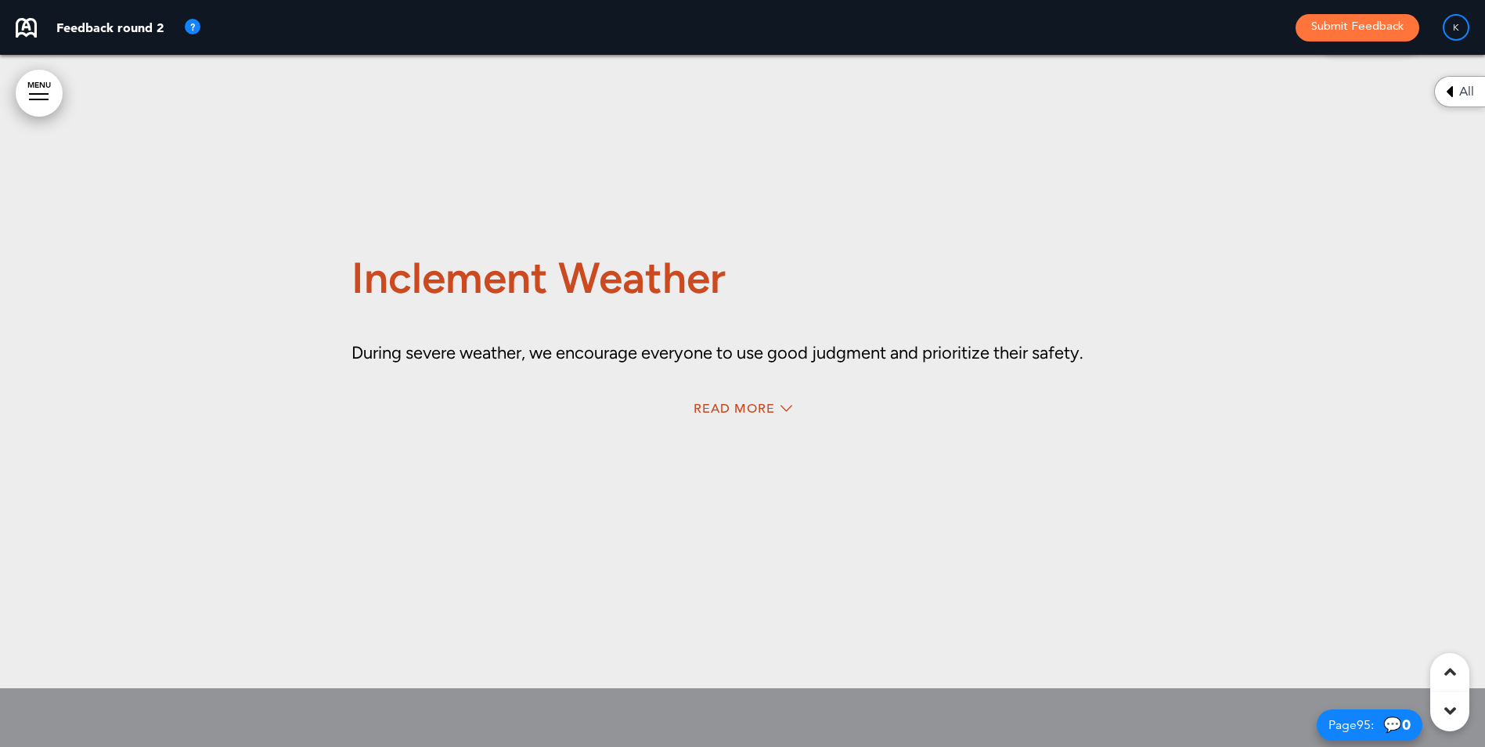
click at [758, 446] on div "Inclement Weather During severe weather, we encourage everyone to use good judg…" at bounding box center [742, 341] width 783 height 286
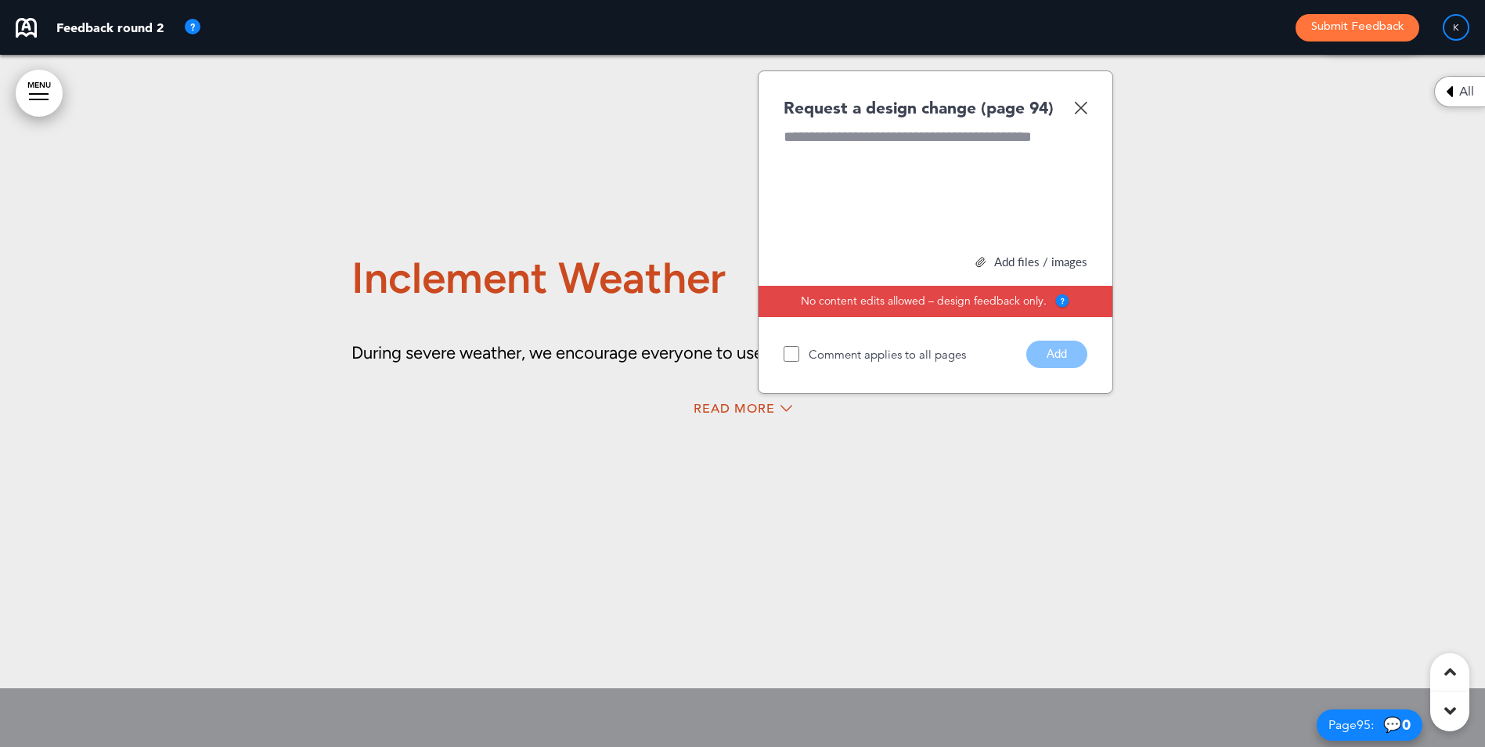
click at [1078, 114] on img at bounding box center [1080, 107] width 13 height 13
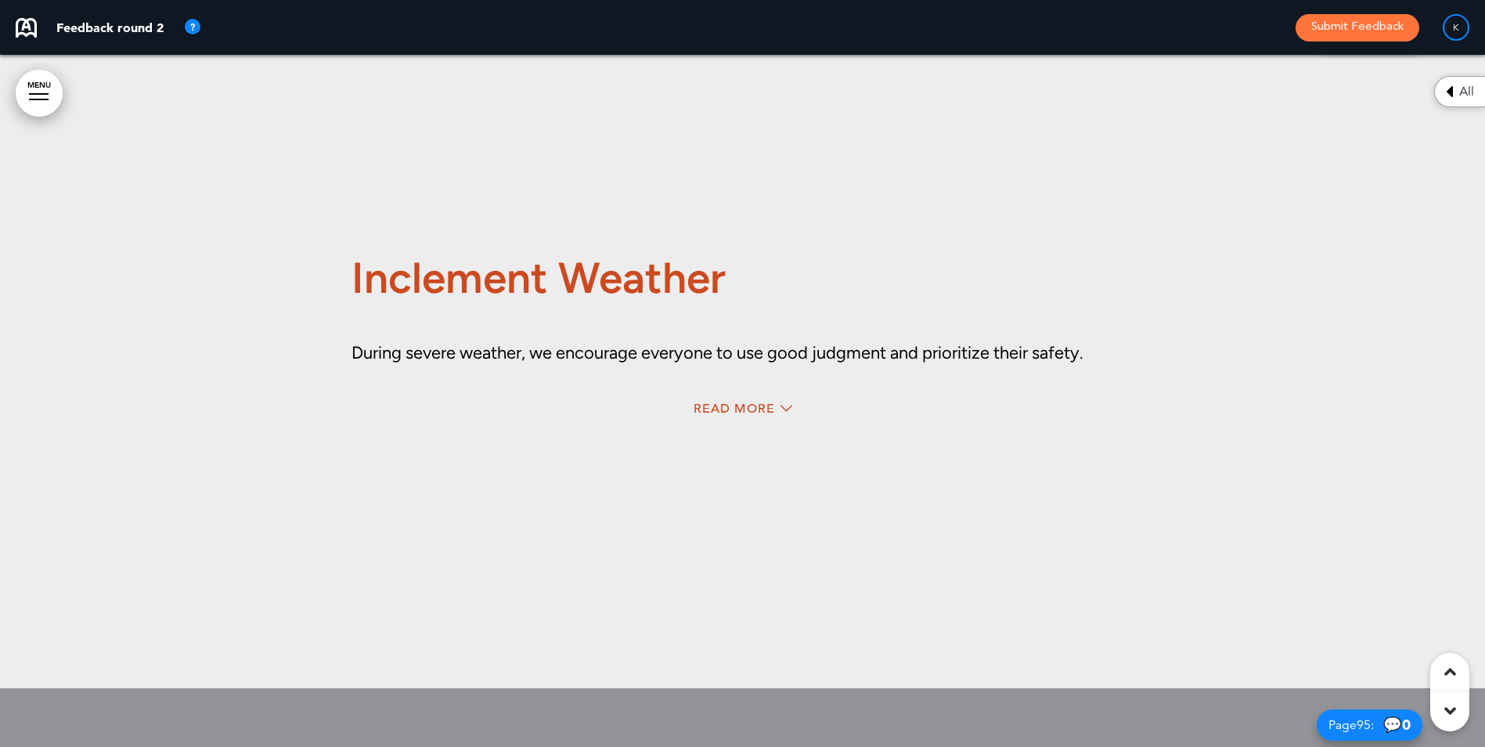
click at [778, 427] on div "Read More" at bounding box center [742, 410] width 783 height 32
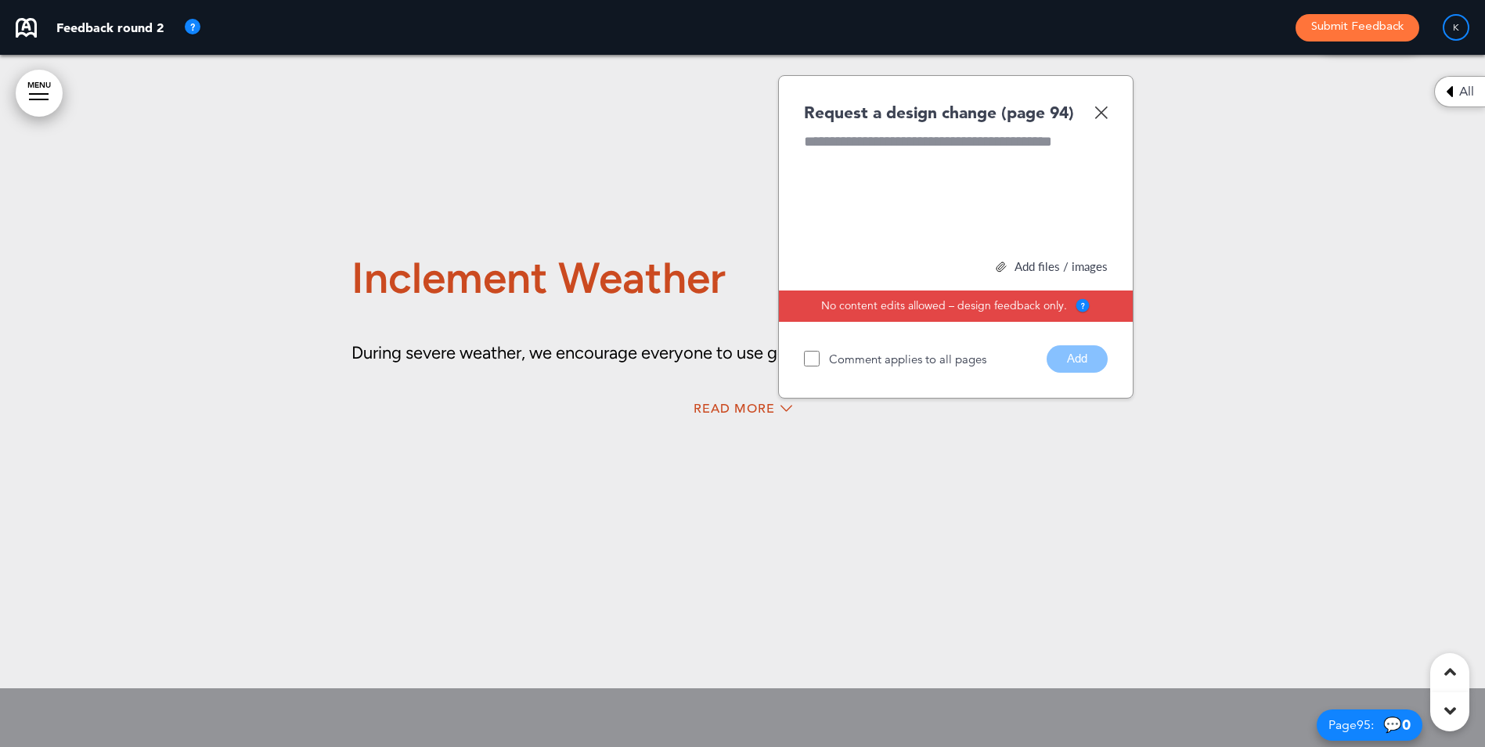
click at [757, 427] on div "Read More" at bounding box center [742, 410] width 783 height 32
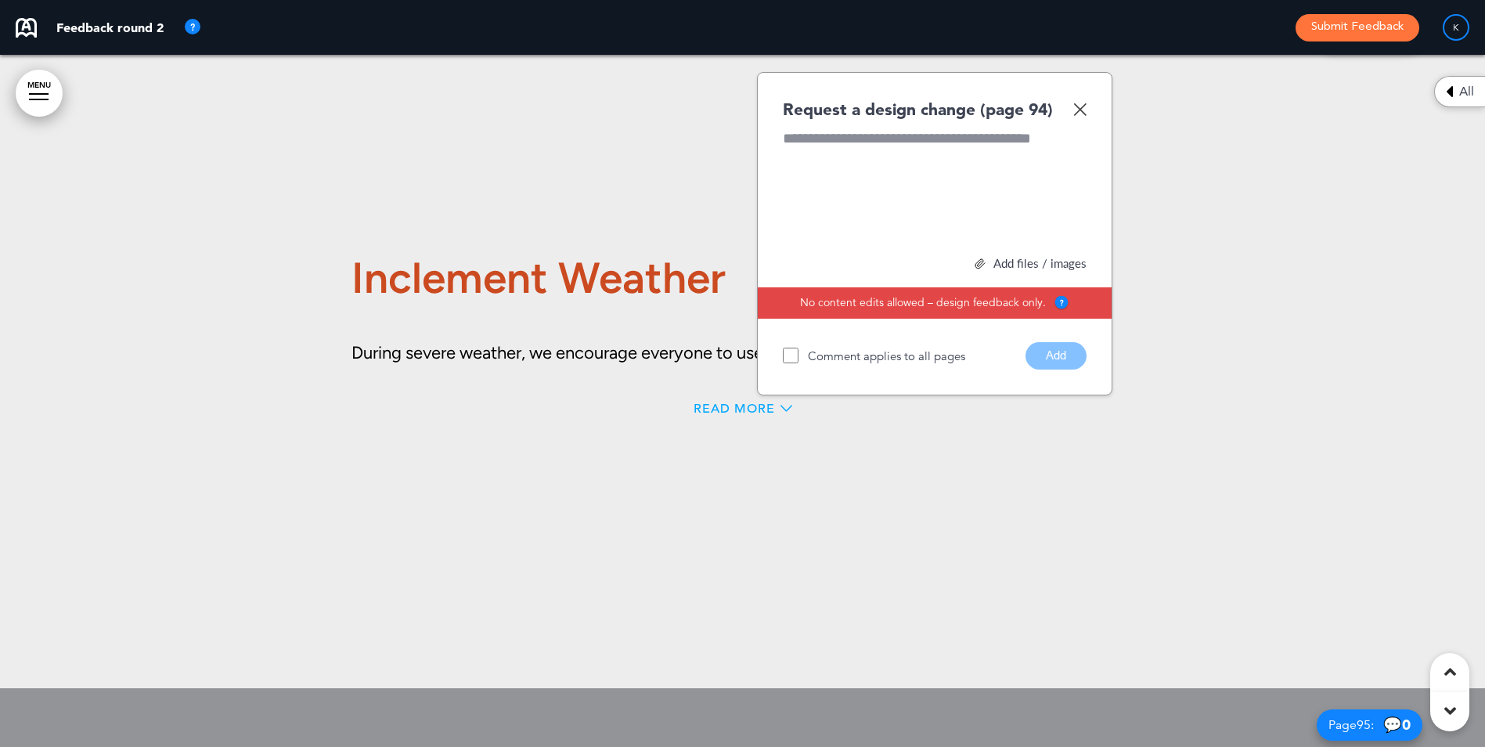
click at [753, 427] on div "Read More" at bounding box center [742, 410] width 783 height 32
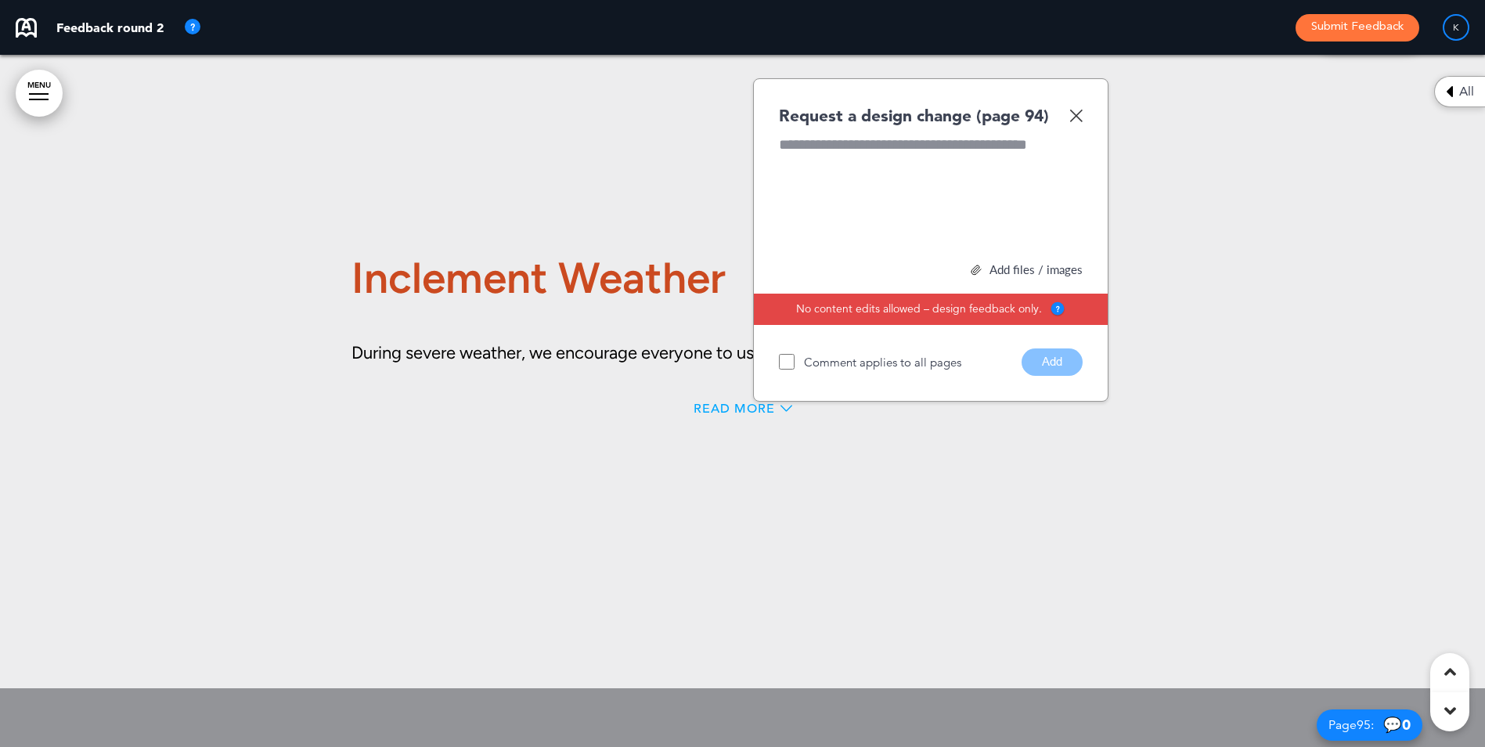
click at [755, 415] on span "Read More" at bounding box center [733, 408] width 81 height 13
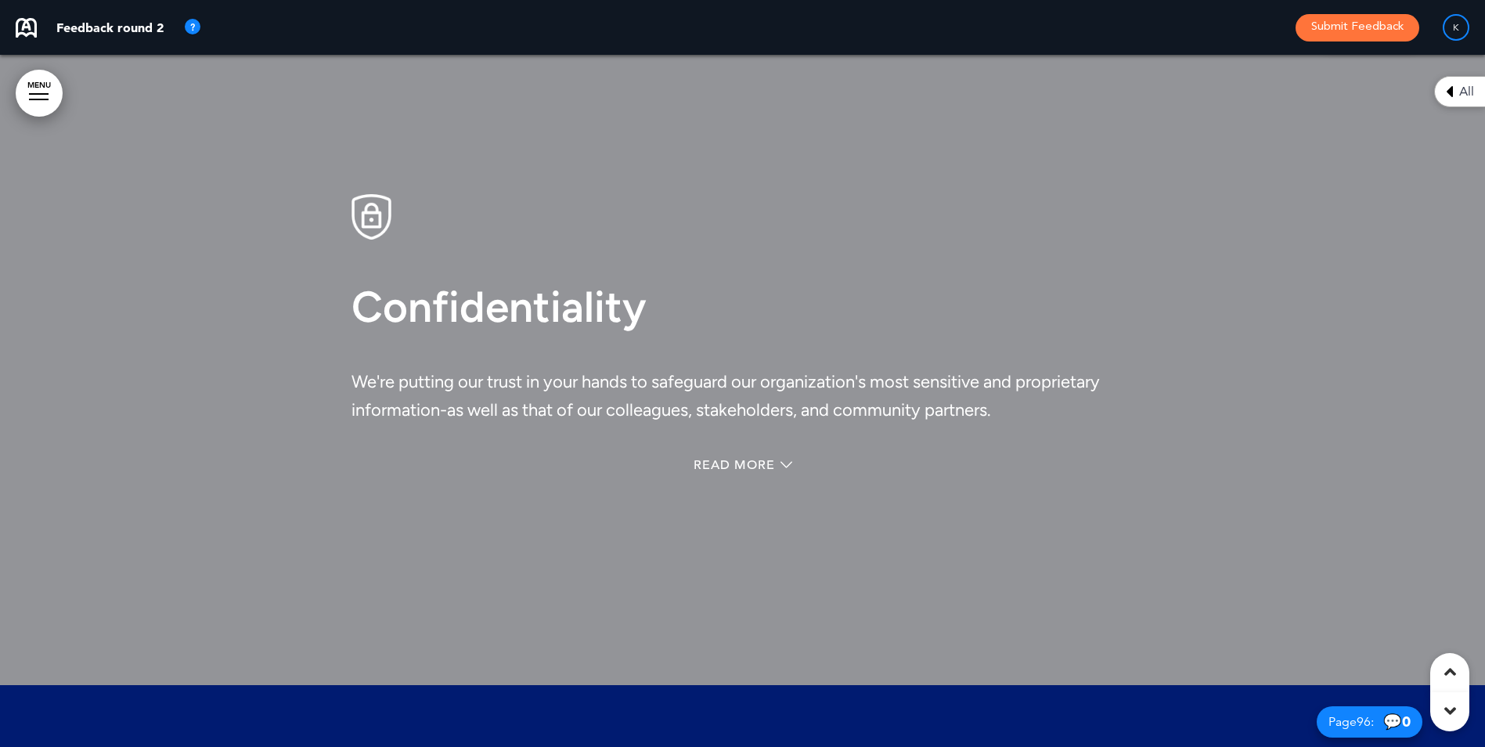
scroll to position [81763, 0]
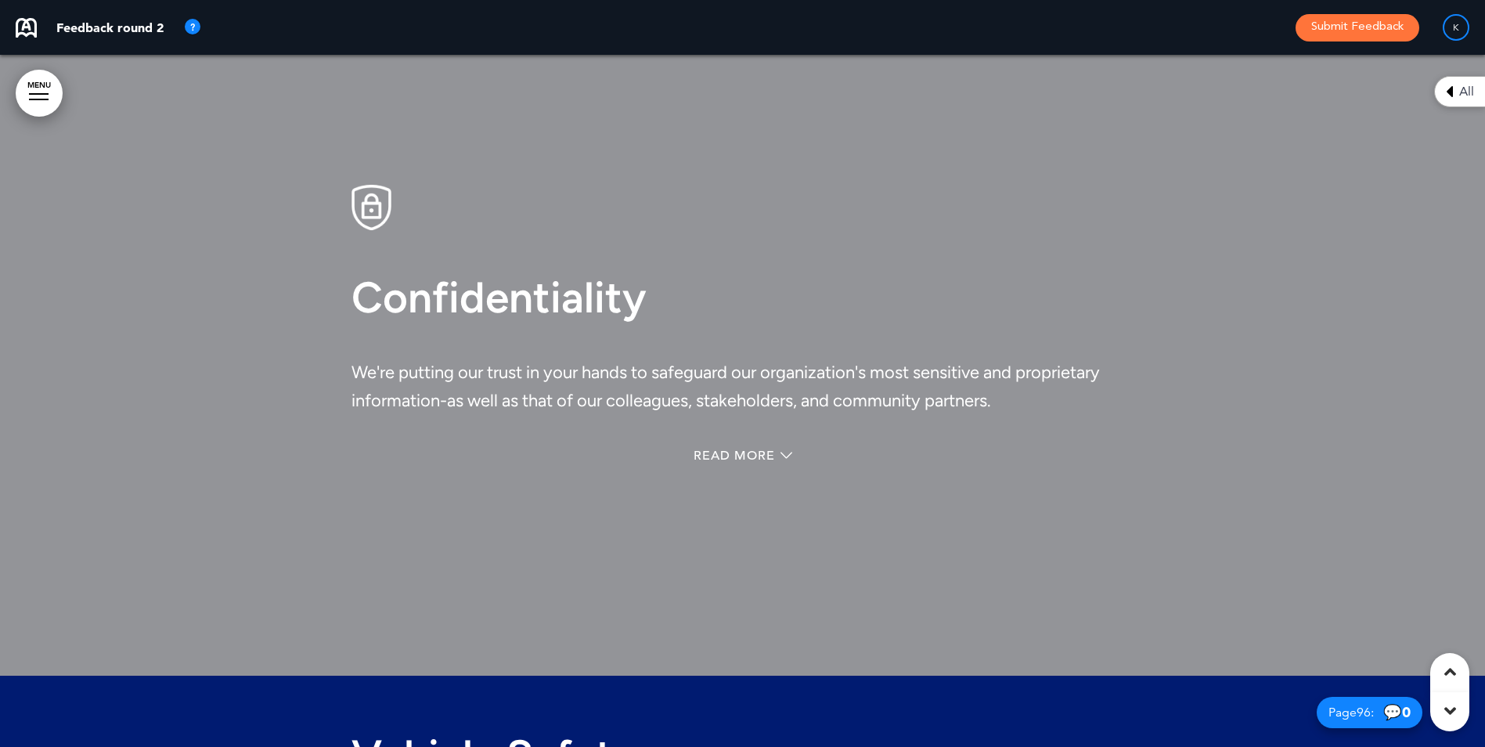
click at [736, 473] on div "Read More" at bounding box center [742, 457] width 783 height 32
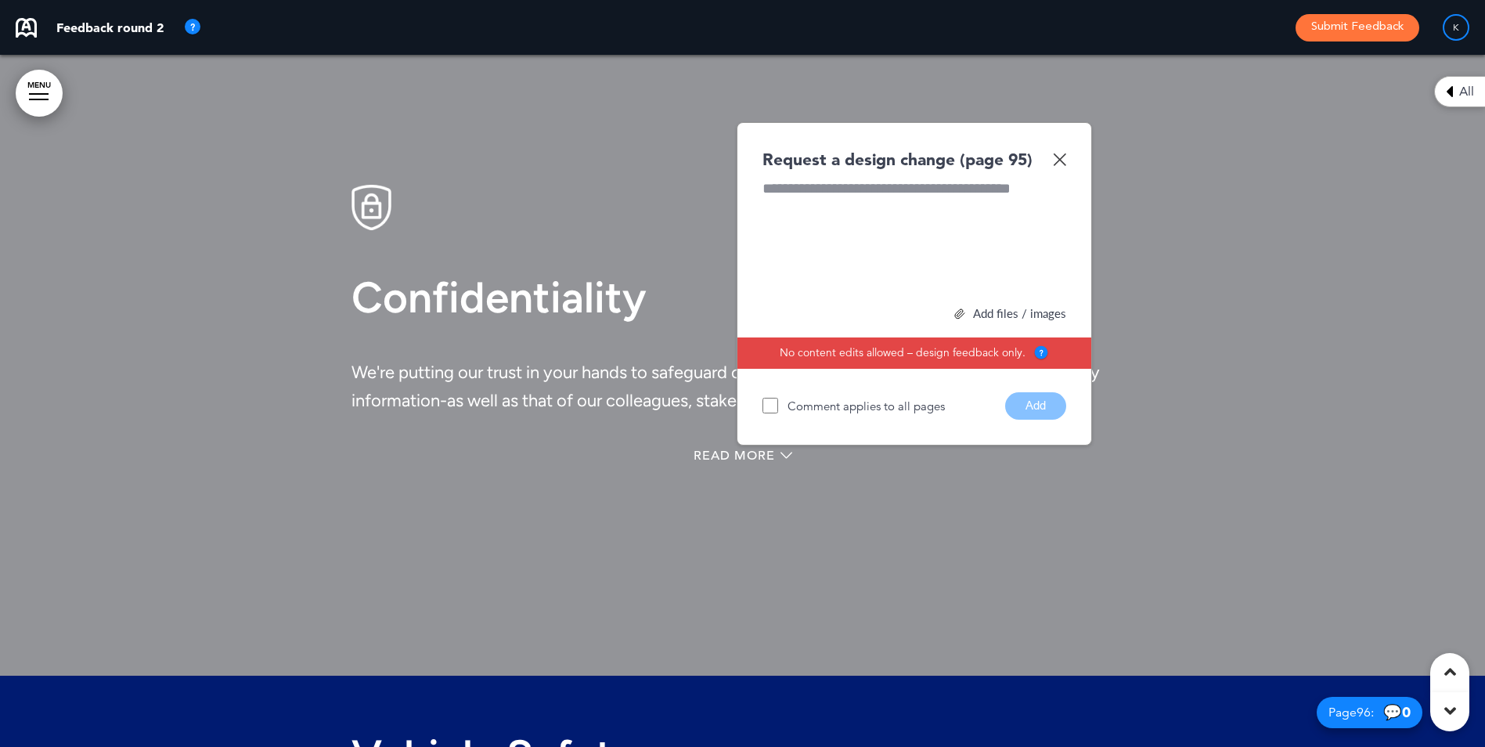
click at [739, 473] on div "Read More" at bounding box center [742, 457] width 783 height 32
click at [1064, 166] on img at bounding box center [1061, 159] width 13 height 13
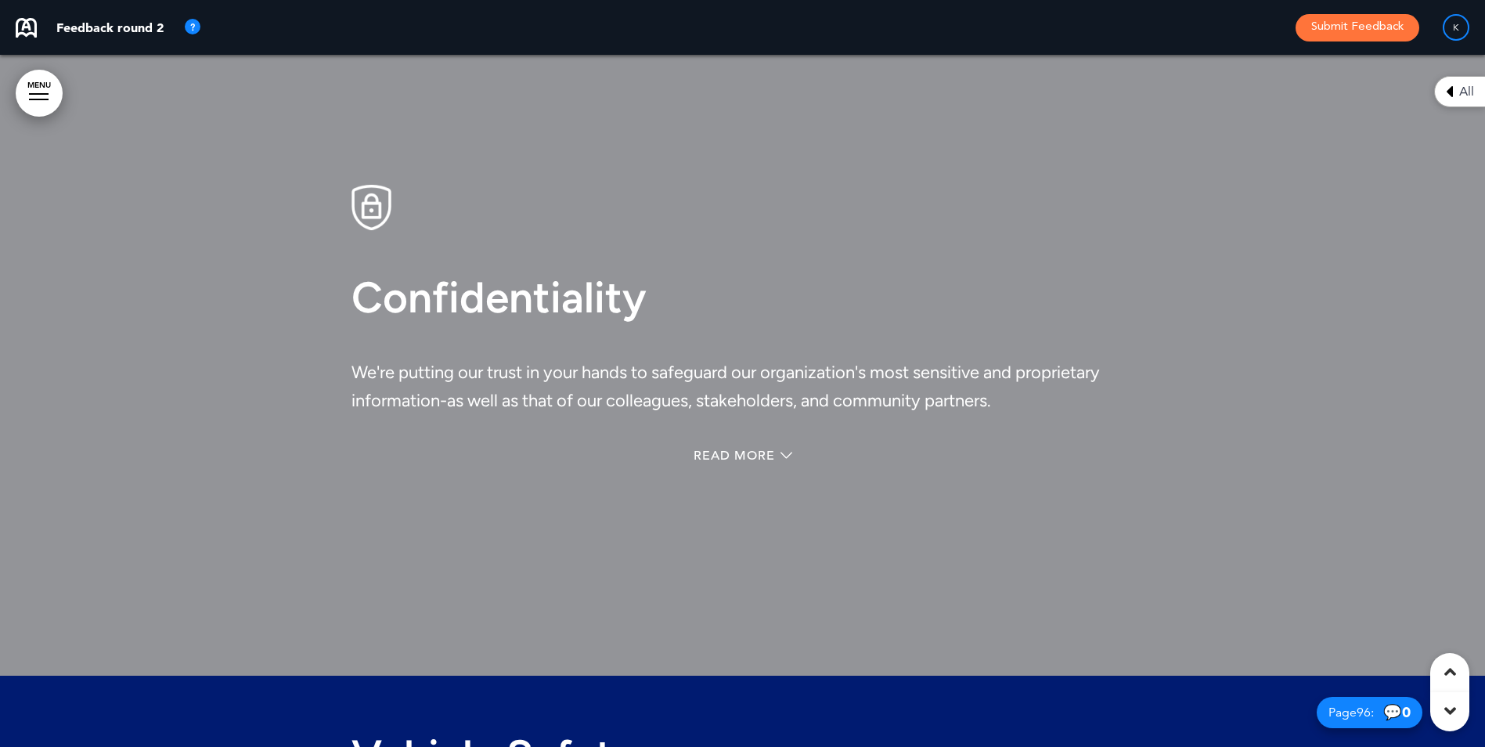
click at [763, 493] on div "Confidentiality We're putting our trust in your hands to safeguard our organiza…" at bounding box center [742, 328] width 783 height 405
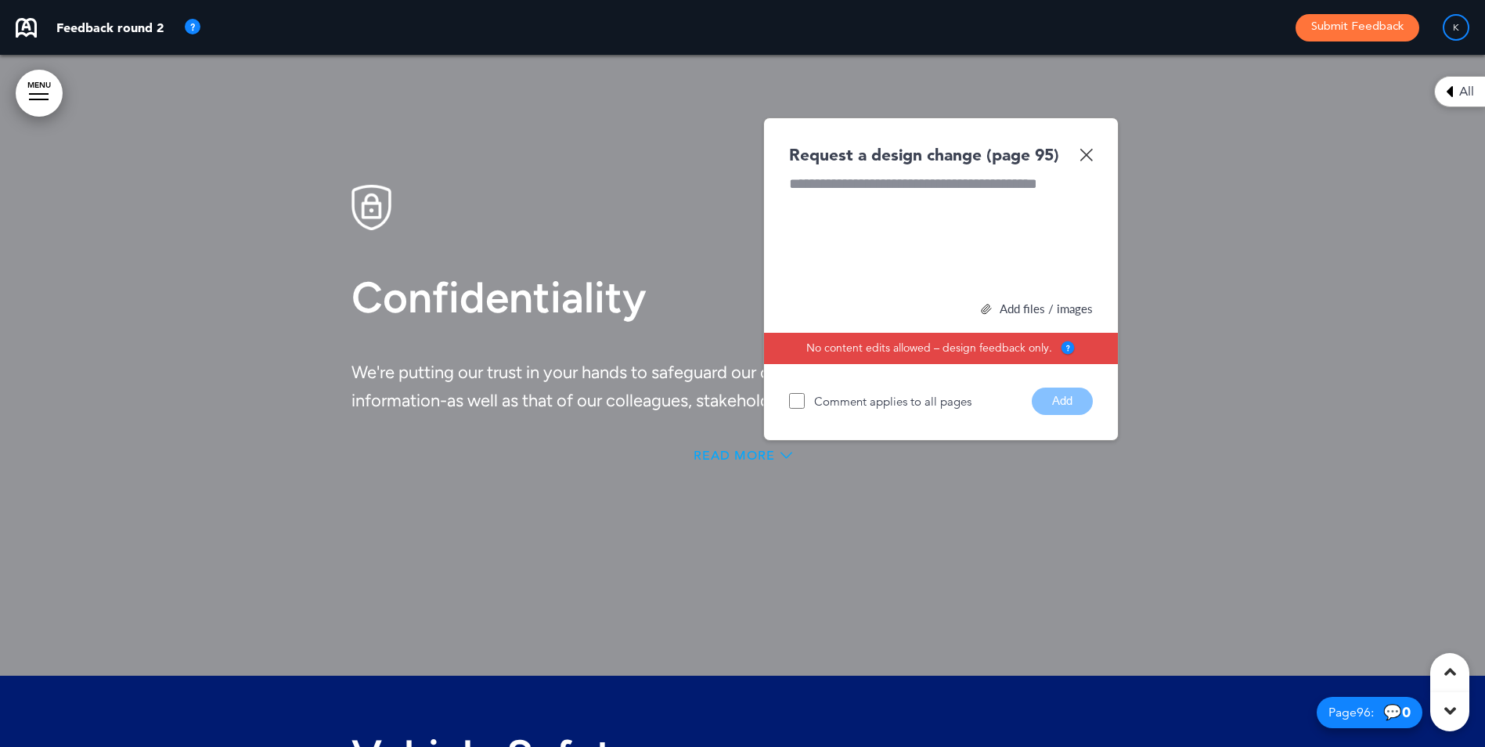
click at [785, 461] on icon at bounding box center [786, 455] width 12 height 12
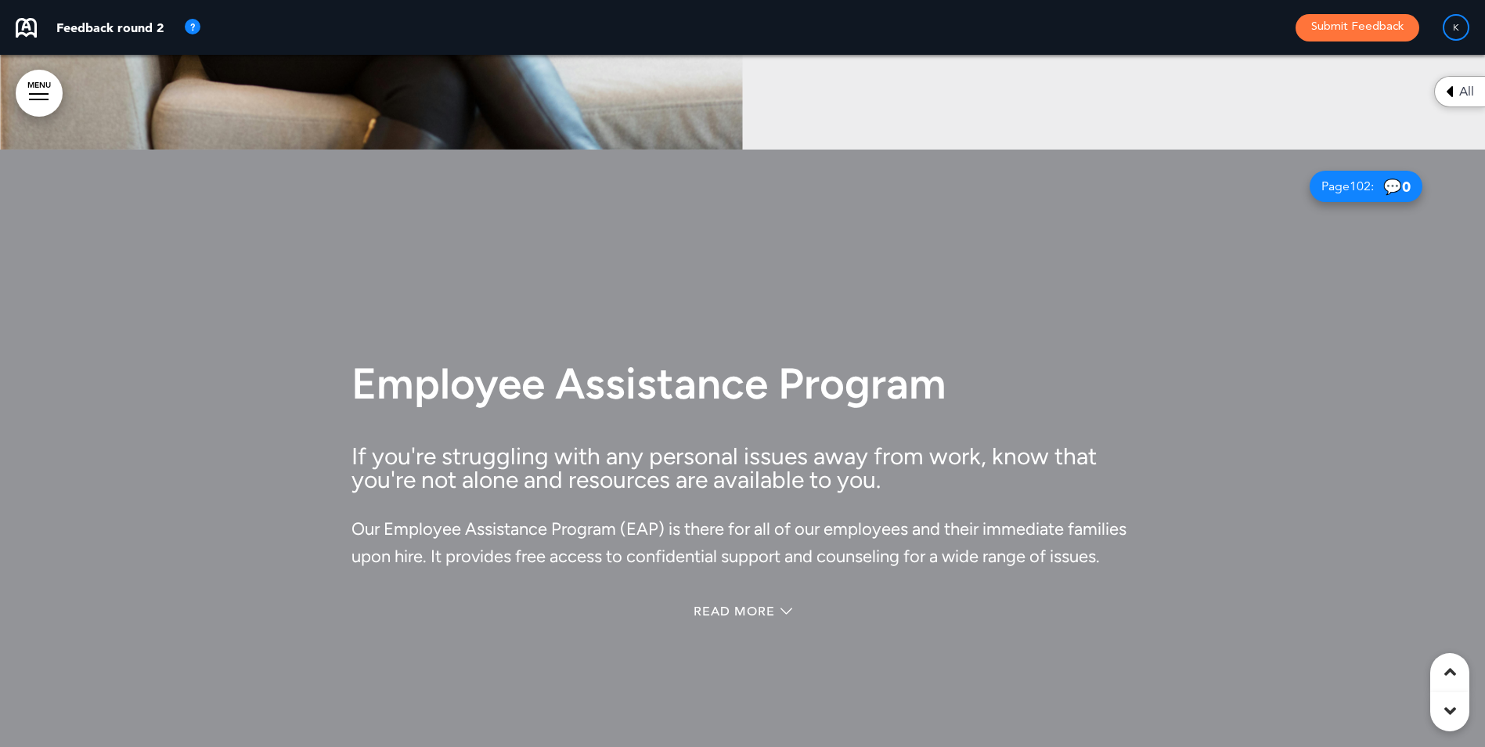
scroll to position [87024, 0]
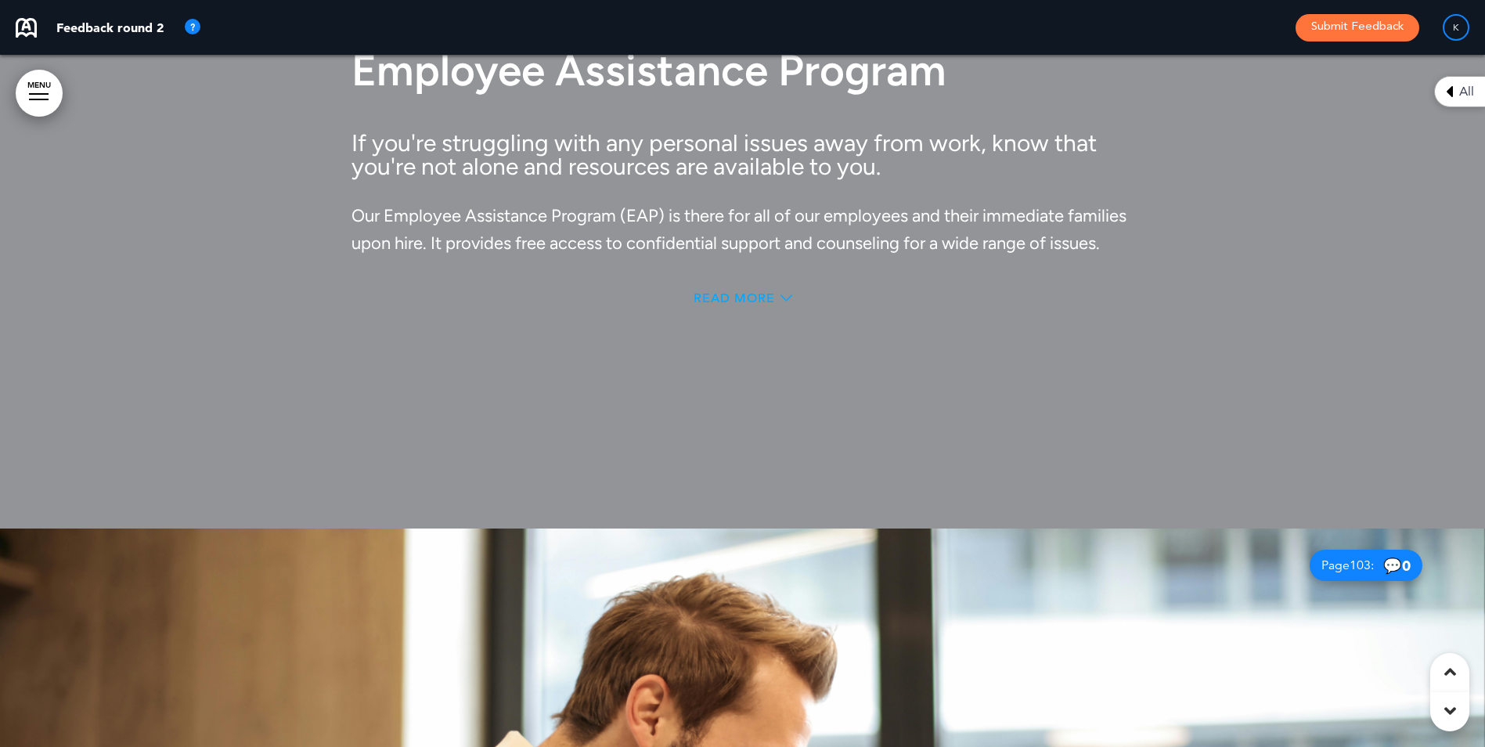
click at [736, 304] on span "Read More" at bounding box center [733, 298] width 81 height 13
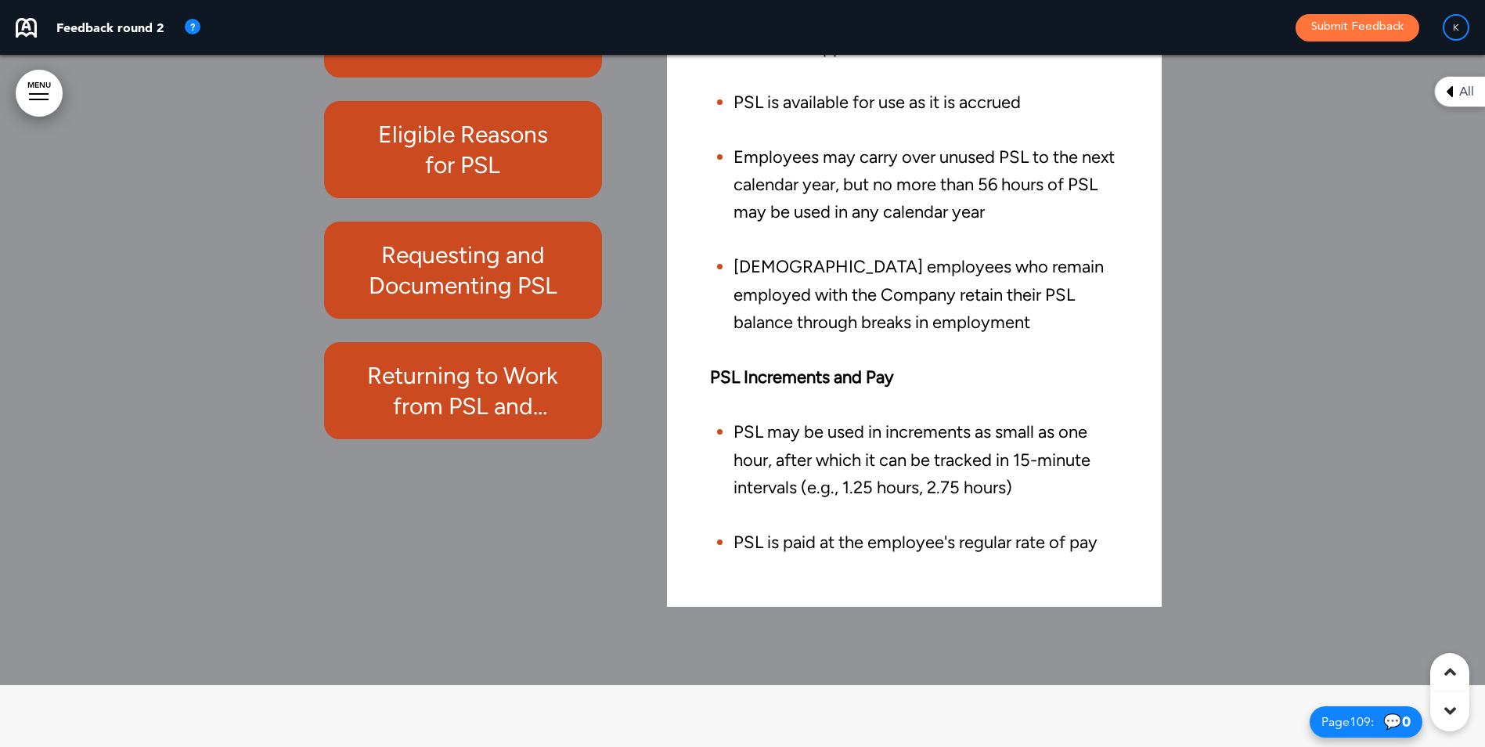
scroll to position [91801, 0]
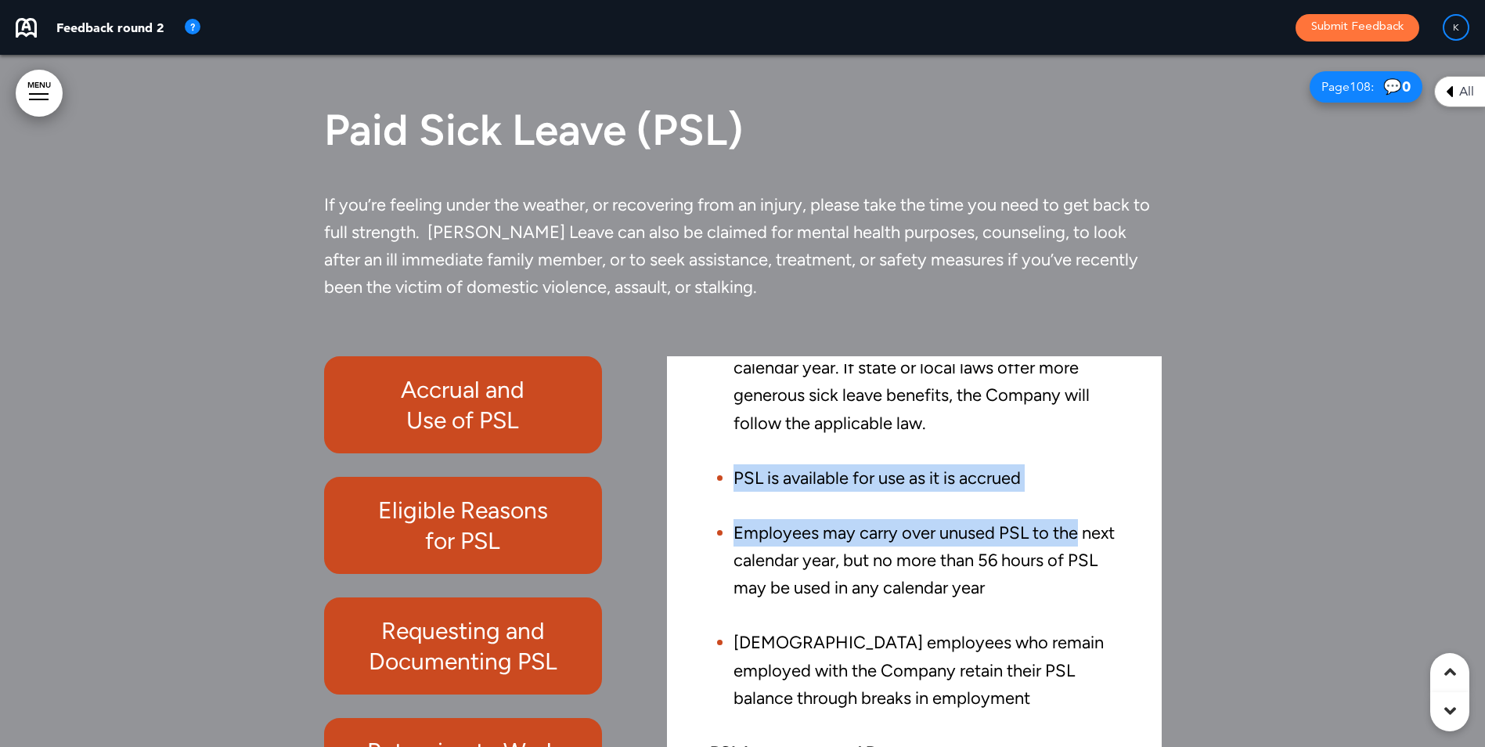
drag, startPoint x: 1138, startPoint y: 560, endPoint x: 937, endPoint y: 489, distance: 213.1
click at [1122, 463] on div "Accrual and Use of PSL PSL accrues at a rate of one (1) hour for every 30 hours…" at bounding box center [914, 669] width 470 height 610
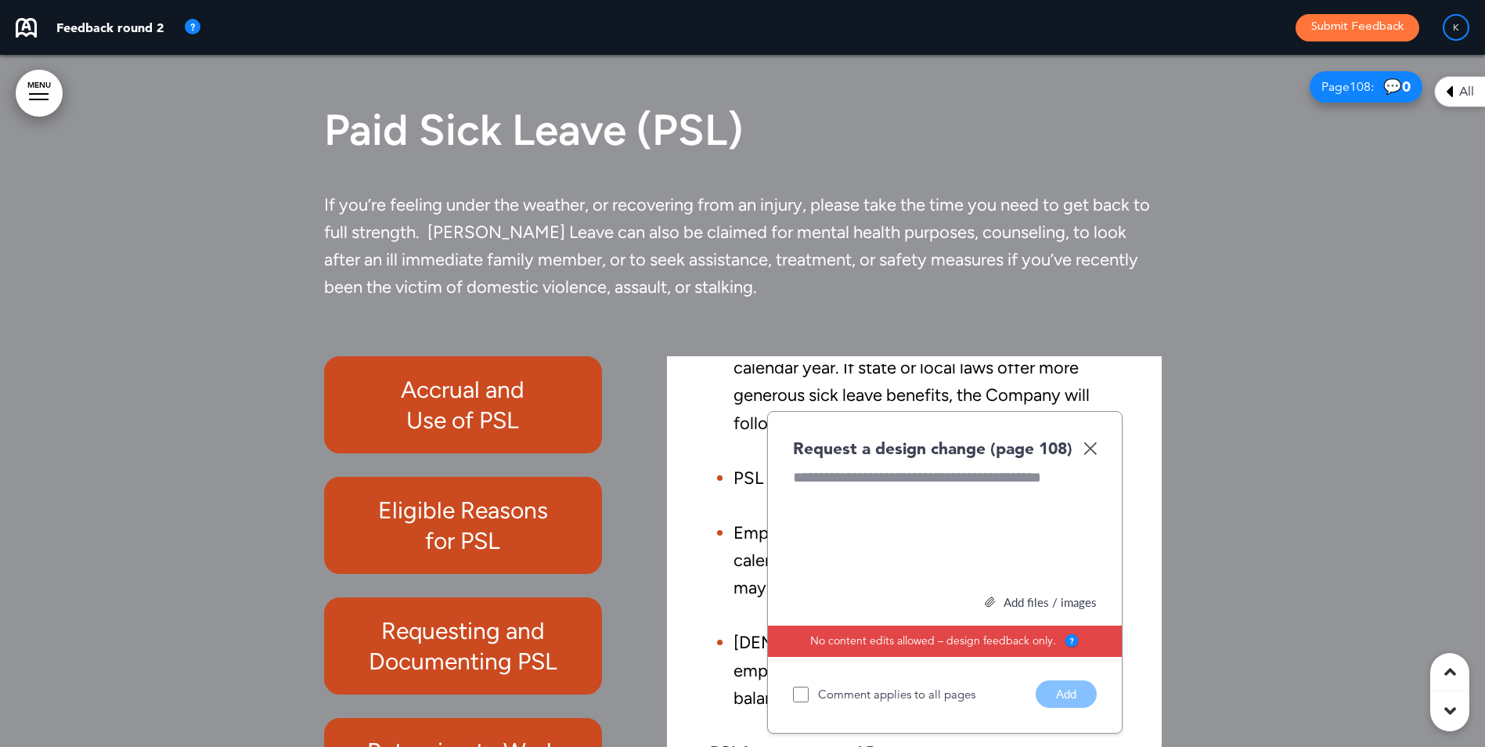
click at [579, 430] on h6 "Accrual and Use of PSL" at bounding box center [463, 404] width 243 height 61
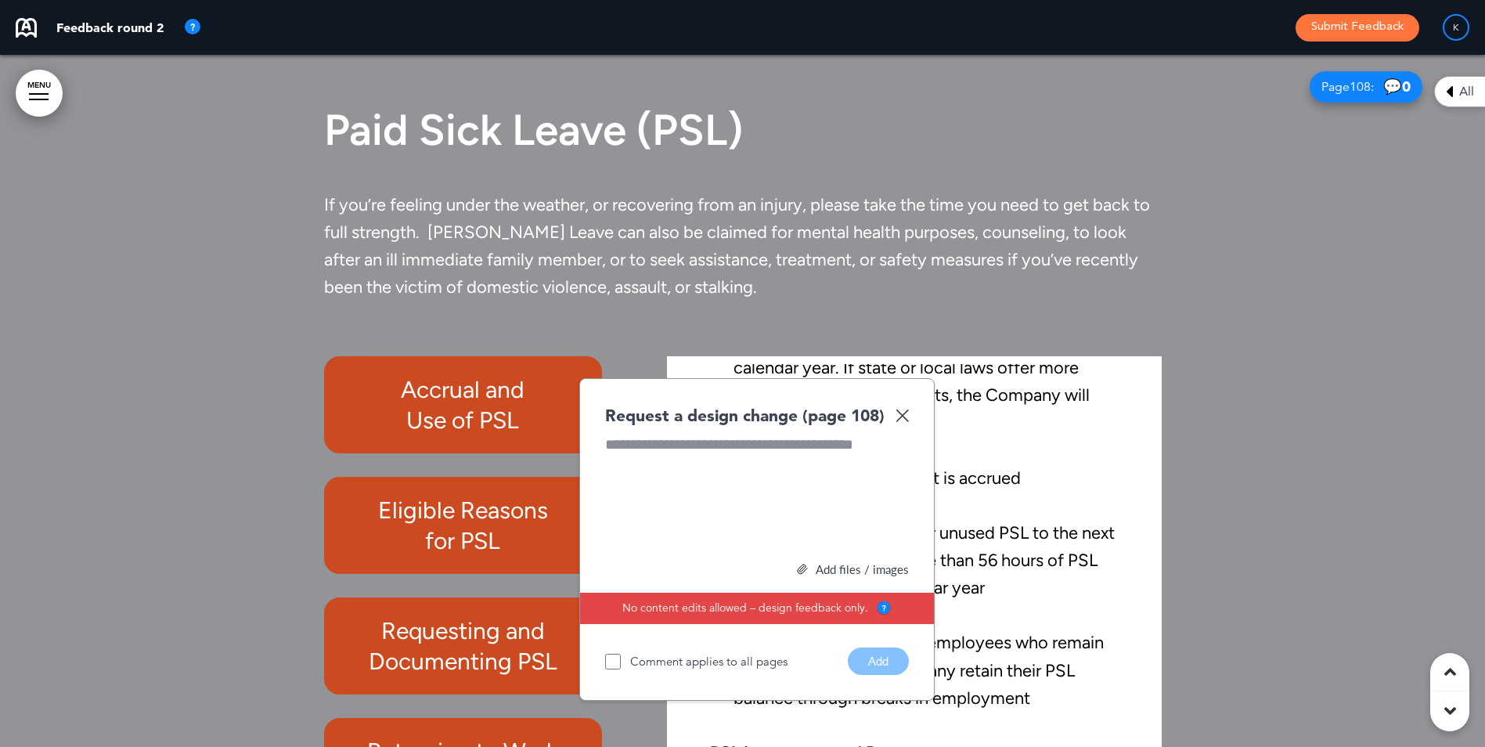
click at [894, 427] on div "Request a design change (page 108)" at bounding box center [757, 415] width 304 height 23
click at [905, 422] on img at bounding box center [901, 415] width 13 height 13
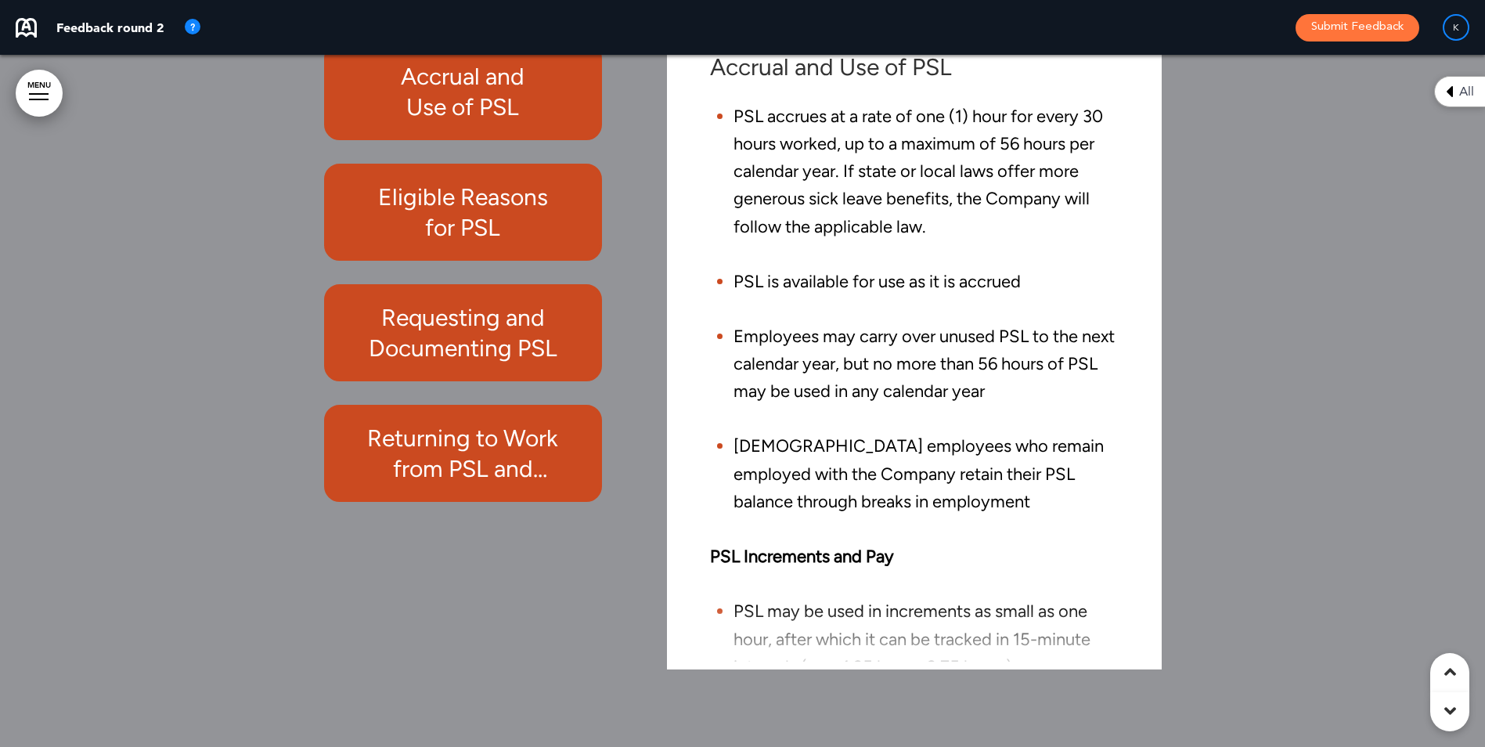
scroll to position [0, 0]
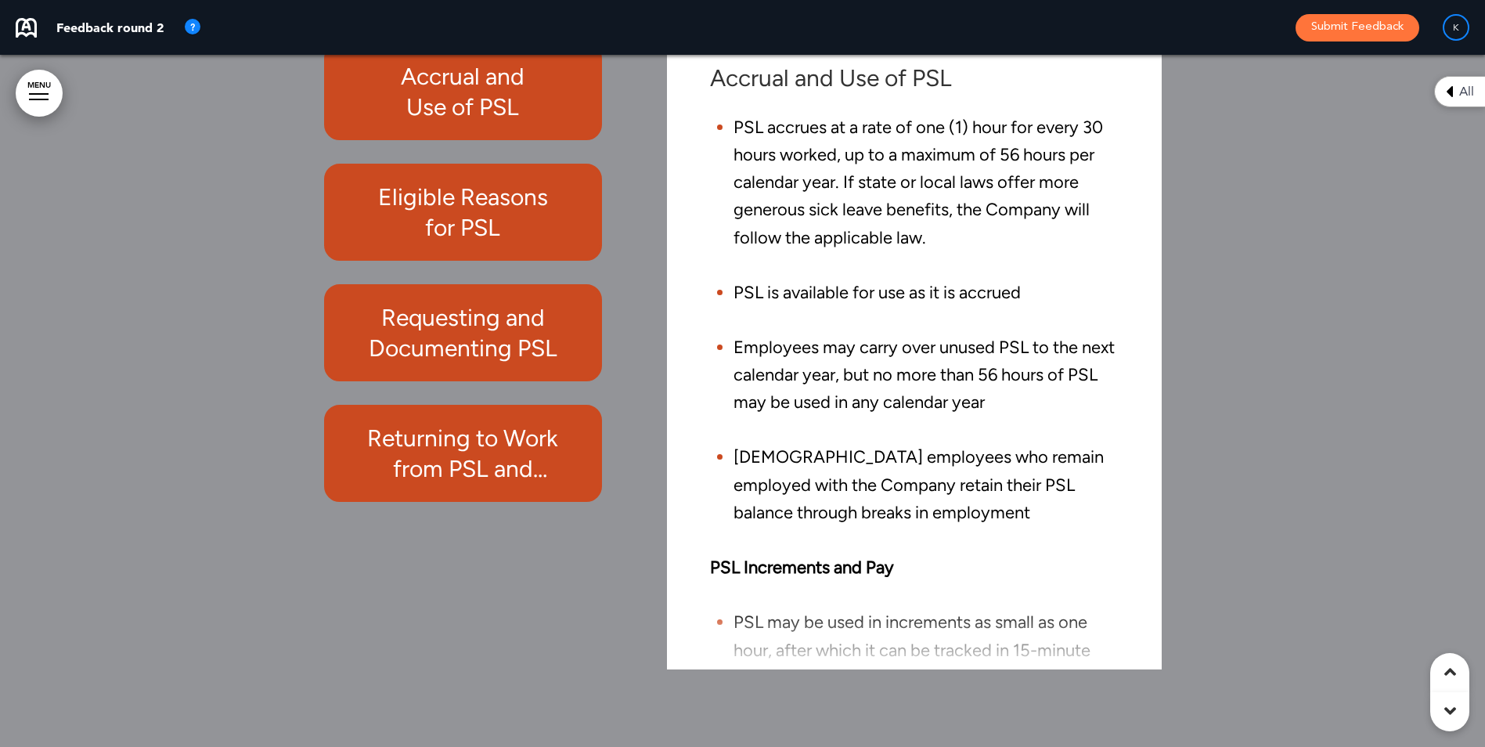
click at [532, 243] on h6 "Eligible Reasons for PSL" at bounding box center [463, 212] width 243 height 61
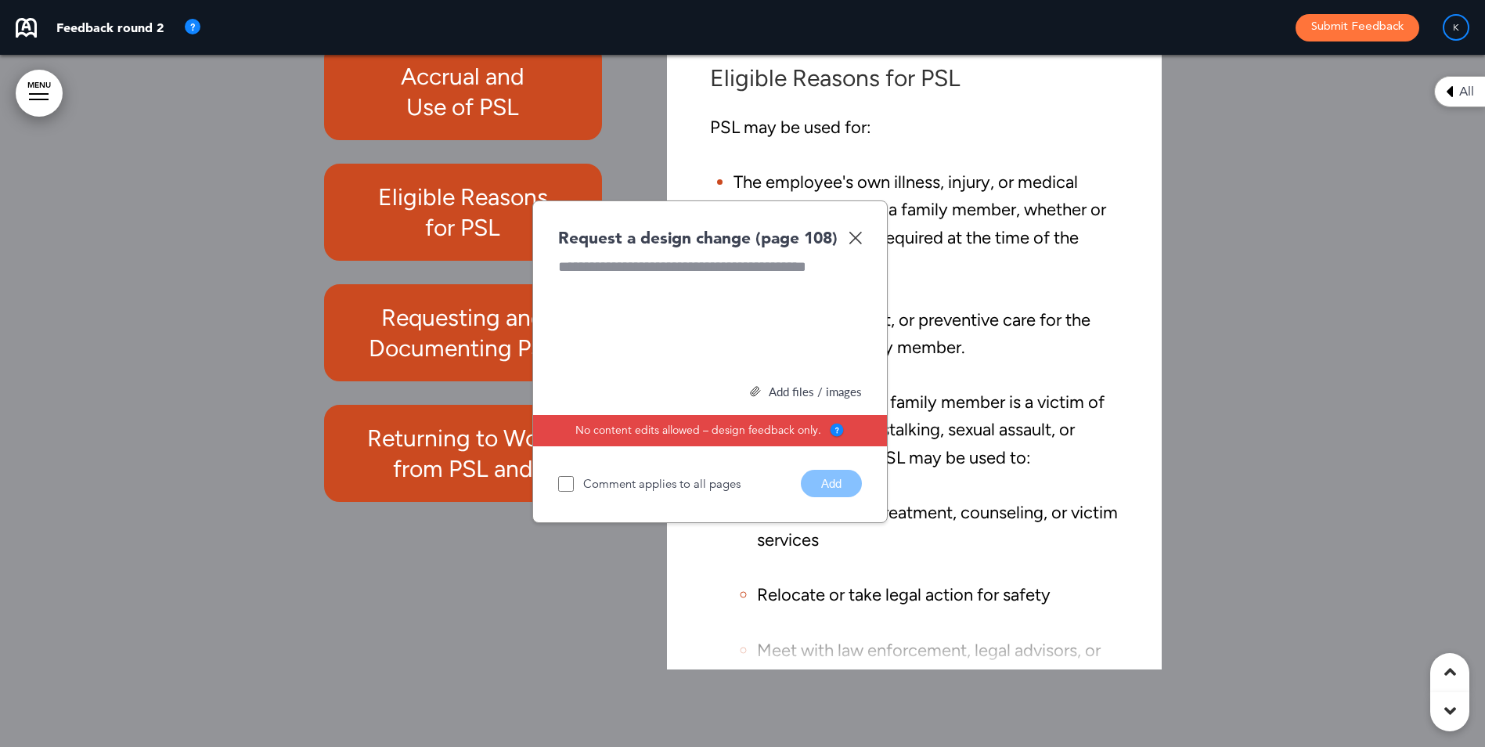
click at [853, 244] on img at bounding box center [854, 237] width 13 height 13
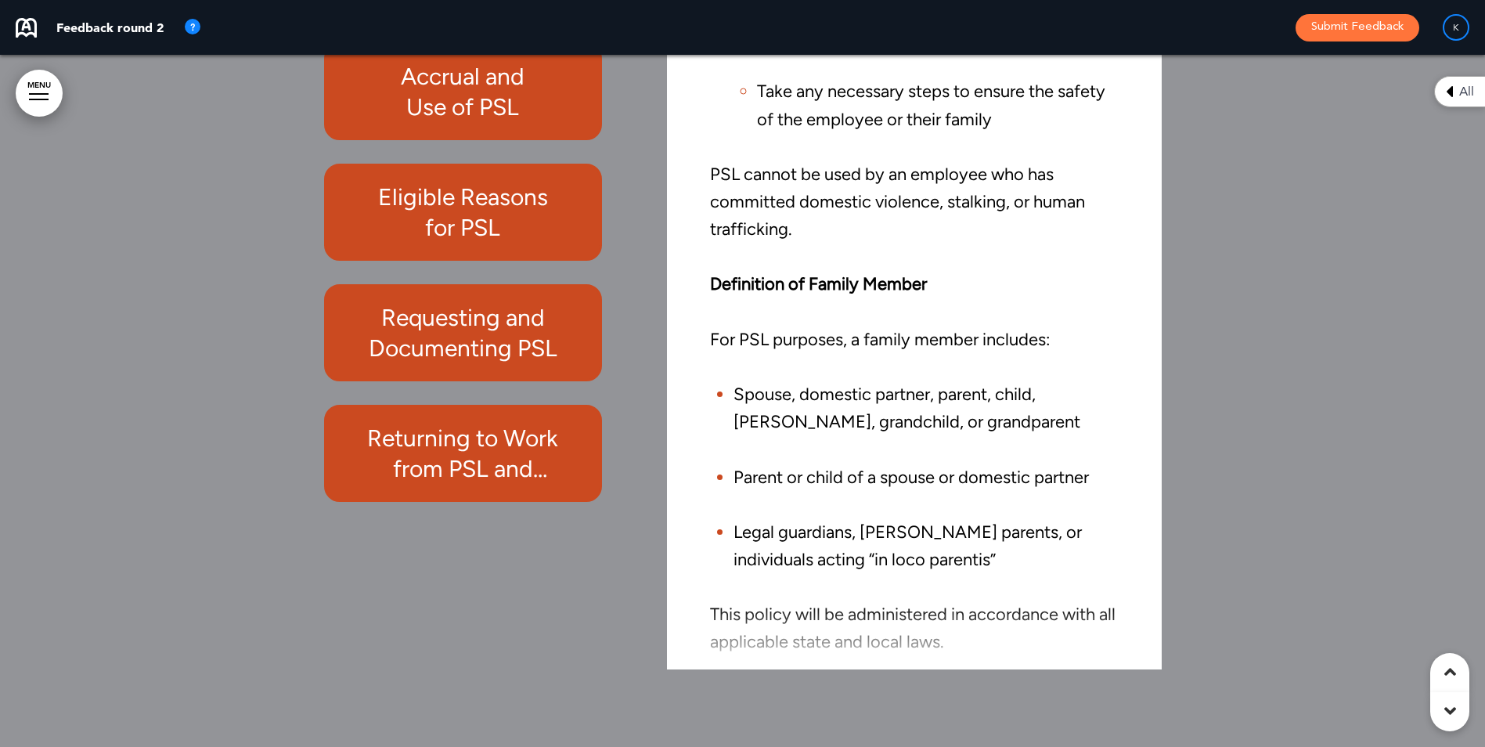
scroll to position [733, 0]
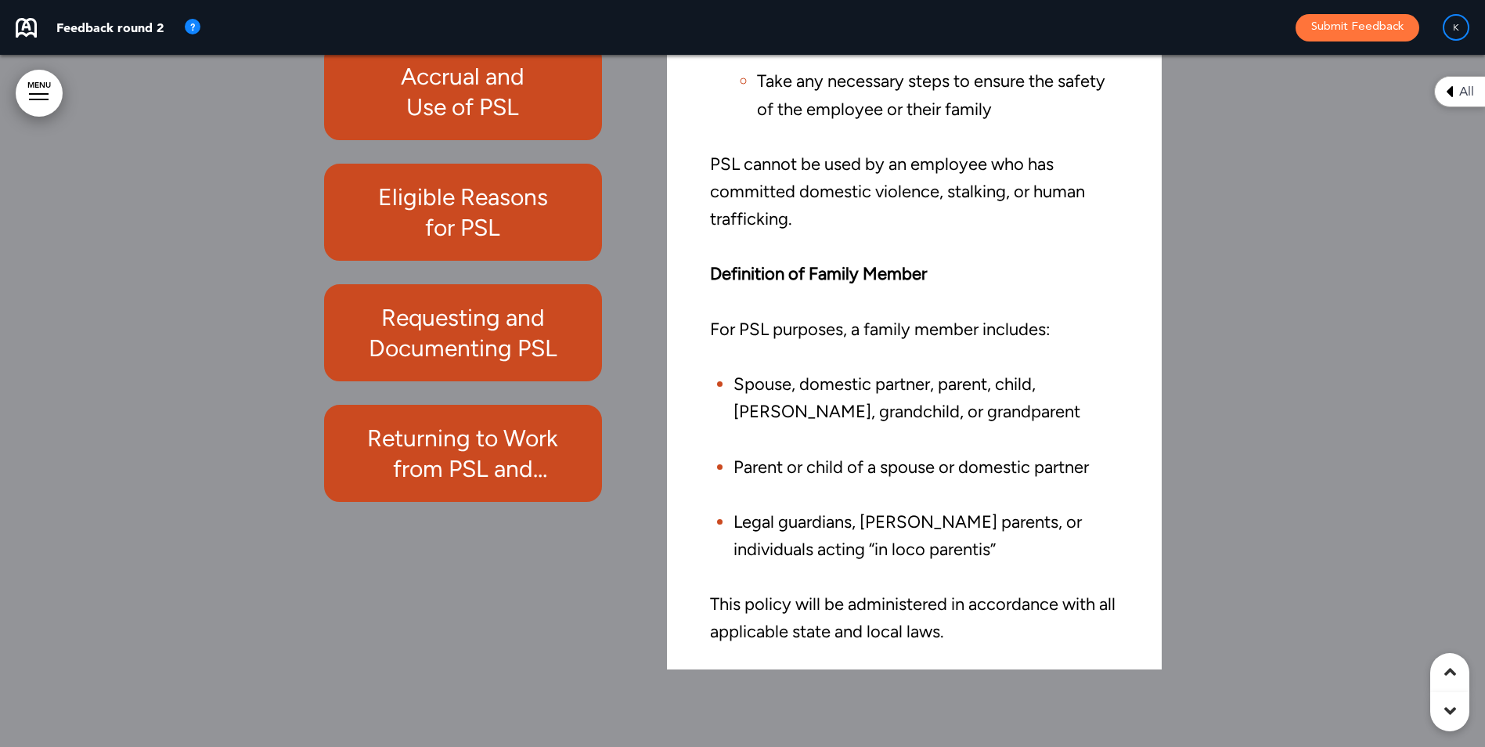
click at [528, 362] on h6 "Requesting and Documenting PSL" at bounding box center [463, 332] width 243 height 61
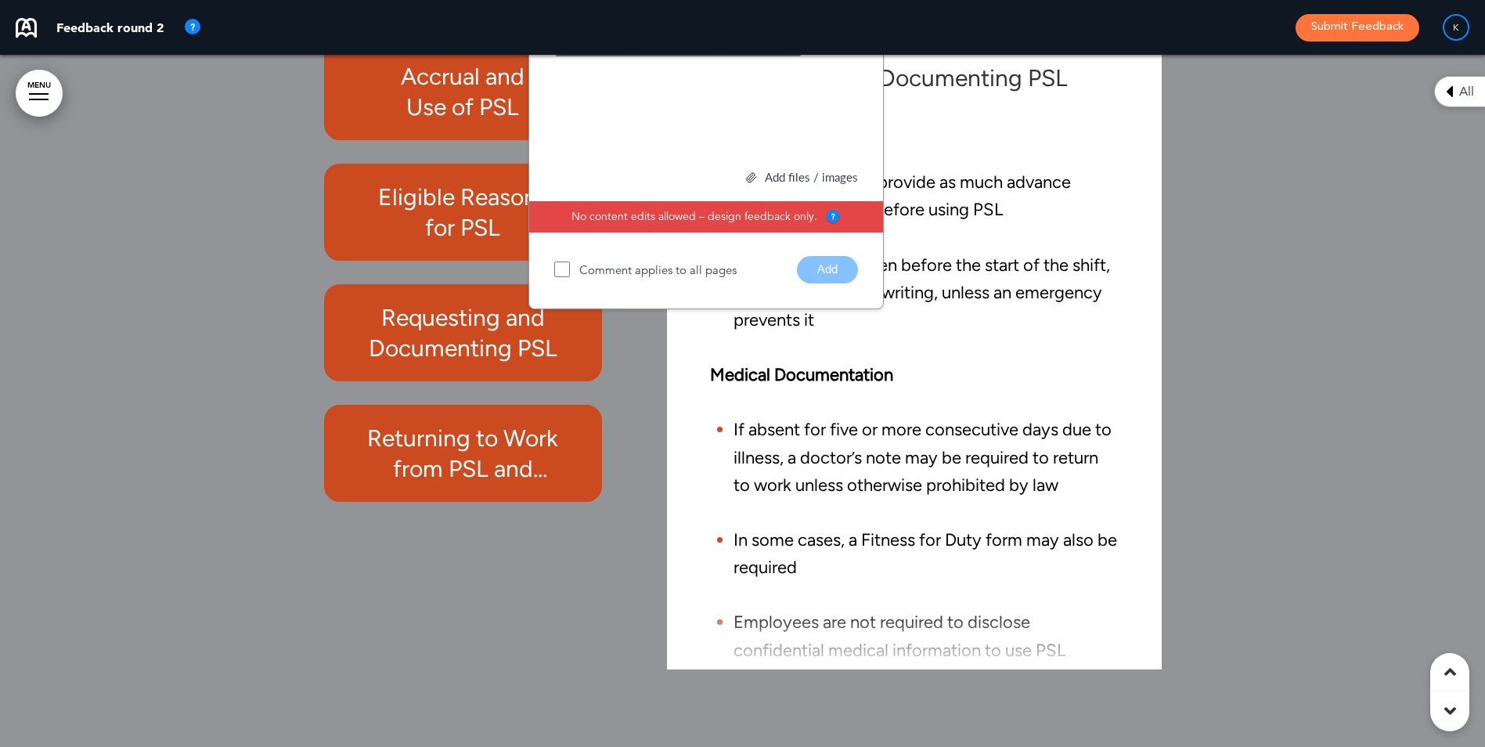
click at [852, 30] on img at bounding box center [850, 22] width 13 height 13
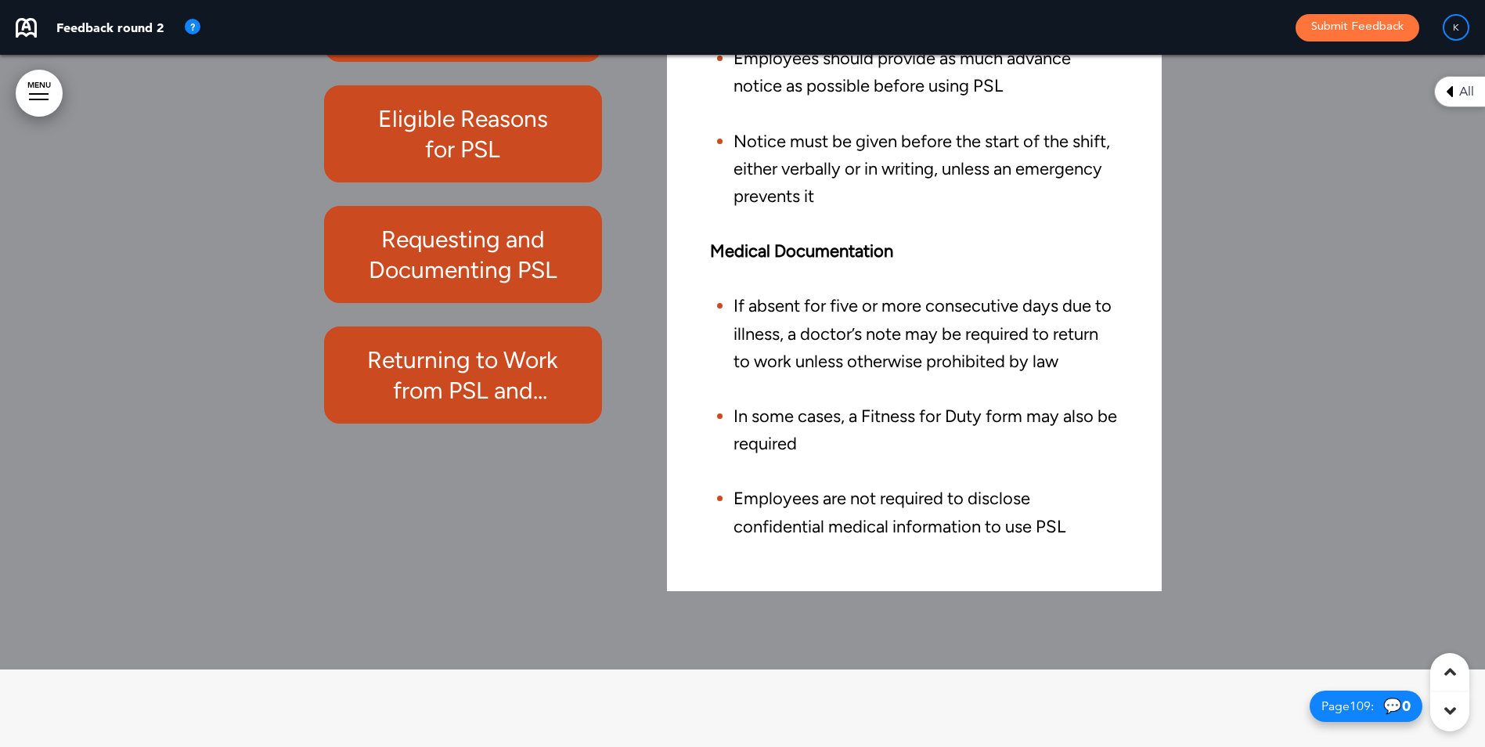
scroll to position [91723, 0]
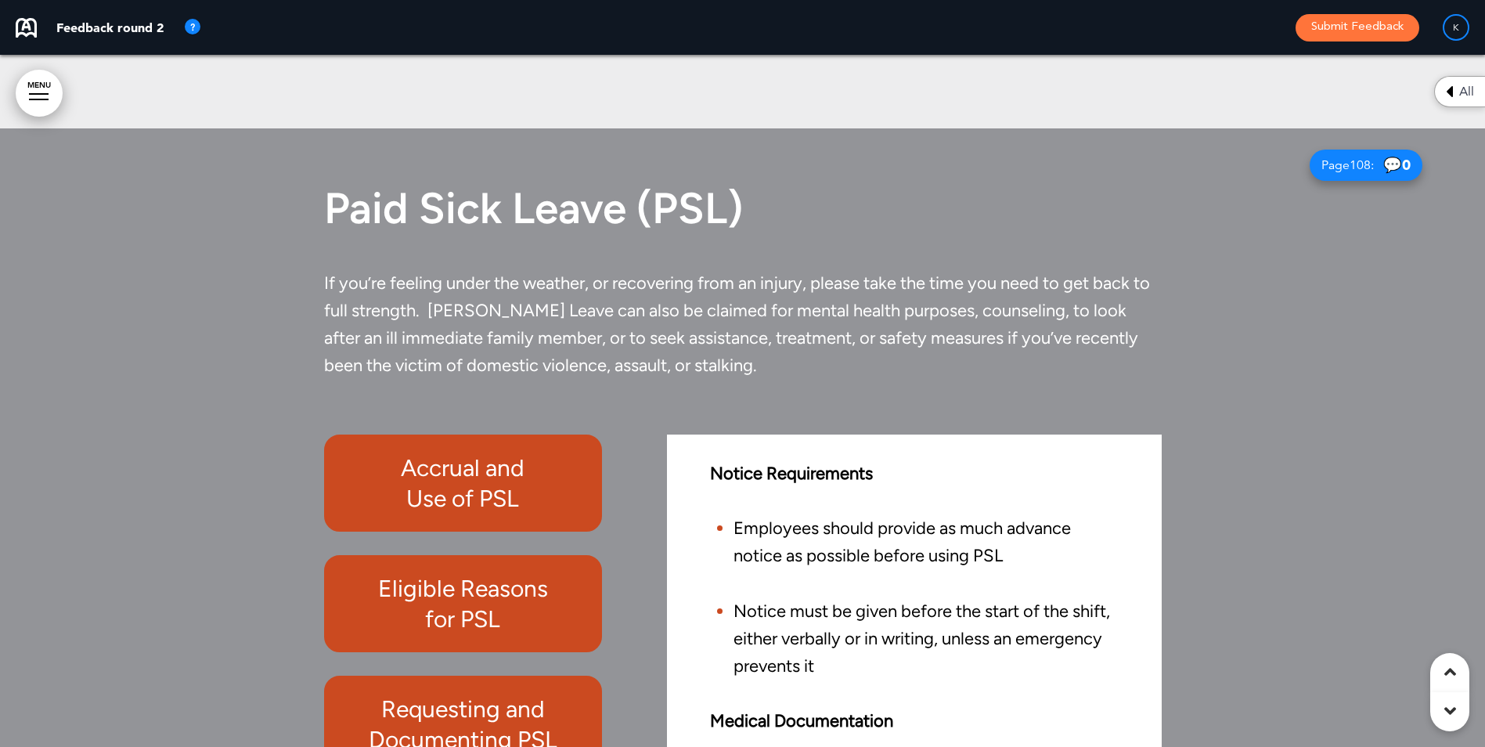
click at [531, 513] on h6 "Accrual and Use of PSL" at bounding box center [463, 482] width 243 height 61
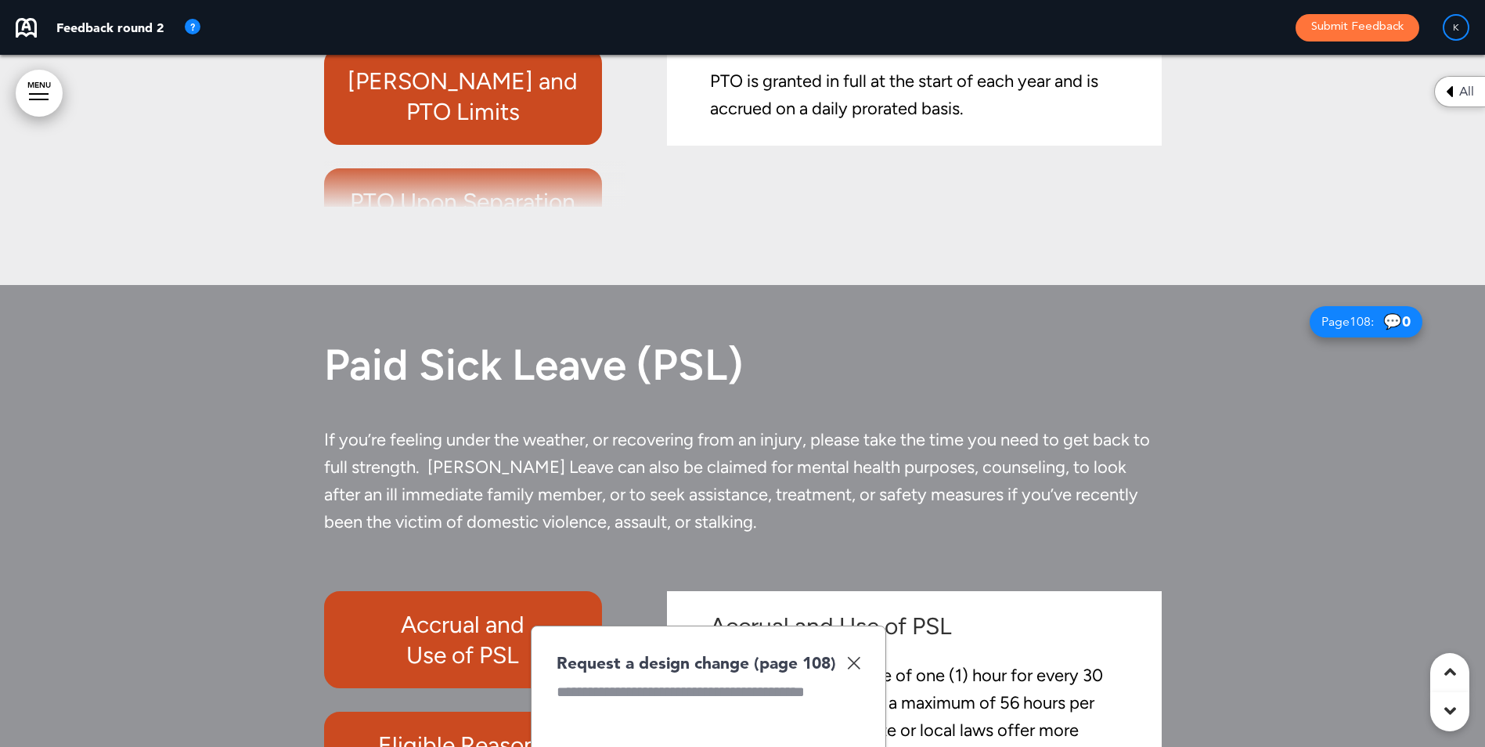
scroll to position [91957, 0]
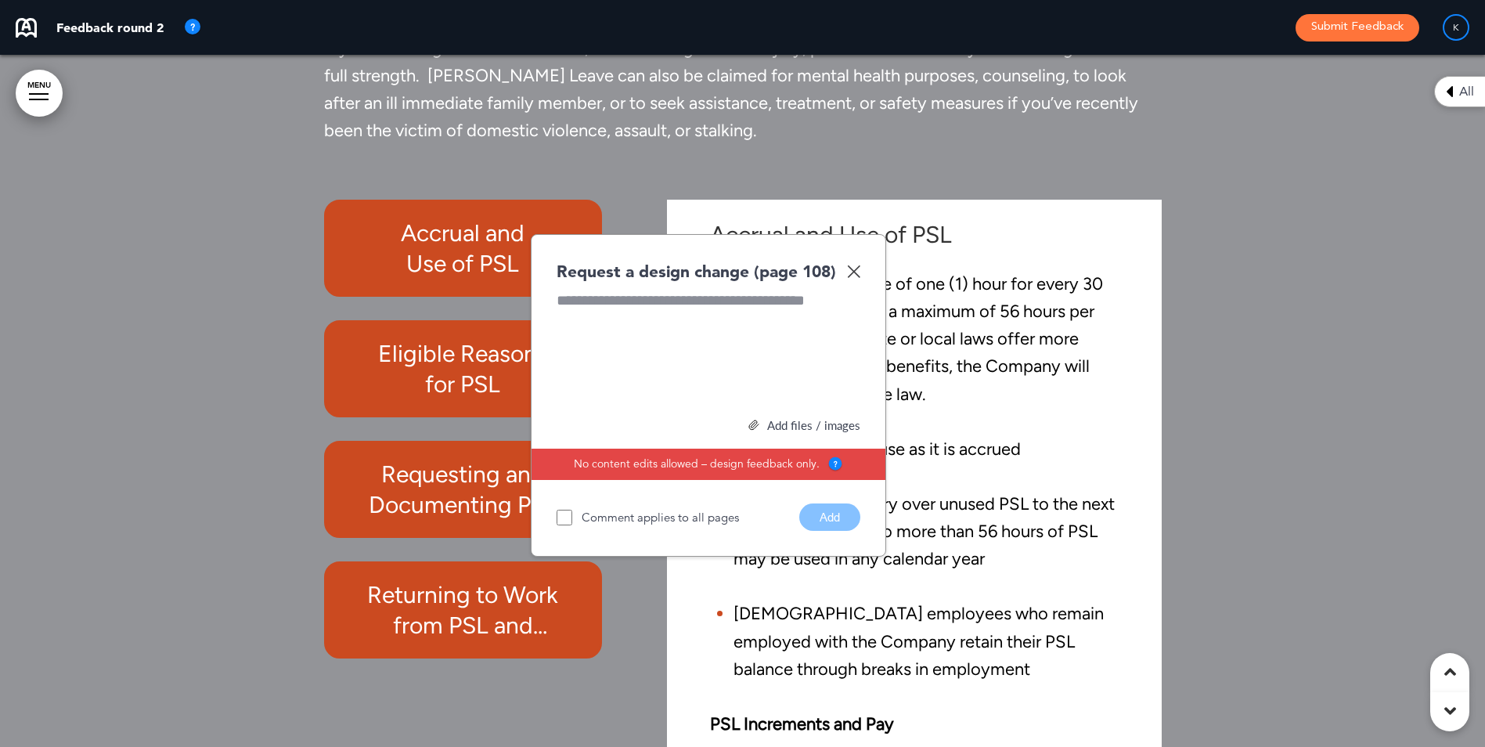
click at [861, 326] on div "Request a design change (page 108) Add files / images Select or drag & drop you…" at bounding box center [708, 395] width 355 height 323
click at [852, 278] on img at bounding box center [853, 271] width 13 height 13
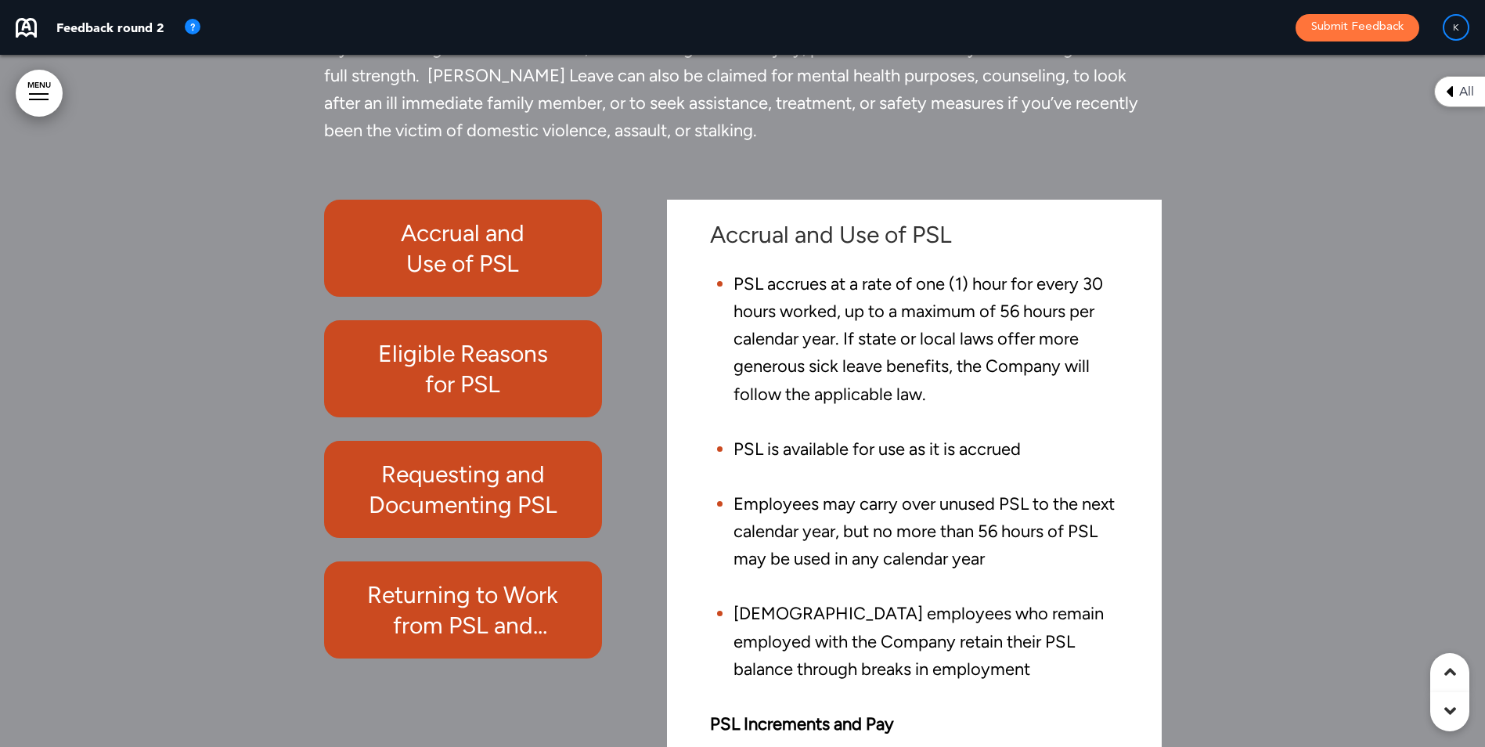
scroll to position [91566, 0]
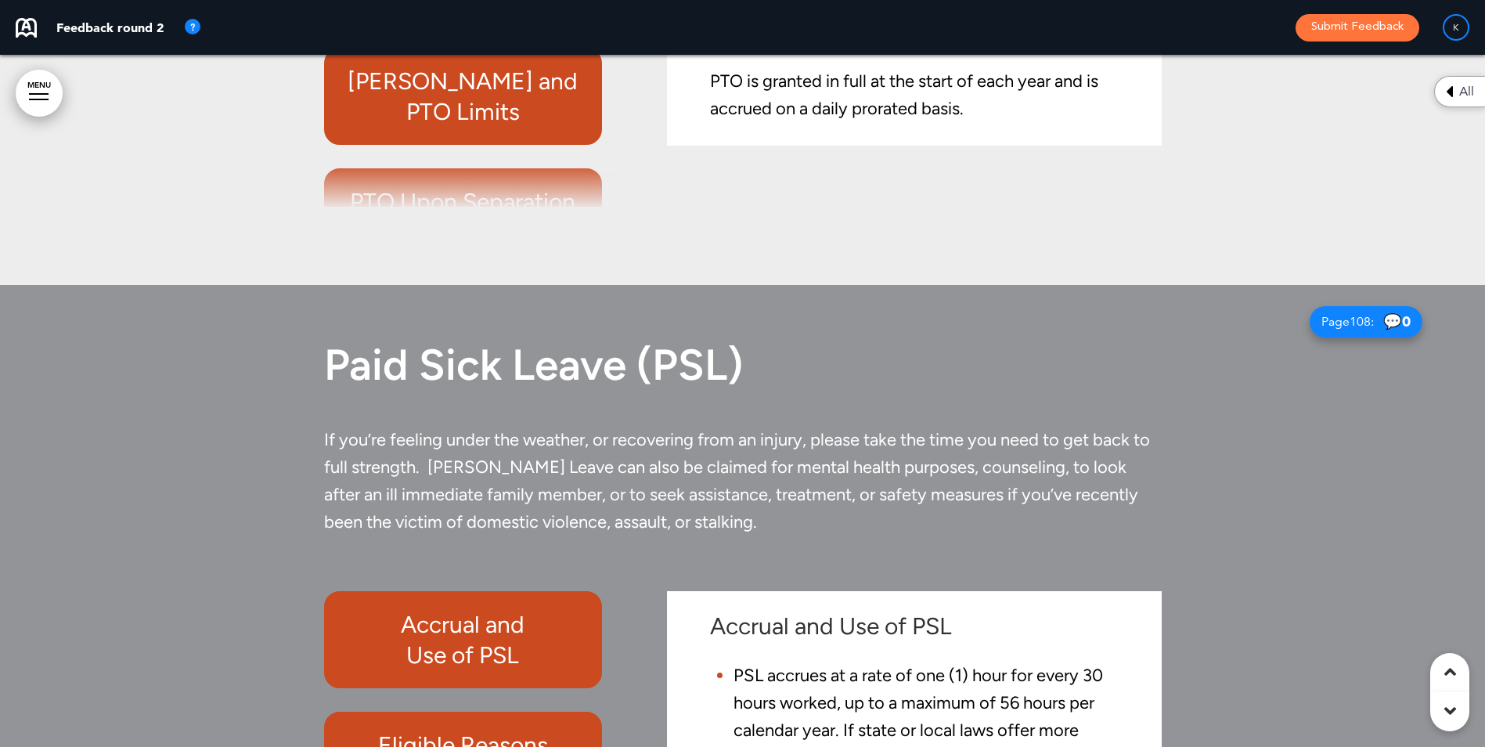
click at [724, 391] on span "Paid Sick Leave (PSL)" at bounding box center [533, 365] width 419 height 52
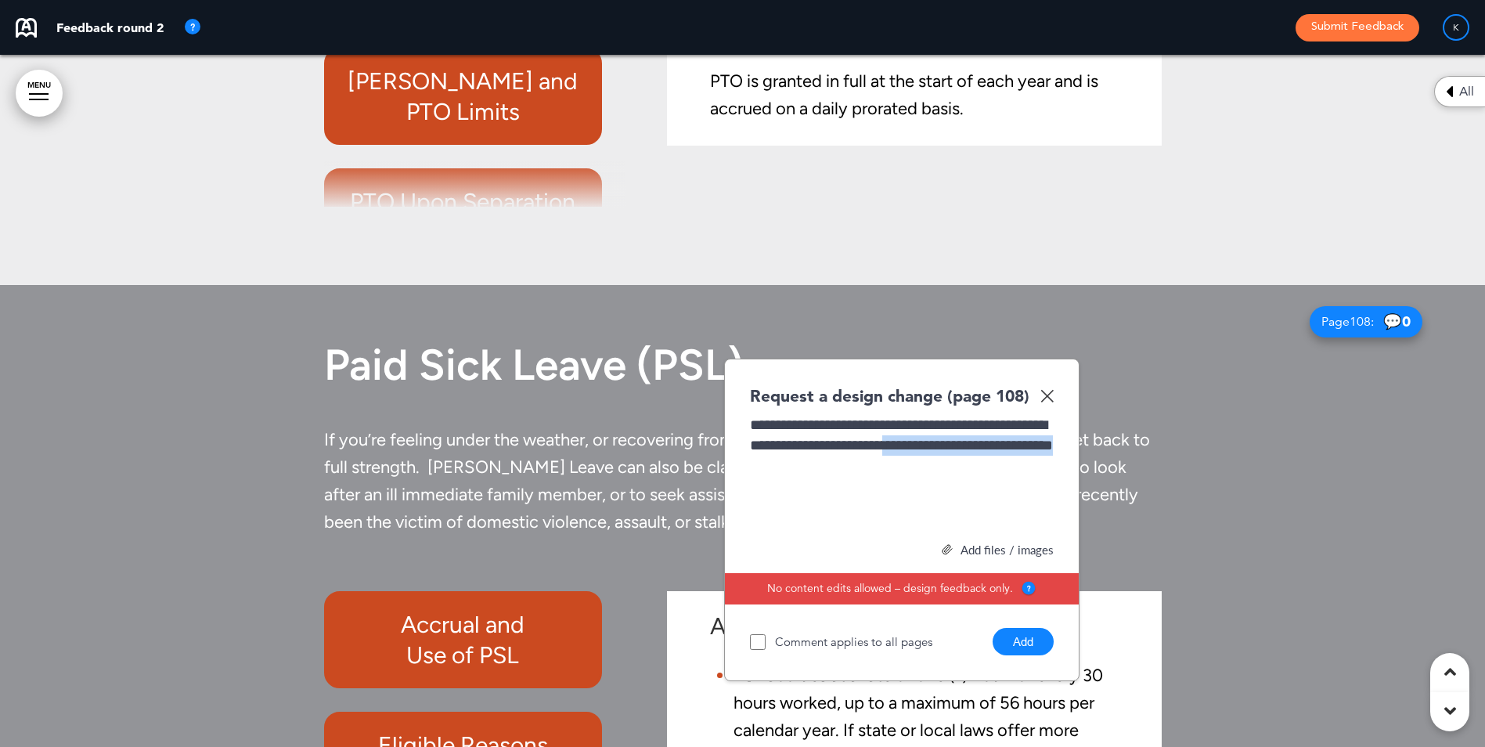
drag, startPoint x: 934, startPoint y: 518, endPoint x: 986, endPoint y: 491, distance: 58.8
click at [986, 491] on div "**********" at bounding box center [902, 473] width 304 height 117
click at [1031, 655] on button "Add" at bounding box center [1022, 641] width 61 height 27
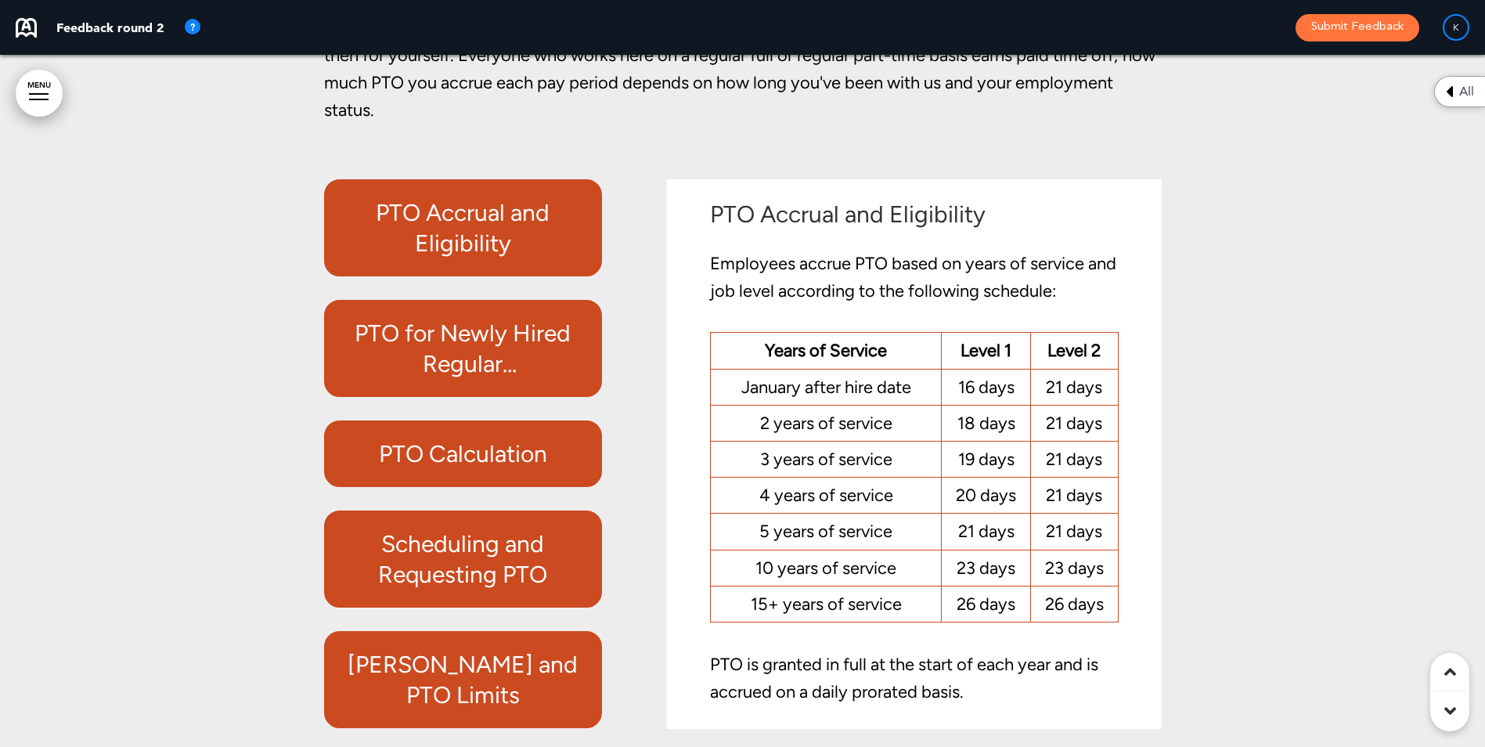
scroll to position [91018, 0]
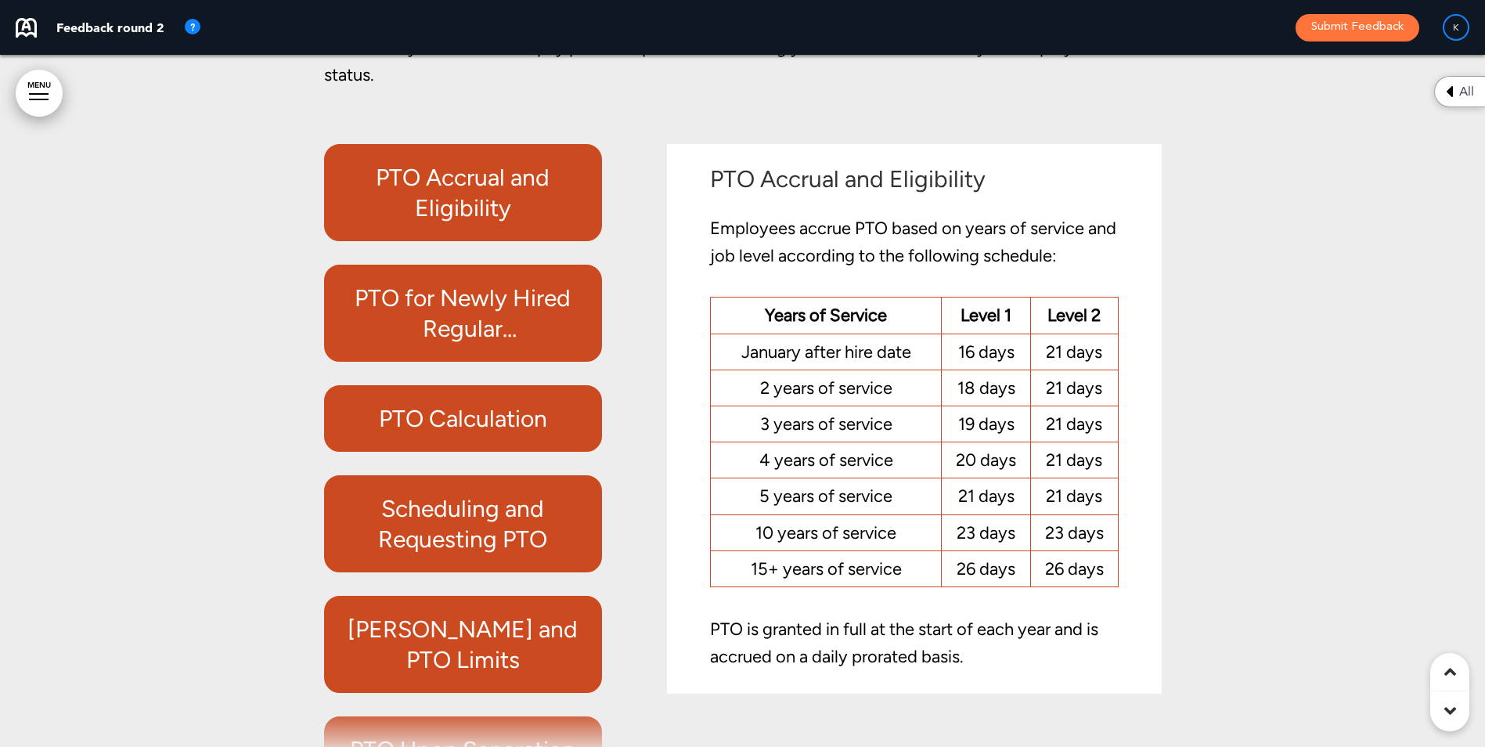
click at [434, 223] on h6 "PTO Accrual and Eligibility" at bounding box center [463, 192] width 243 height 61
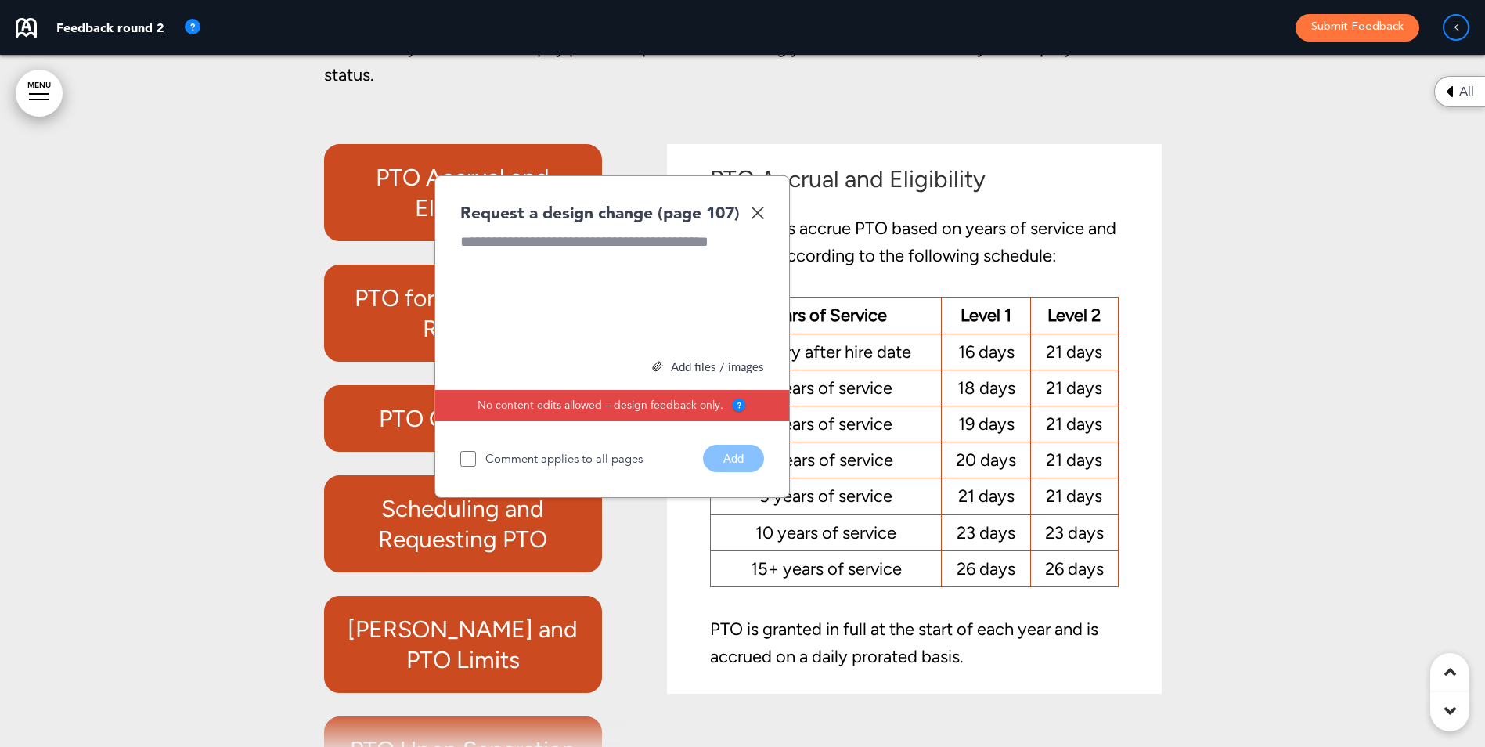
click at [753, 219] on img at bounding box center [757, 212] width 13 height 13
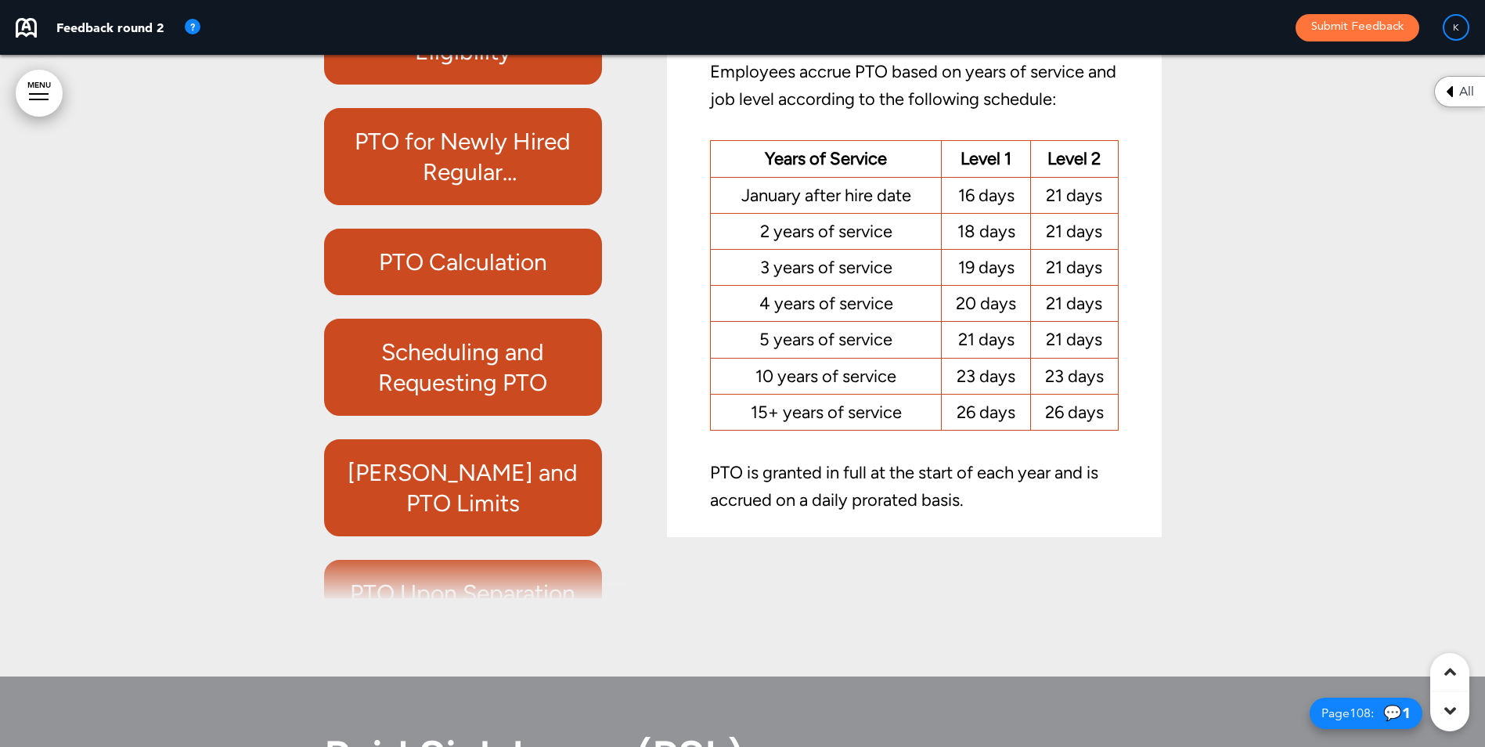
click at [388, 187] on h6 "PTO for Newly Hired Regular [DEMOGRAPHIC_DATA] and [DEMOGRAPHIC_DATA] Employees" at bounding box center [463, 156] width 243 height 61
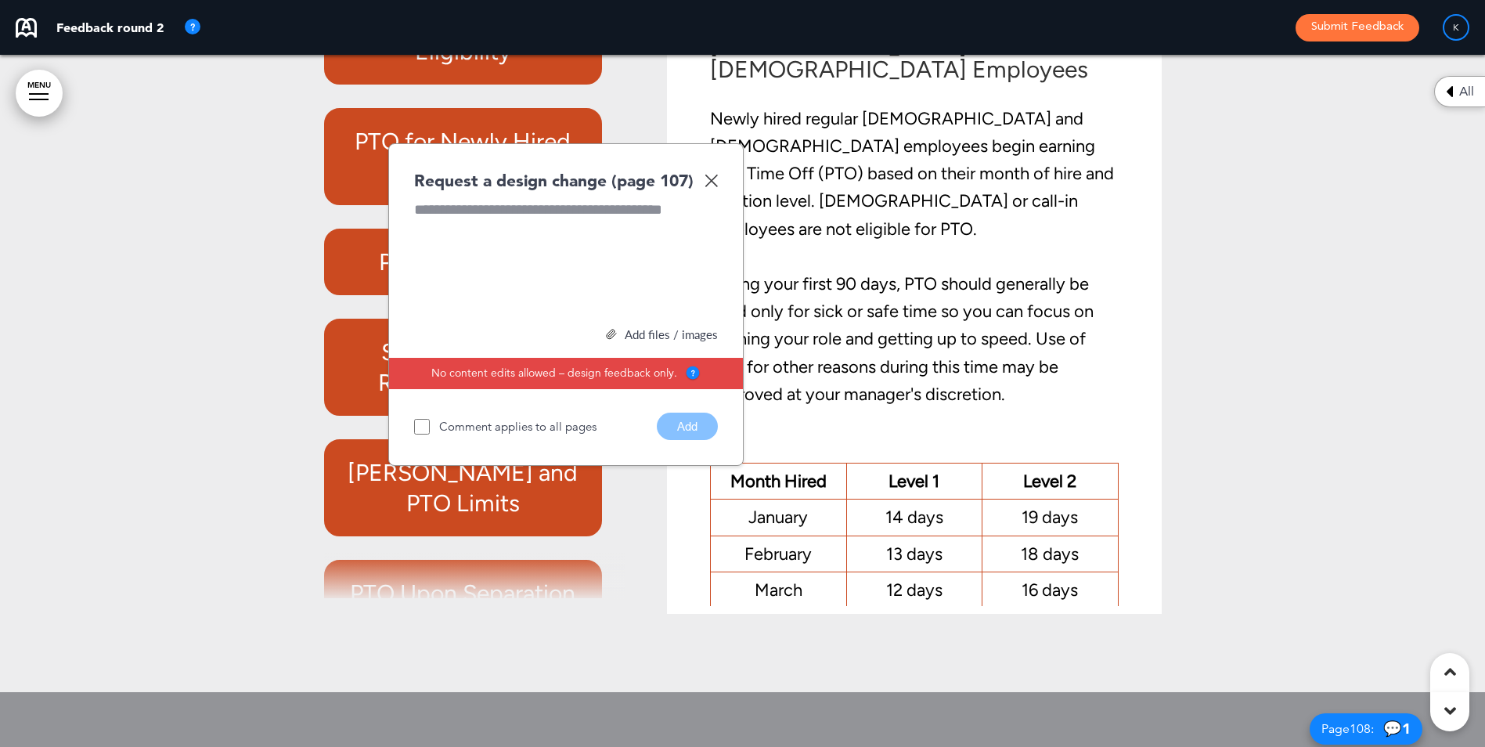
scroll to position [91182, 0]
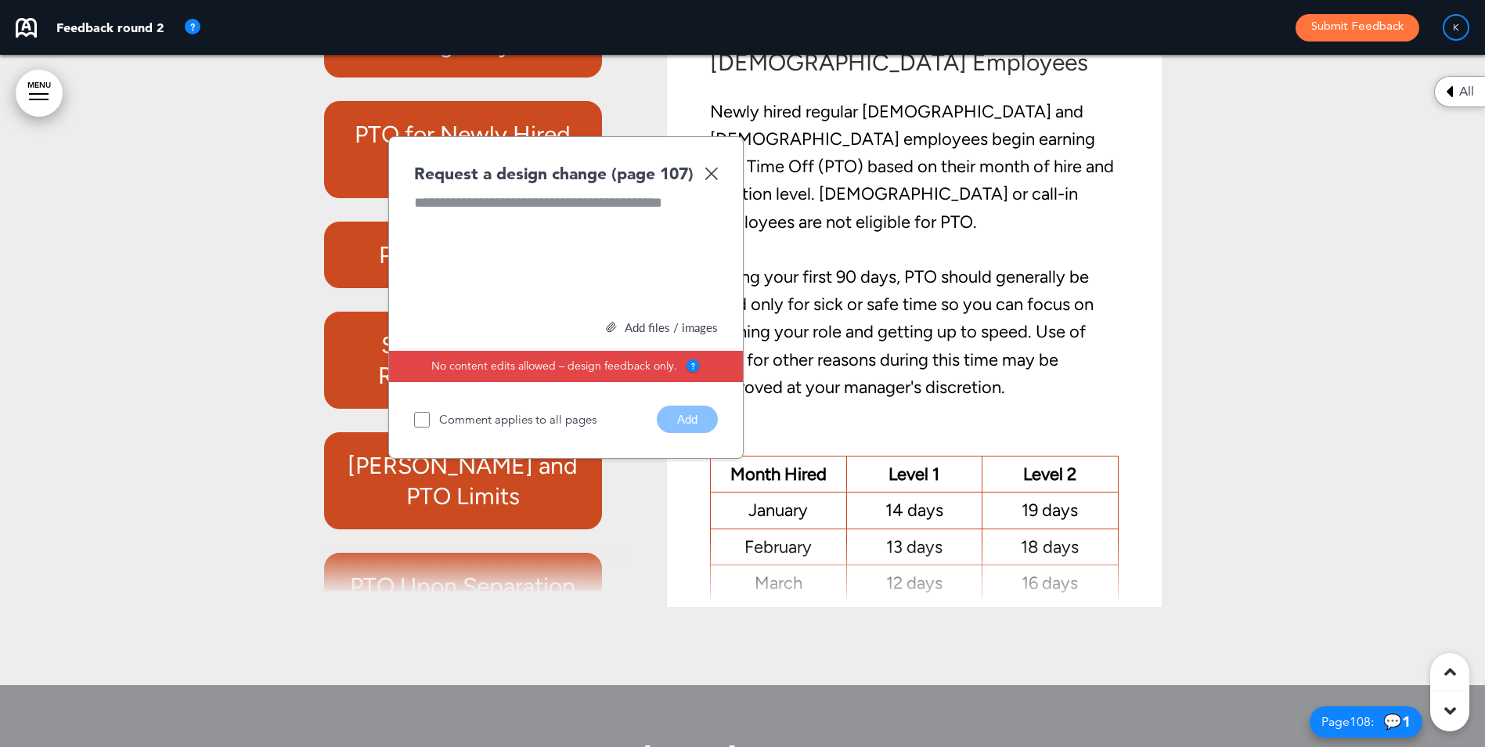
click at [712, 180] on img at bounding box center [710, 173] width 13 height 13
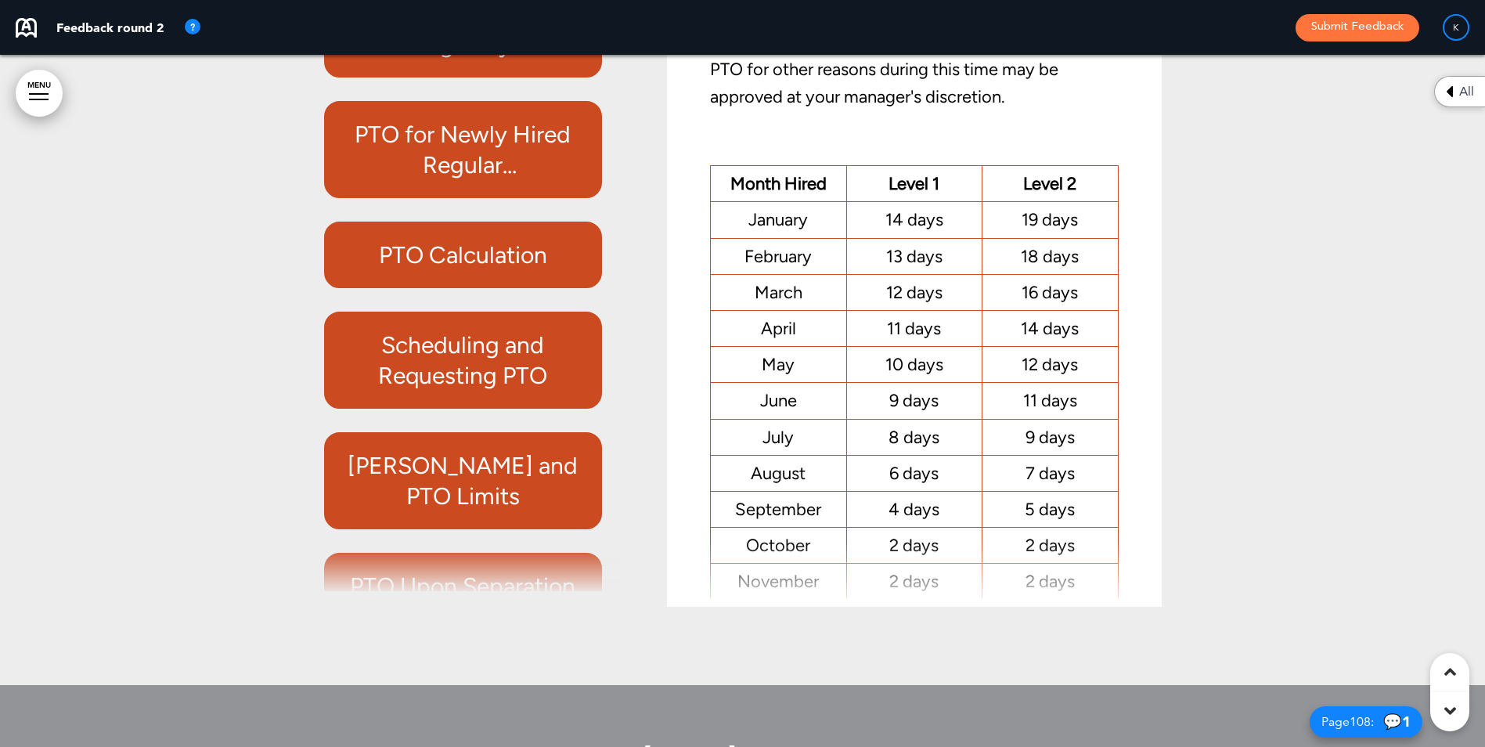
scroll to position [430, 0]
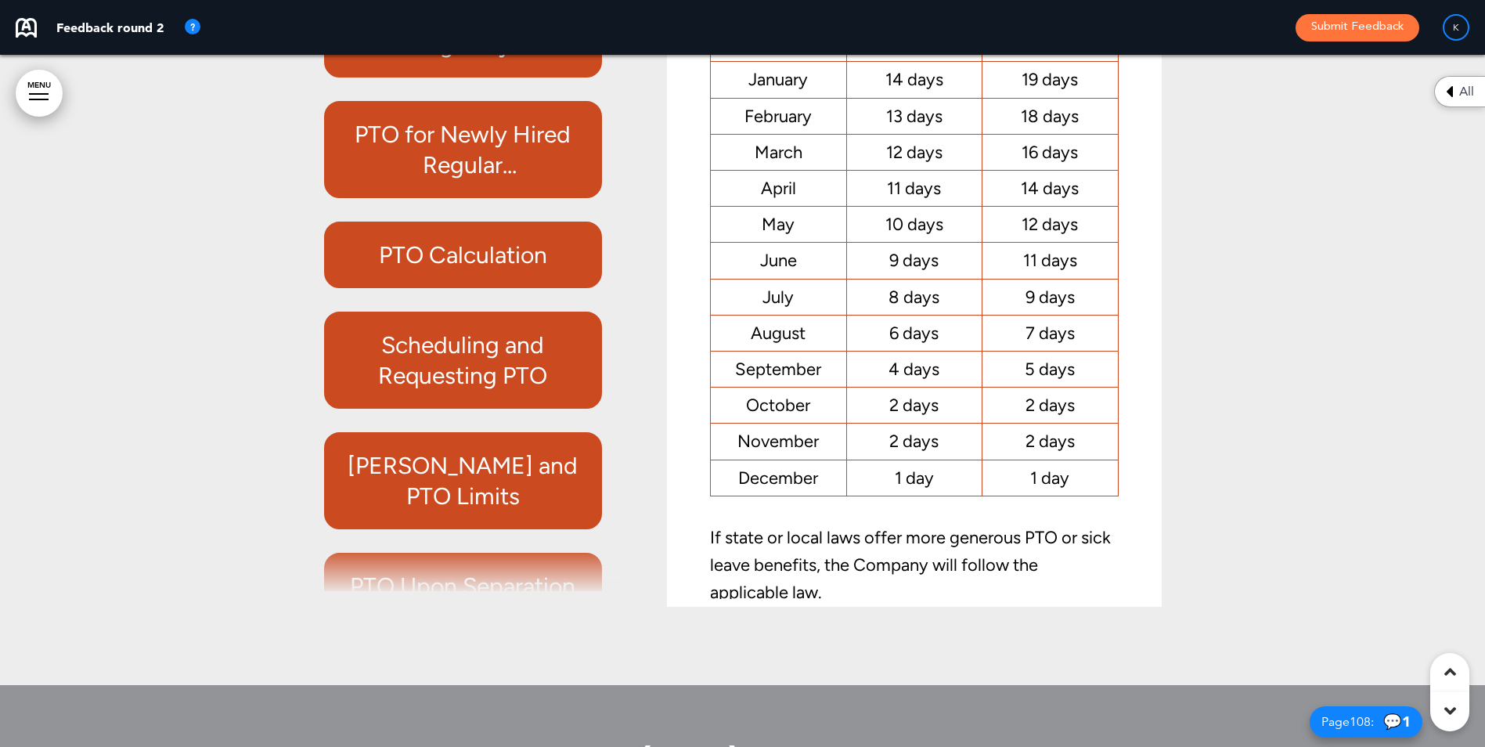
click at [431, 180] on h6 "PTO for Newly Hired Regular [DEMOGRAPHIC_DATA] and [DEMOGRAPHIC_DATA] Employees" at bounding box center [463, 149] width 243 height 61
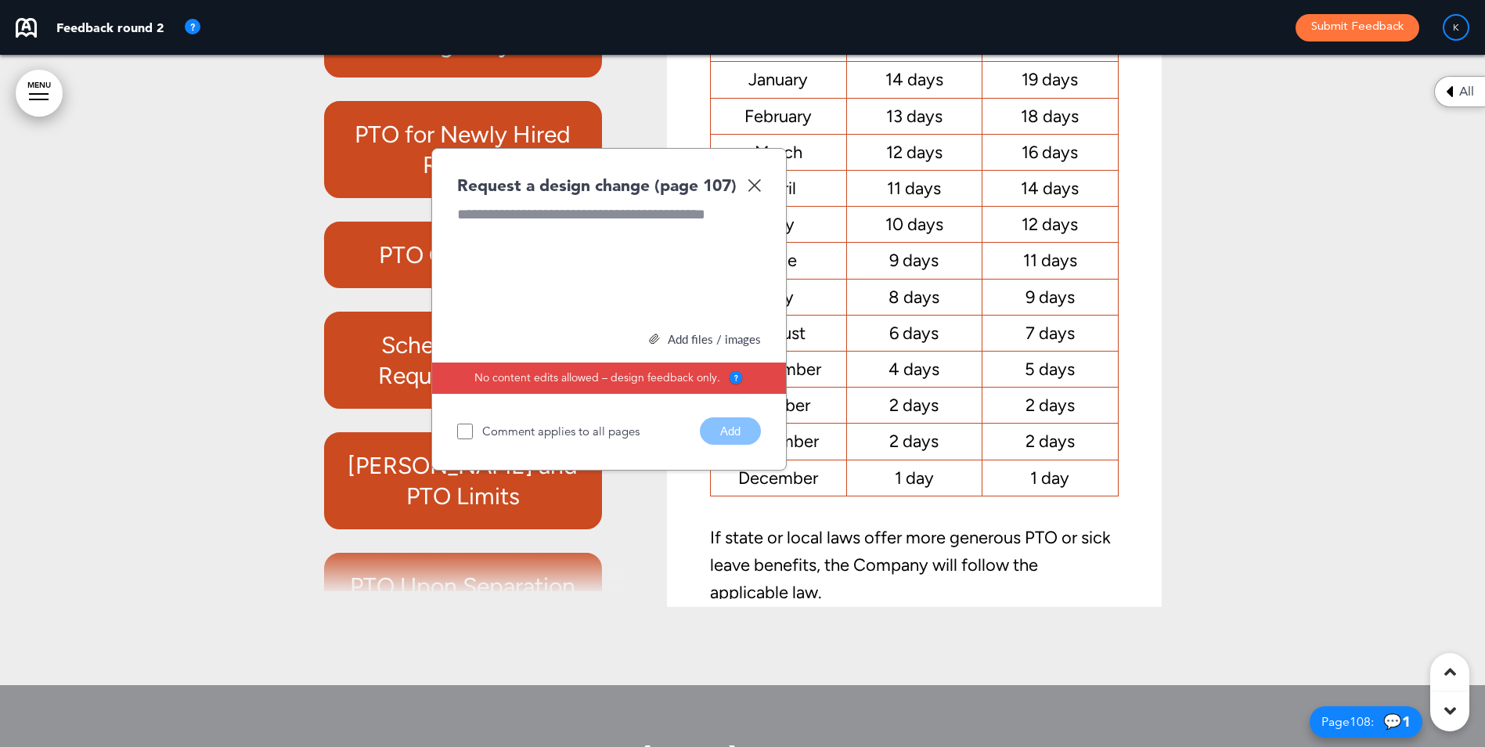
click at [369, 270] on h6 "PTO Calculation" at bounding box center [463, 254] width 243 height 31
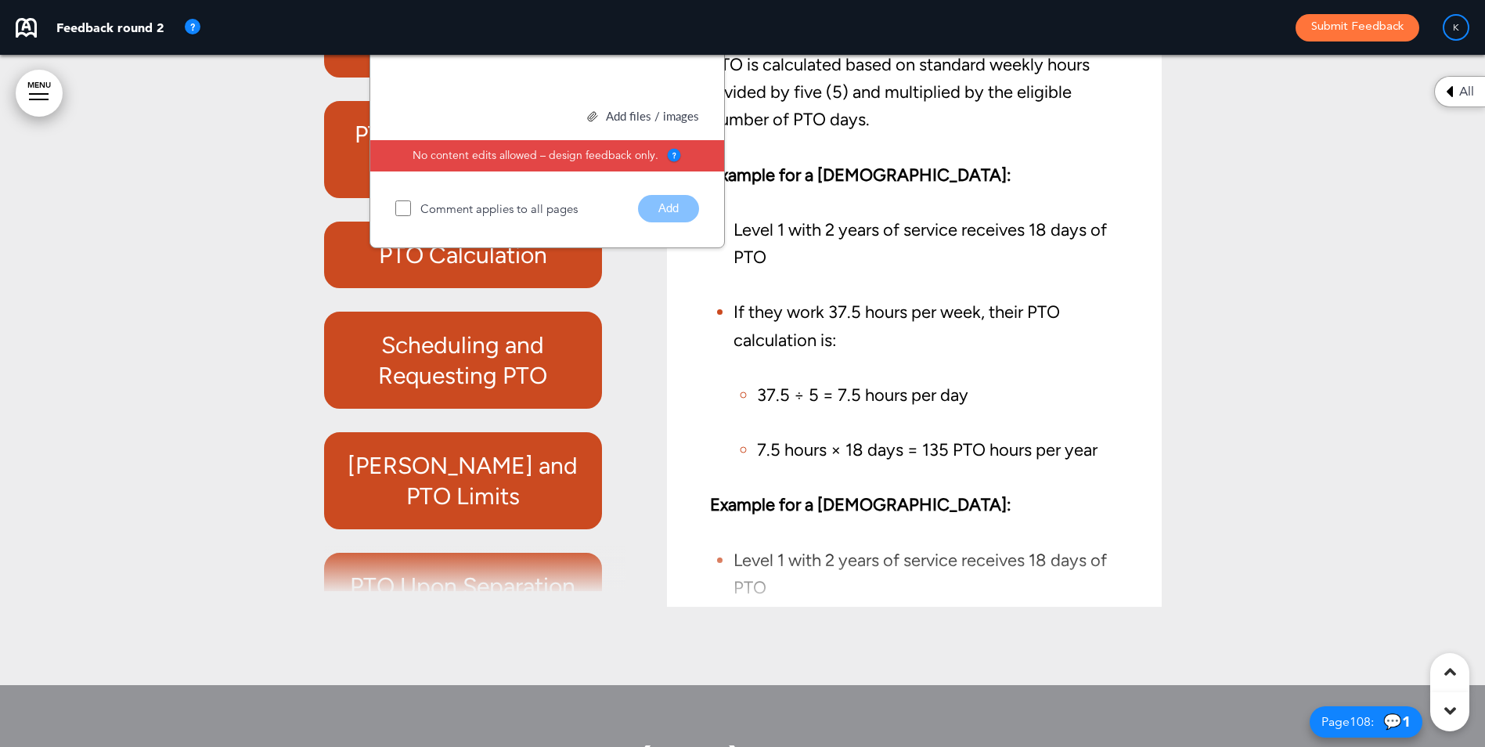
click at [412, 391] on h6 "Scheduling and Requesting PTO" at bounding box center [463, 359] width 243 height 61
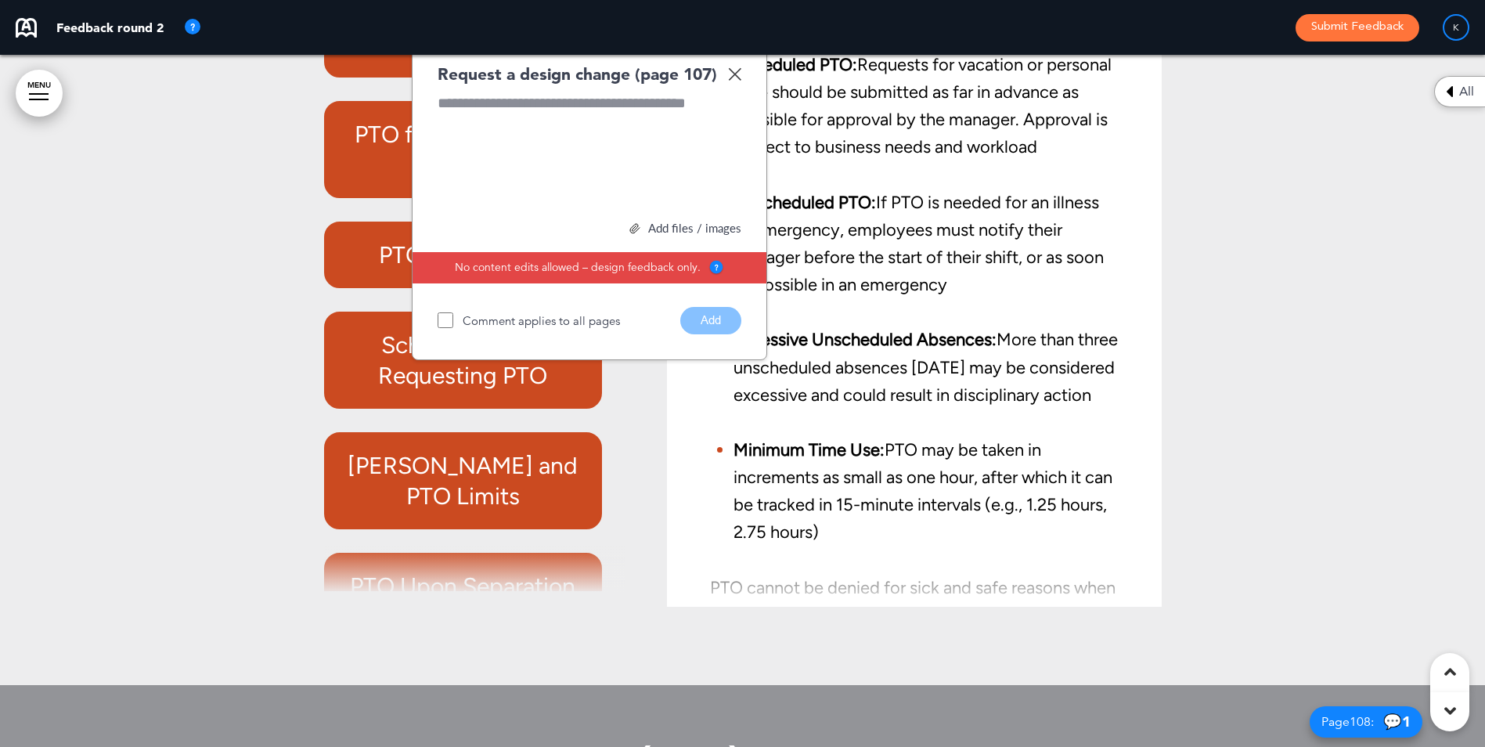
click at [445, 511] on h6 "Carryover and PTO Limits" at bounding box center [463, 480] width 243 height 61
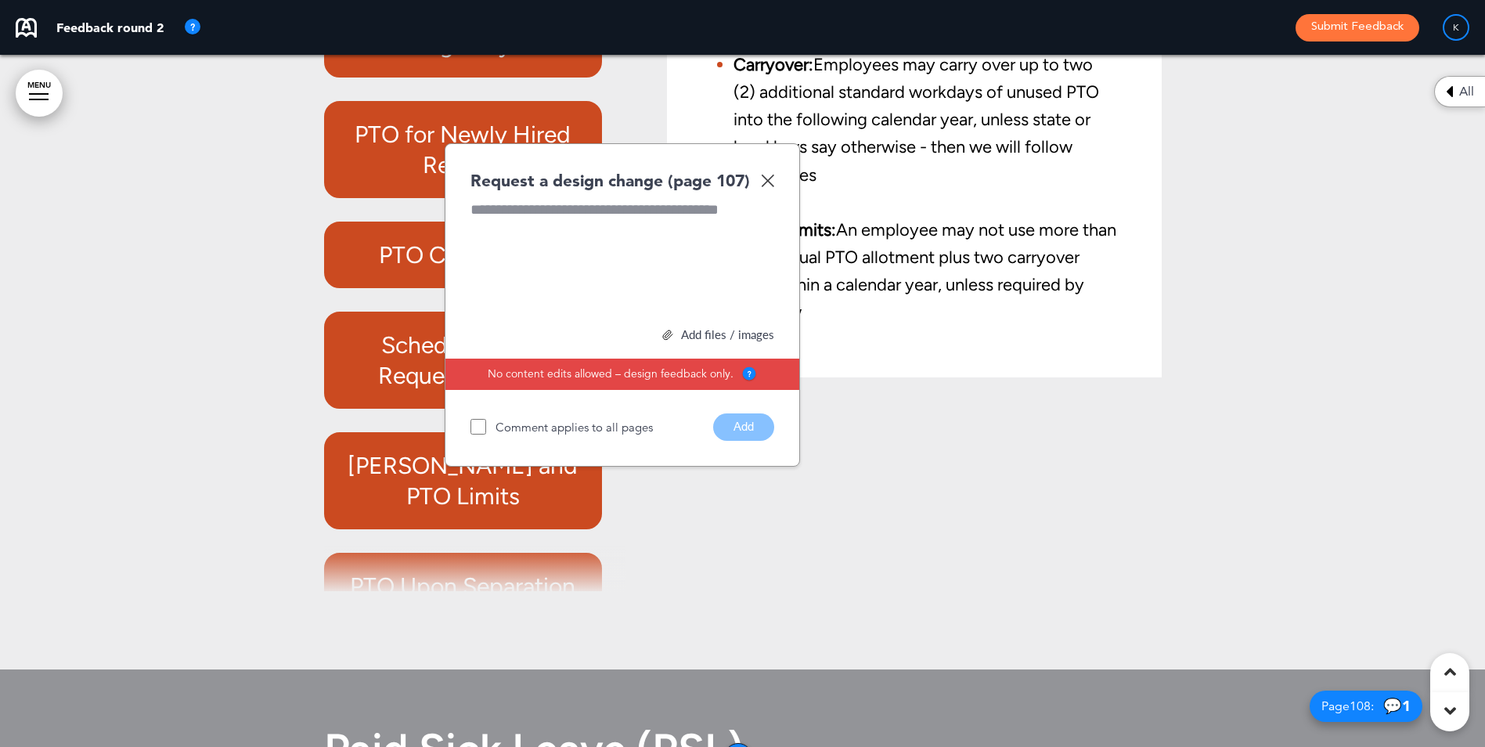
scroll to position [91169, 0]
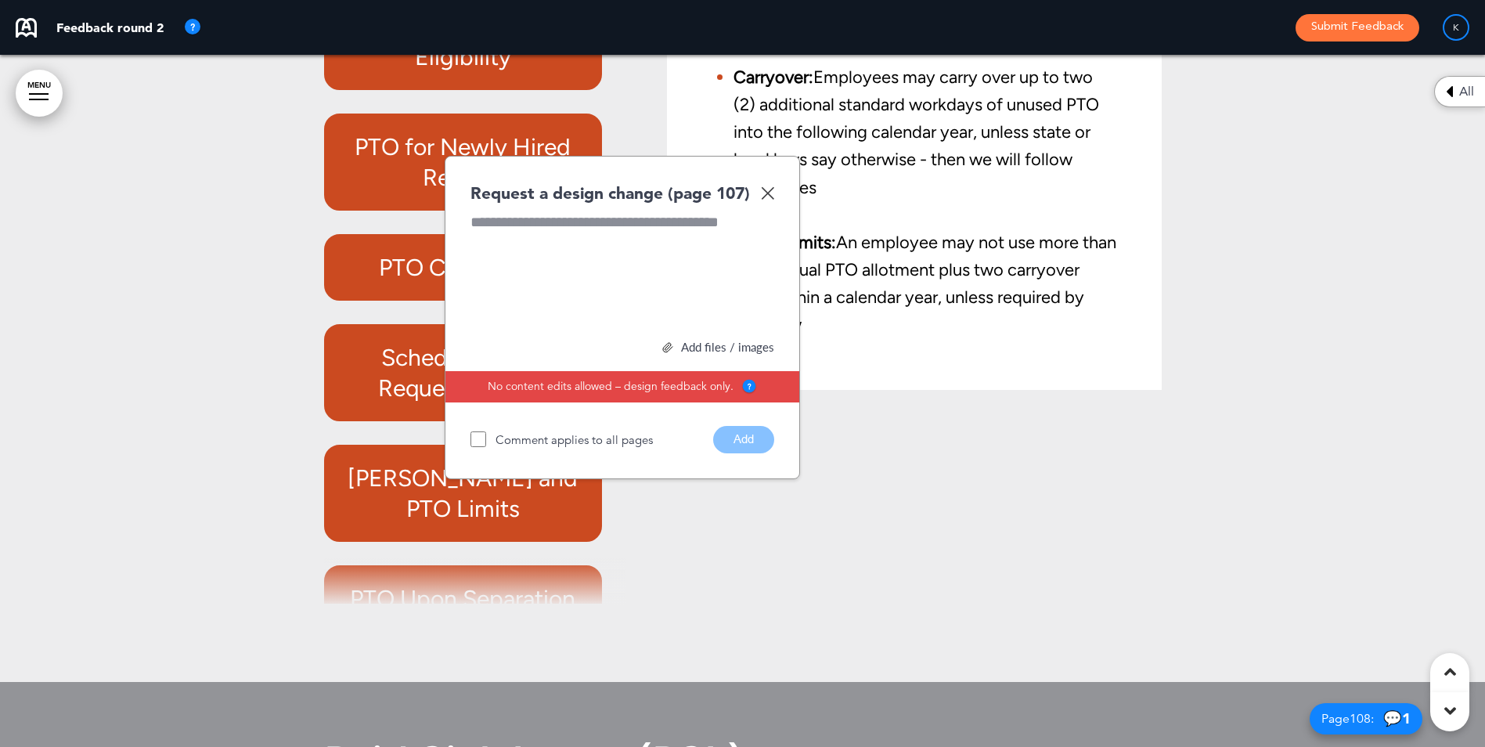
click at [771, 200] on img at bounding box center [767, 192] width 13 height 13
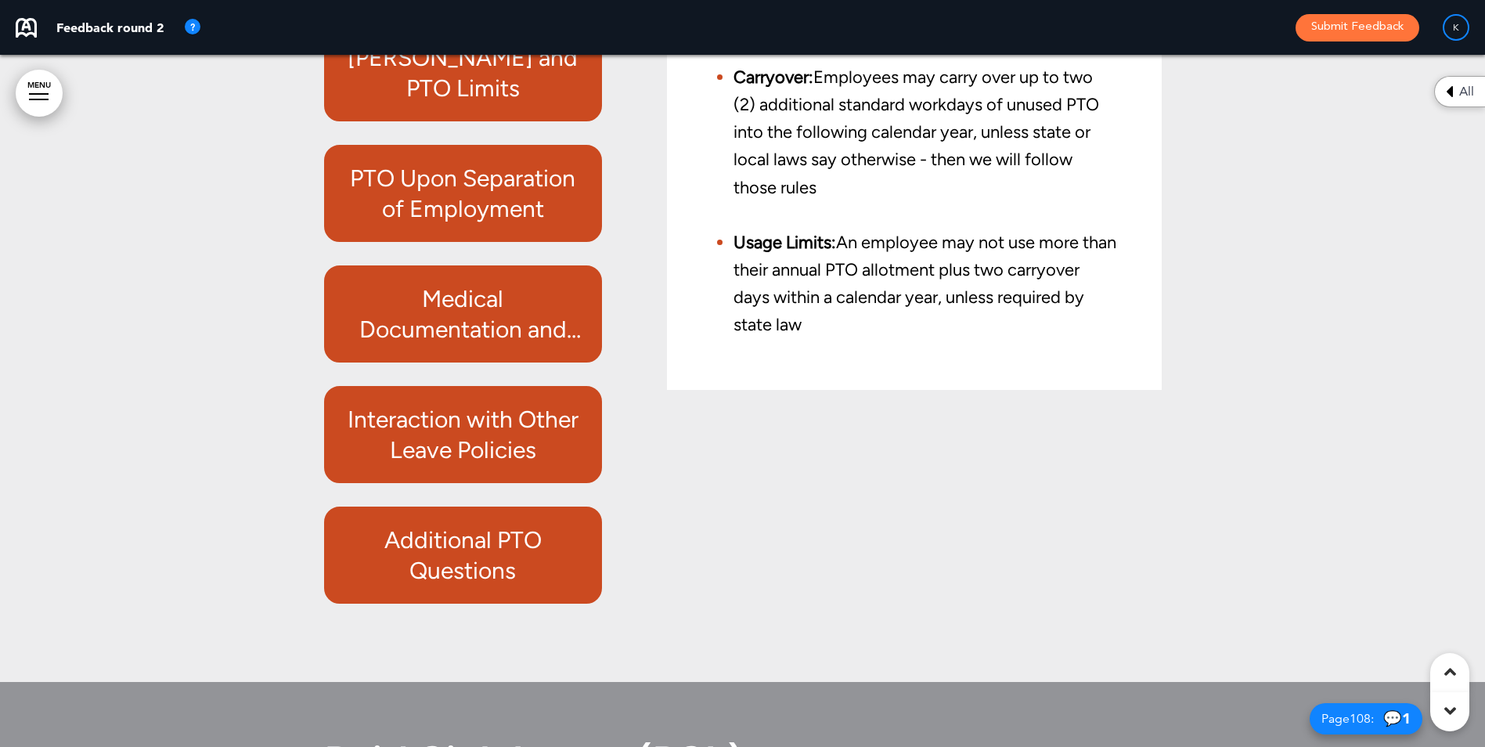
scroll to position [91248, 0]
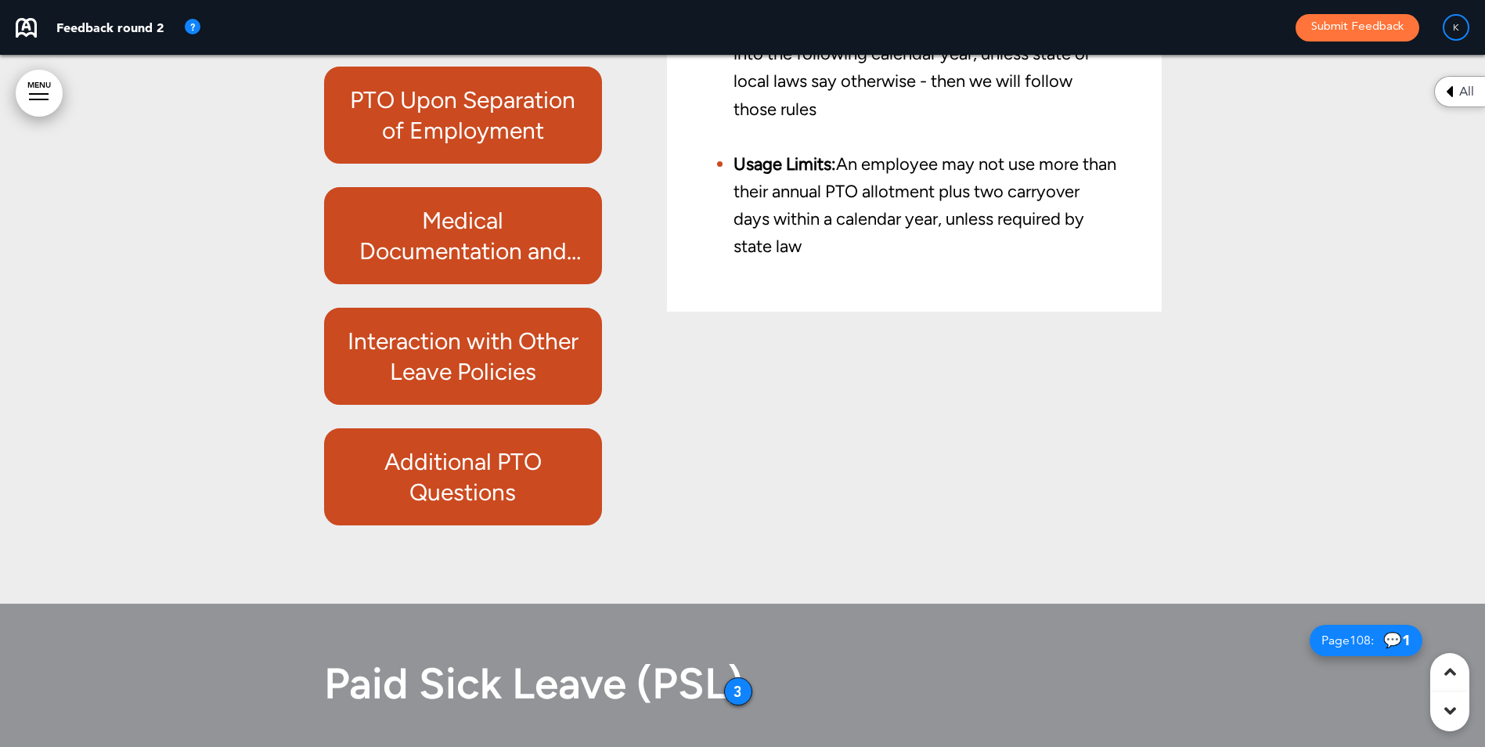
click at [507, 387] on h6 "Interaction with Other Leave Policies" at bounding box center [463, 356] width 243 height 61
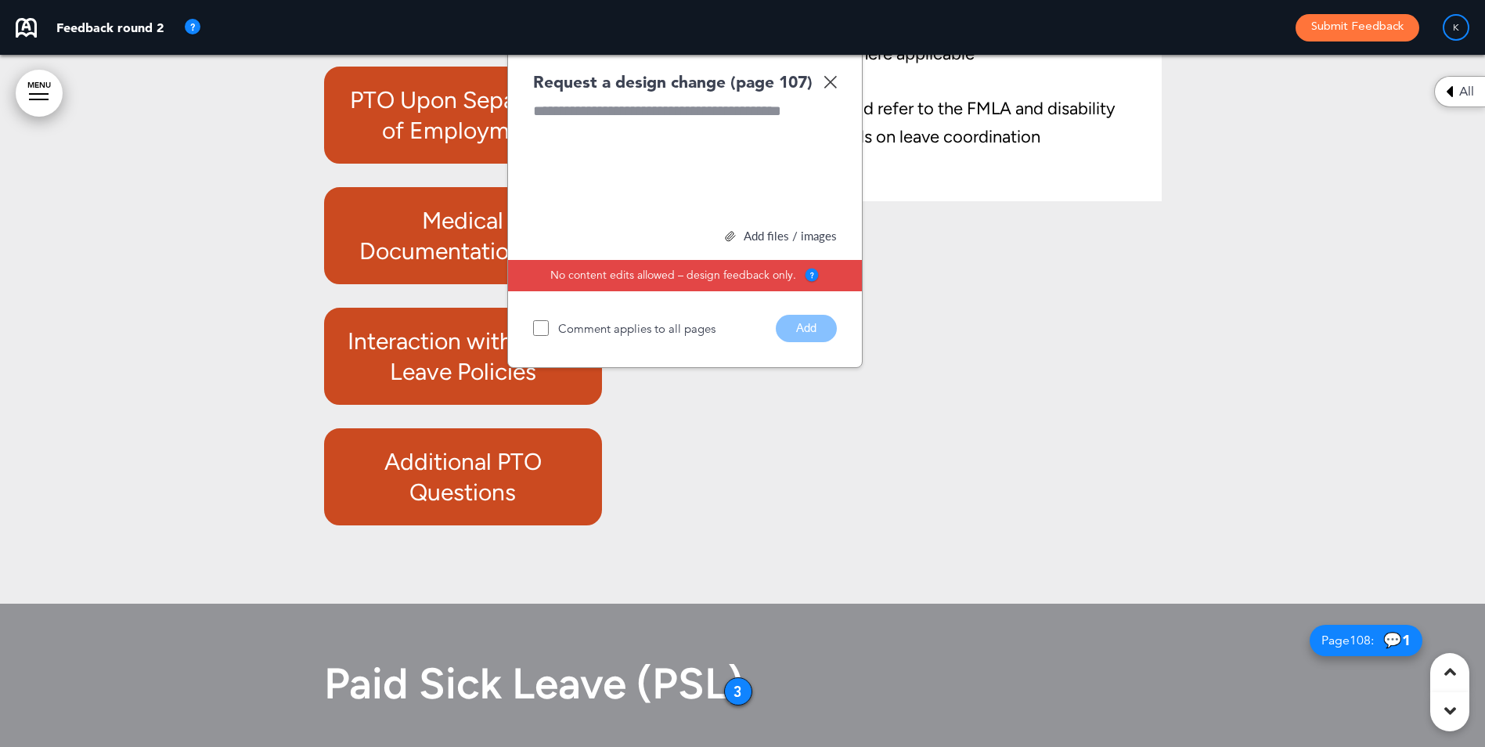
click at [826, 88] on img at bounding box center [829, 81] width 13 height 13
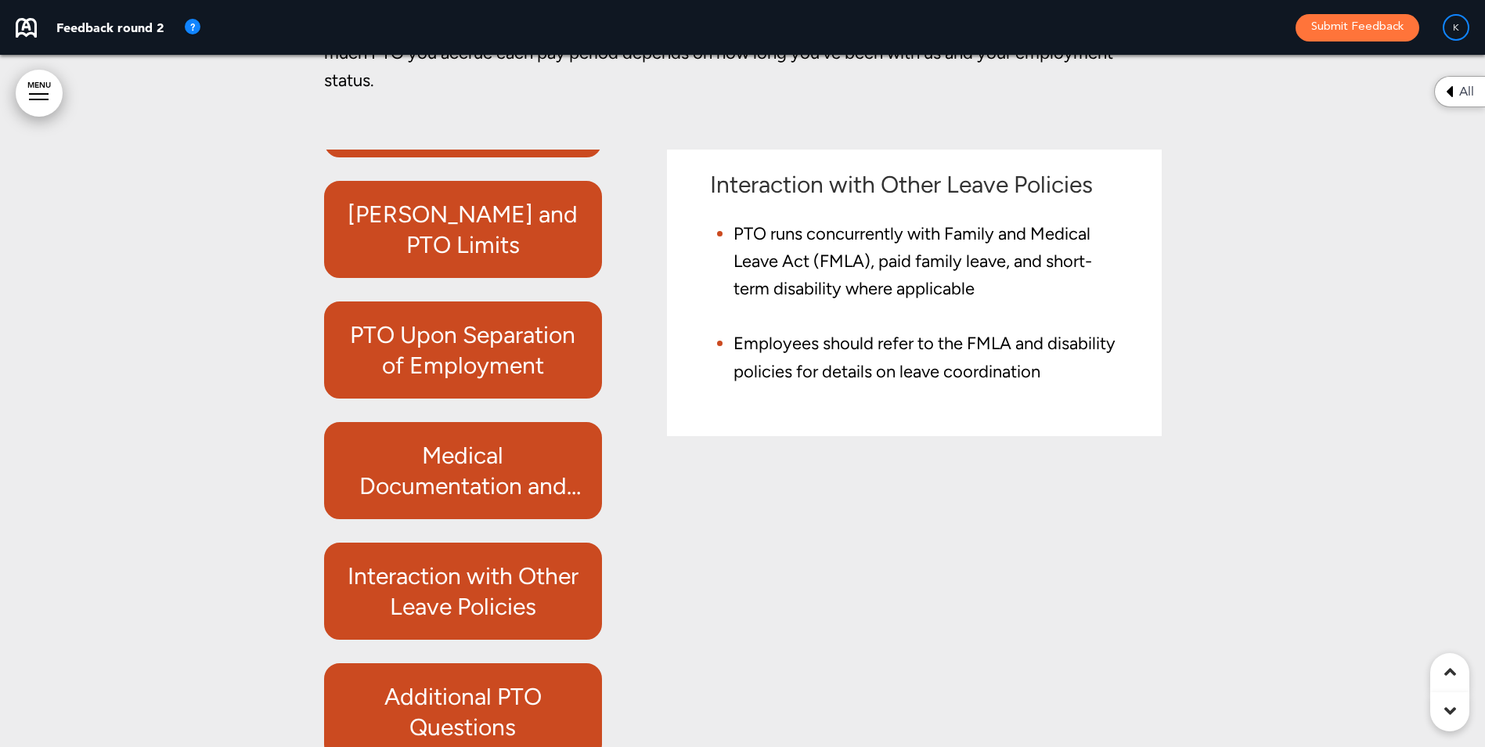
scroll to position [91326, 0]
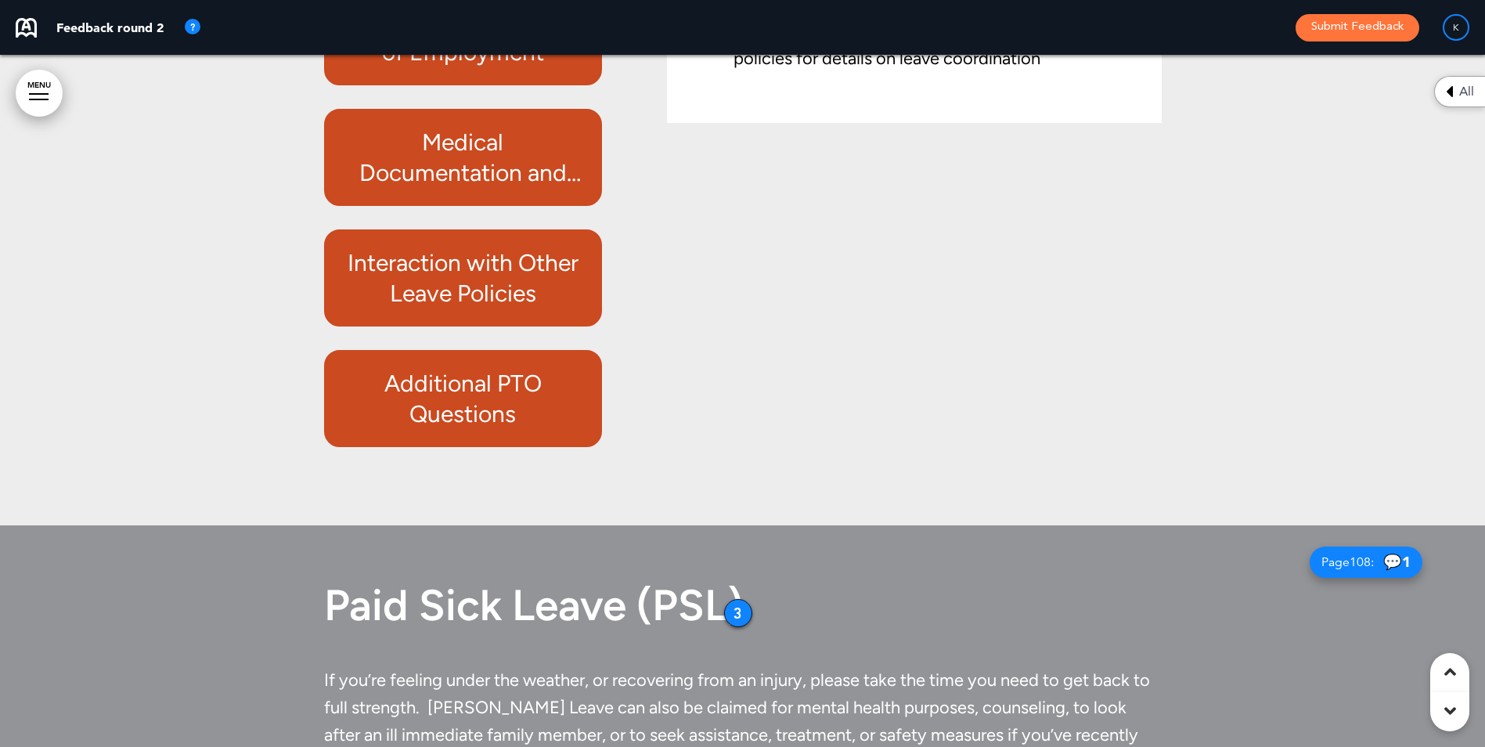
click at [491, 429] on h6 "Additional PTO Questions" at bounding box center [463, 398] width 243 height 61
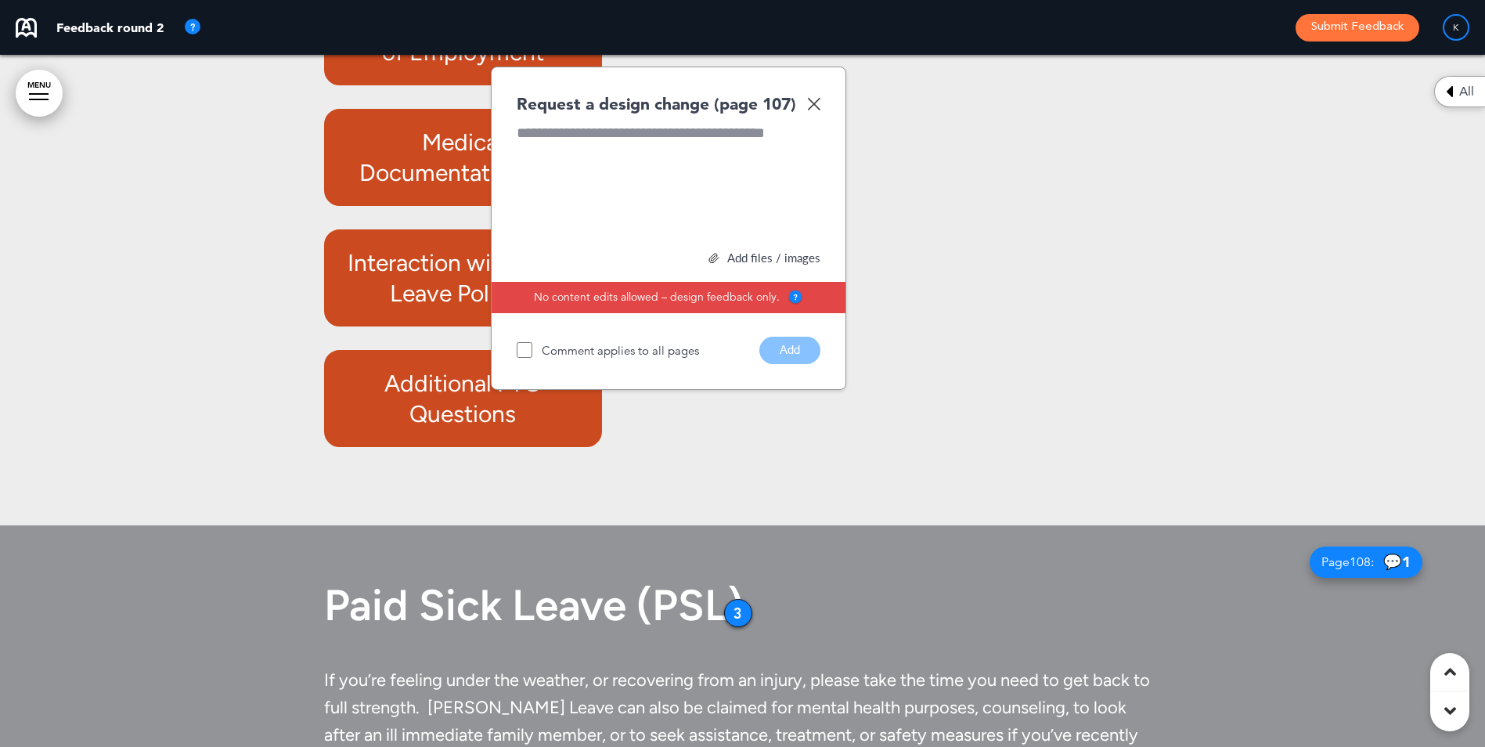
click at [815, 110] on img at bounding box center [813, 103] width 13 height 13
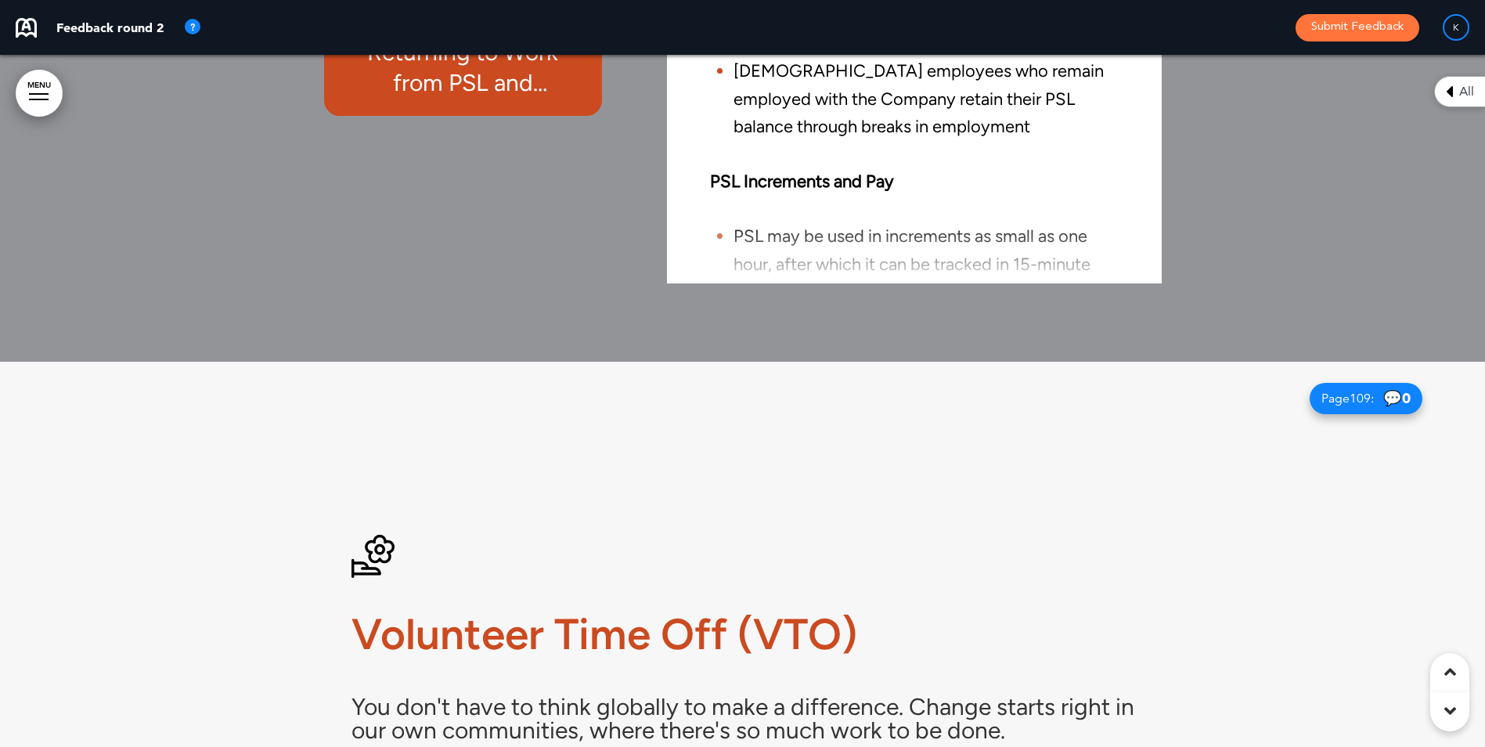
scroll to position [92891, 0]
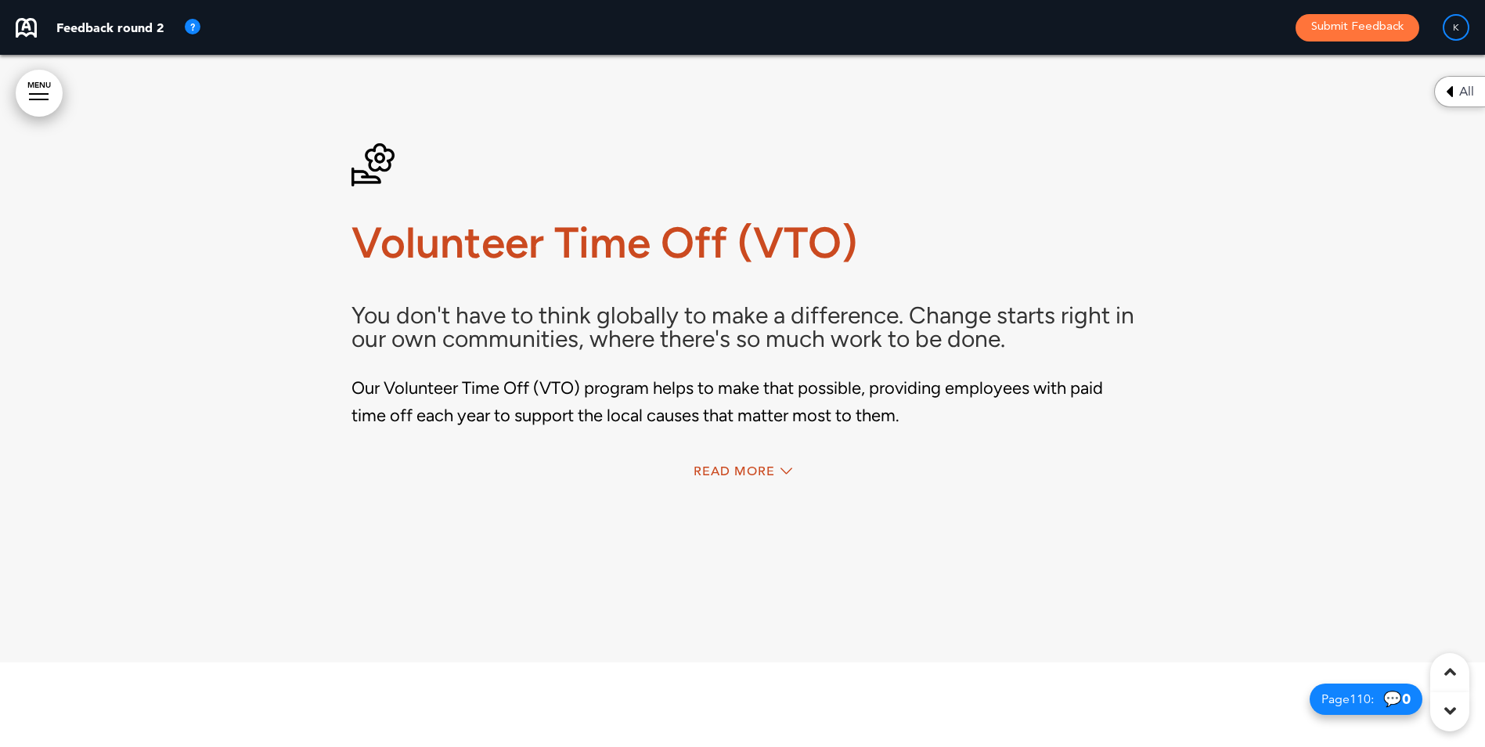
click at [721, 489] on div "Read More" at bounding box center [742, 473] width 783 height 32
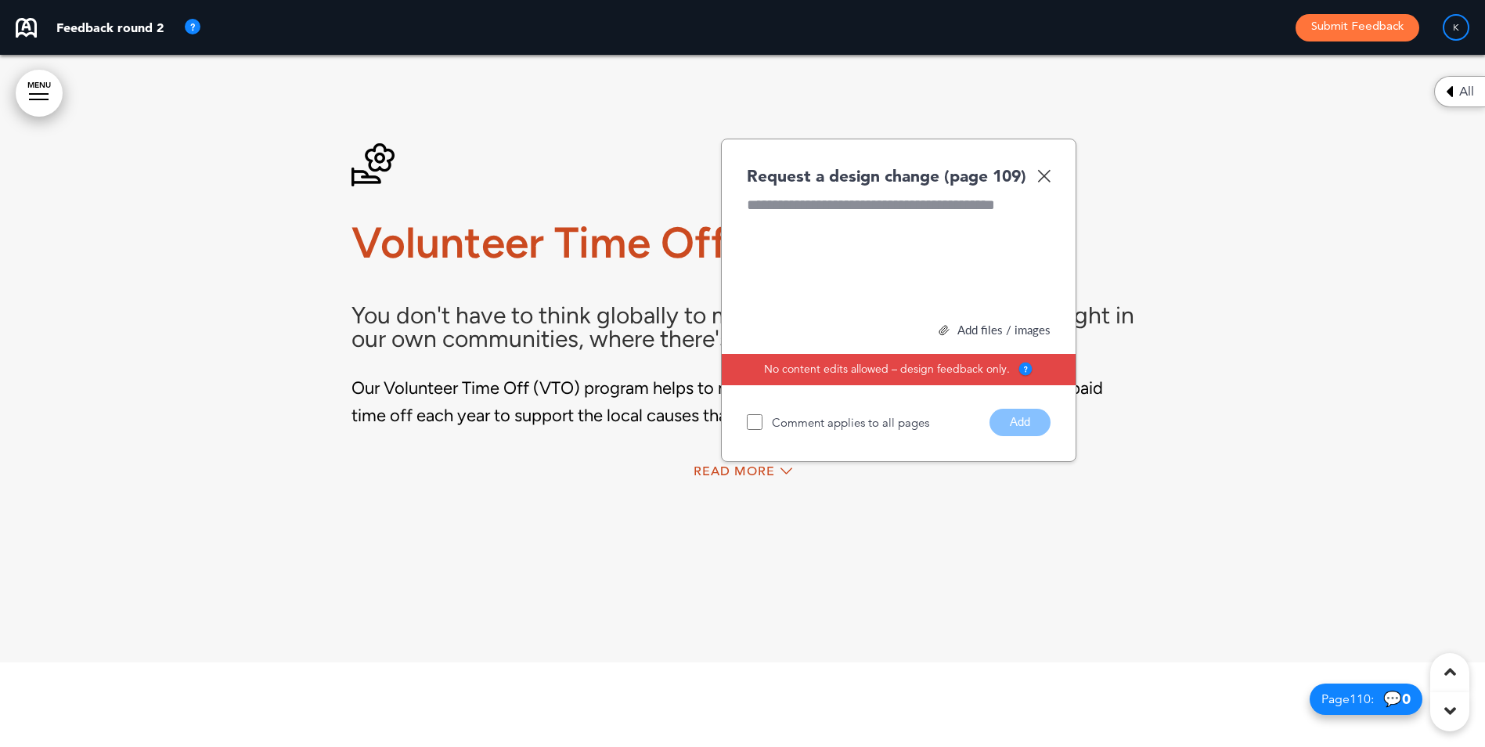
click at [1046, 182] on img at bounding box center [1043, 175] width 13 height 13
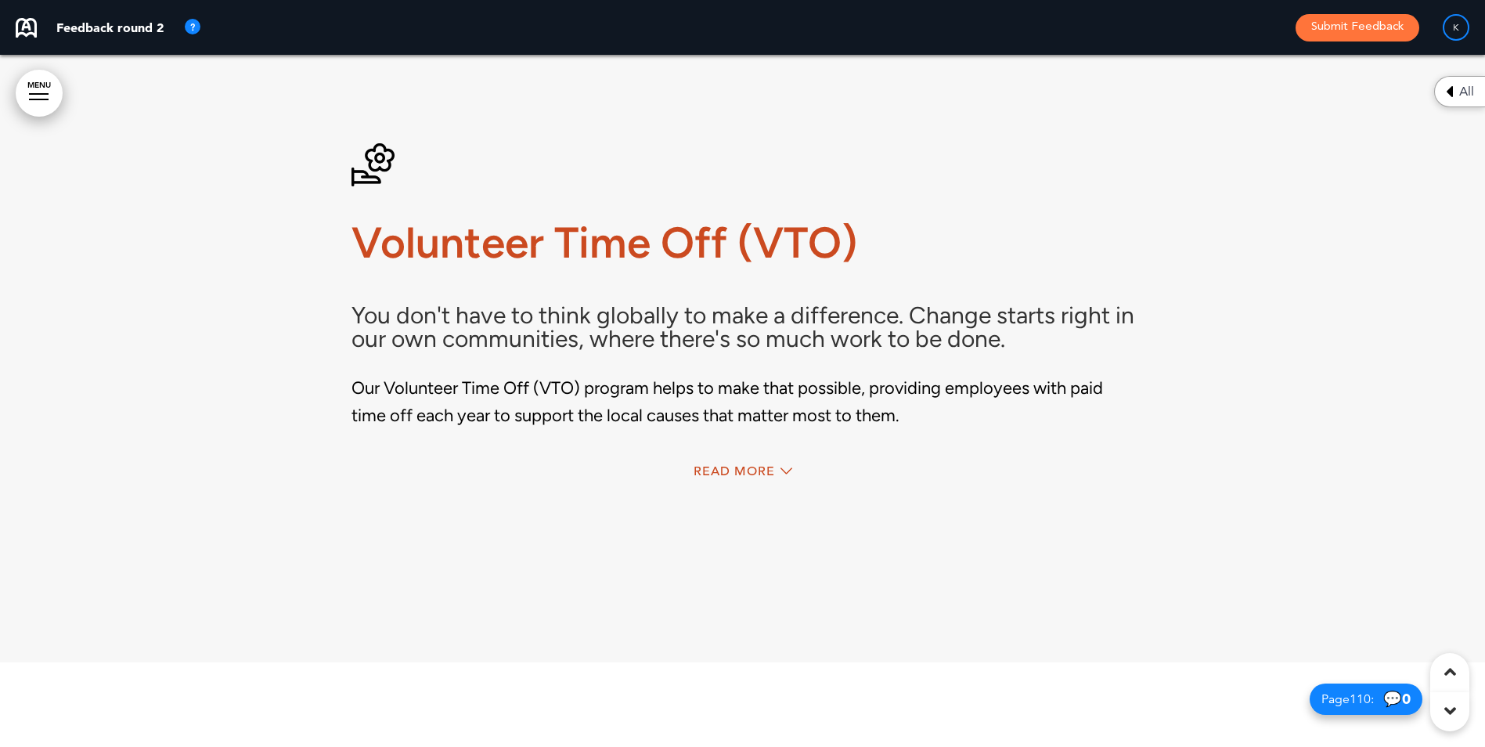
click at [739, 508] on div "Volunteer Time Off (VTO) You don't have to think globally to make a difference.…" at bounding box center [742, 316] width 783 height 463
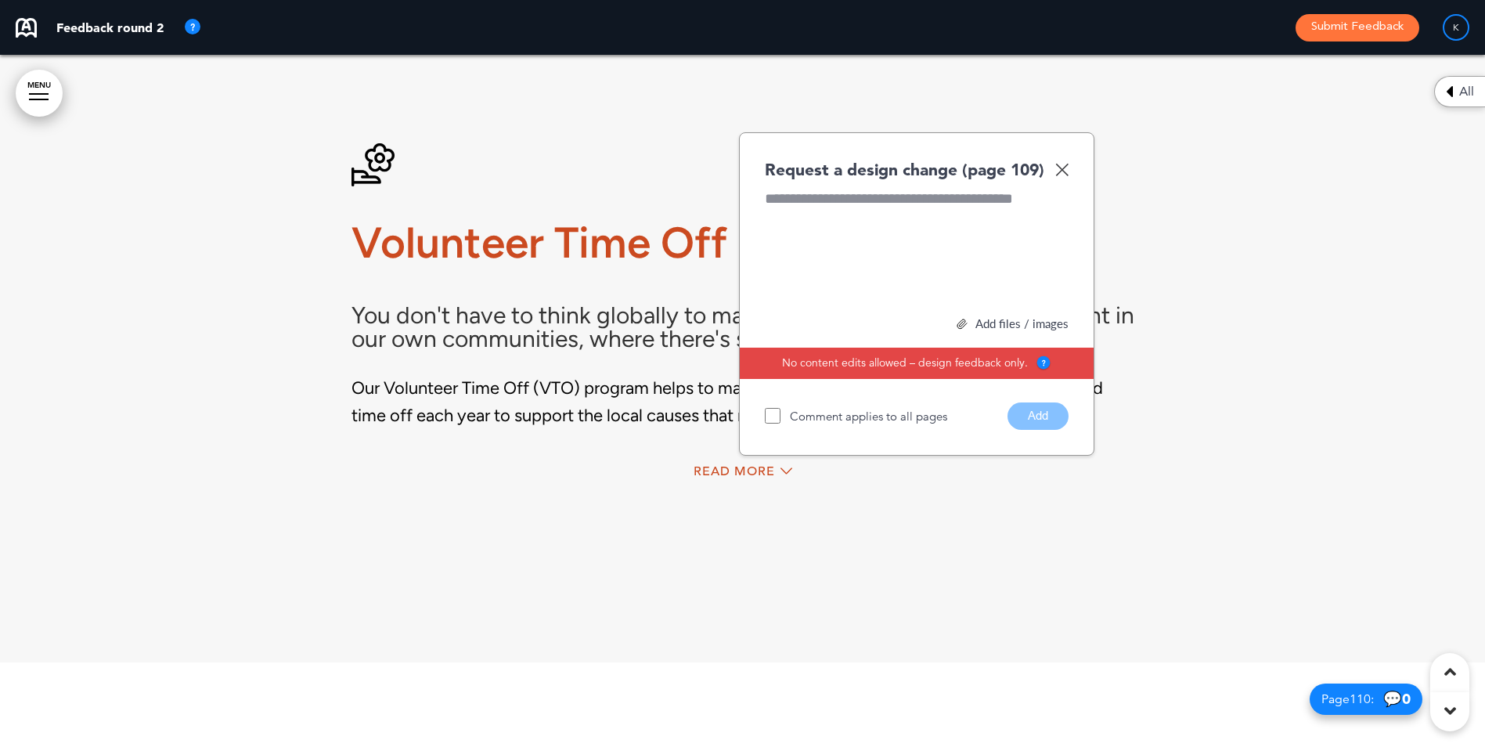
click at [1067, 176] on img at bounding box center [1061, 169] width 13 height 13
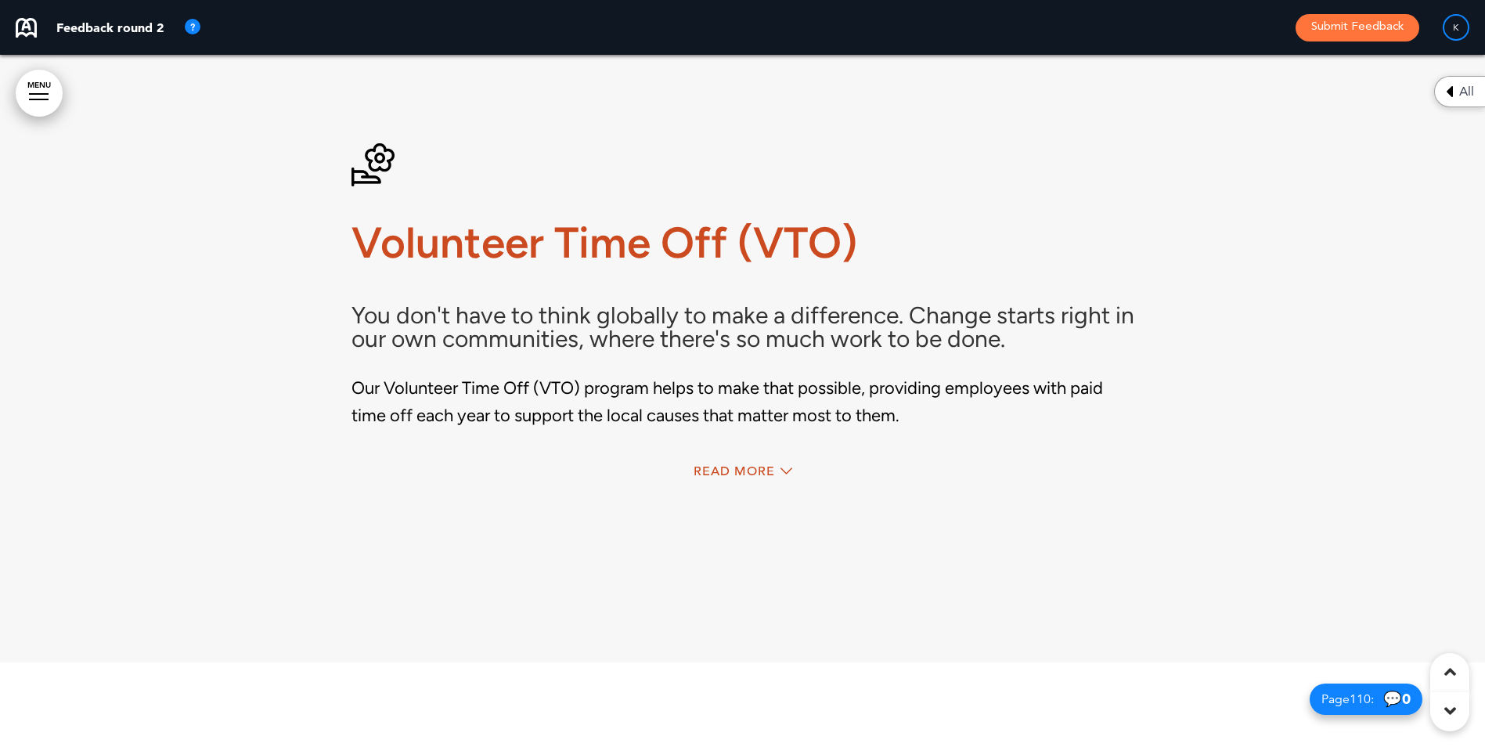
click at [778, 477] on div "Read More" at bounding box center [742, 471] width 99 height 13
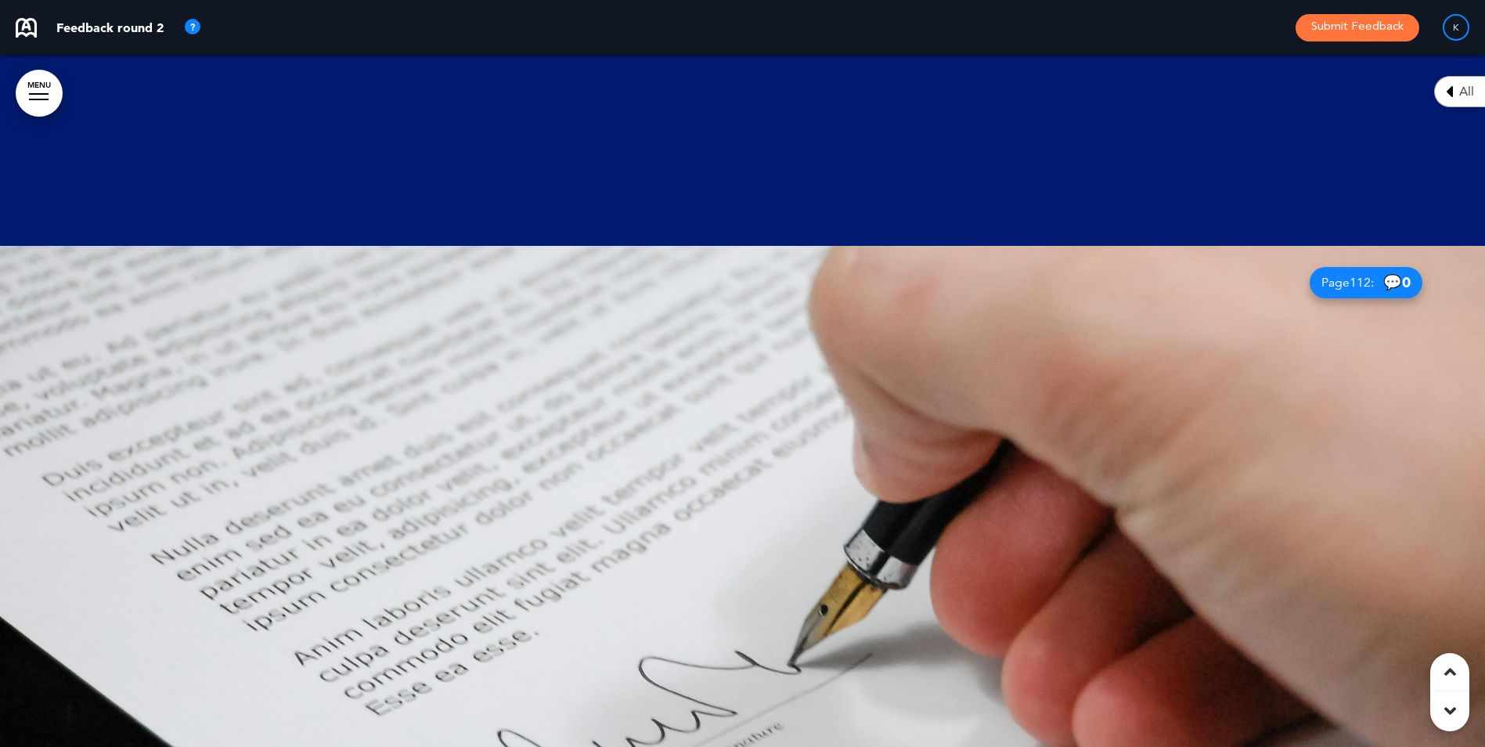
scroll to position [94378, 0]
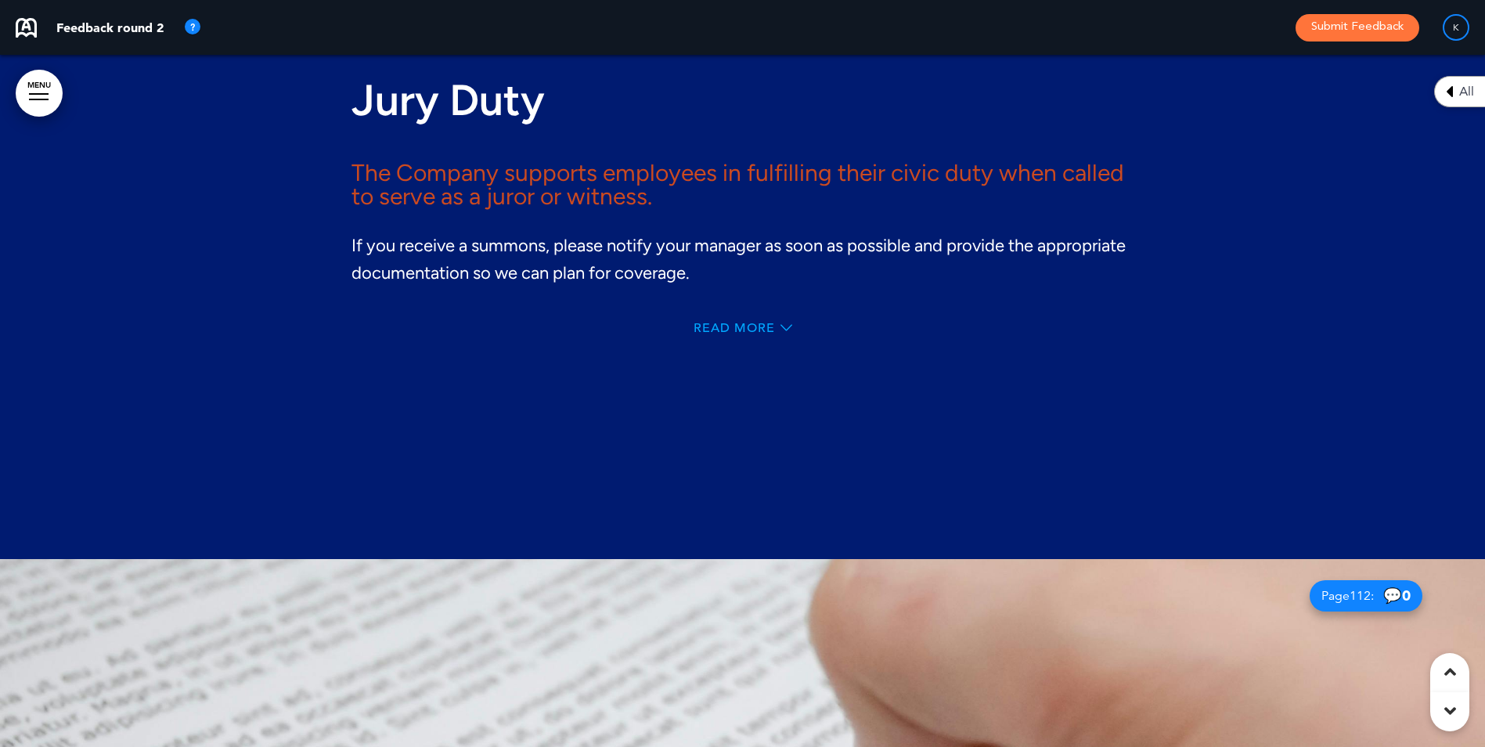
click at [732, 334] on span "Read More" at bounding box center [733, 328] width 81 height 13
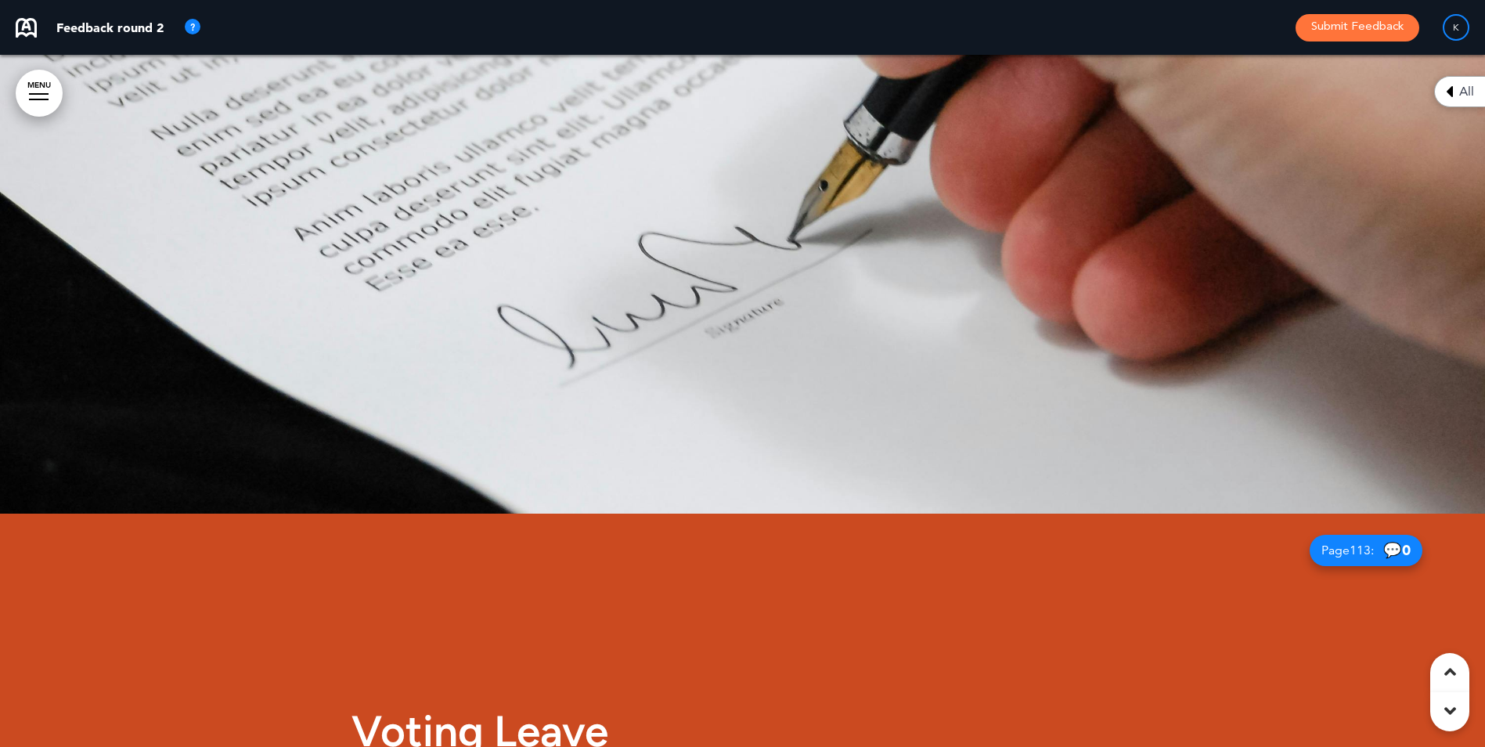
scroll to position [94646, 0]
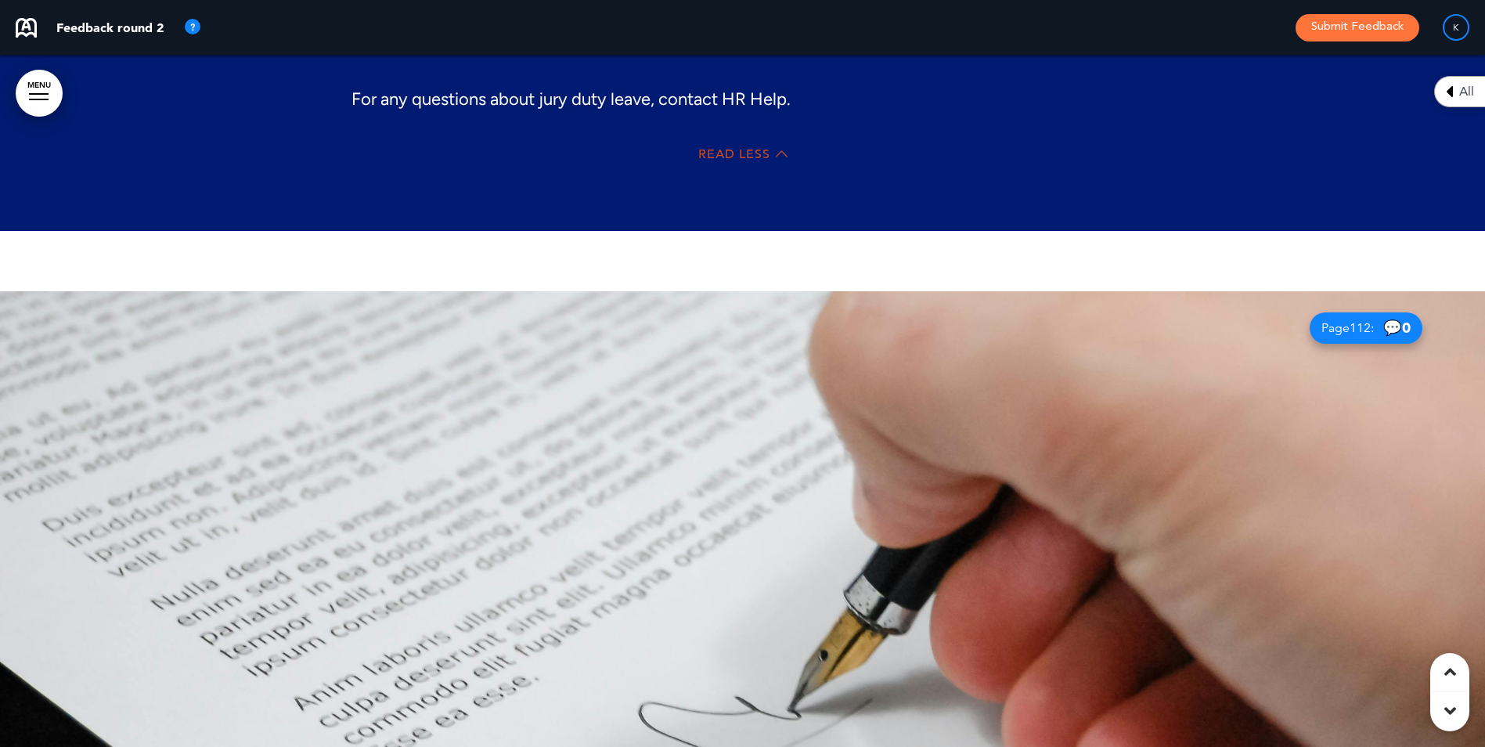
click at [1126, 392] on div at bounding box center [742, 637] width 1485 height 692
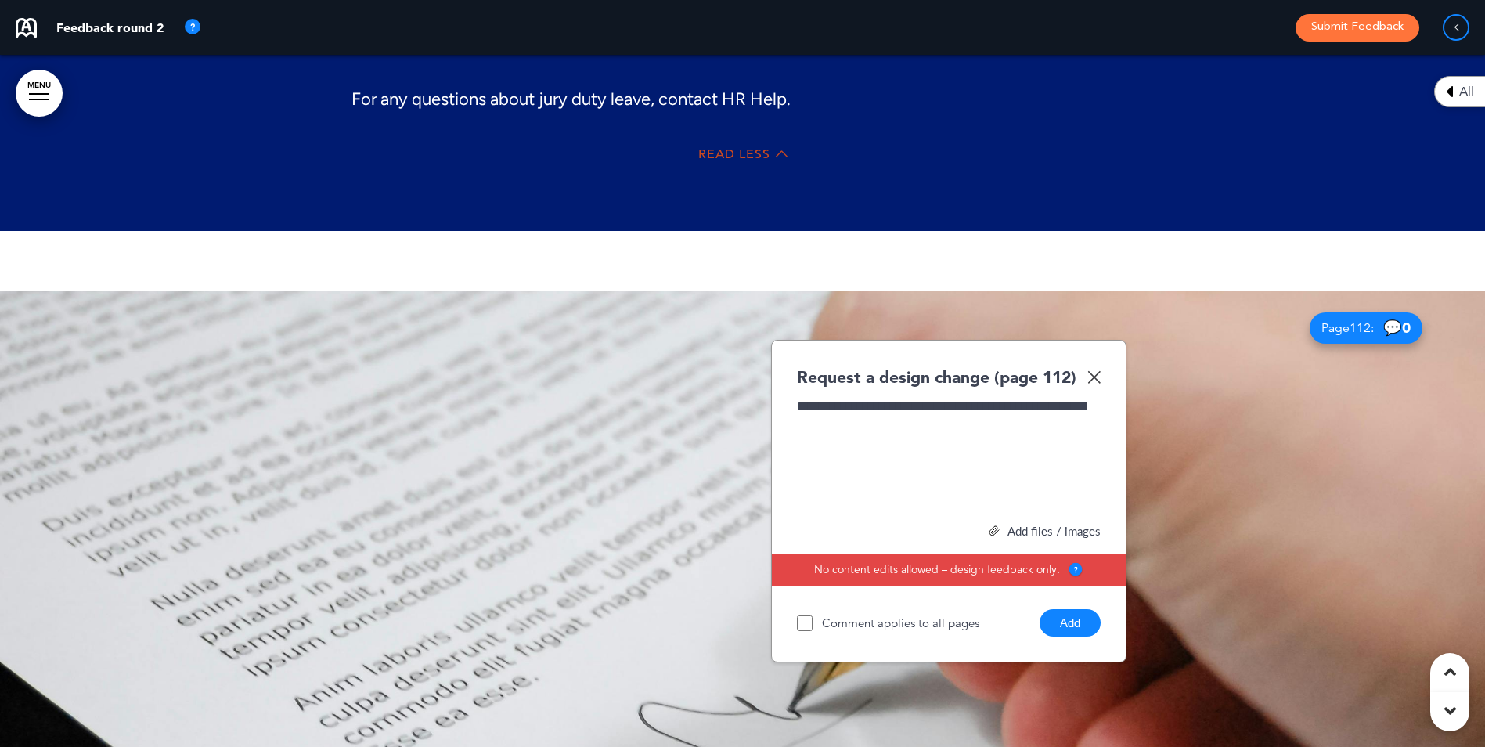
click at [1076, 636] on button "Add" at bounding box center [1069, 622] width 61 height 27
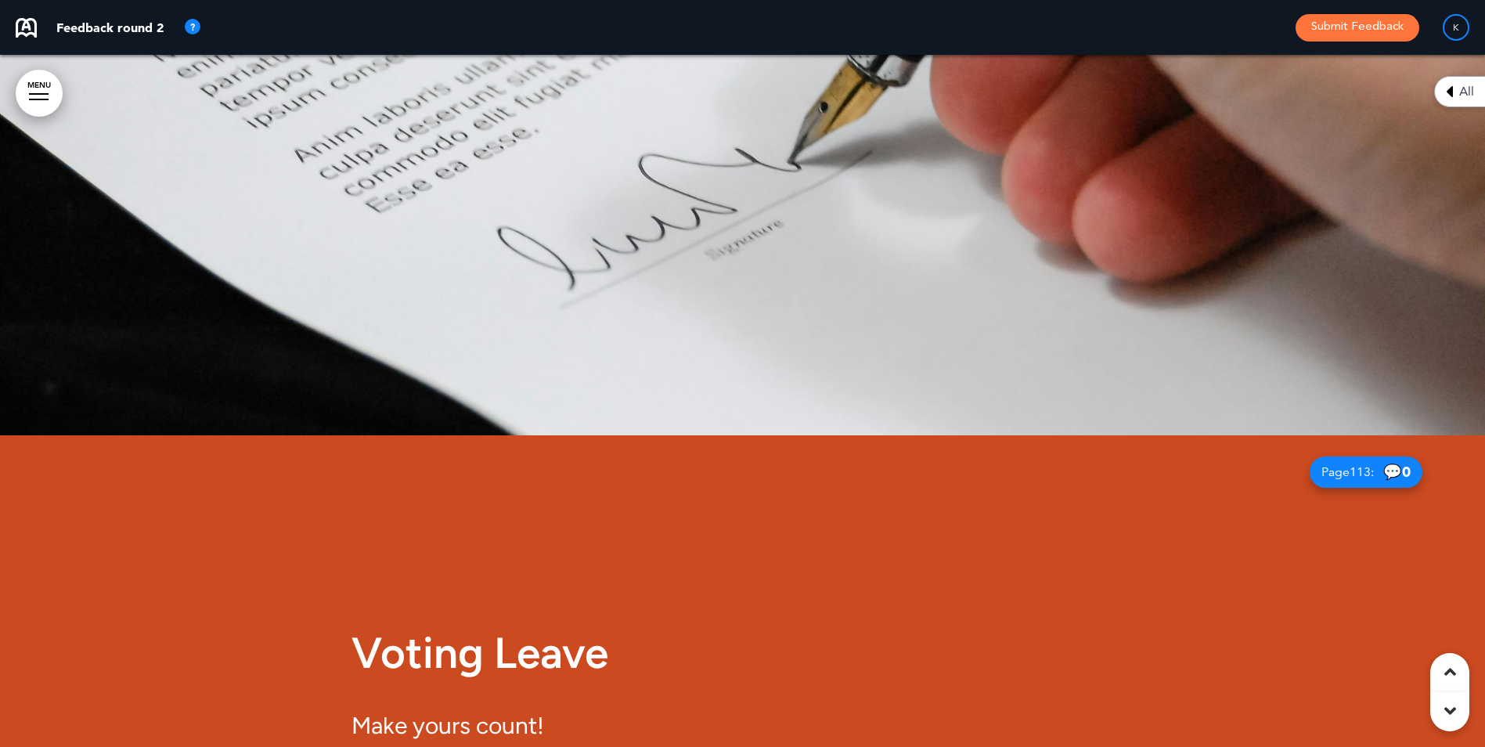
scroll to position [95663, 0]
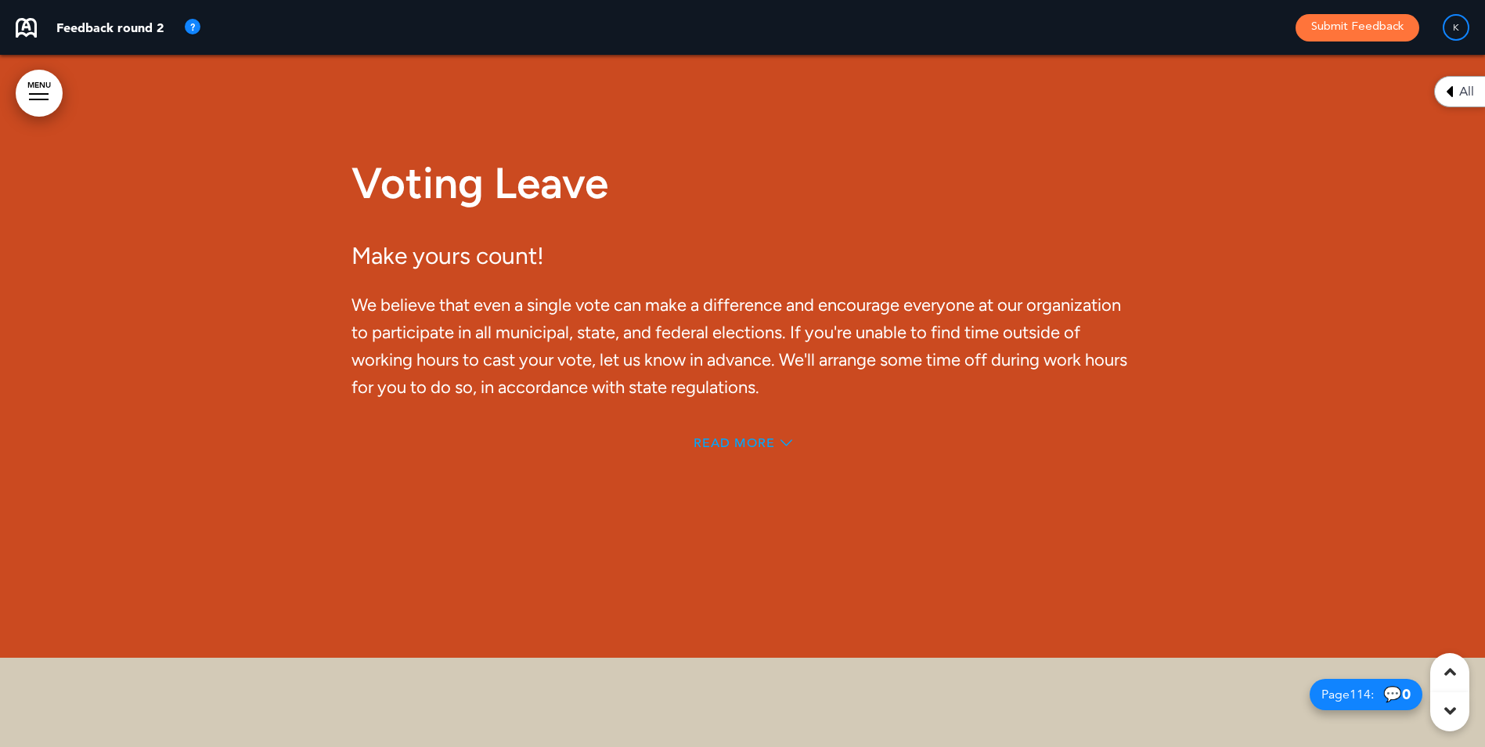
click at [742, 449] on span "Read More" at bounding box center [733, 443] width 81 height 13
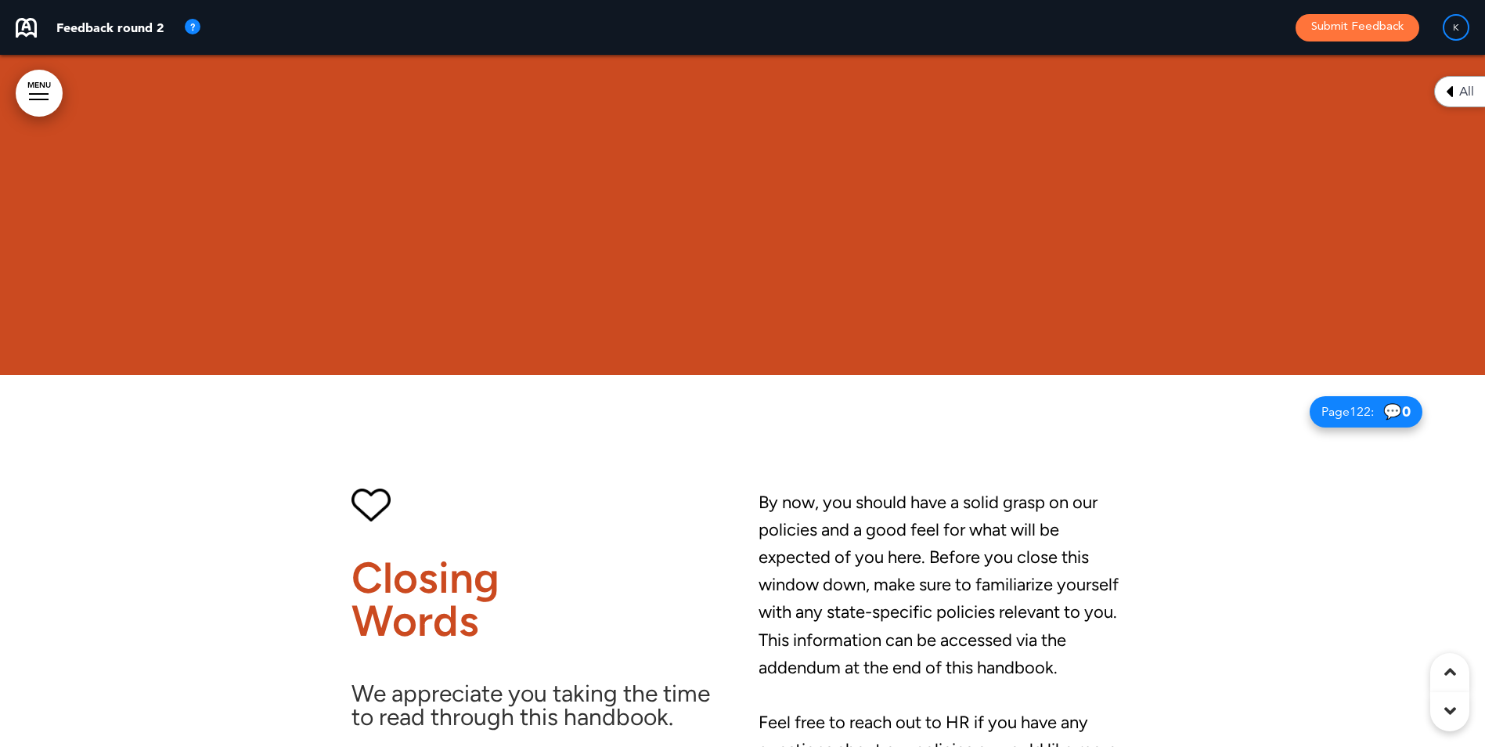
scroll to position [101506, 0]
